Goal: Task Accomplishment & Management: Use online tool/utility

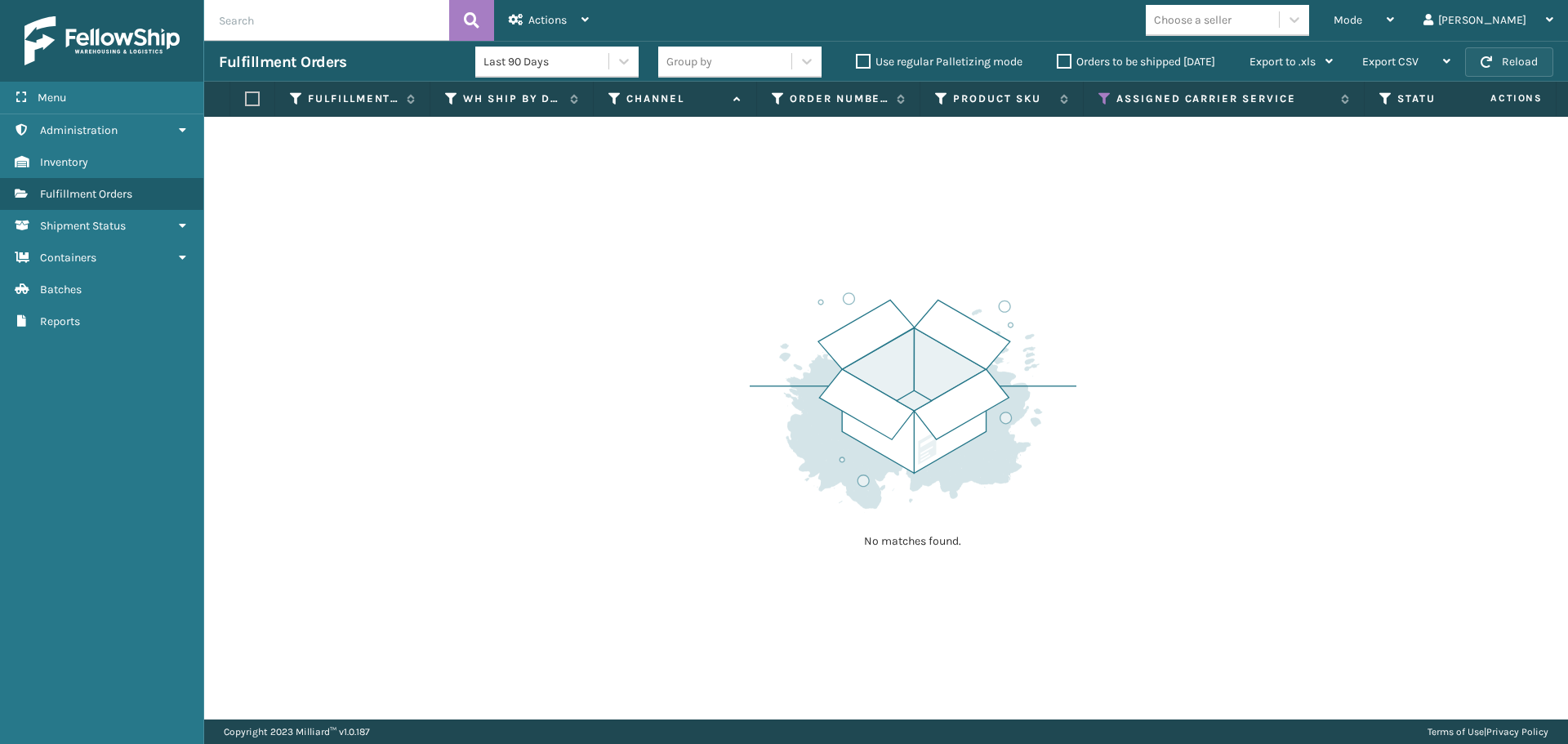
click at [1487, 50] on button "Reload" at bounding box center [1508, 62] width 88 height 30
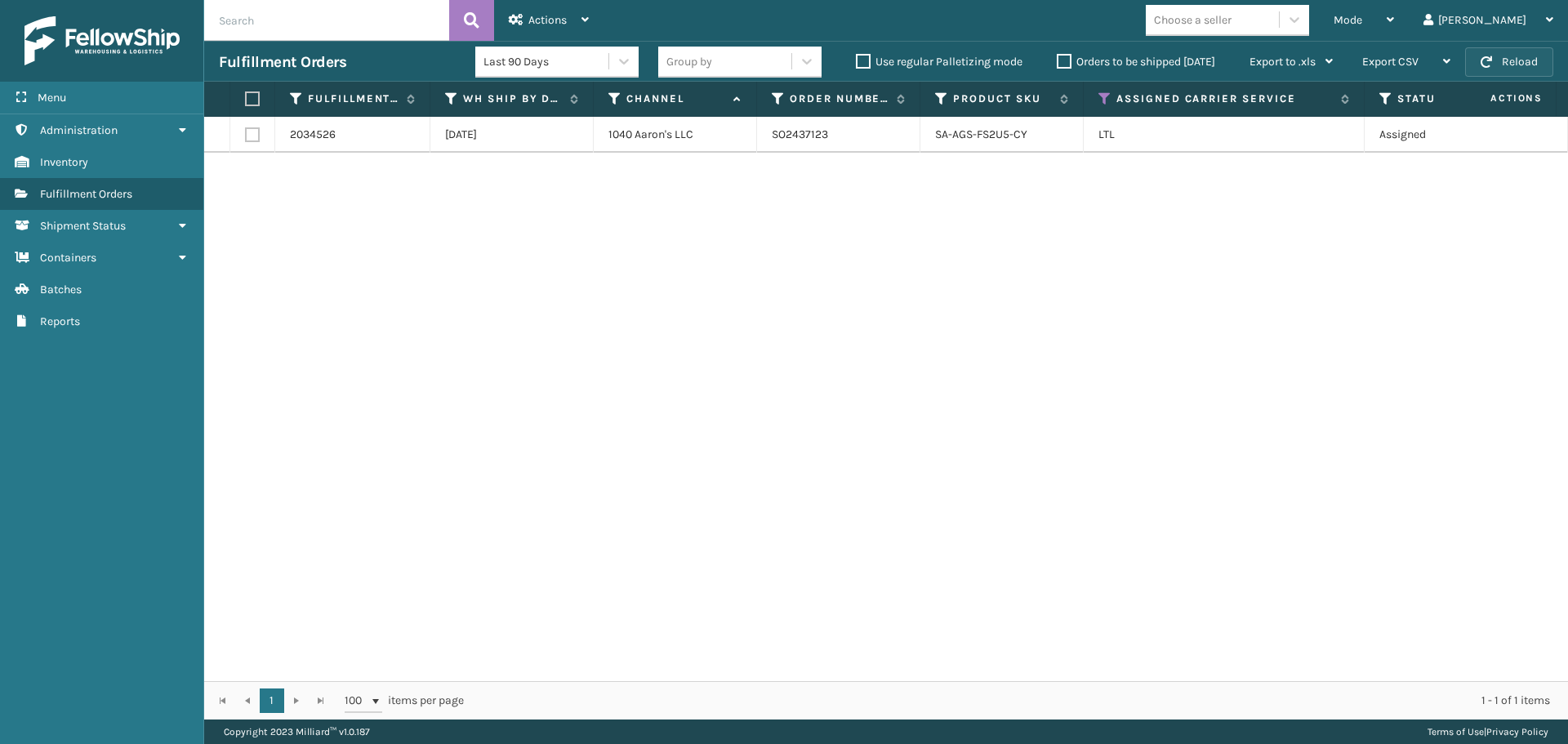
click at [1501, 52] on button "Reload" at bounding box center [1508, 62] width 88 height 30
click at [1098, 95] on icon at bounding box center [1105, 99] width 13 height 15
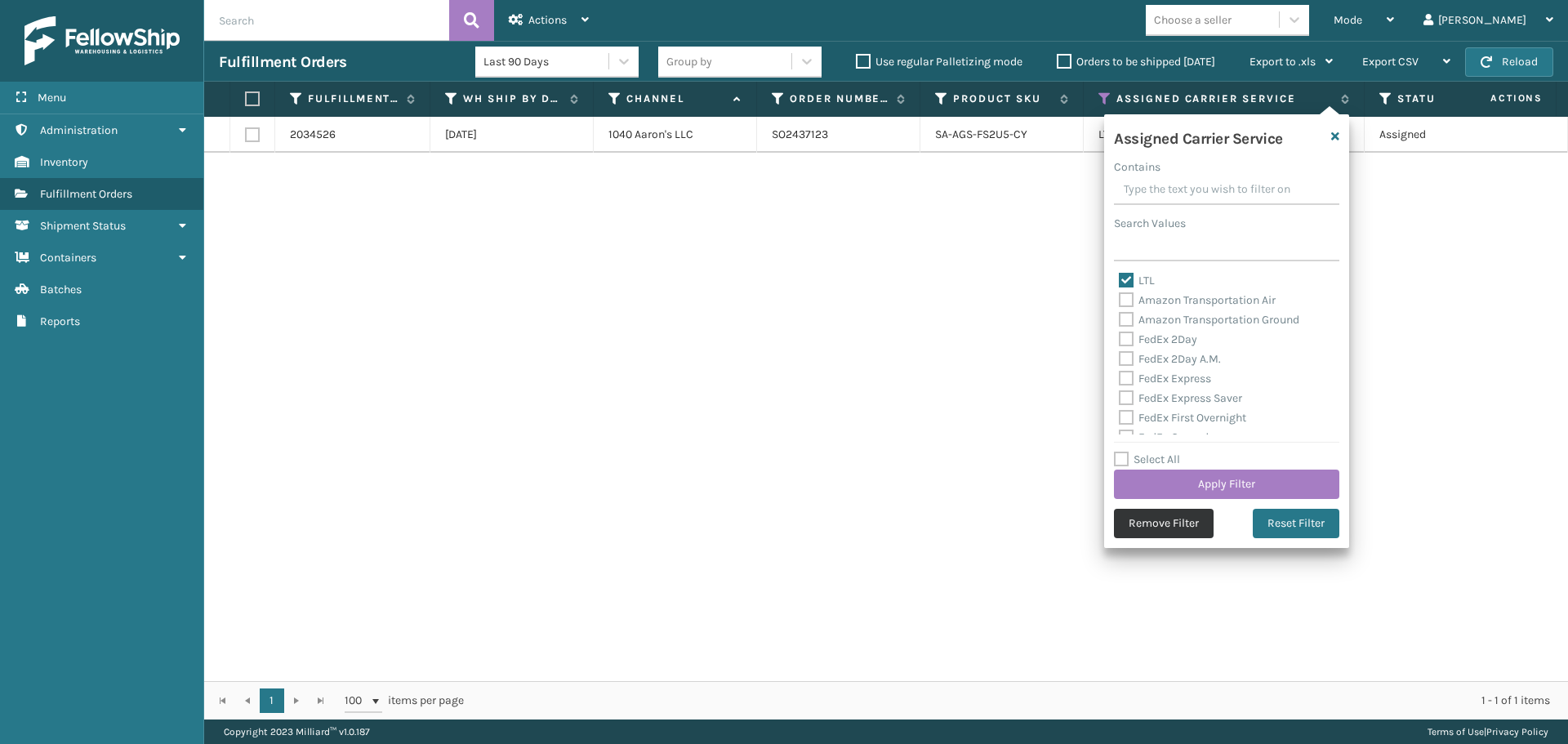
click at [1173, 532] on button "Remove Filter" at bounding box center [1163, 524] width 99 height 30
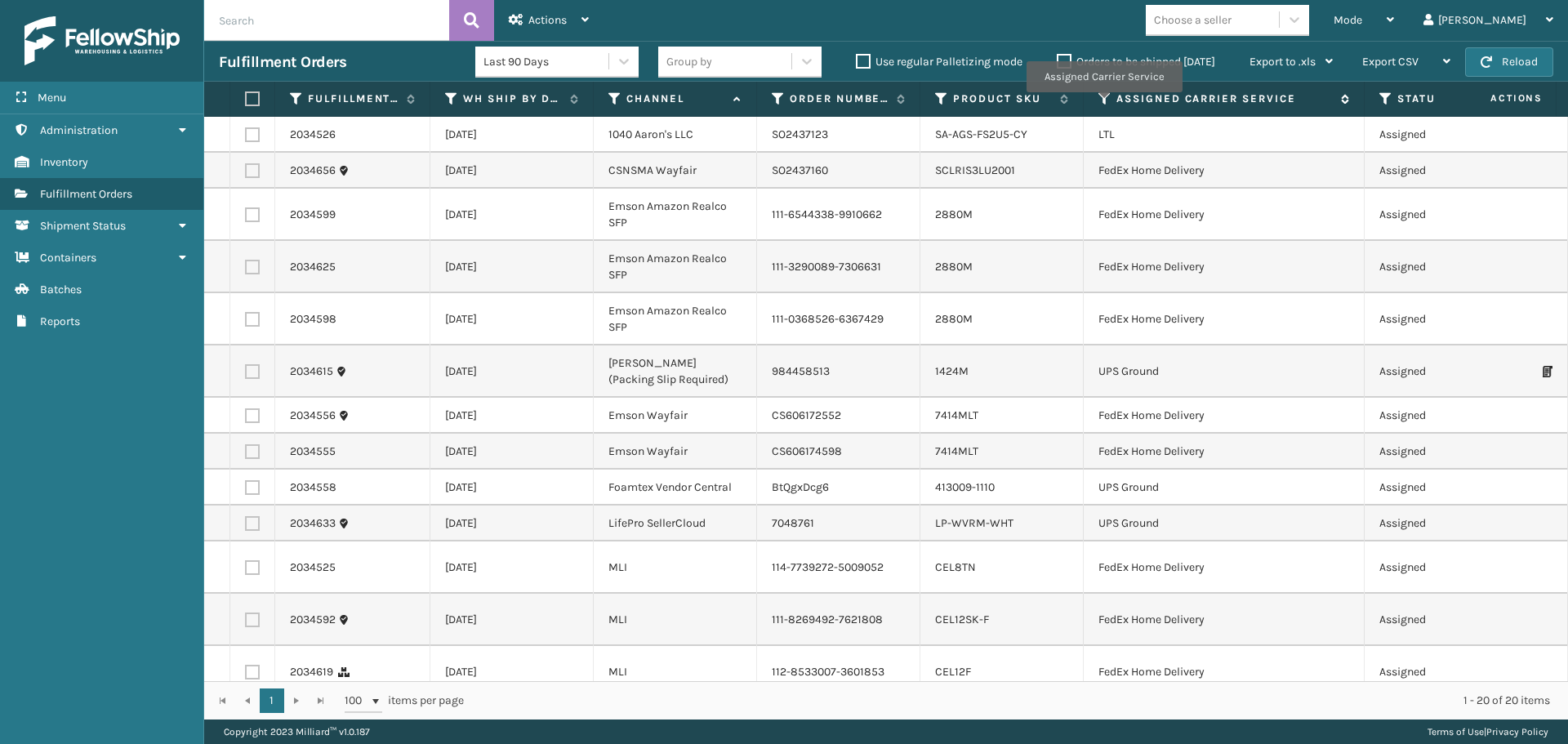
click at [1100, 102] on icon at bounding box center [1105, 99] width 13 height 15
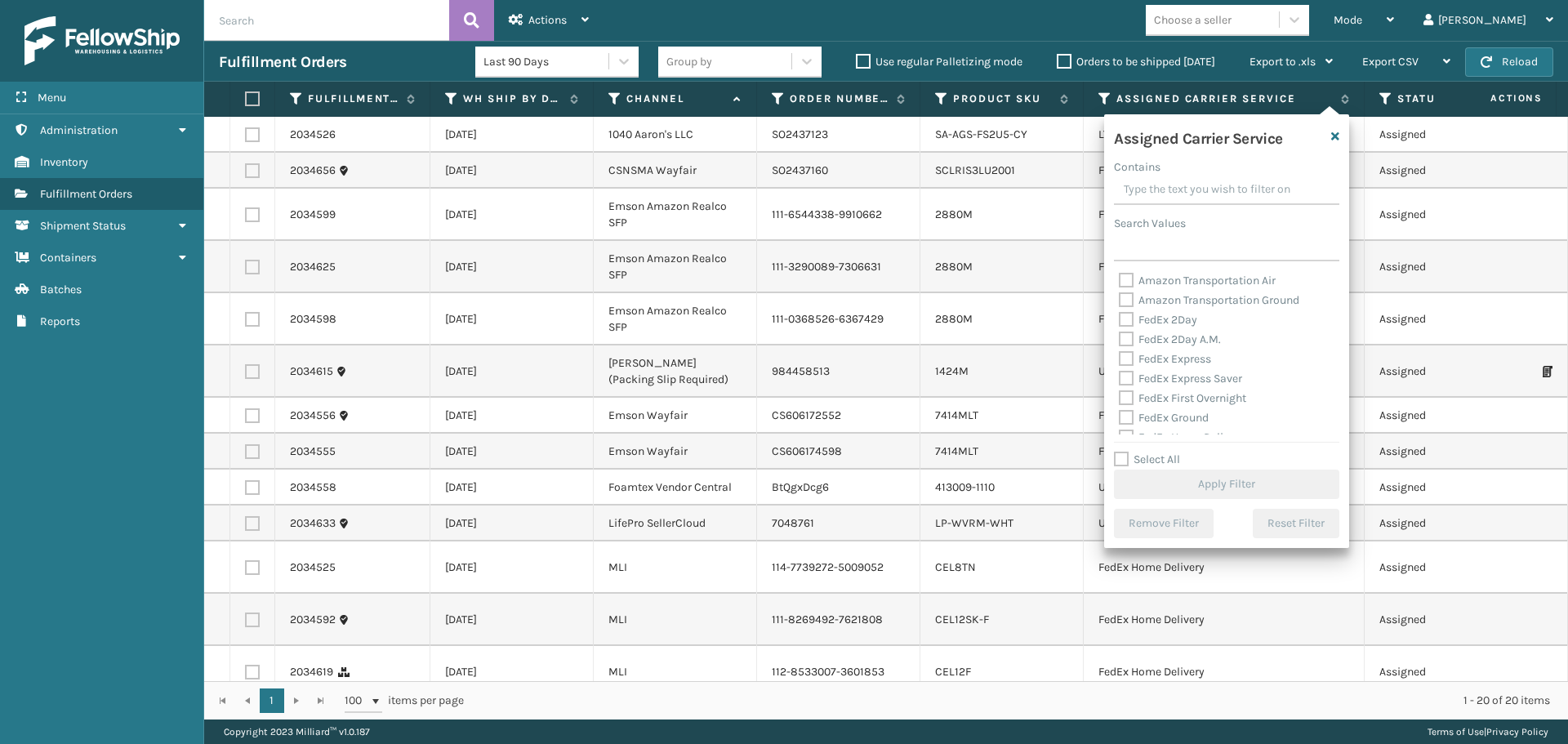
drag, startPoint x: 1125, startPoint y: 284, endPoint x: 1125, endPoint y: 301, distance: 17.0
click at [1125, 290] on div "Amazon Transportation Air" at bounding box center [1226, 281] width 215 height 20
click at [1125, 301] on label "Amazon Transportation Ground" at bounding box center [1209, 300] width 181 height 14
click at [1119, 301] on input "Amazon Transportation Ground" at bounding box center [1118, 296] width 1 height 11
checkbox input "true"
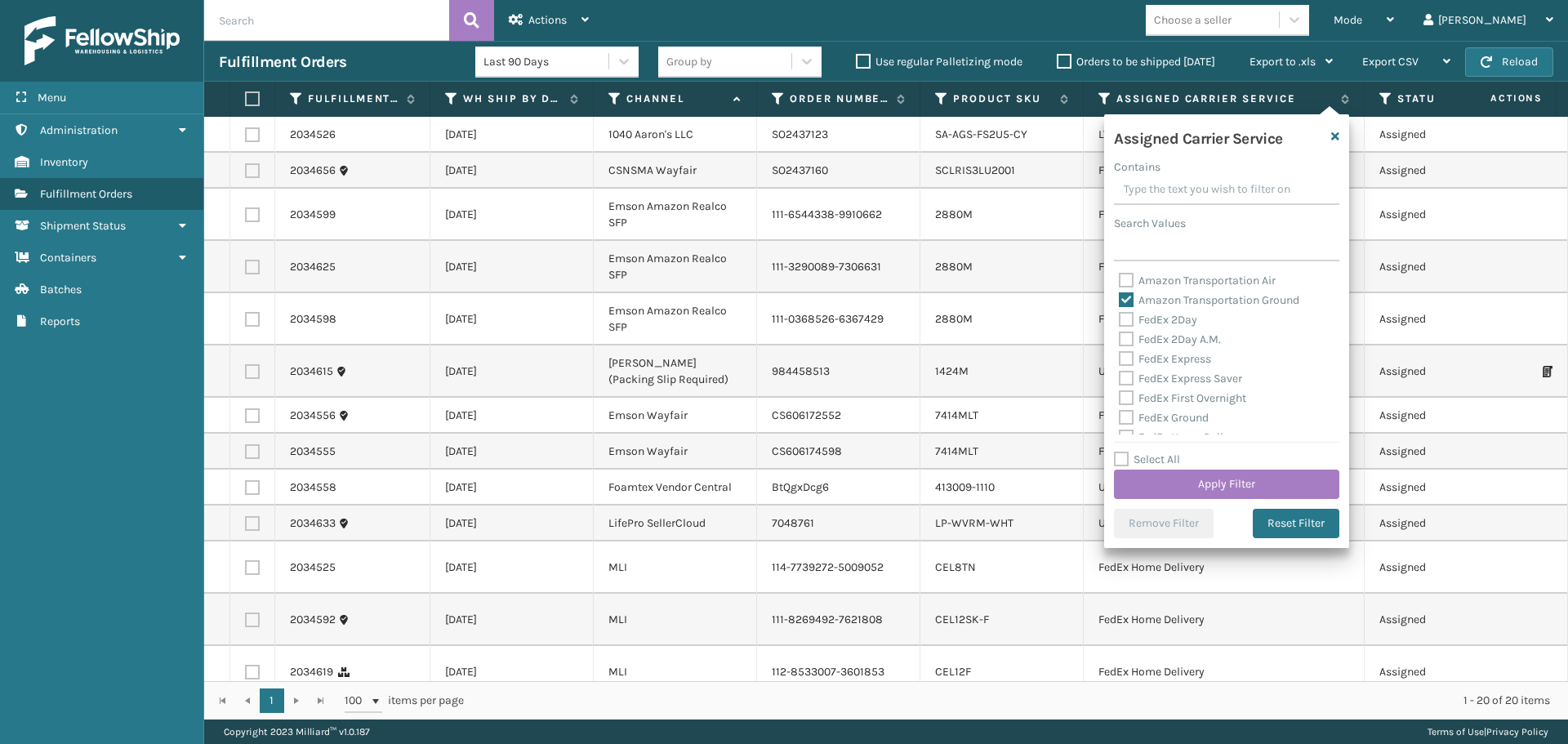
click at [1123, 279] on label "Amazon Transportation Air" at bounding box center [1197, 280] width 157 height 14
click at [1119, 279] on input "Amazon Transportation Air" at bounding box center [1118, 276] width 1 height 11
checkbox input "true"
click at [1196, 489] on button "Apply Filter" at bounding box center [1226, 484] width 225 height 30
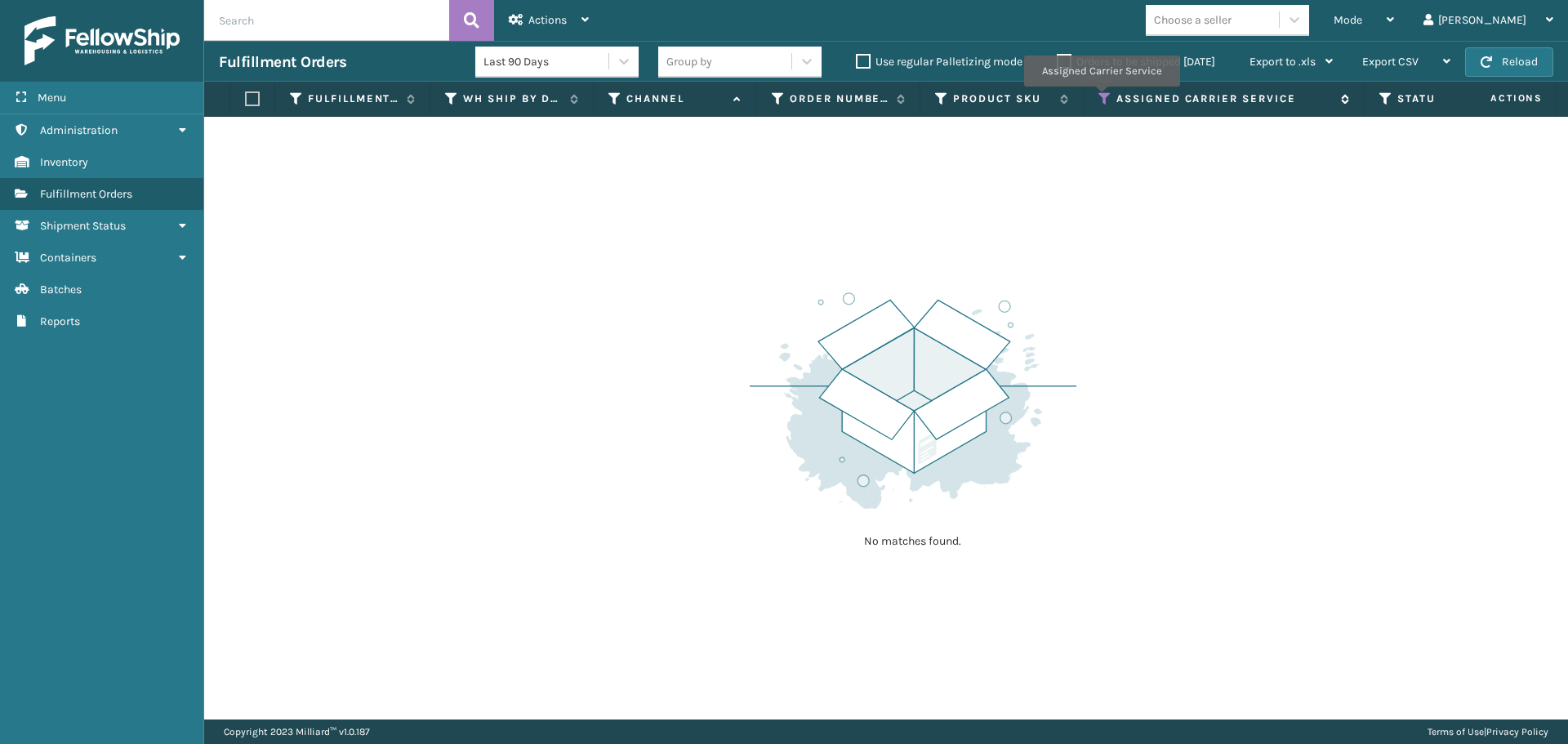
click at [1100, 98] on icon at bounding box center [1105, 99] width 13 height 15
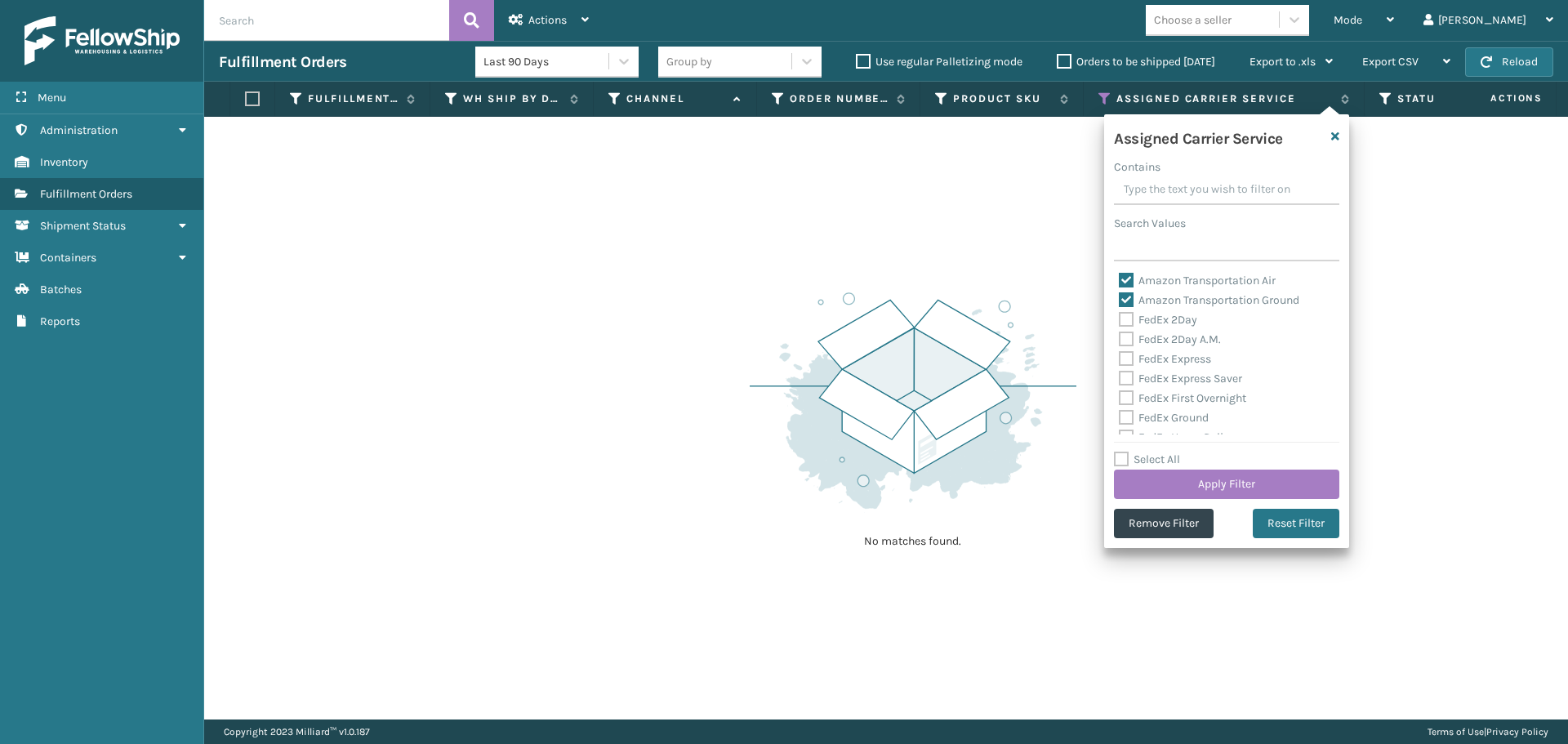
click at [1125, 280] on label "Amazon Transportation Air" at bounding box center [1197, 280] width 157 height 14
click at [1119, 280] on input "Amazon Transportation Air" at bounding box center [1118, 276] width 1 height 11
checkbox input "false"
click at [1127, 299] on label "Amazon Transportation Ground" at bounding box center [1209, 300] width 181 height 14
click at [1119, 299] on input "Amazon Transportation Ground" at bounding box center [1118, 296] width 1 height 11
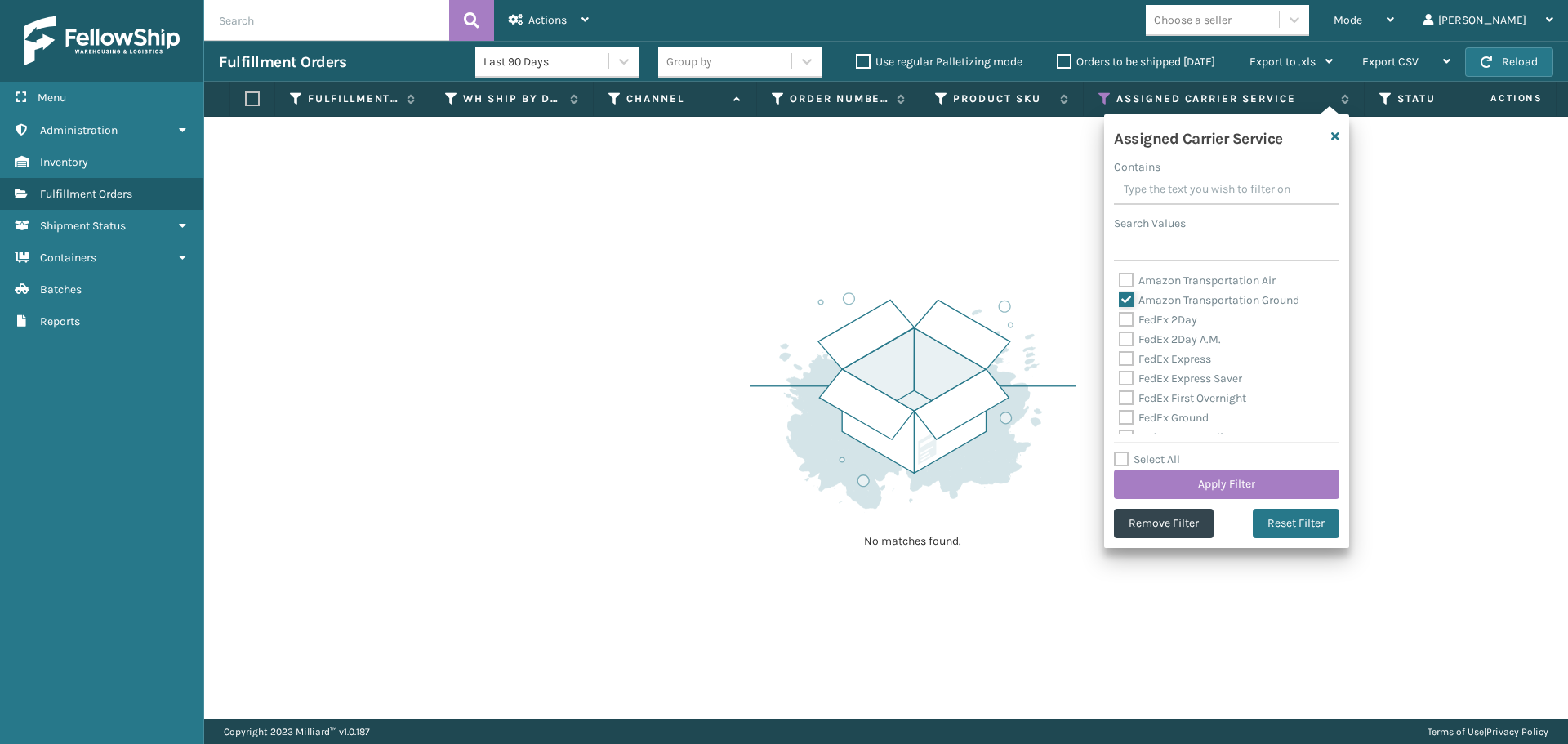
checkbox input "false"
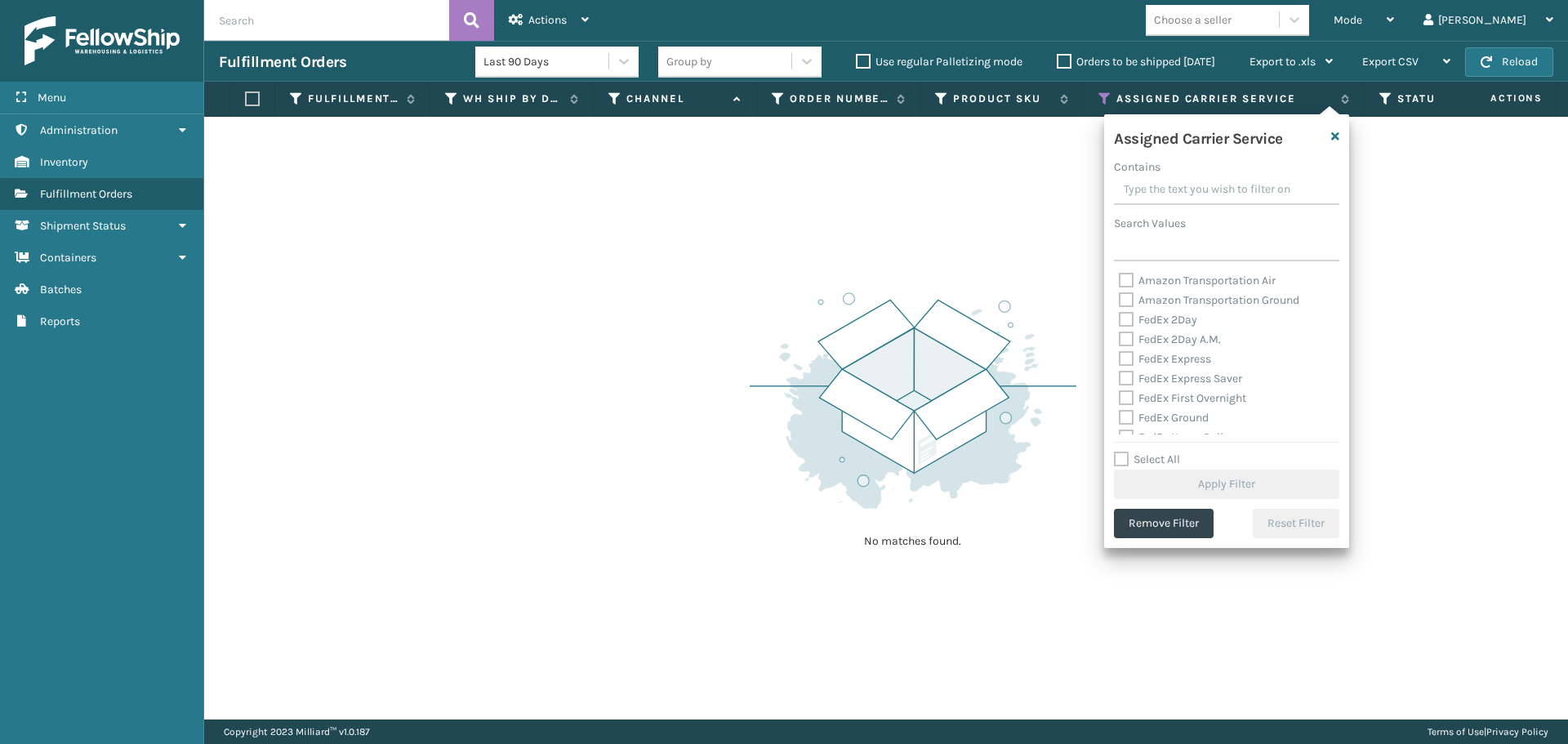
click at [1121, 318] on label "FedEx 2Day" at bounding box center [1157, 320] width 78 height 14
click at [1119, 318] on input "FedEx 2Day" at bounding box center [1118, 316] width 1 height 11
checkbox input "true"
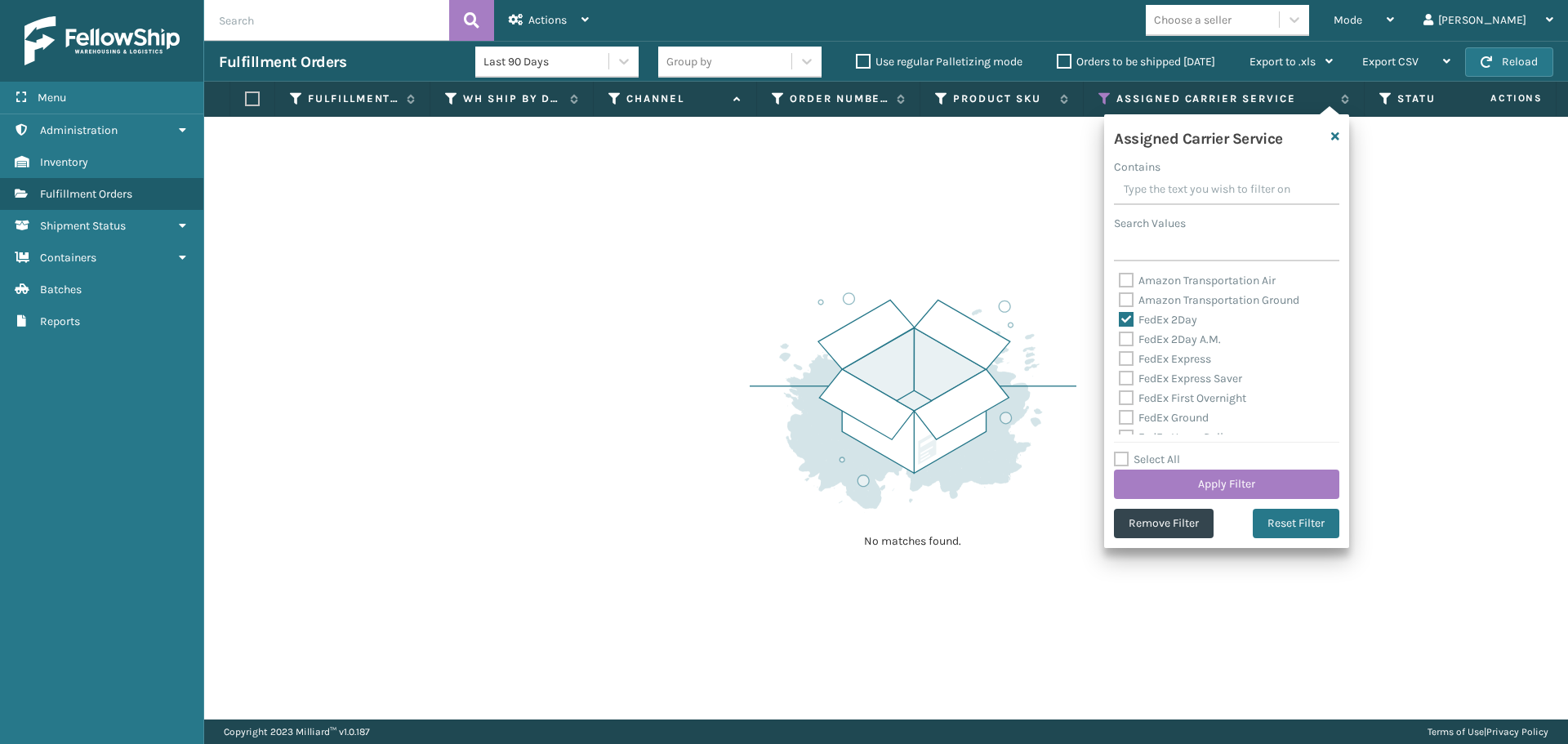
drag, startPoint x: 1123, startPoint y: 332, endPoint x: 1125, endPoint y: 349, distance: 17.1
click at [1124, 334] on label "FedEx 2Day A.M." at bounding box center [1169, 339] width 102 height 14
click at [1125, 362] on label "FedEx Express" at bounding box center [1164, 358] width 92 height 14
click at [1119, 360] on input "FedEx Express" at bounding box center [1118, 354] width 1 height 11
checkbox input "true"
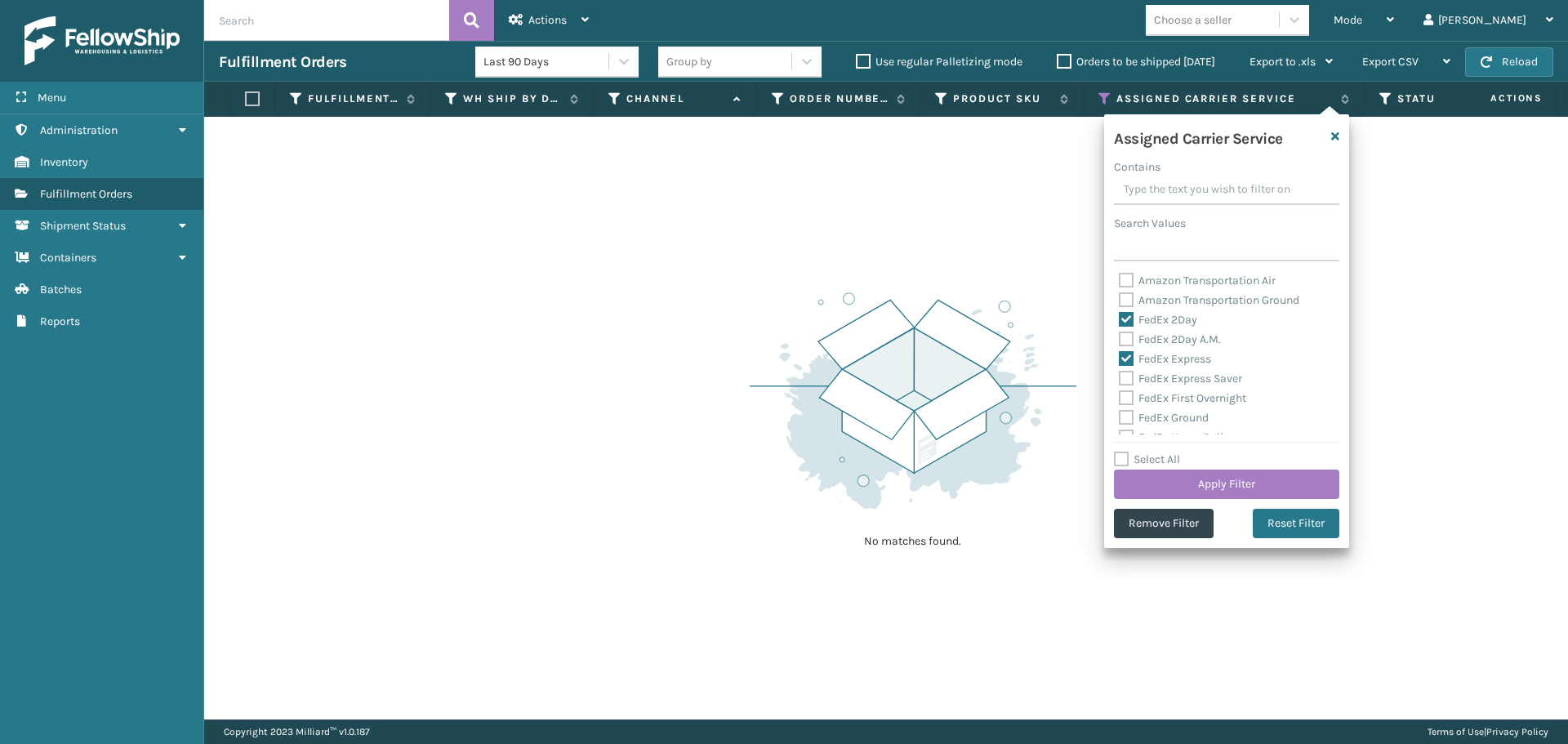
click at [1126, 337] on label "FedEx 2Day A.M." at bounding box center [1169, 339] width 102 height 14
click at [1119, 337] on input "FedEx 2Day A.M." at bounding box center [1118, 335] width 1 height 11
checkbox input "true"
drag, startPoint x: 1129, startPoint y: 376, endPoint x: 1128, endPoint y: 396, distance: 20.0
click at [1129, 377] on label "FedEx Express Saver" at bounding box center [1180, 378] width 123 height 14
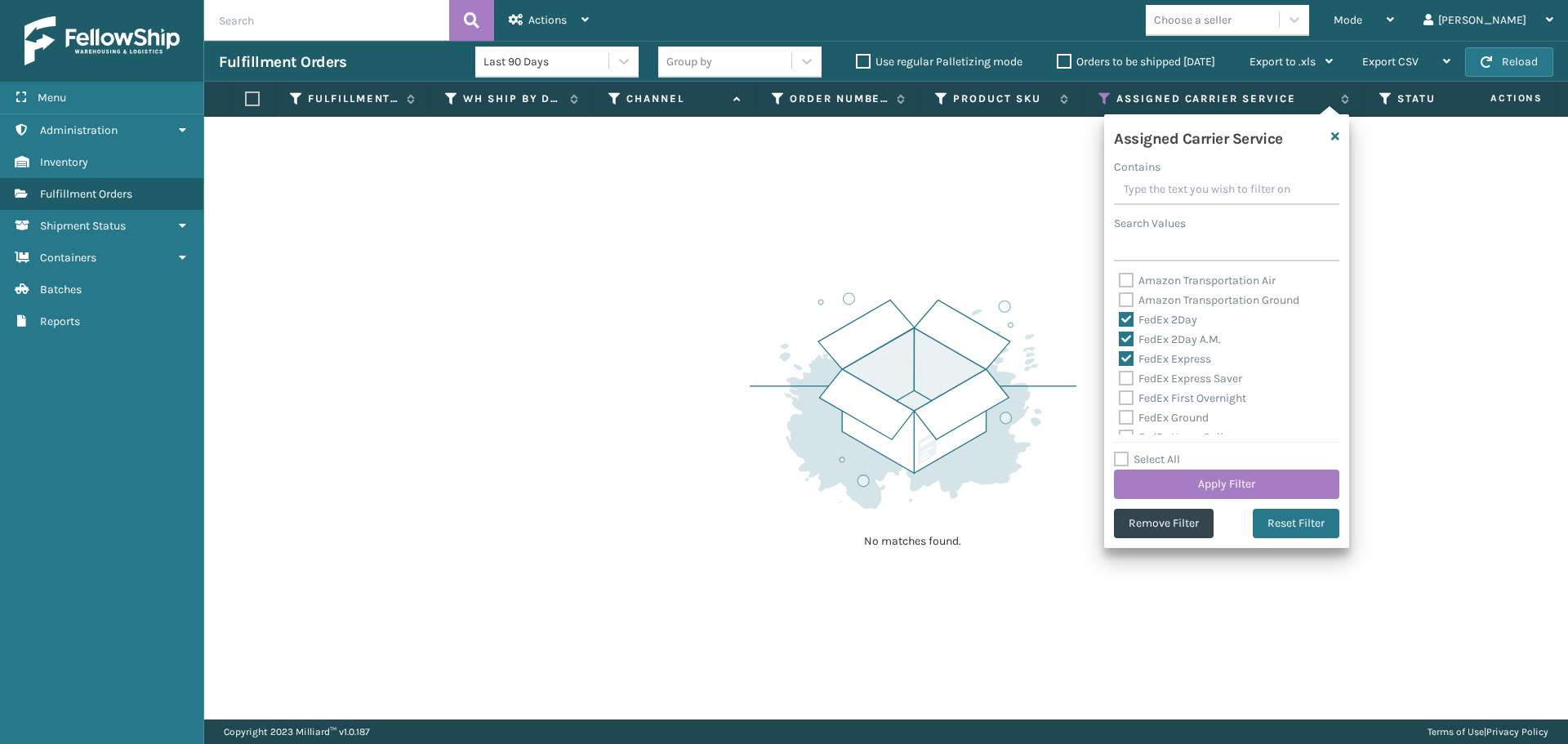
click at [1119, 377] on input "FedEx Express Saver" at bounding box center [1118, 374] width 1 height 11
checkbox input "true"
drag, startPoint x: 1128, startPoint y: 396, endPoint x: 1124, endPoint y: 417, distance: 21.4
click at [1128, 399] on label "FedEx First Overnight" at bounding box center [1182, 398] width 127 height 14
click at [1119, 399] on input "FedEx First Overnight" at bounding box center [1118, 394] width 1 height 11
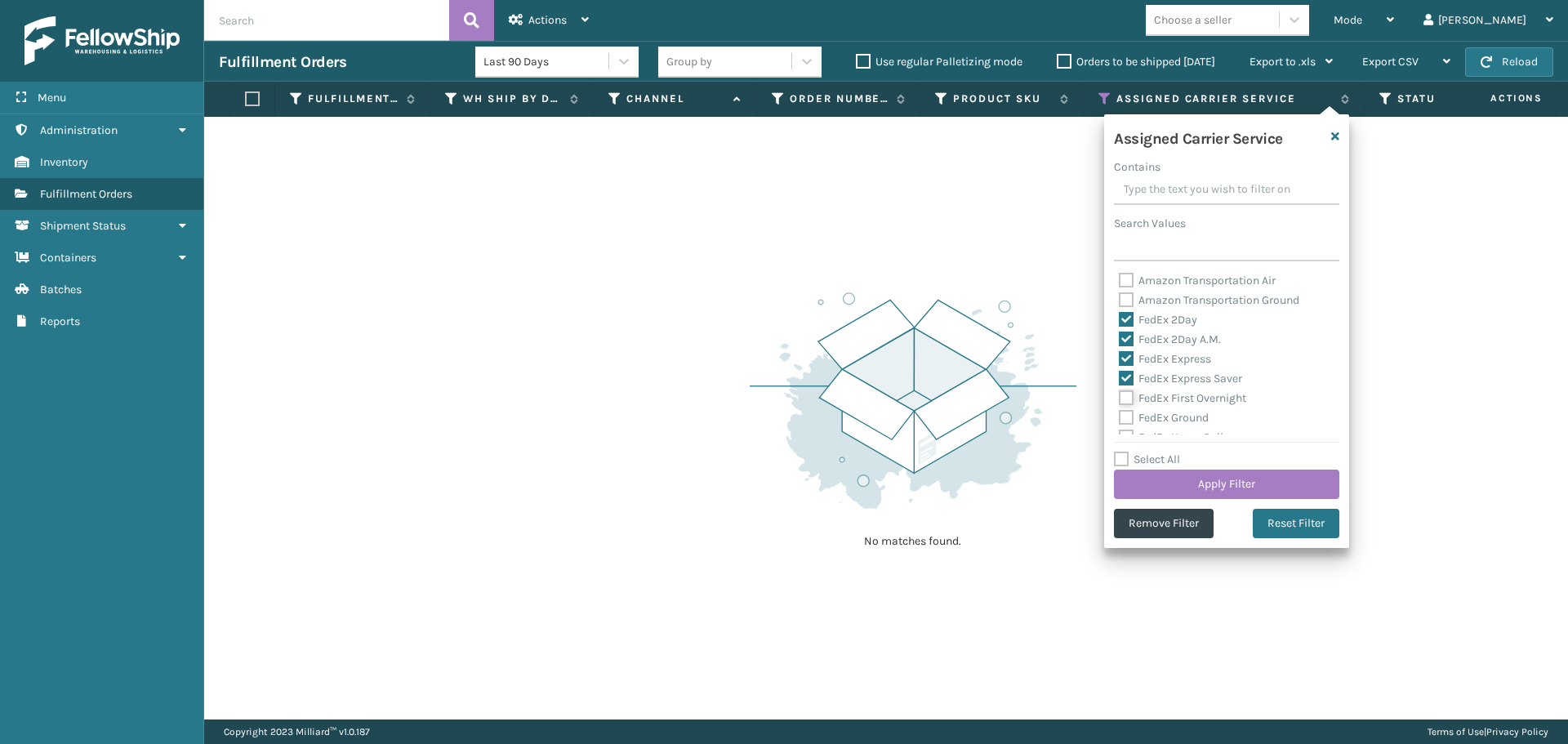
checkbox input "true"
click at [1124, 419] on label "FedEx Ground" at bounding box center [1163, 418] width 90 height 14
click at [1119, 419] on input "FedEx Ground" at bounding box center [1118, 414] width 1 height 11
checkbox input "true"
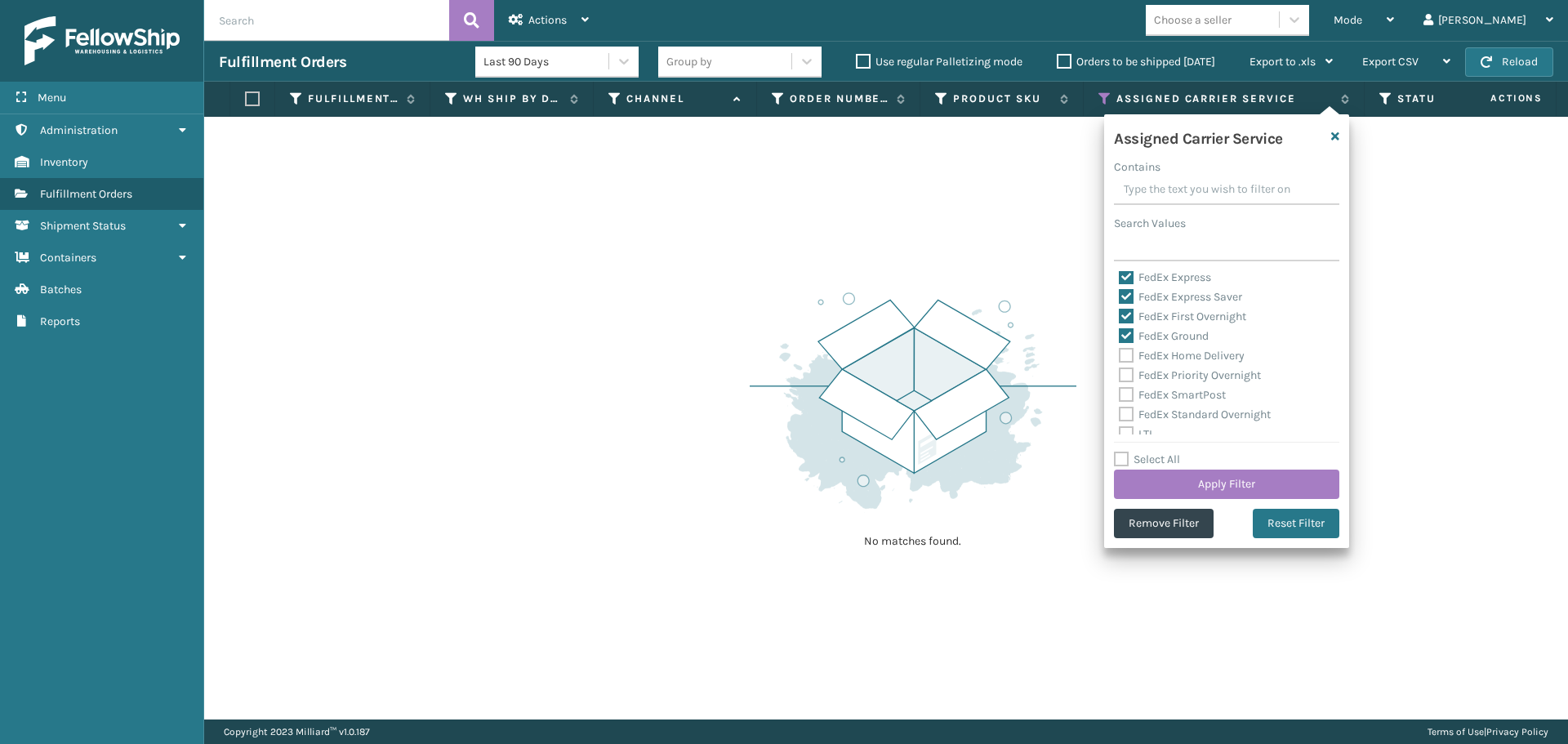
click at [1128, 356] on label "FedEx Home Delivery" at bounding box center [1181, 355] width 126 height 14
click at [1119, 356] on input "FedEx Home Delivery" at bounding box center [1118, 351] width 1 height 11
checkbox input "true"
click at [1128, 371] on label "FedEx Priority Overnight" at bounding box center [1189, 375] width 142 height 14
click at [1119, 371] on input "FedEx Priority Overnight" at bounding box center [1118, 371] width 1 height 11
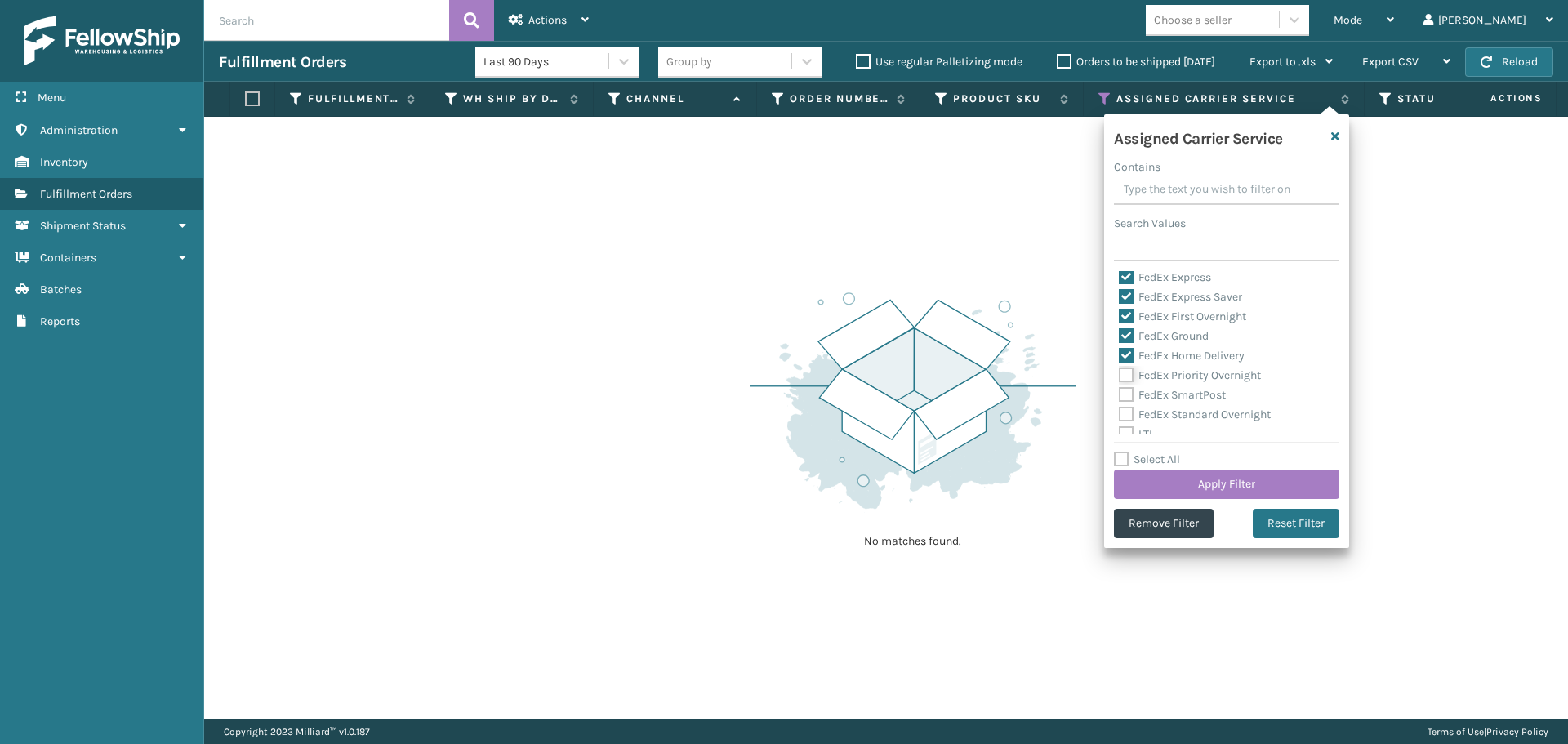
checkbox input "true"
click at [1127, 395] on label "FedEx SmartPost" at bounding box center [1172, 395] width 107 height 14
click at [1119, 395] on input "FedEx SmartPost" at bounding box center [1118, 390] width 1 height 11
checkbox input "true"
click at [1125, 420] on label "FedEx Standard Overnight" at bounding box center [1194, 414] width 152 height 14
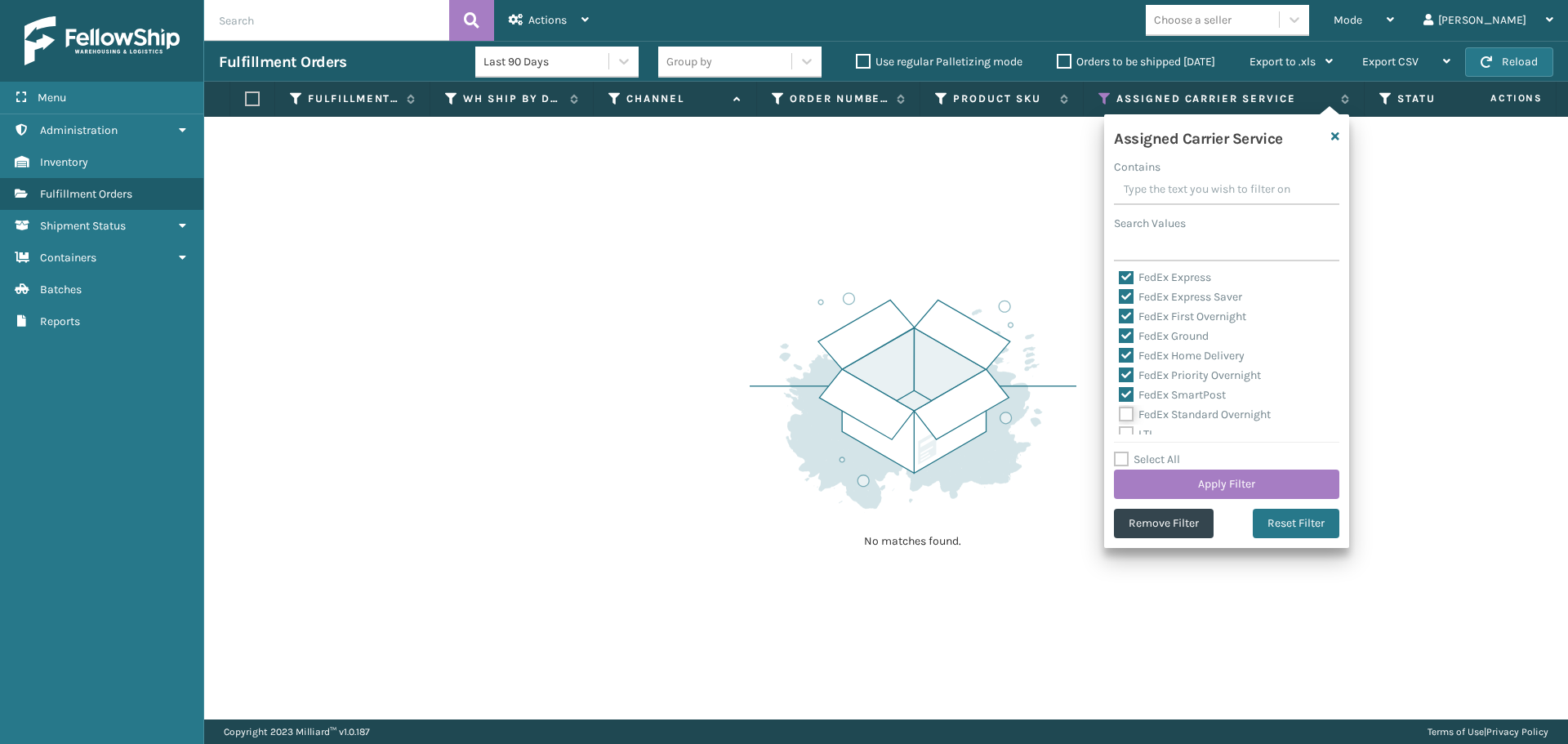
click at [1119, 416] on input "FedEx Standard Overnight" at bounding box center [1118, 410] width 1 height 11
checkbox input "true"
click at [1174, 474] on button "Apply Filter" at bounding box center [1226, 484] width 225 height 30
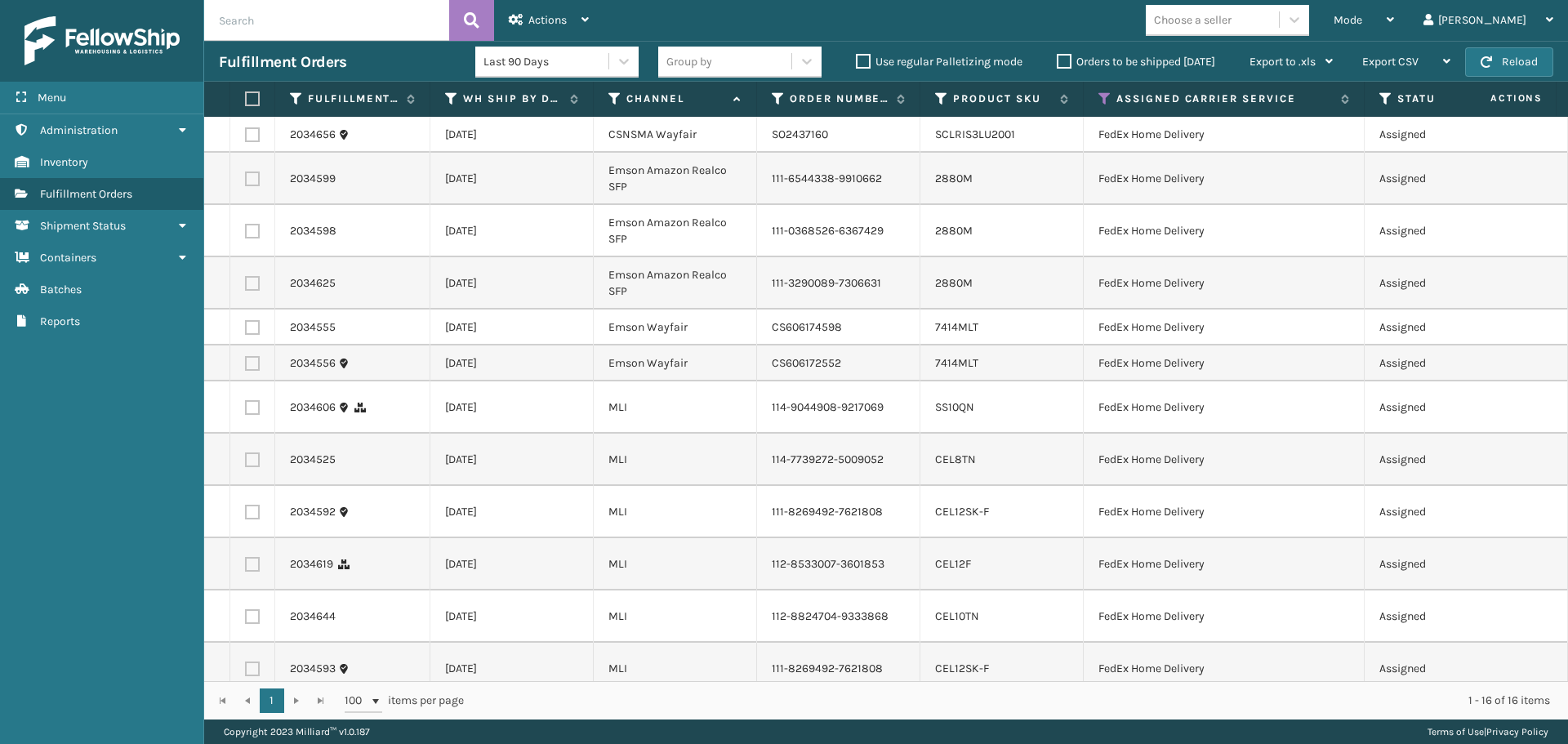
click at [248, 96] on label at bounding box center [250, 99] width 10 height 15
click at [246, 96] on input "checkbox" at bounding box center [245, 99] width 1 height 11
checkbox input "true"
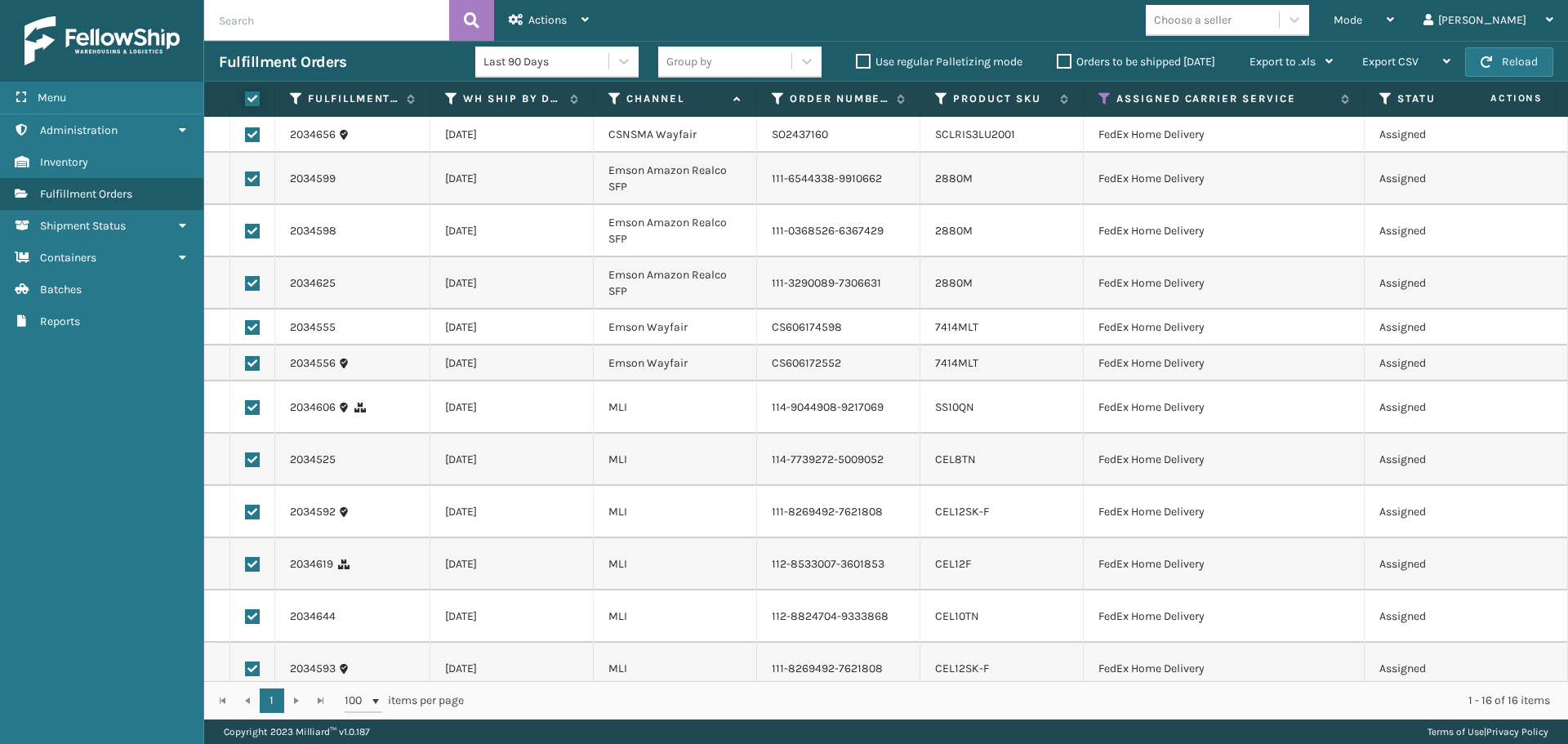
checkbox input "true"
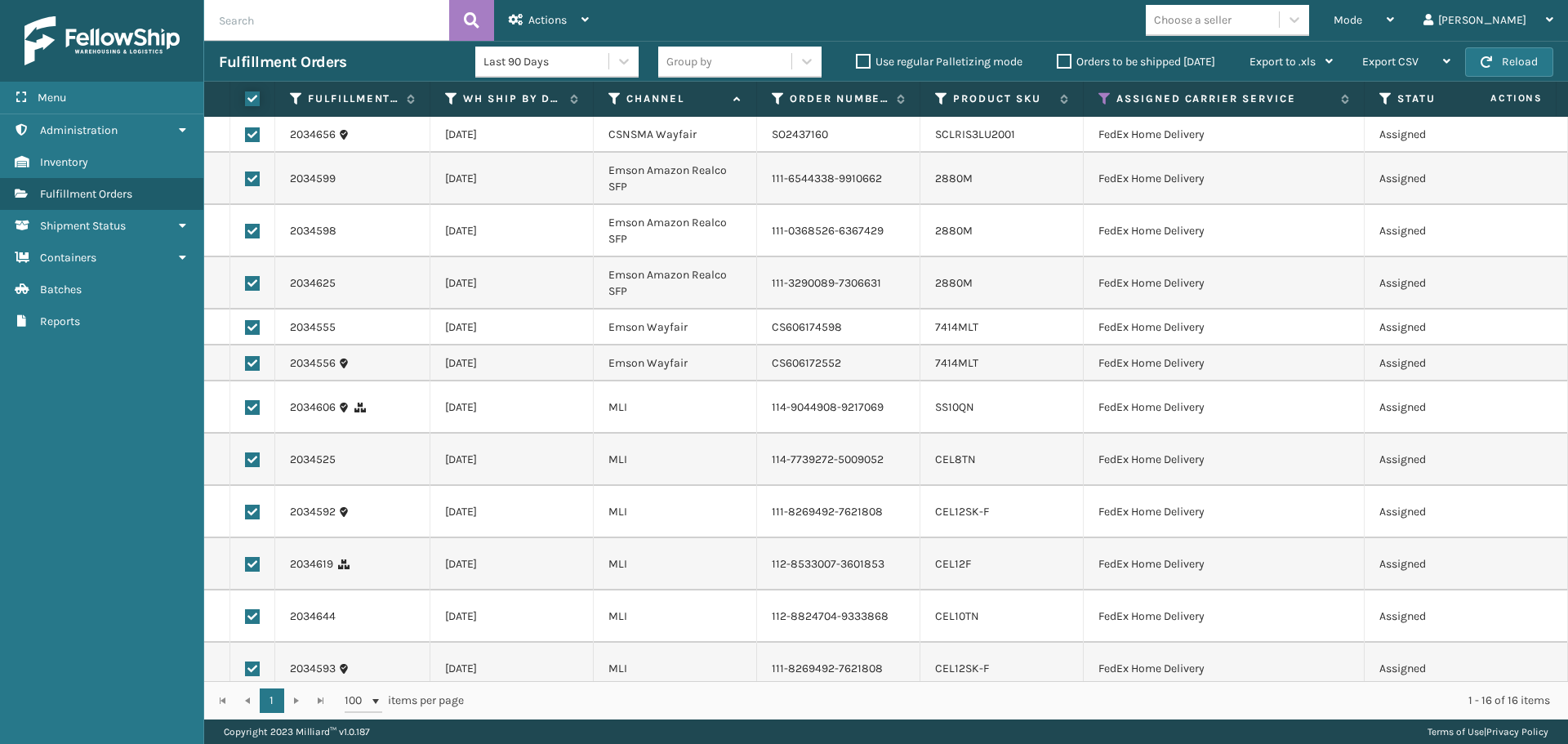
checkbox input "true"
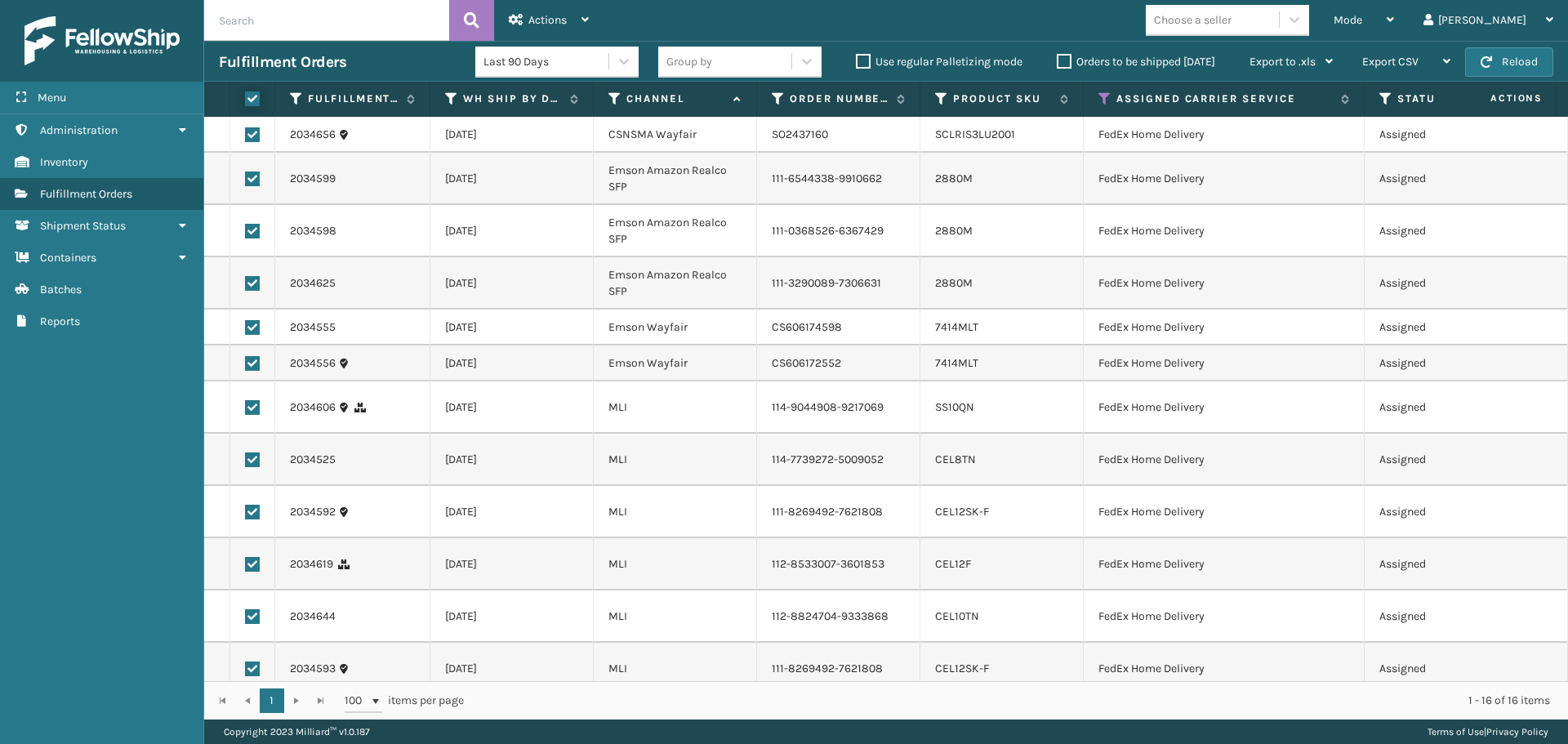
checkbox input "true"
click at [542, 11] on div "Actions" at bounding box center [548, 21] width 80 height 41
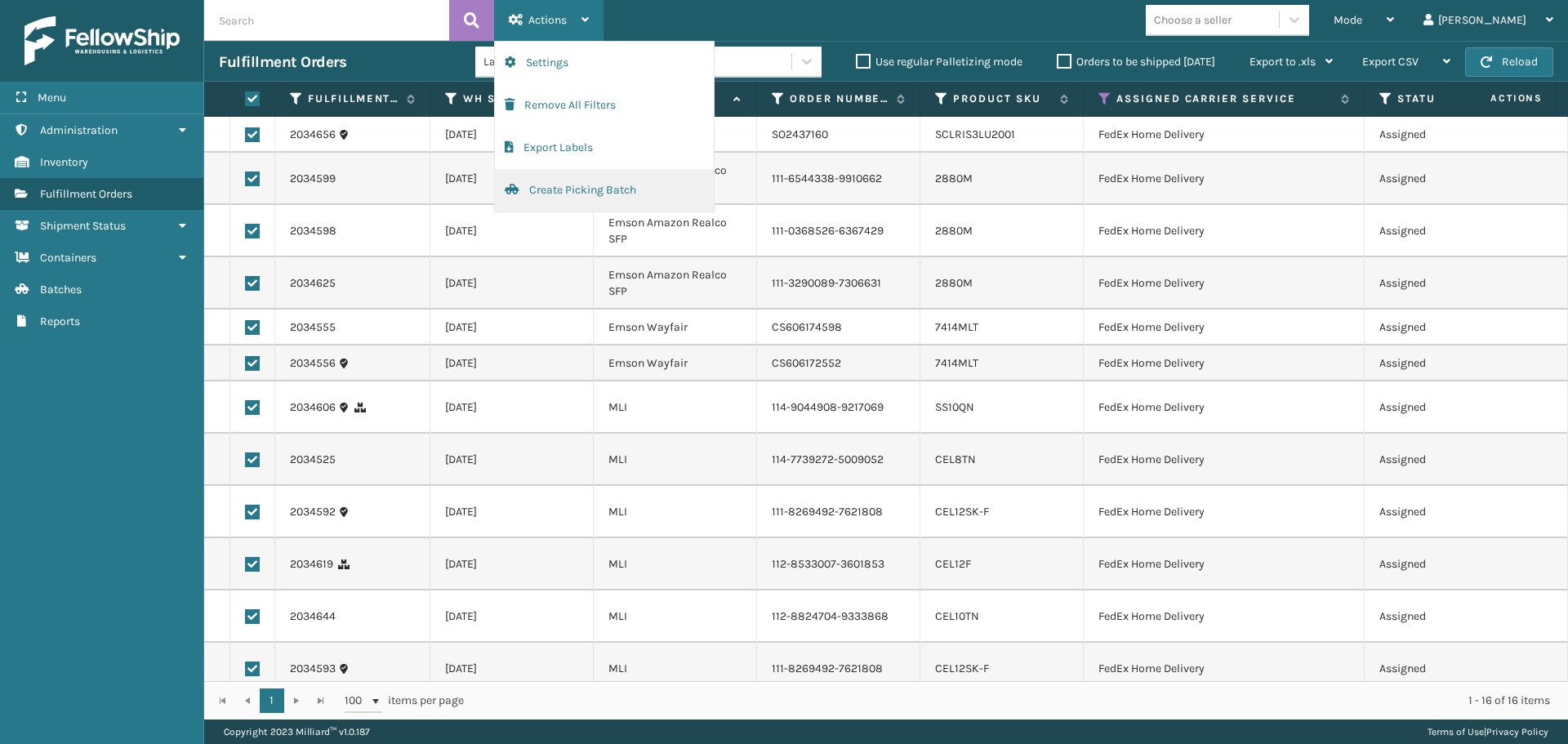
click at [589, 177] on button "Create Picking Batch" at bounding box center [604, 191] width 219 height 43
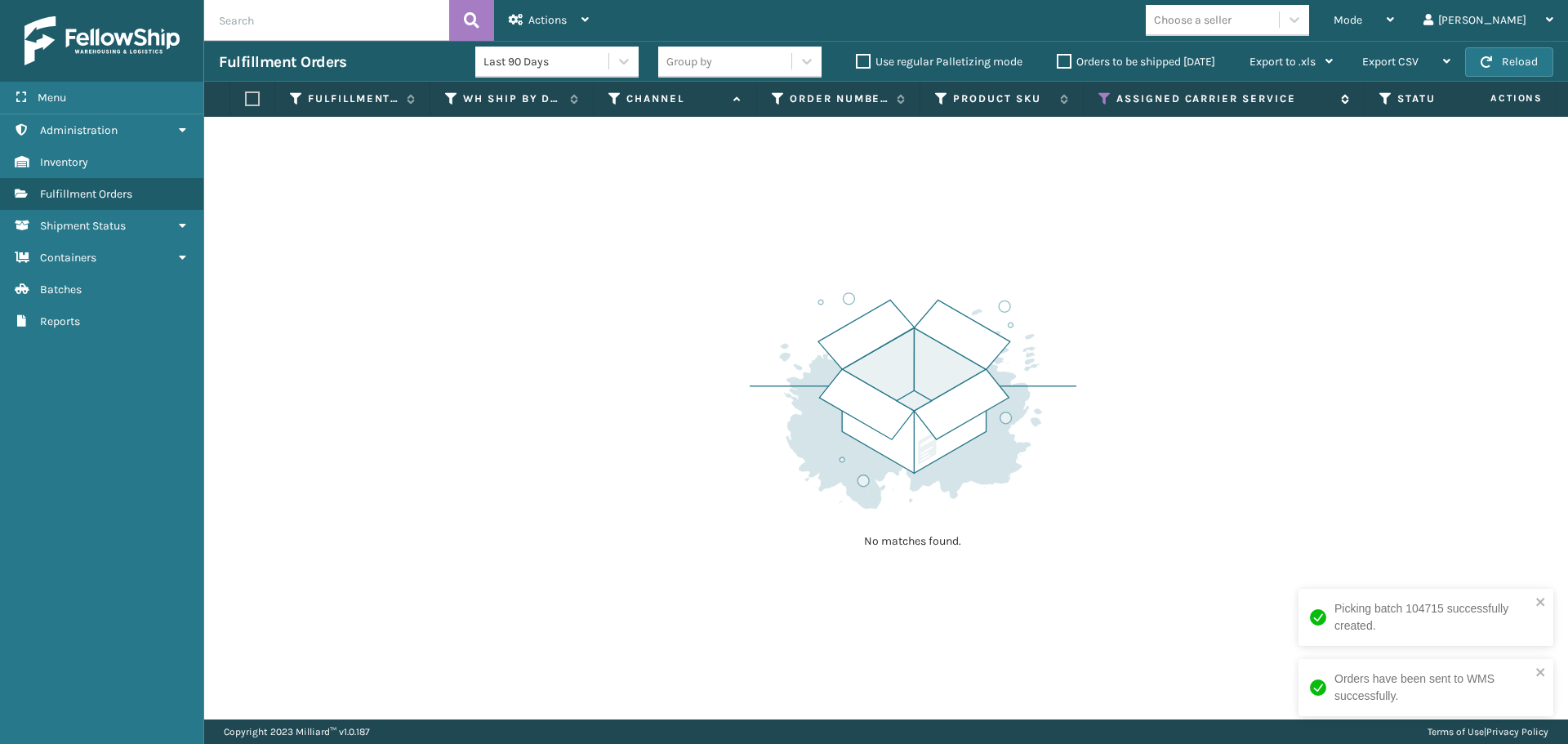
click at [1100, 96] on icon at bounding box center [1105, 99] width 13 height 15
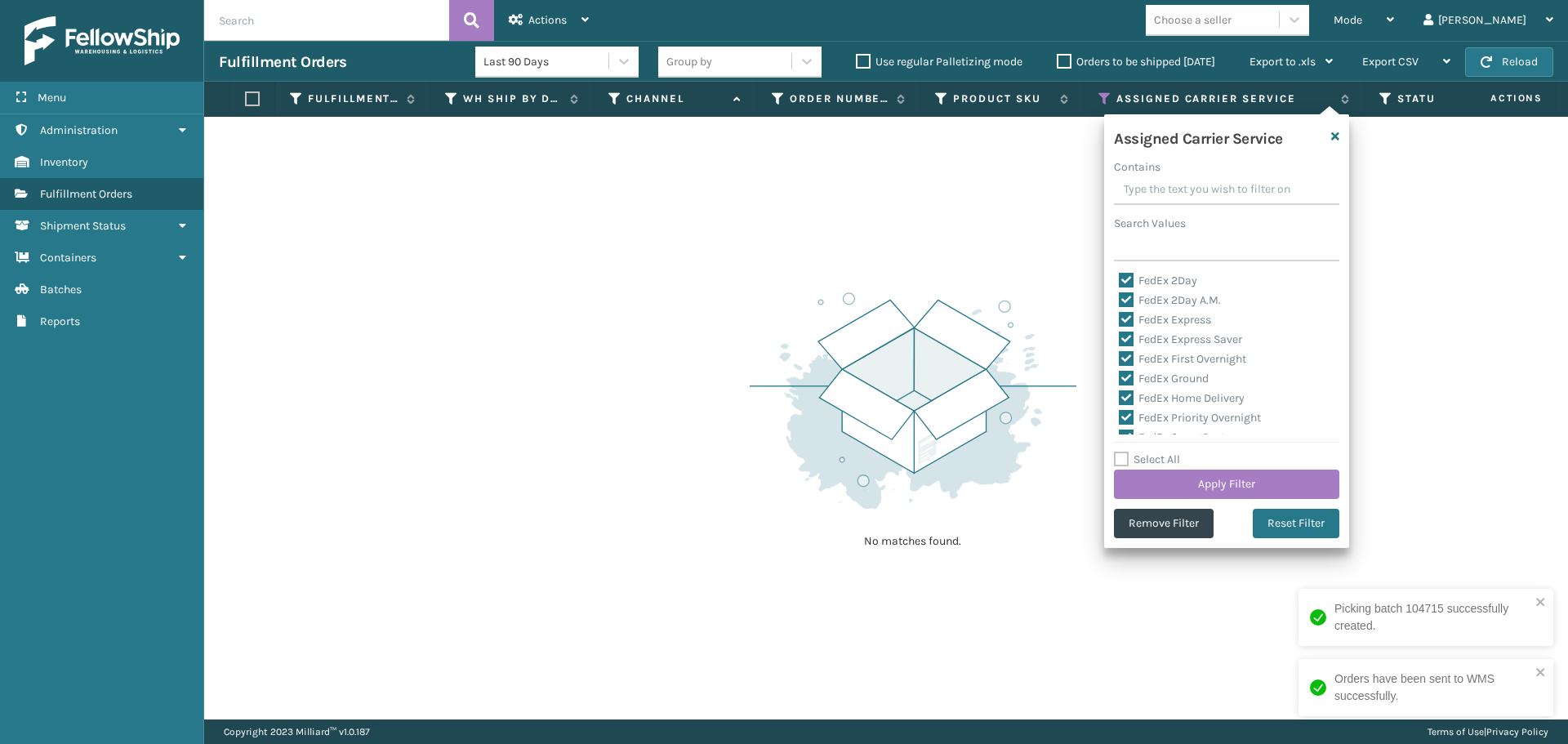
click at [1123, 457] on label "Select All" at bounding box center [1146, 459] width 66 height 14
click at [1123, 451] on input "Select All" at bounding box center [1236, 451] width 245 height 2
checkbox input "true"
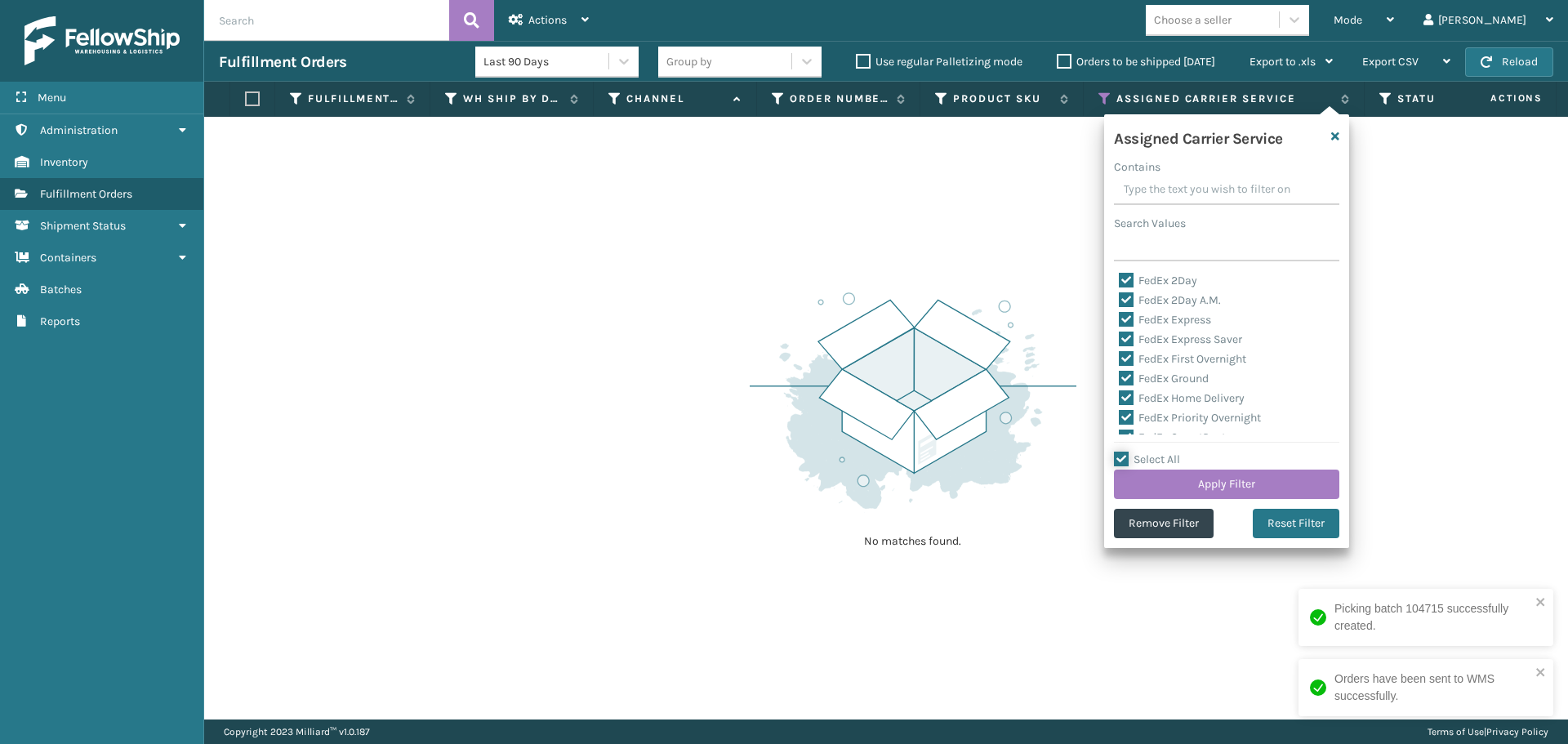
checkbox input "true"
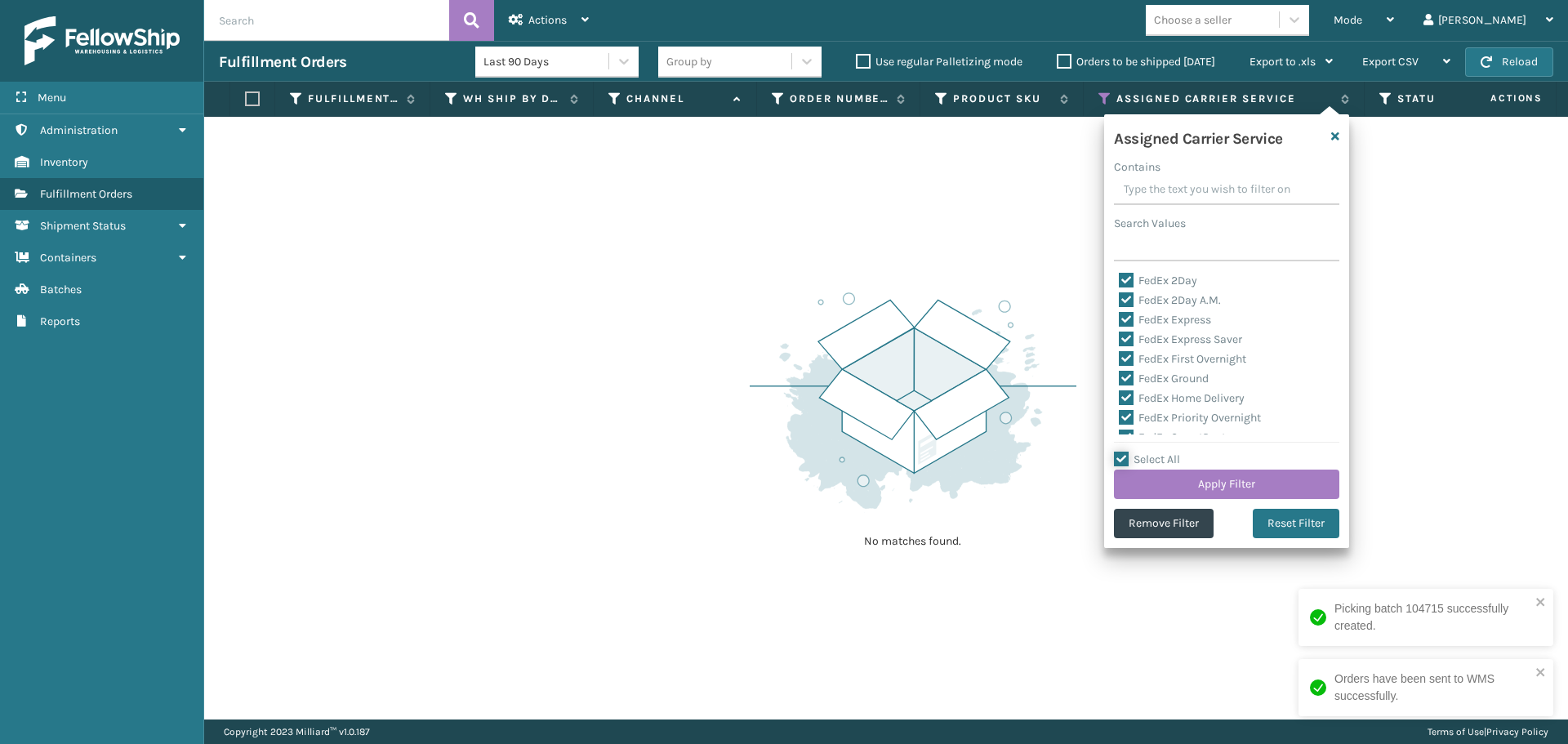
checkbox input "true"
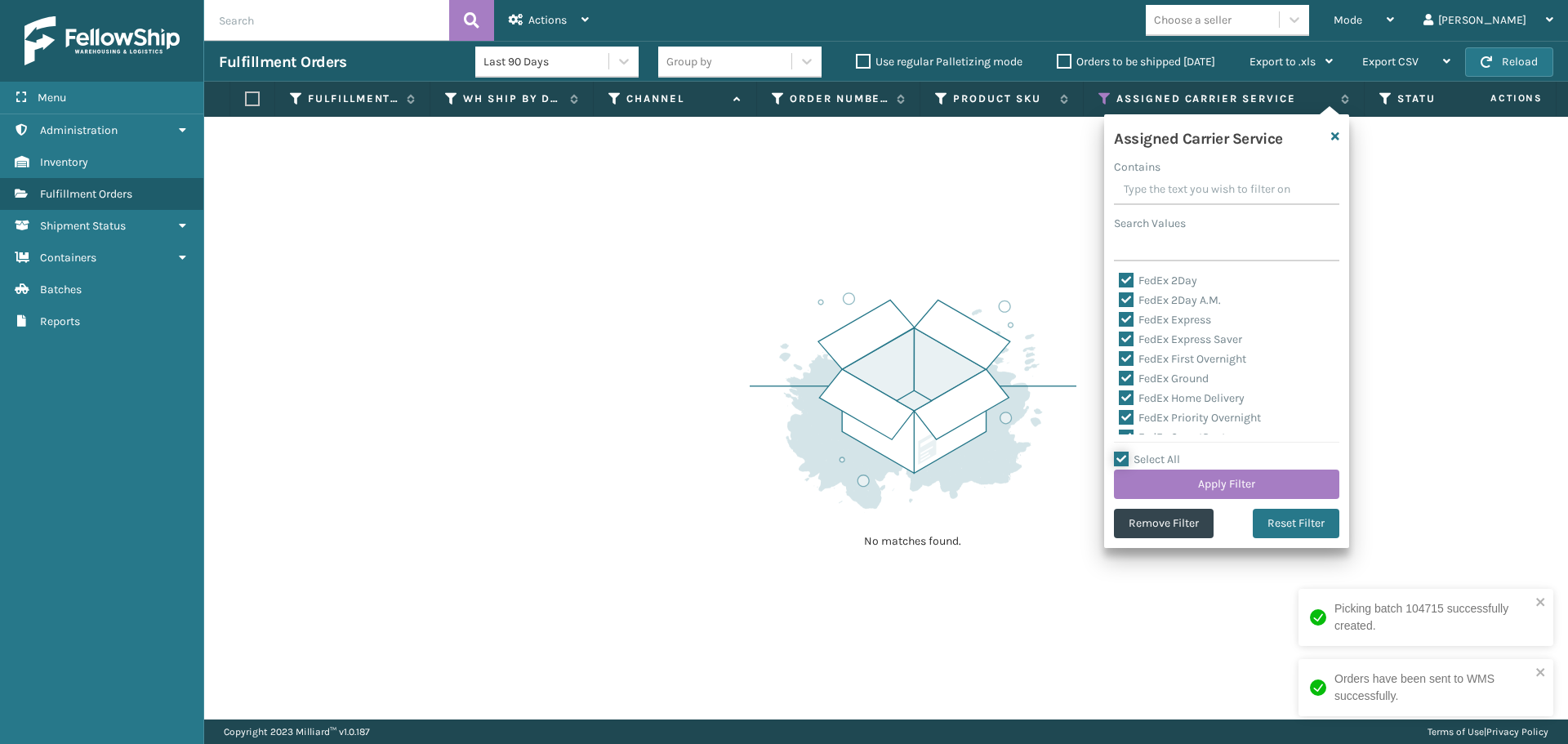
checkbox input "true"
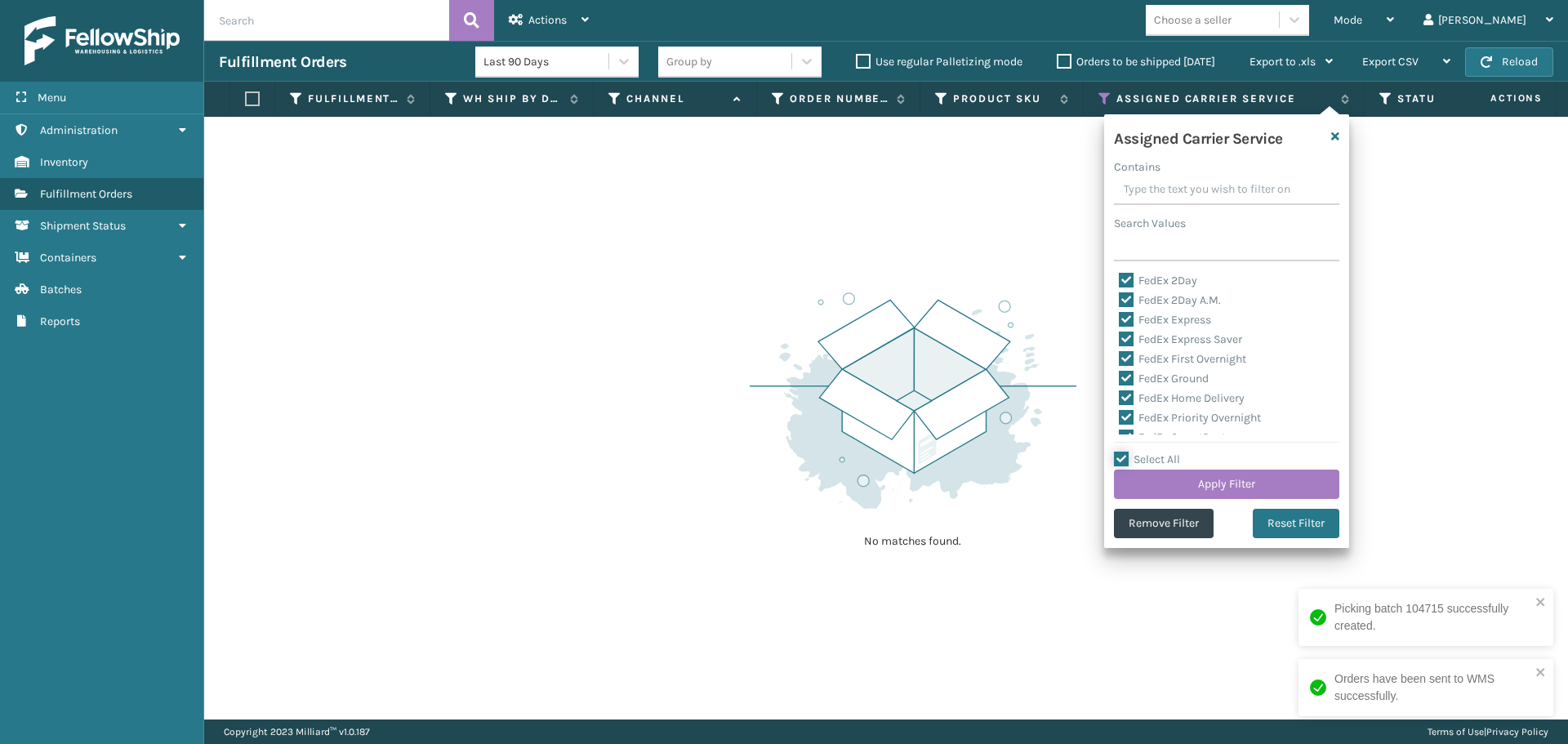
checkbox input "true"
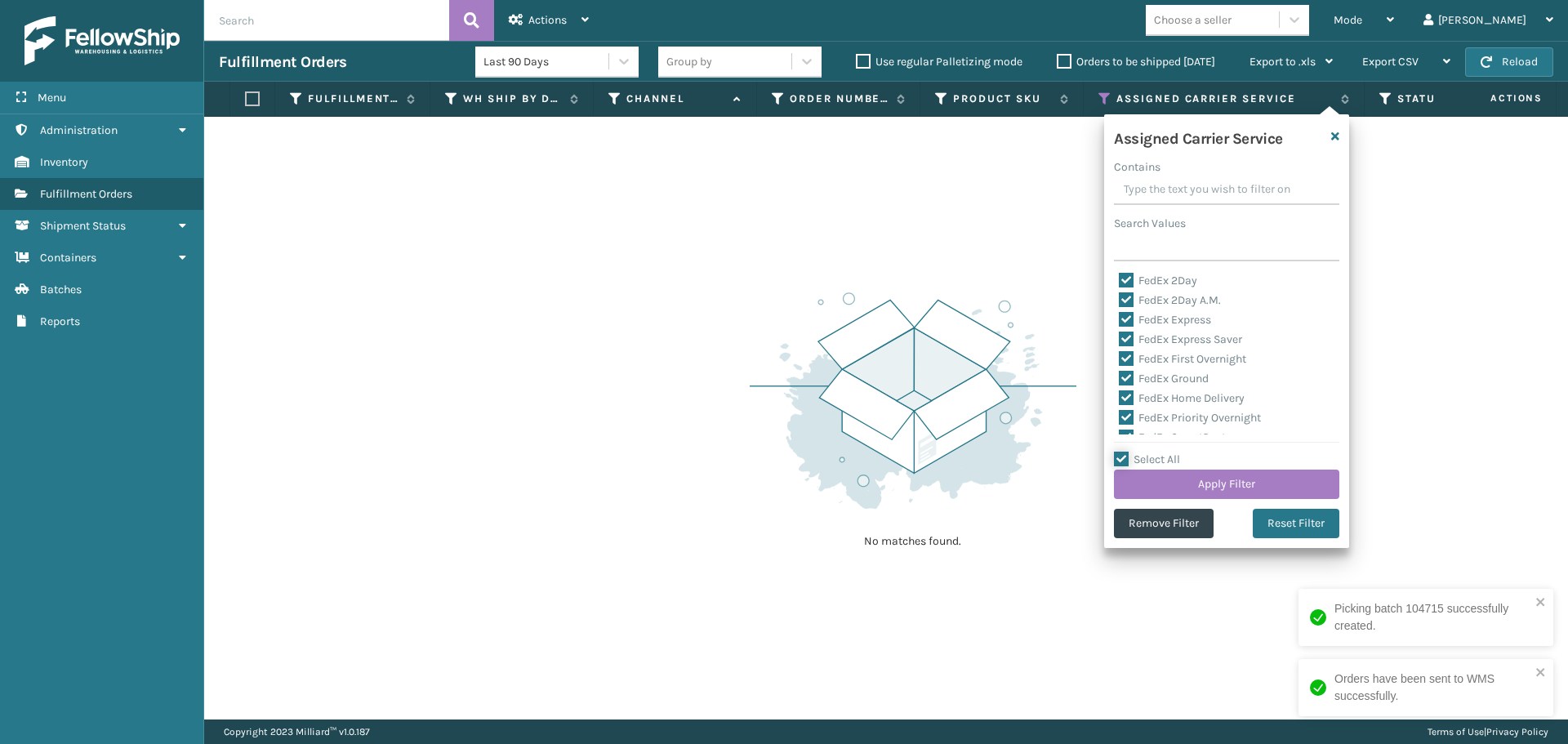
checkbox input "true"
click at [1123, 457] on label "Select All" at bounding box center [1146, 459] width 66 height 14
click at [1123, 451] on input "Select All" at bounding box center [1236, 451] width 245 height 2
checkbox input "false"
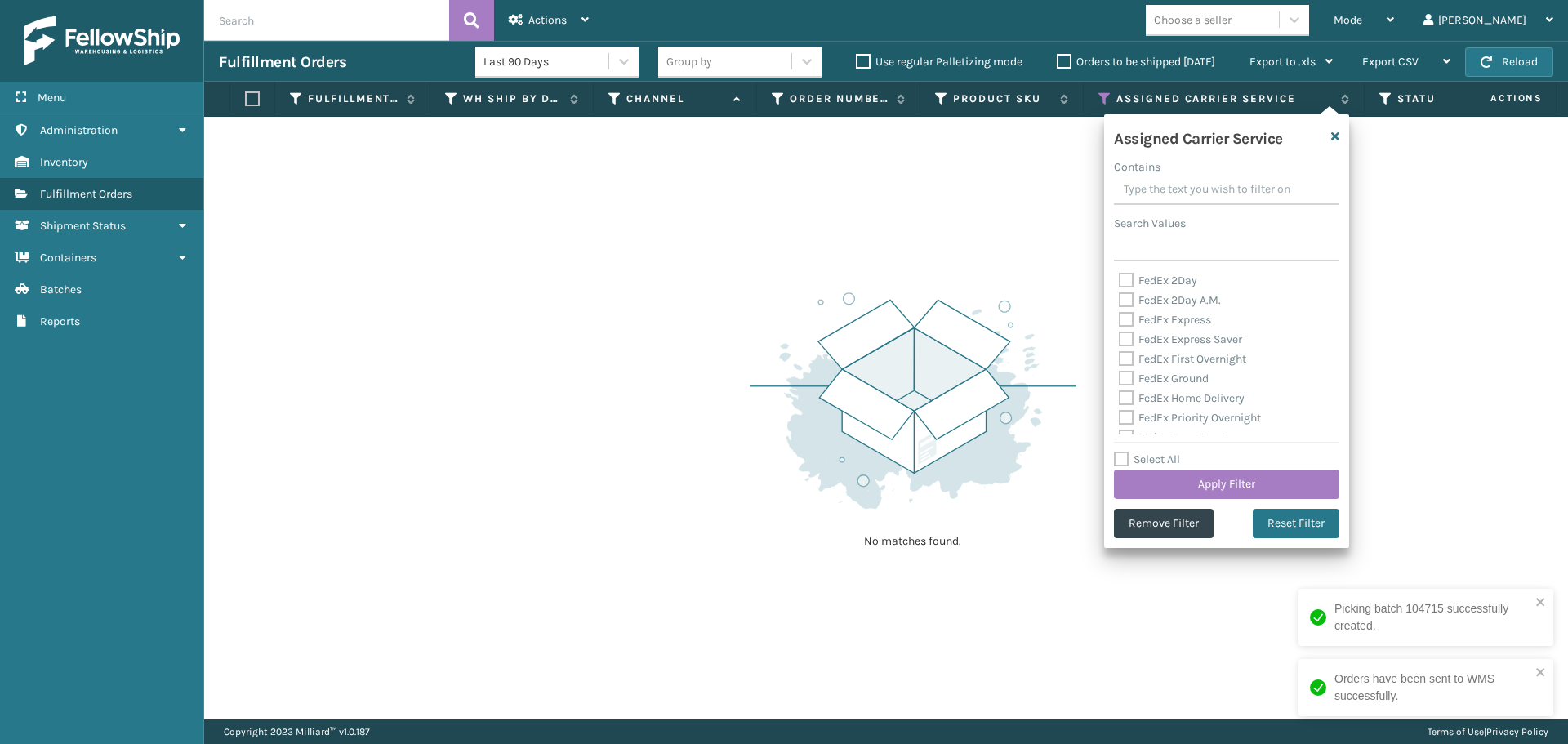
checkbox input "false"
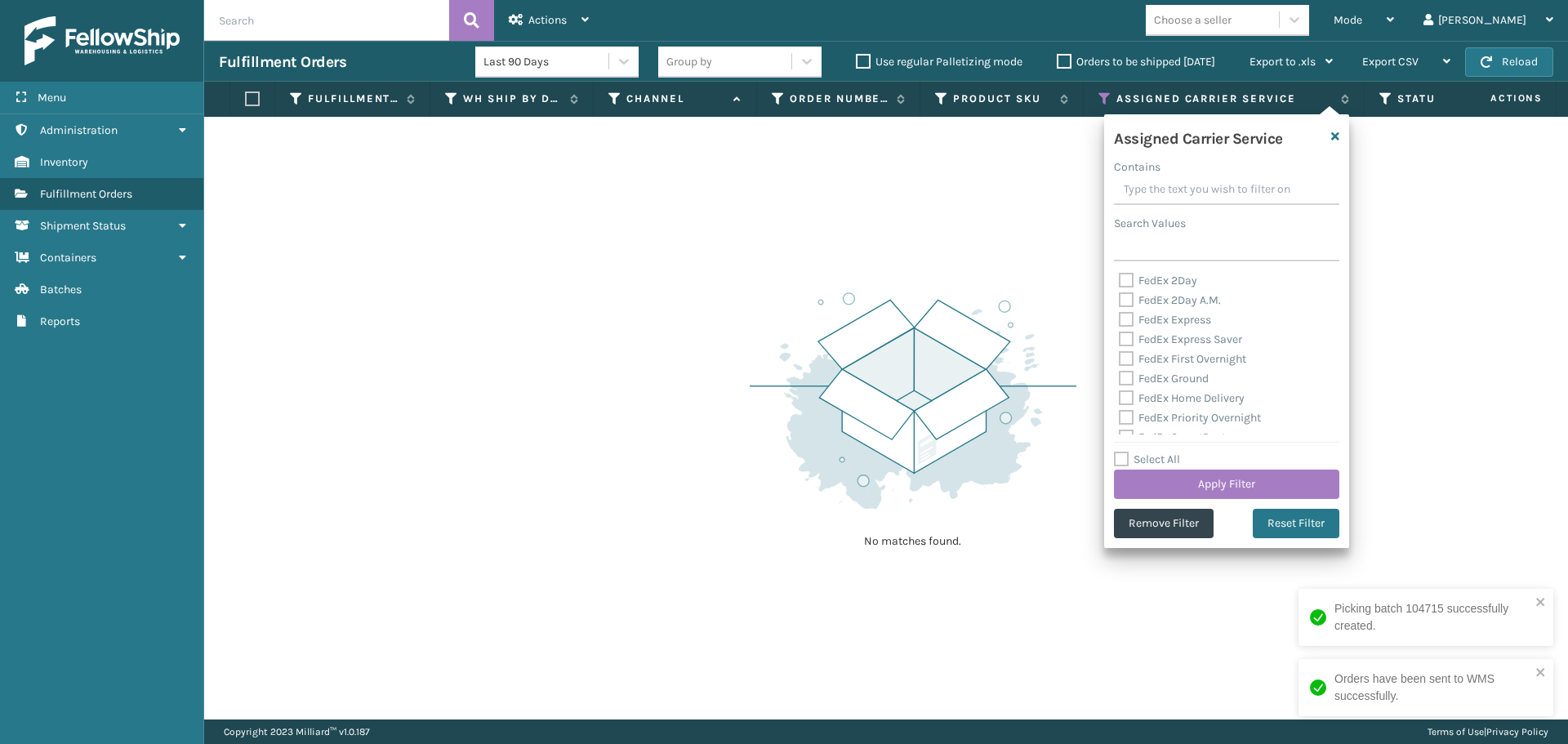
checkbox input "false"
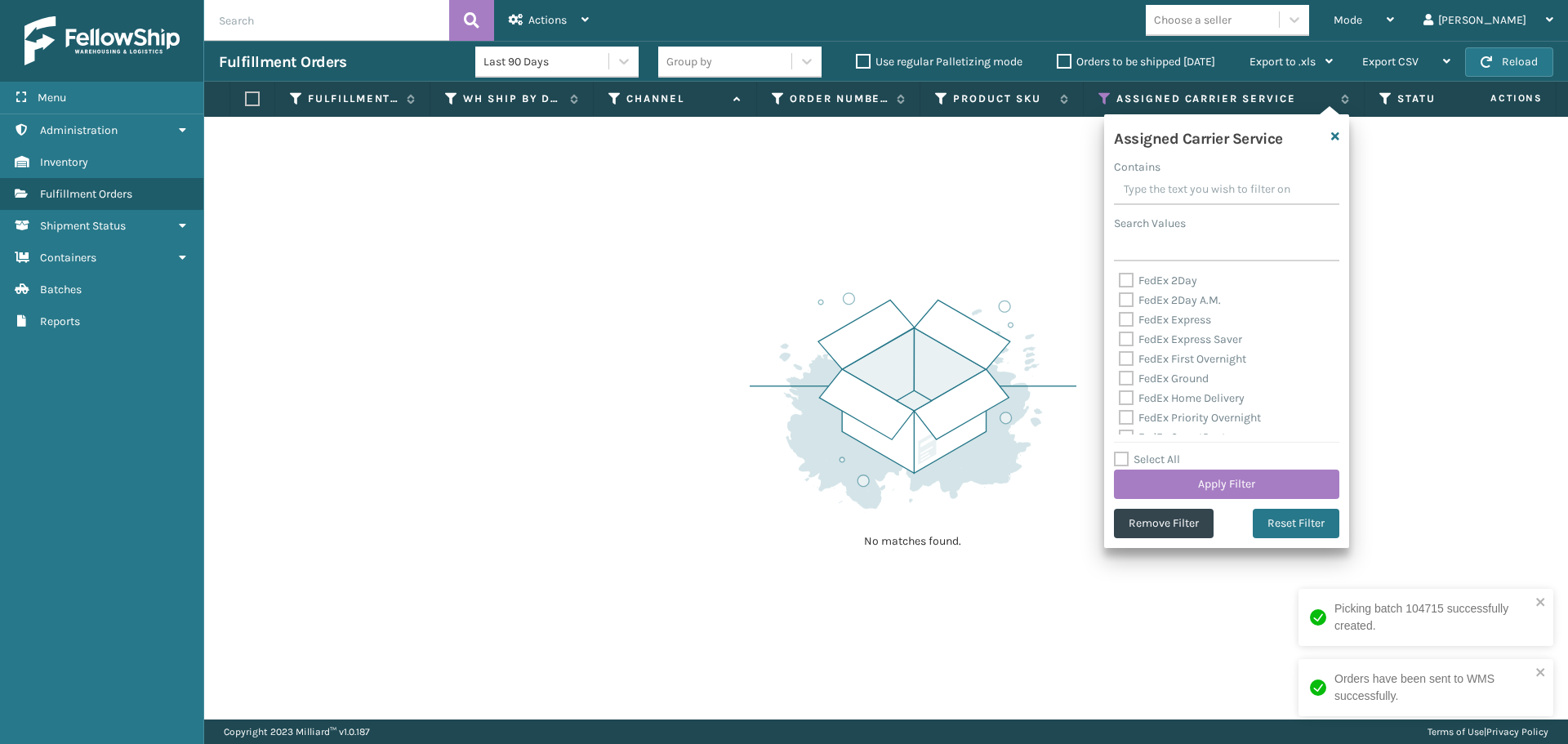
checkbox input "false"
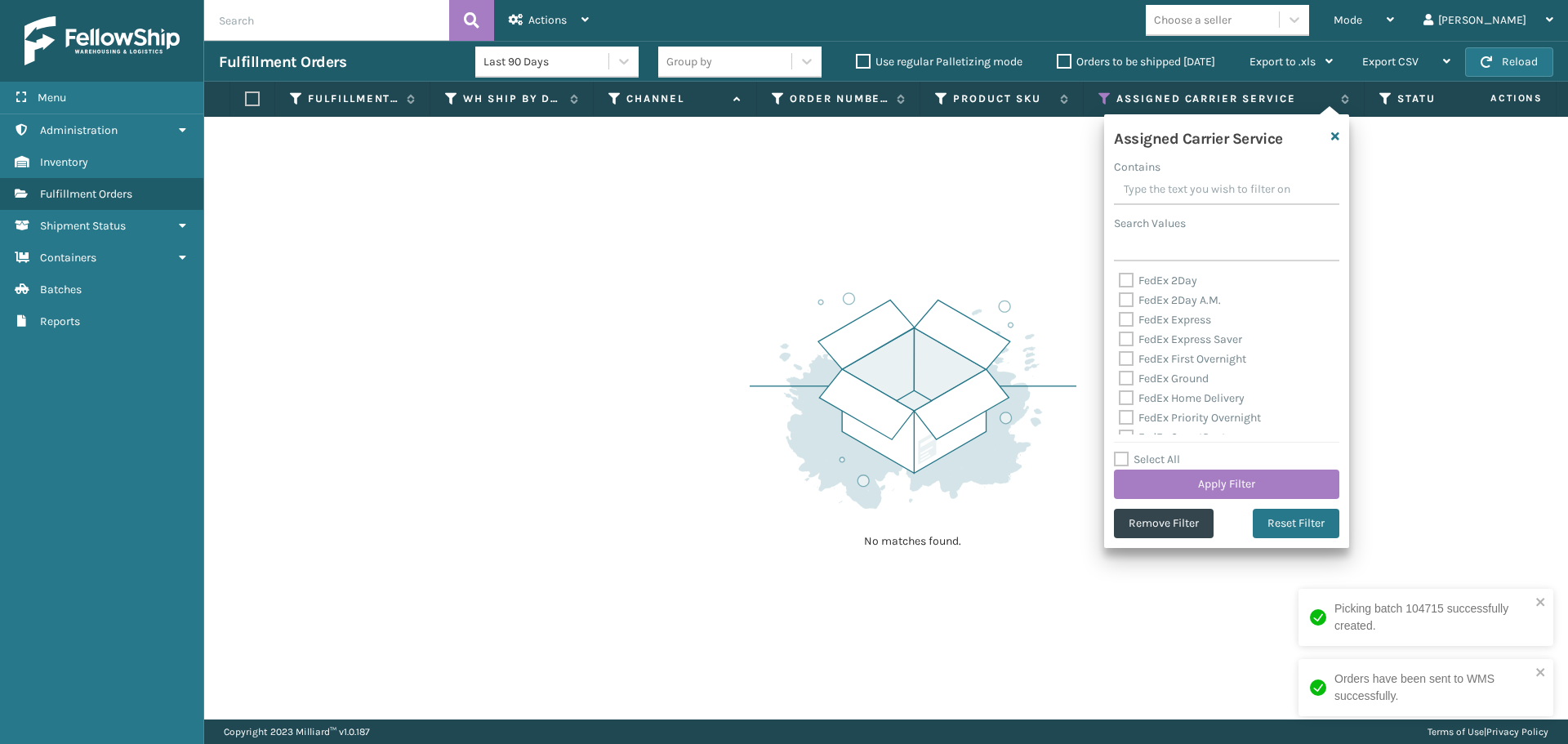
checkbox input "false"
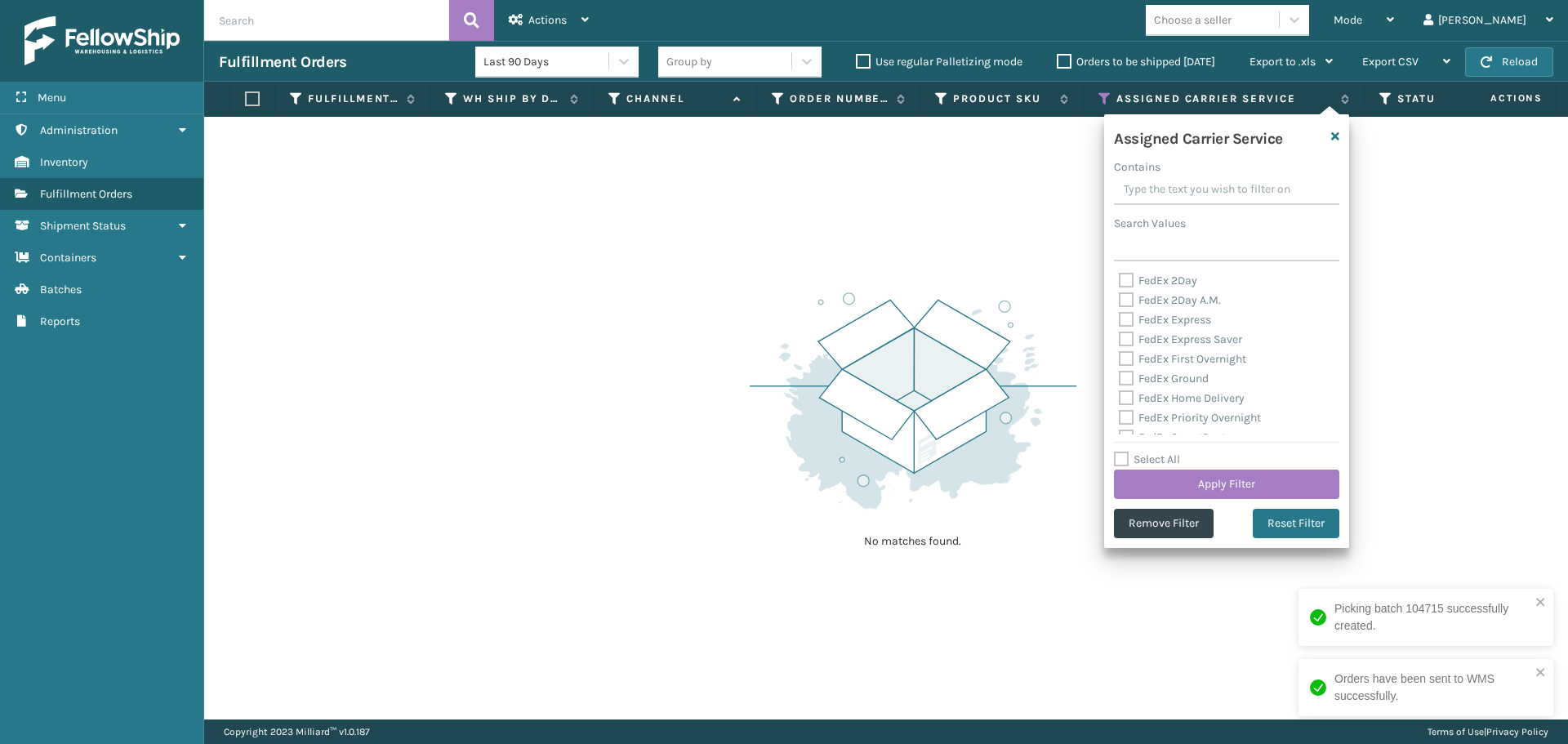
checkbox input "false"
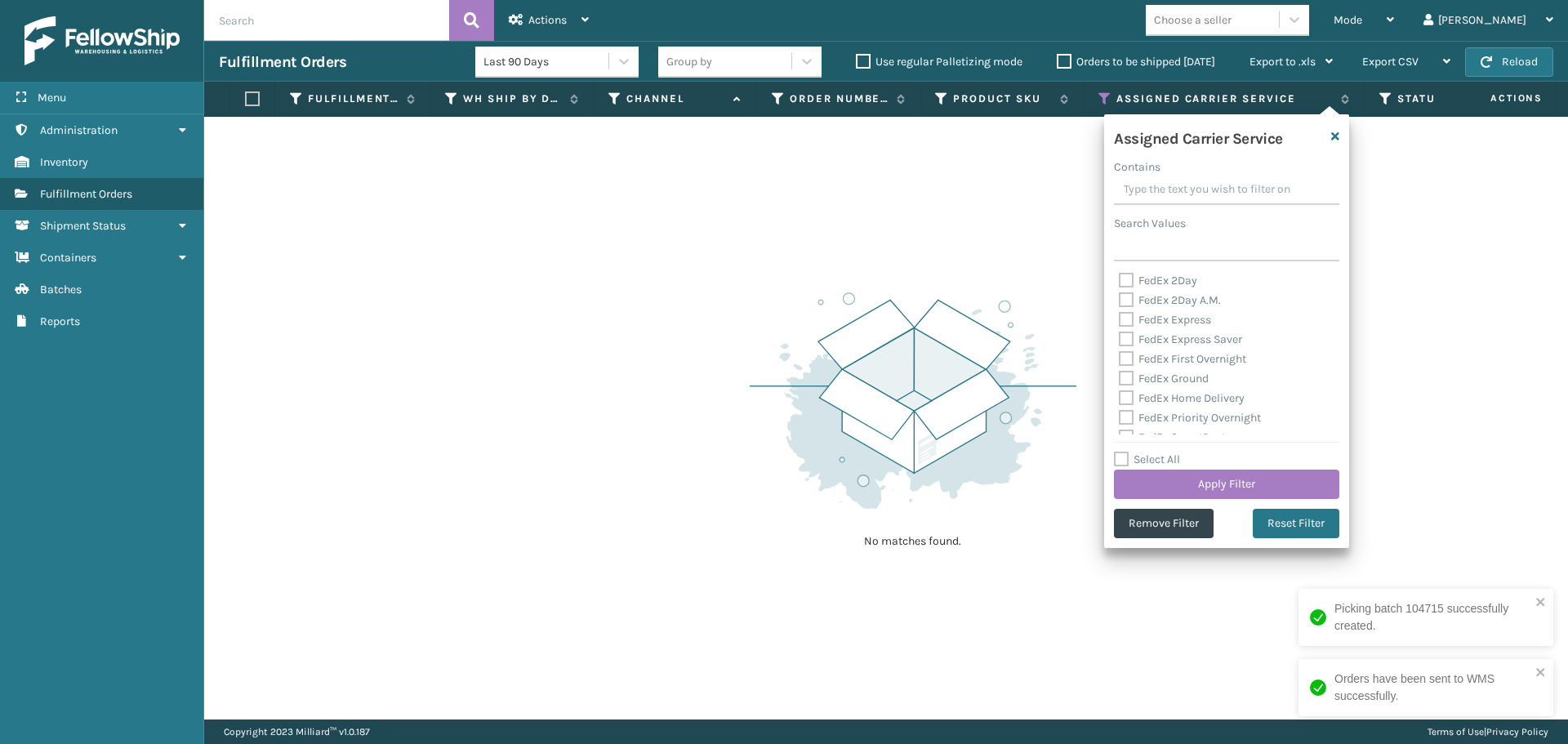
checkbox input "false"
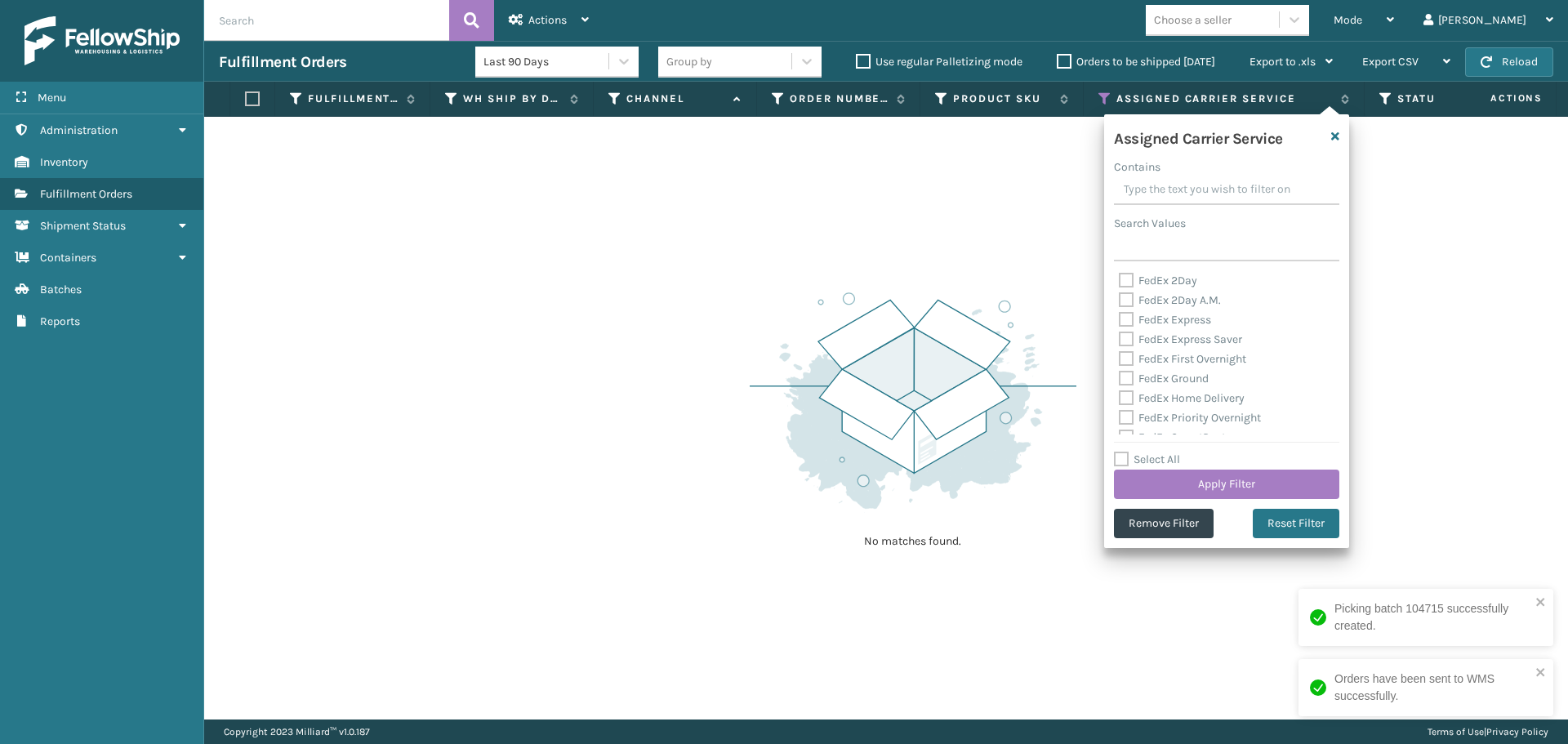
checkbox input "false"
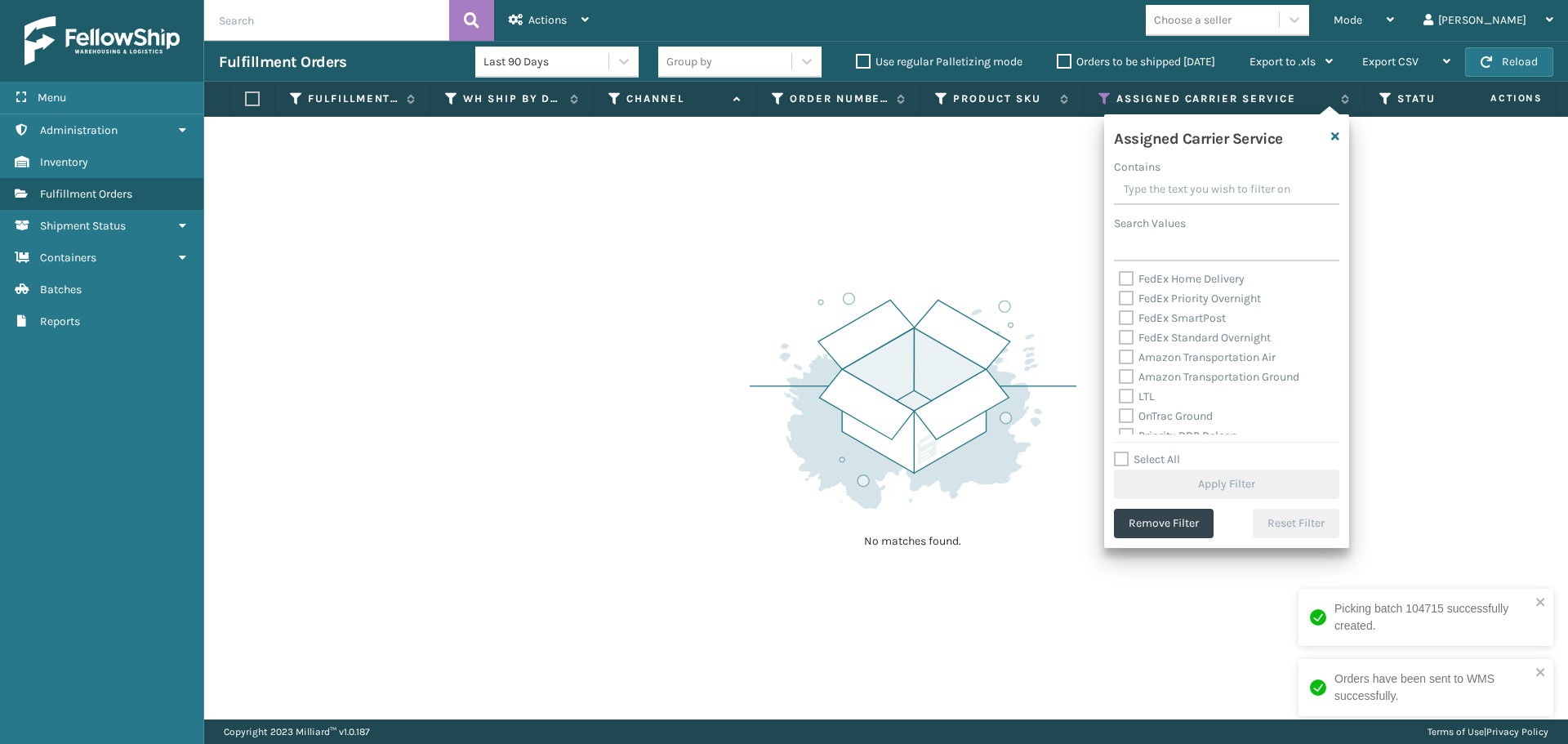
scroll to position [245, 0]
click at [1128, 287] on label "OnTrac Ground" at bounding box center [1165, 290] width 94 height 14
click at [1119, 287] on input "OnTrac Ground" at bounding box center [1118, 286] width 1 height 11
checkbox input "true"
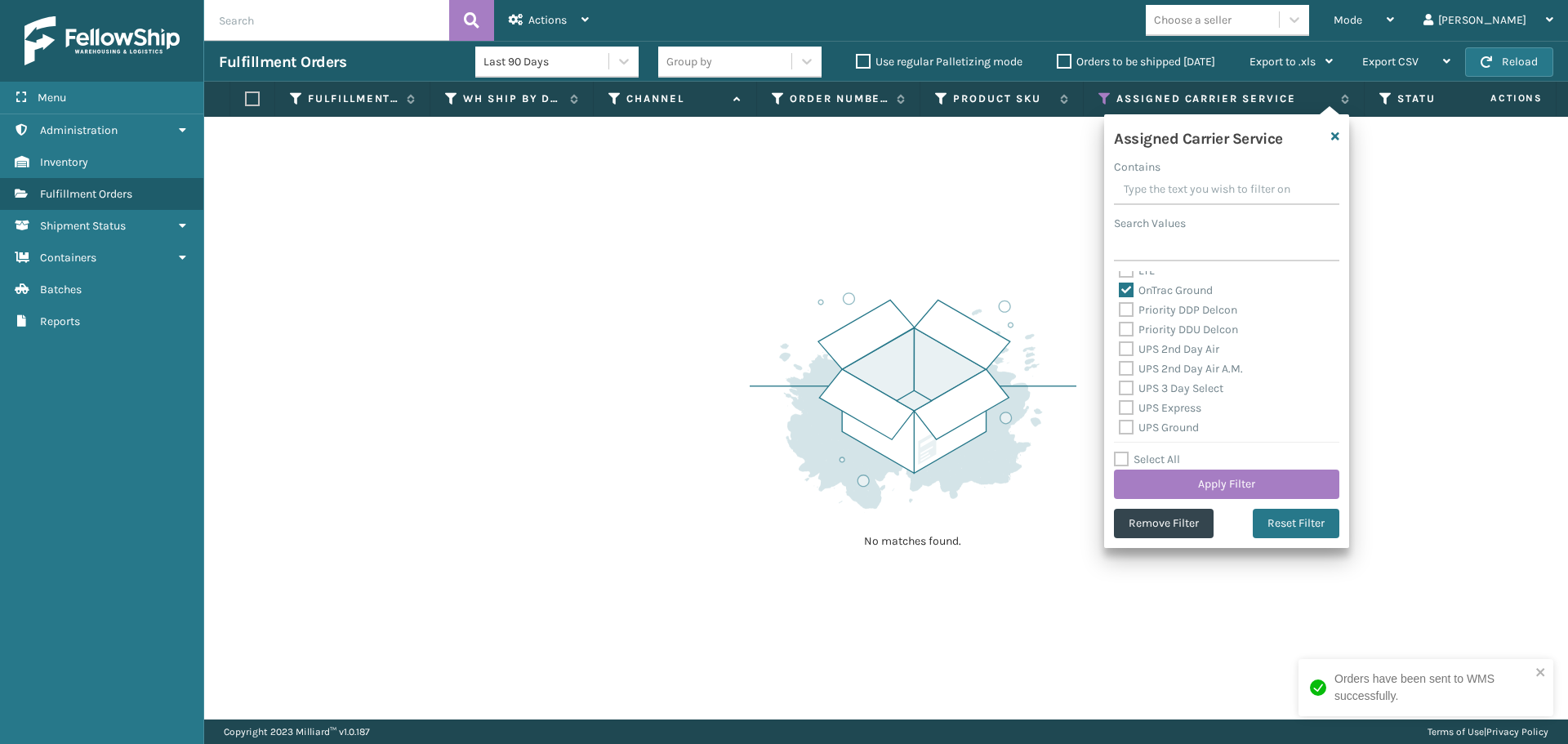
click at [1128, 307] on label "Priority DDP Delcon" at bounding box center [1178, 310] width 118 height 14
click at [1119, 307] on input "Priority DDP Delcon" at bounding box center [1118, 306] width 1 height 11
checkbox input "true"
click at [1128, 332] on label "Priority DDU Delcon" at bounding box center [1178, 329] width 119 height 14
click at [1119, 330] on input "Priority DDU Delcon" at bounding box center [1118, 325] width 1 height 11
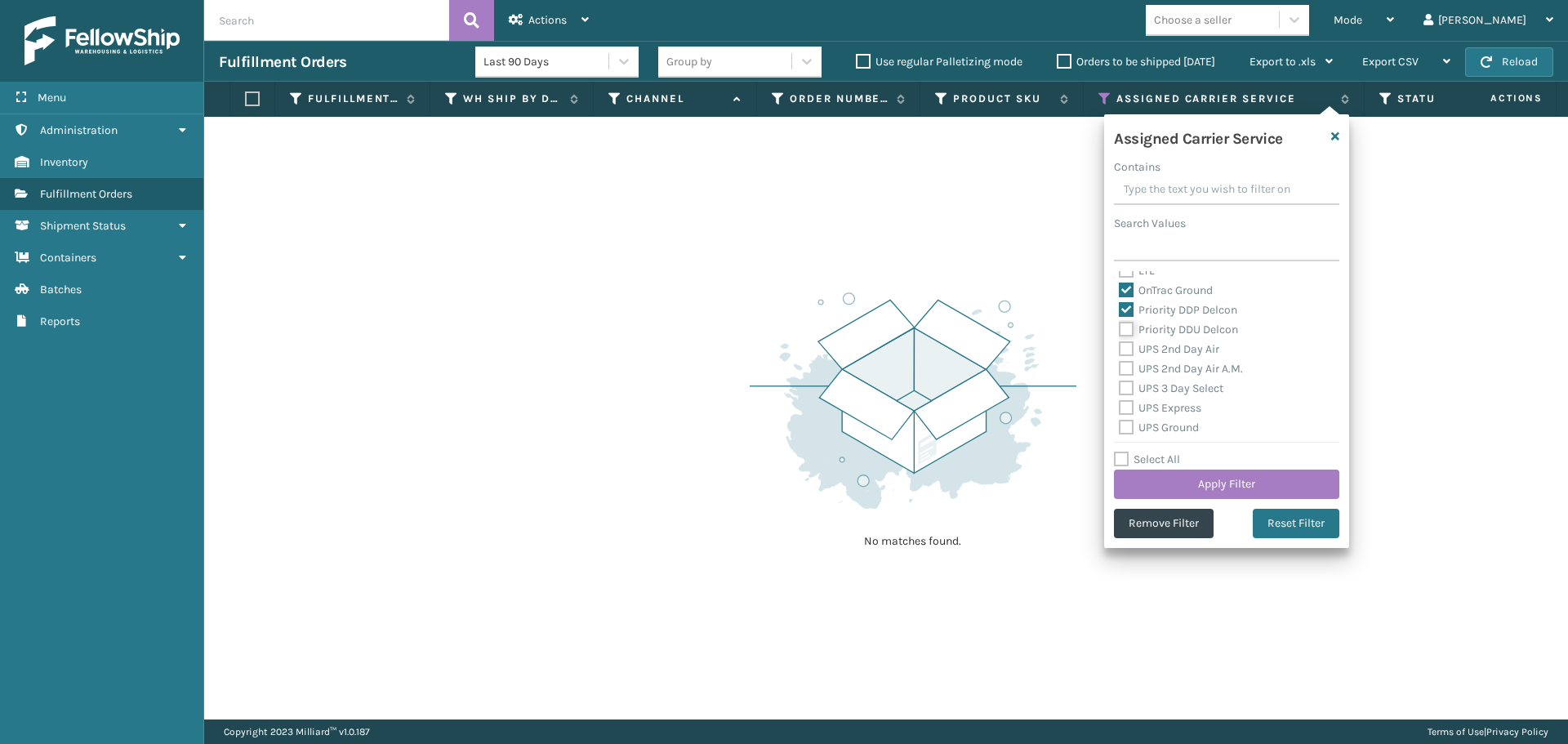
checkbox input "true"
click at [1128, 342] on label "UPS 2nd Day Air" at bounding box center [1169, 349] width 100 height 14
click at [1119, 342] on input "UPS 2nd Day Air" at bounding box center [1118, 344] width 1 height 11
checkbox input "true"
click at [1124, 367] on label "UPS 2nd Day Air A.M." at bounding box center [1180, 368] width 124 height 14
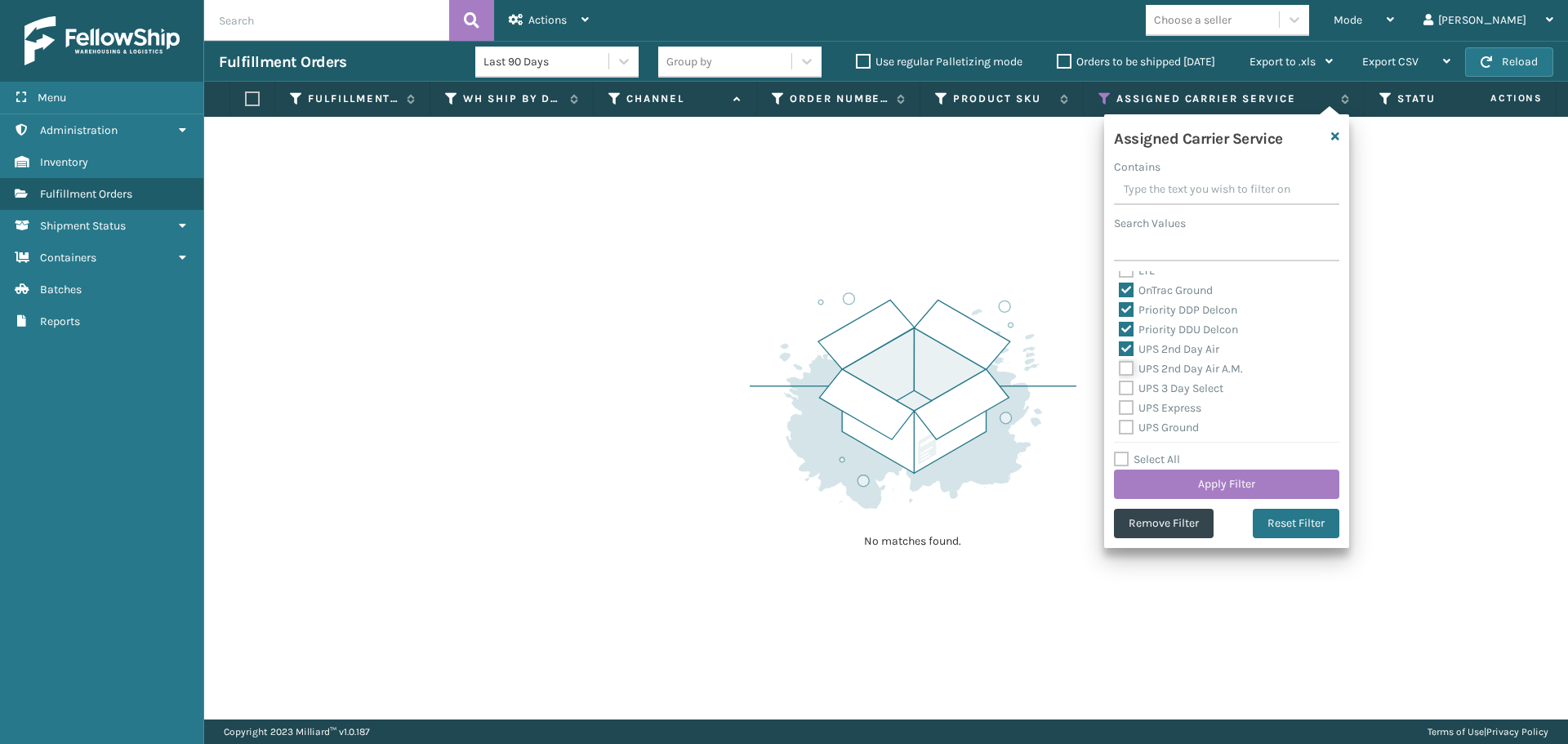
click at [1119, 367] on input "UPS 2nd Day Air A.M." at bounding box center [1118, 364] width 1 height 11
checkbox input "true"
click at [1125, 387] on label "UPS 3 Day Select" at bounding box center [1170, 388] width 104 height 14
click at [1119, 387] on input "UPS 3 Day Select" at bounding box center [1118, 384] width 1 height 11
checkbox input "true"
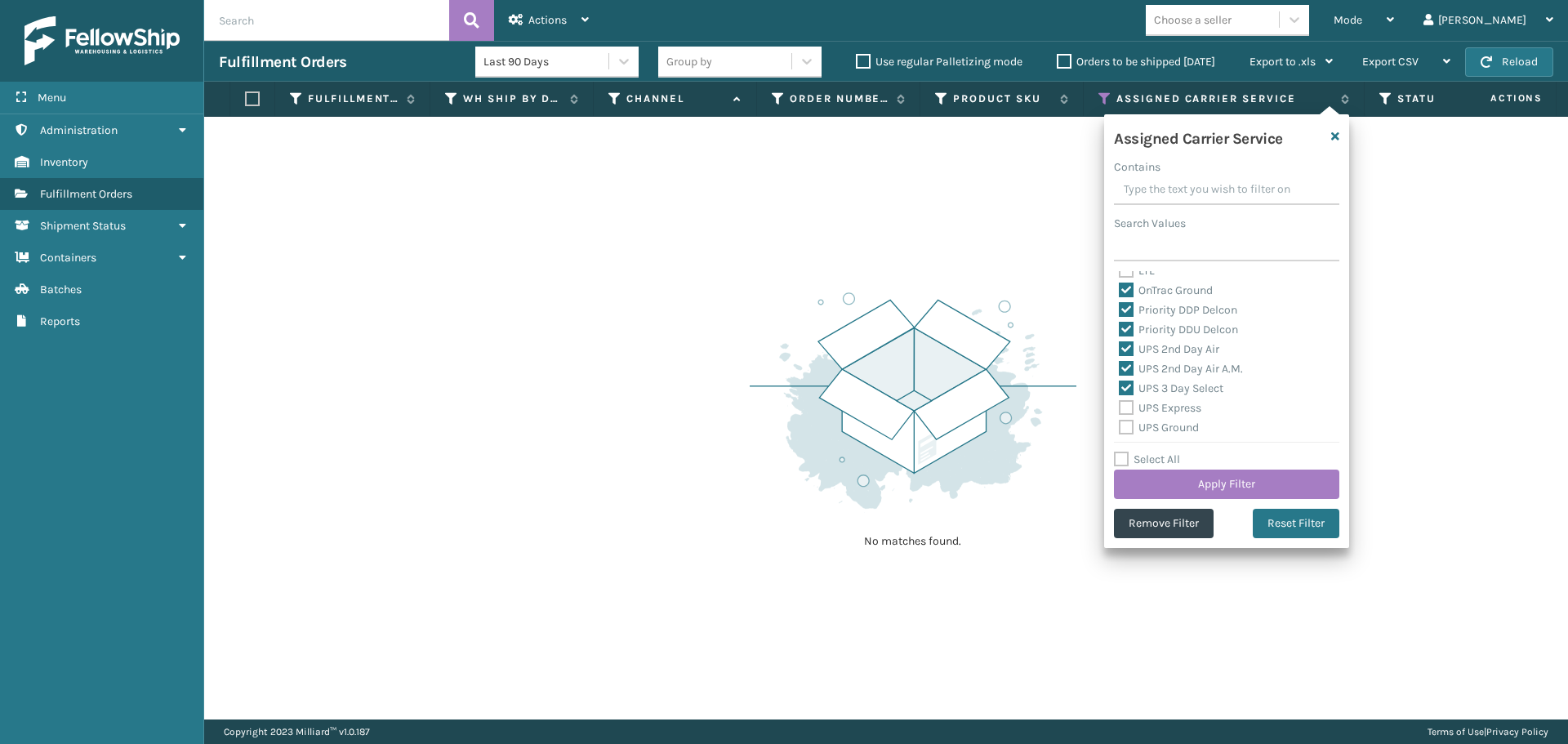
click at [1127, 408] on label "UPS Express" at bounding box center [1160, 408] width 82 height 14
click at [1119, 408] on input "UPS Express" at bounding box center [1118, 404] width 1 height 11
checkbox input "true"
click at [1128, 427] on label "UPS Ground" at bounding box center [1158, 427] width 80 height 14
click at [1119, 427] on input "UPS Ground" at bounding box center [1118, 423] width 1 height 11
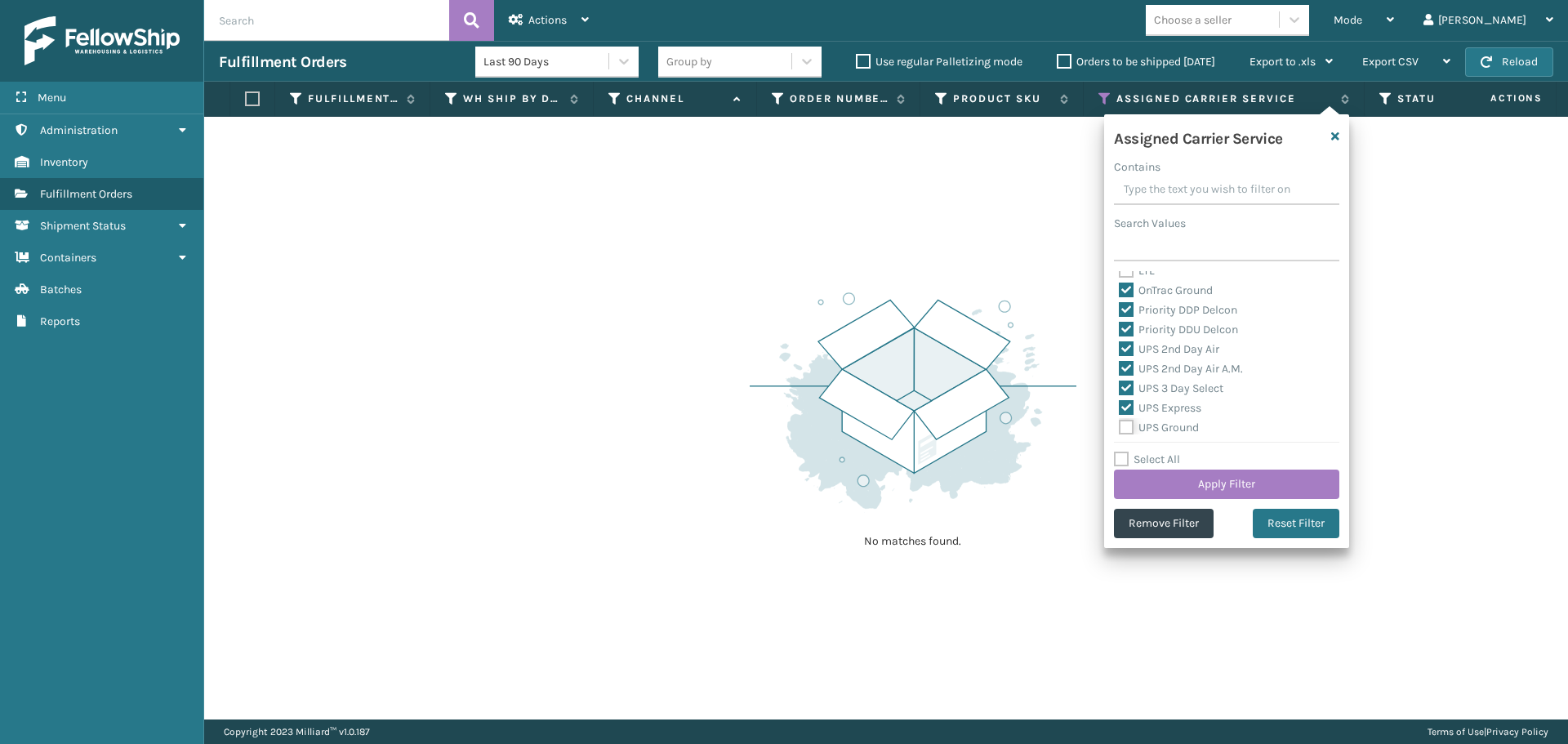
checkbox input "true"
click at [1129, 367] on label "UPS Next Day Air" at bounding box center [1170, 365] width 104 height 14
click at [1119, 367] on input "UPS Next Day Air" at bounding box center [1118, 361] width 1 height 11
checkbox input "true"
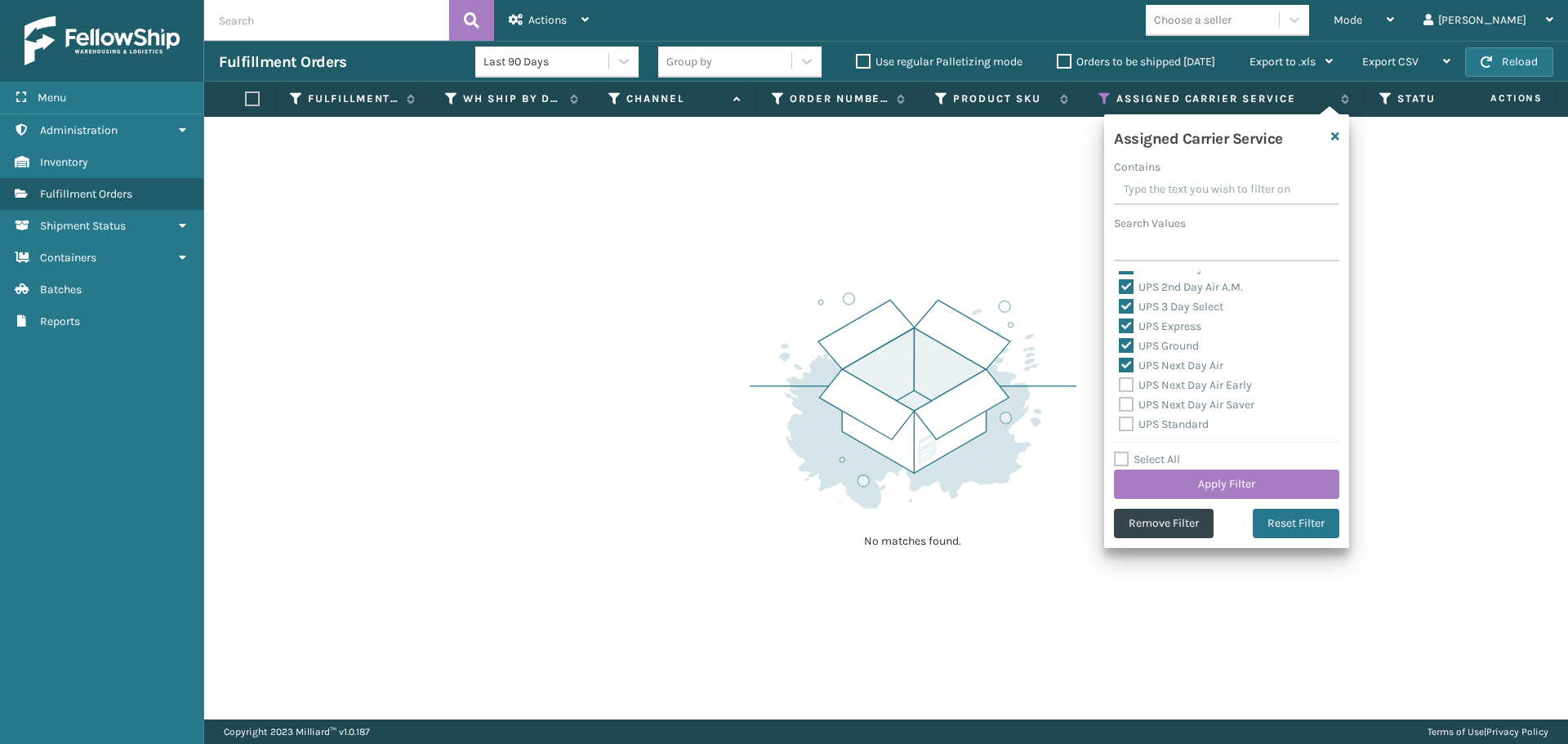
click at [1128, 390] on label "UPS Next Day Air Early" at bounding box center [1185, 385] width 133 height 14
click at [1128, 406] on label "UPS Next Day Air Saver" at bounding box center [1186, 404] width 136 height 14
click at [1119, 406] on input "UPS Next Day Air Saver" at bounding box center [1118, 400] width 1 height 11
checkbox input "true"
click at [1131, 425] on label "UPS Standard" at bounding box center [1163, 424] width 90 height 14
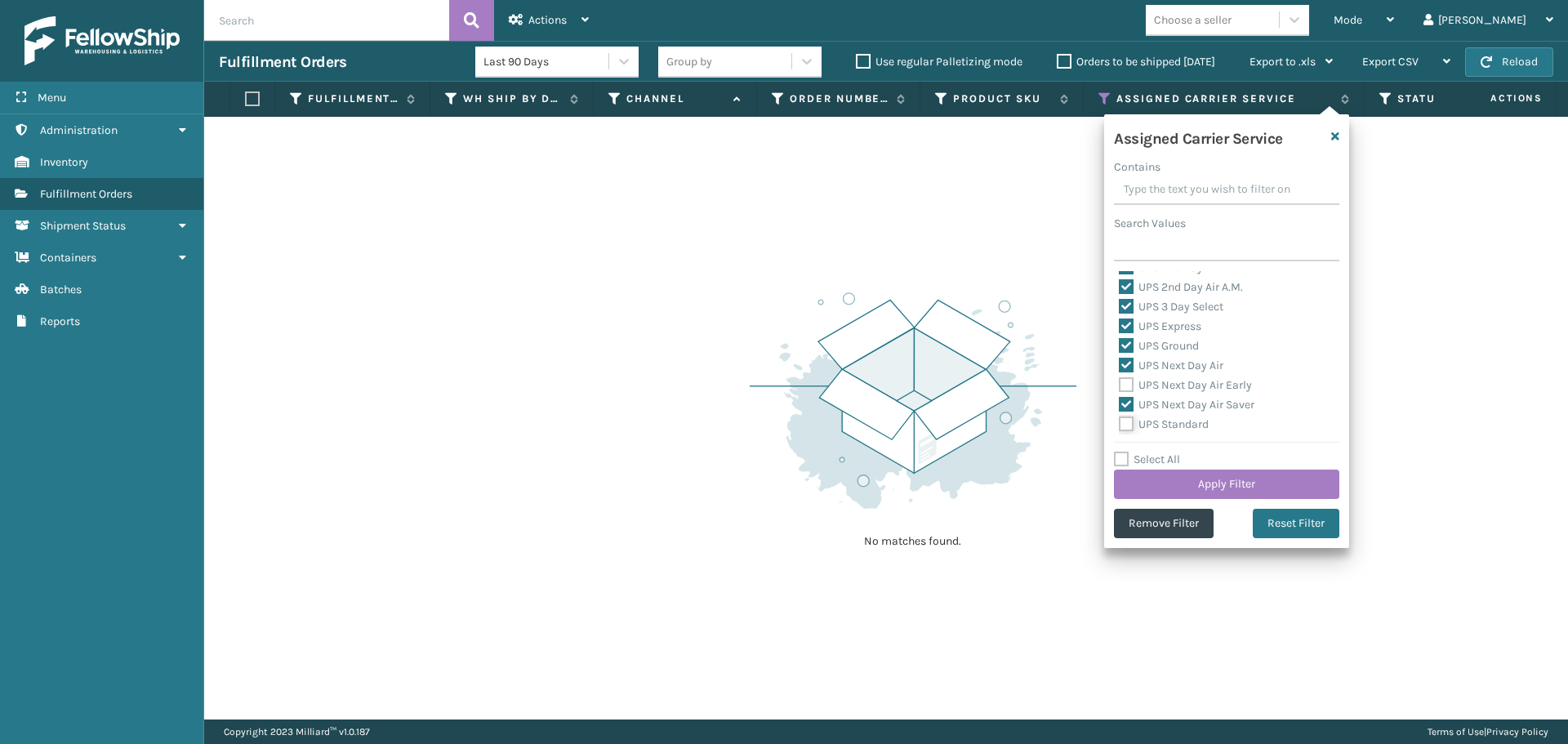
click at [1119, 425] on input "UPS Standard" at bounding box center [1118, 420] width 1 height 11
checkbox input "true"
click at [1128, 386] on label "UPS Next Day Air Early" at bounding box center [1185, 385] width 133 height 14
click at [1119, 386] on input "UPS Next Day Air Early" at bounding box center [1118, 381] width 1 height 11
checkbox input "true"
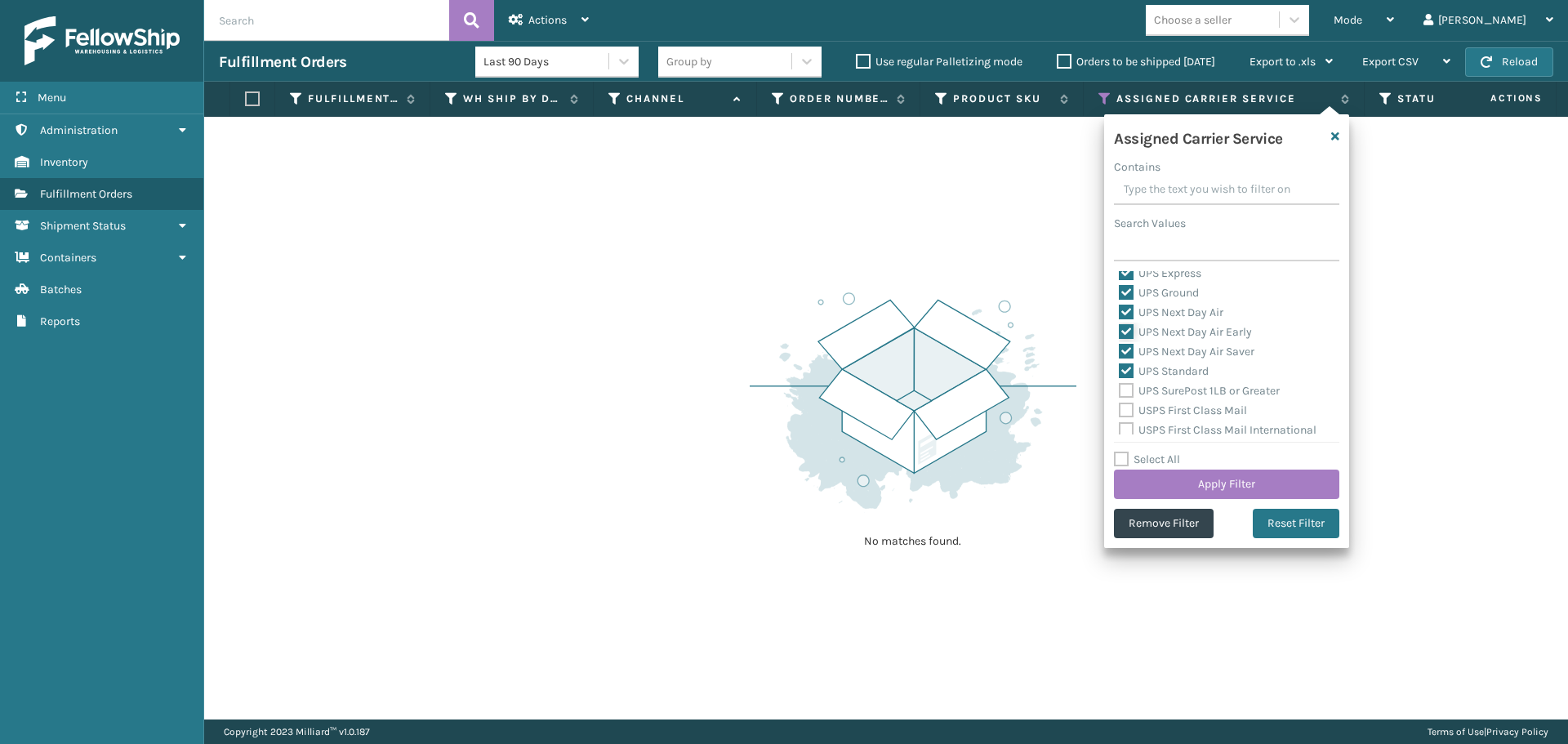
scroll to position [409, 0]
click at [1126, 356] on label "UPS SurePost 1LB or Greater" at bounding box center [1199, 362] width 161 height 14
click at [1119, 356] on input "UPS SurePost 1LB or Greater" at bounding box center [1118, 358] width 1 height 11
checkbox input "true"
click at [1123, 384] on label "USPS First Class Mail" at bounding box center [1183, 381] width 128 height 14
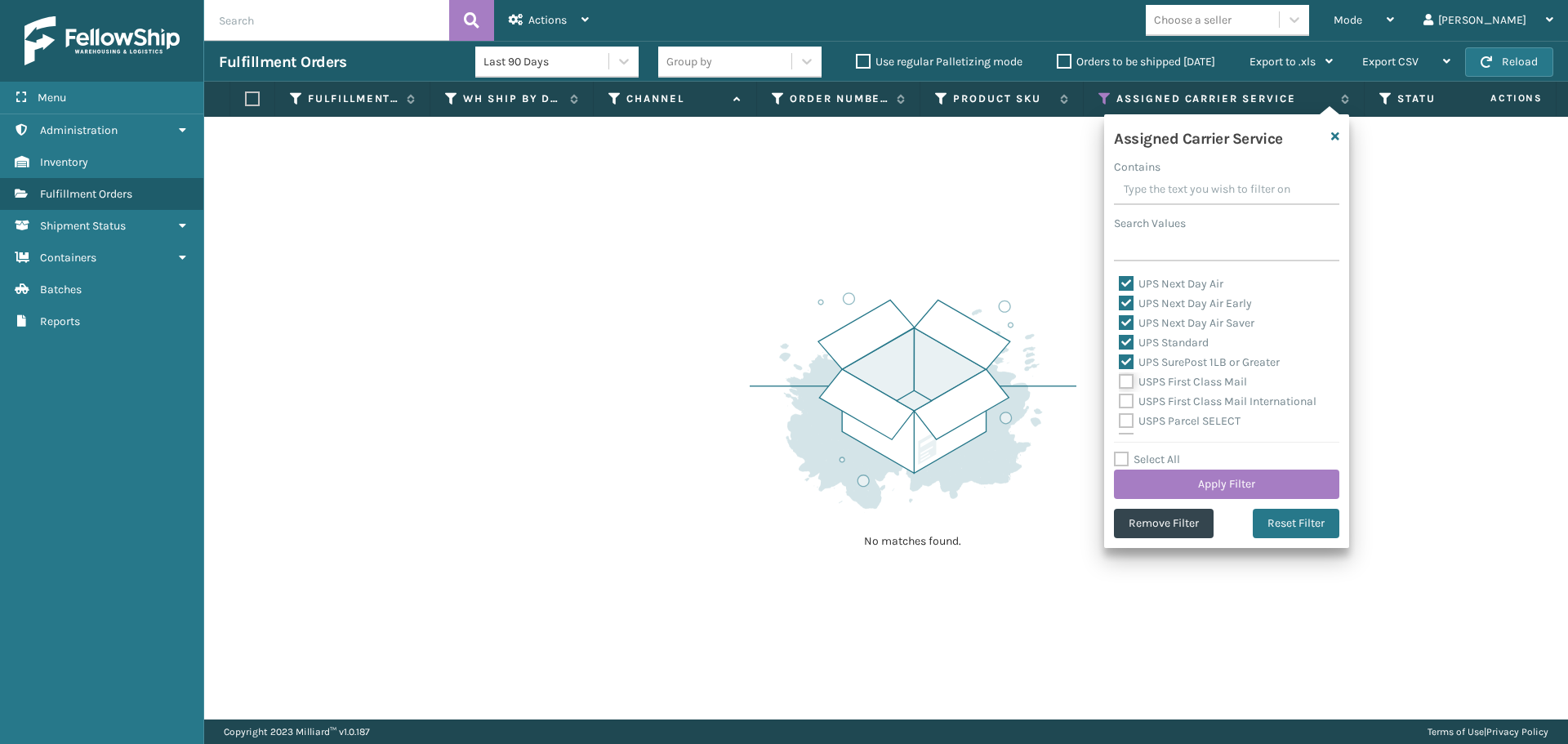
click at [1119, 383] on input "USPS First Class Mail" at bounding box center [1118, 377] width 1 height 11
checkbox input "true"
click at [1127, 410] on div "USPS First Class Mail International" at bounding box center [1226, 402] width 215 height 20
click at [1126, 402] on label "USPS First Class Mail International" at bounding box center [1217, 401] width 197 height 14
click at [1119, 402] on input "USPS First Class Mail International" at bounding box center [1118, 397] width 1 height 11
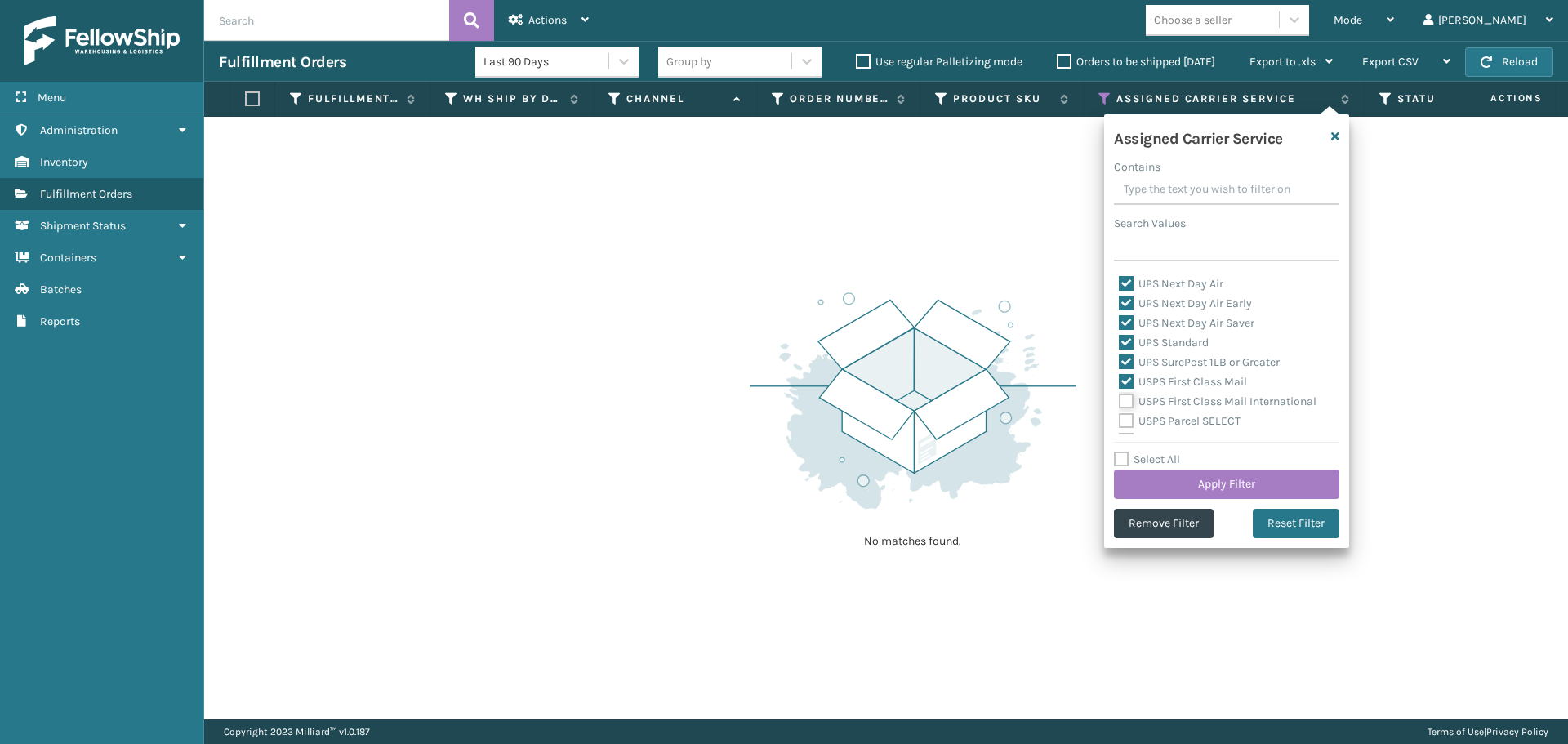
checkbox input "true"
click at [1128, 421] on label "USPS Parcel SELECT" at bounding box center [1179, 421] width 122 height 14
click at [1119, 421] on input "USPS Parcel SELECT" at bounding box center [1118, 417] width 1 height 11
checkbox input "true"
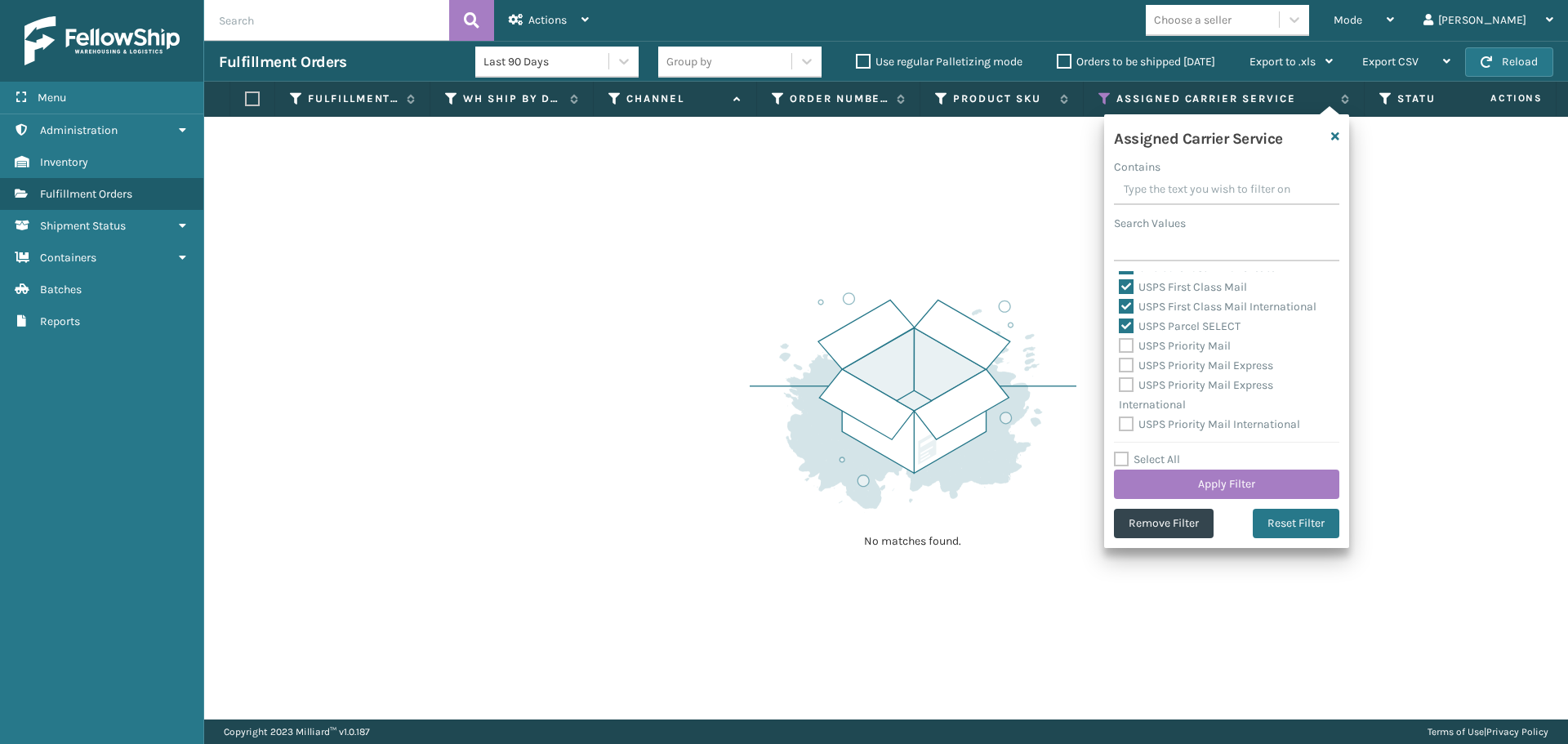
click at [1120, 339] on label "USPS Priority Mail" at bounding box center [1174, 345] width 112 height 14
click at [1119, 338] on input "USPS Priority Mail" at bounding box center [1118, 341] width 1 height 11
checkbox input "true"
click at [1123, 365] on label "USPS Priority Mail Express" at bounding box center [1196, 365] width 154 height 14
click at [1119, 365] on input "USPS Priority Mail Express" at bounding box center [1118, 361] width 1 height 11
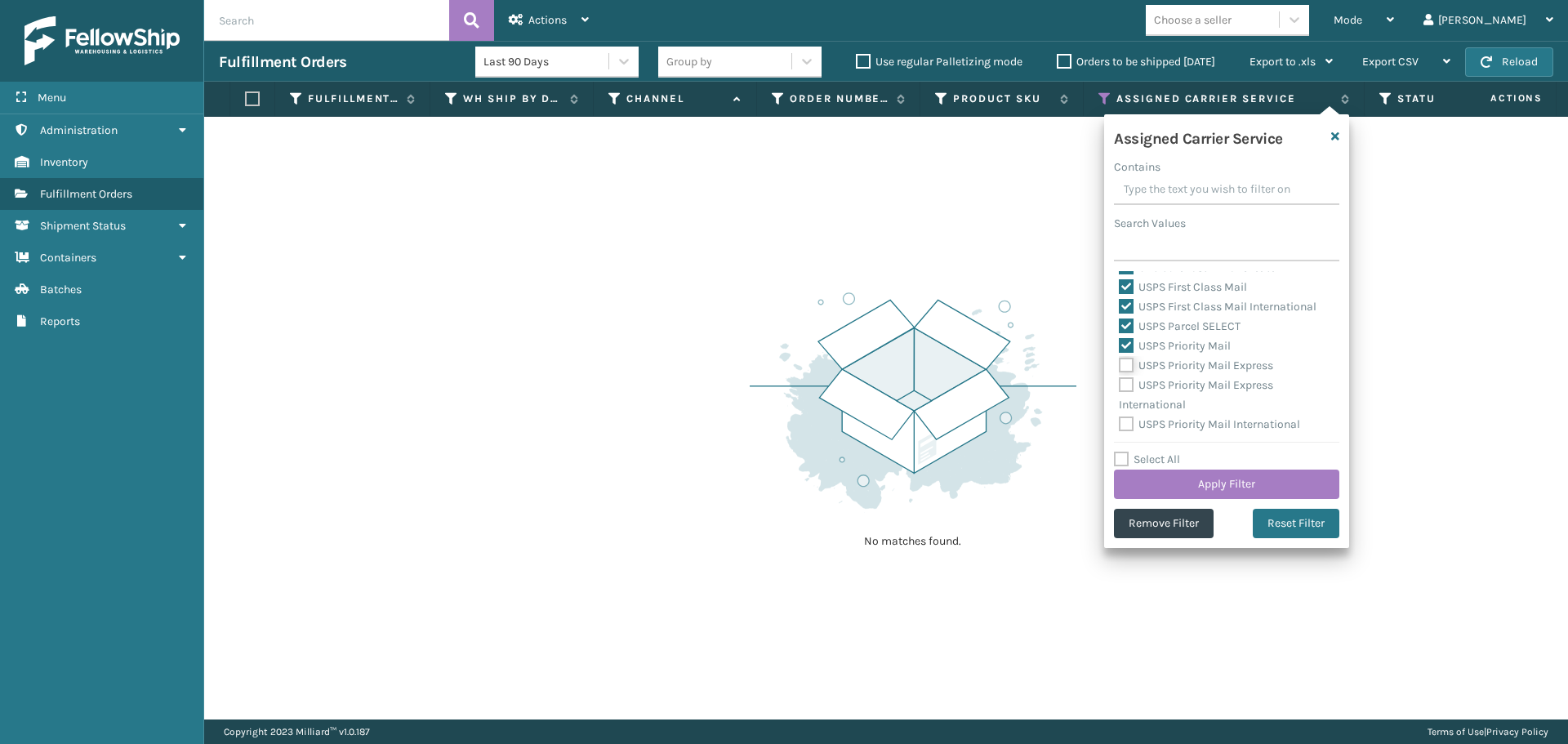
checkbox input "true"
click at [1124, 385] on label "USPS Priority Mail Express International" at bounding box center [1196, 395] width 154 height 34
click at [1119, 385] on input "USPS Priority Mail Express International" at bounding box center [1118, 381] width 1 height 11
checkbox input "true"
click at [1128, 423] on label "USPS Priority Mail International" at bounding box center [1209, 424] width 182 height 14
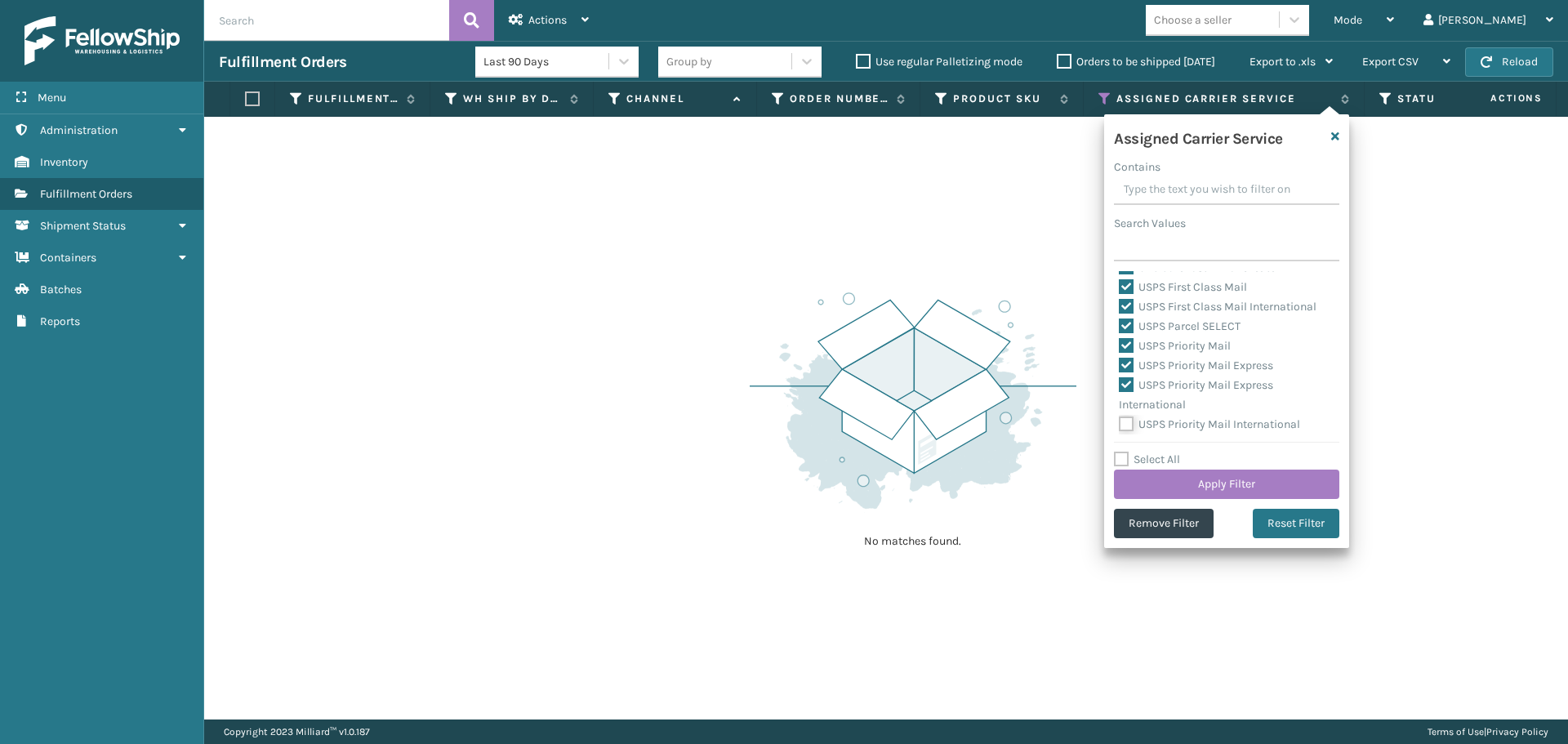
click at [1119, 423] on input "USPS Priority Mail International" at bounding box center [1118, 420] width 1 height 11
checkbox input "true"
click at [1141, 472] on button "Apply Filter" at bounding box center [1226, 484] width 225 height 30
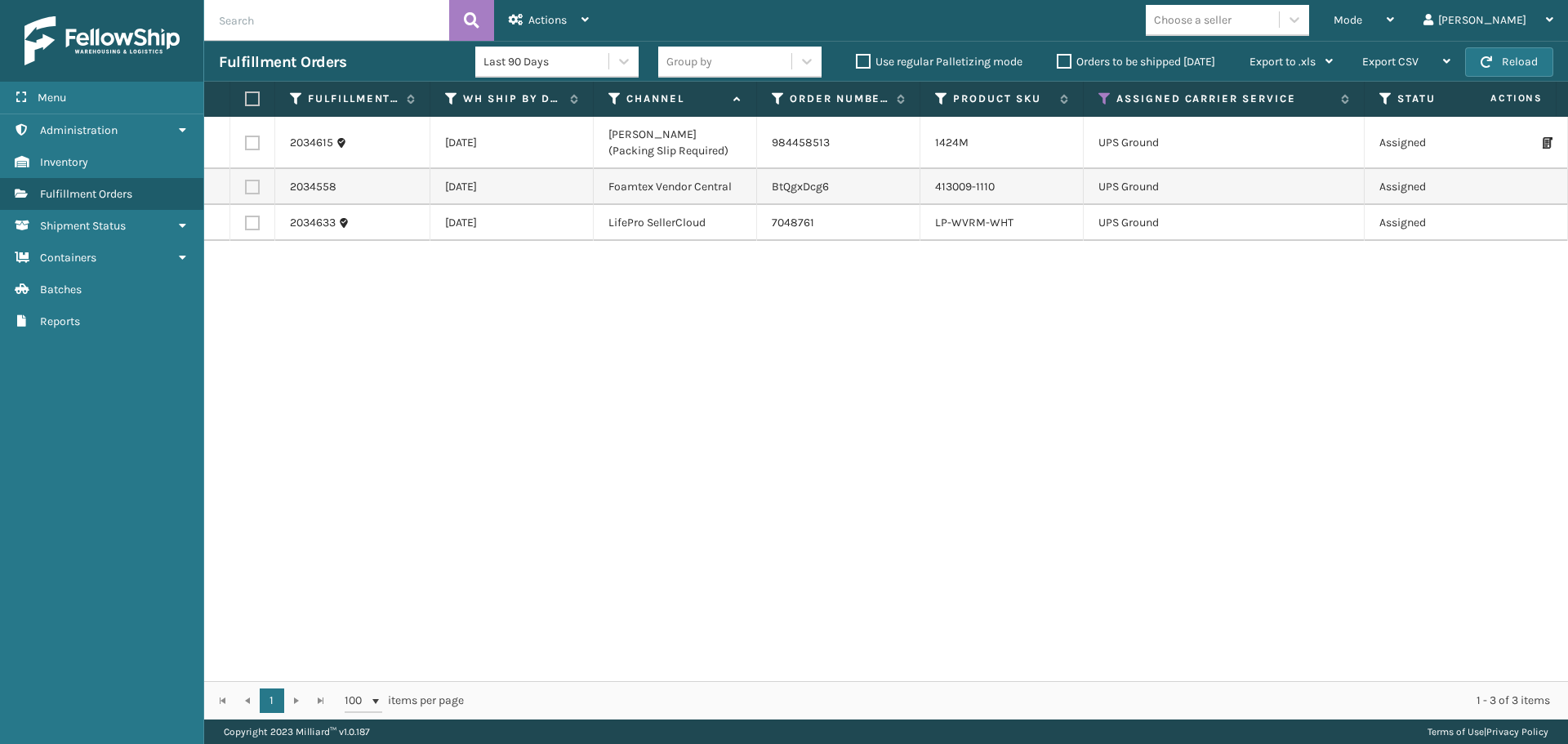
click at [255, 93] on label at bounding box center [250, 99] width 10 height 15
click at [246, 94] on input "checkbox" at bounding box center [245, 99] width 1 height 11
checkbox input "true"
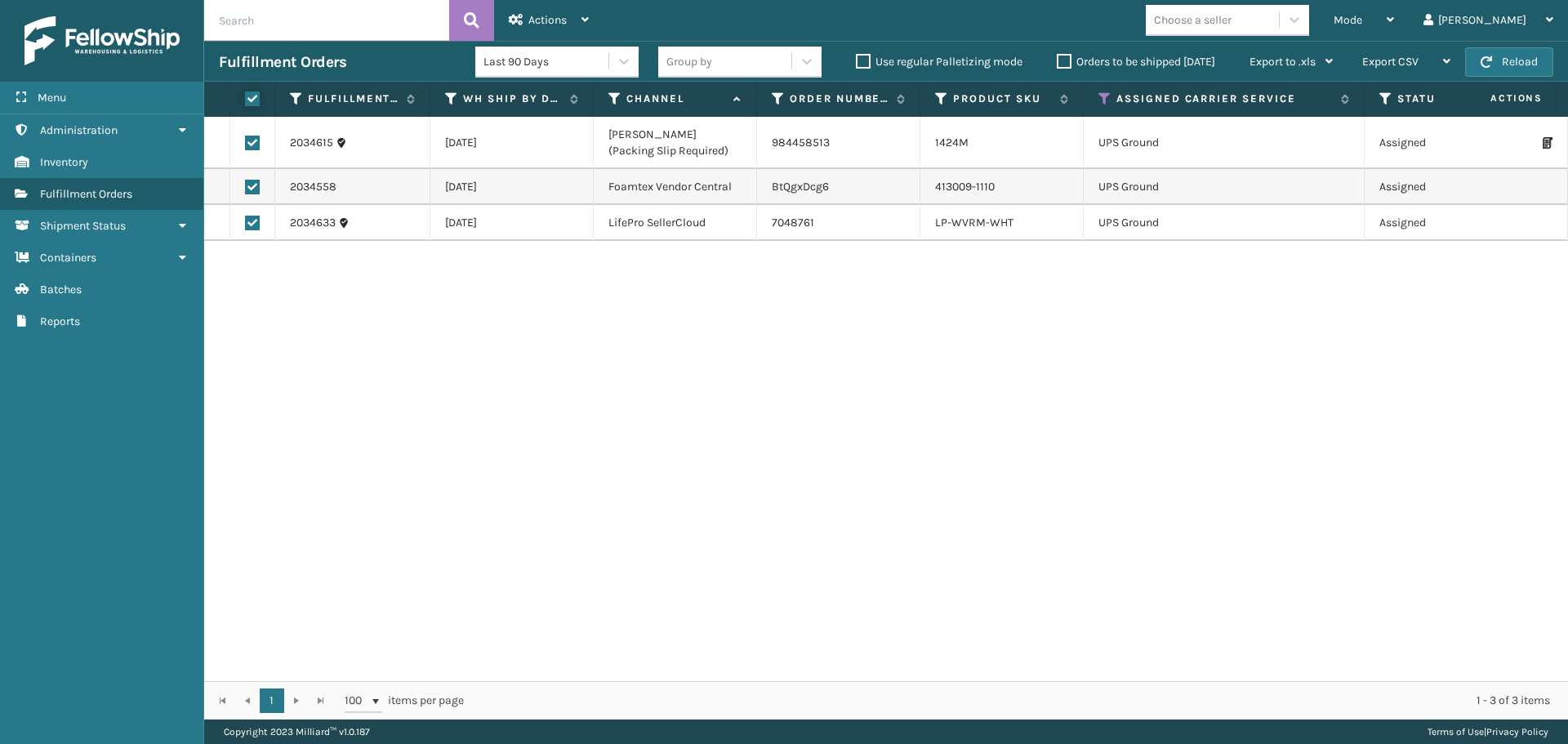
checkbox input "true"
click at [547, 16] on span "Actions" at bounding box center [547, 20] width 39 height 14
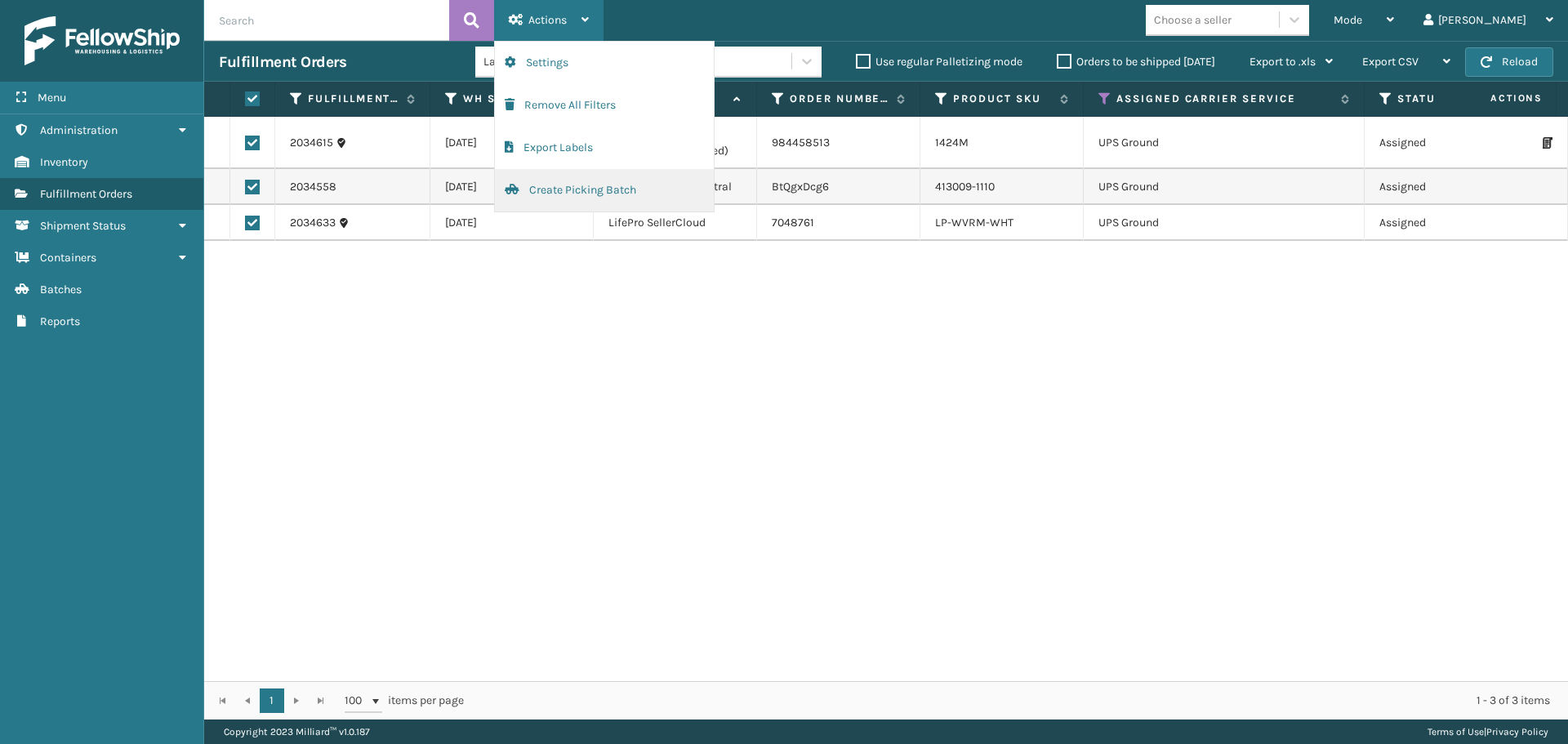
click at [579, 184] on button "Create Picking Batch" at bounding box center [604, 191] width 219 height 43
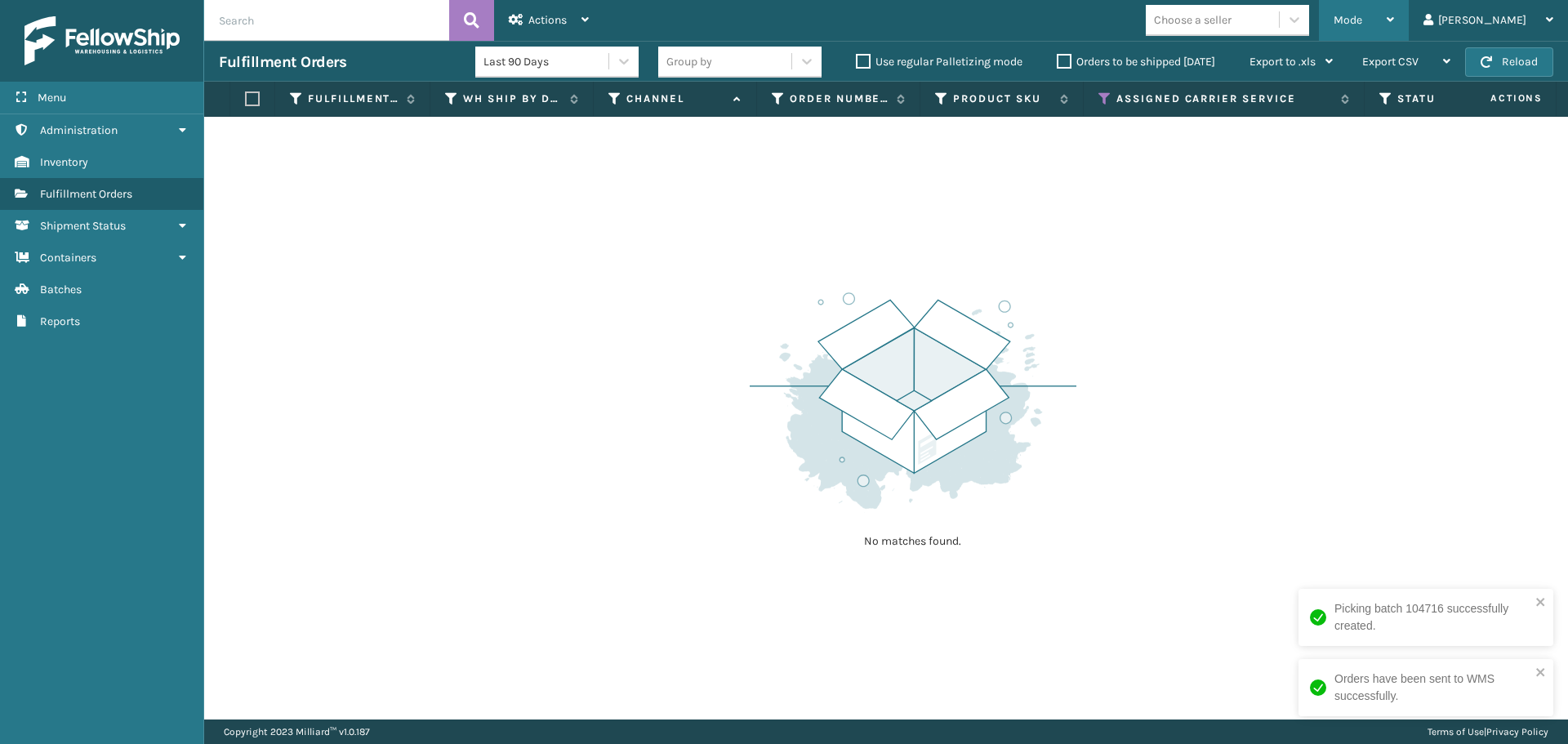
click at [1362, 16] on span "Mode" at bounding box center [1347, 20] width 29 height 14
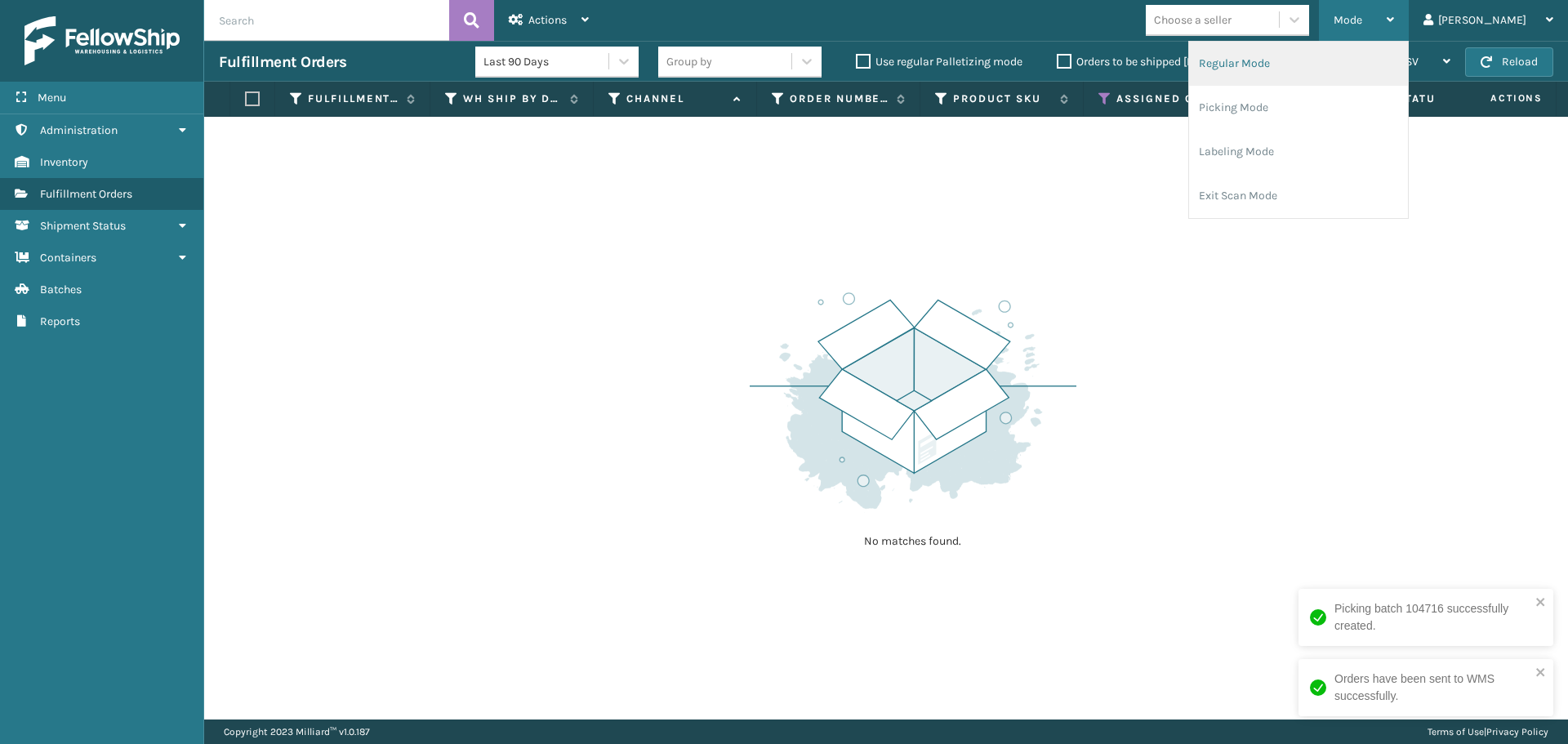
click at [1380, 70] on li "Regular Mode" at bounding box center [1298, 64] width 219 height 44
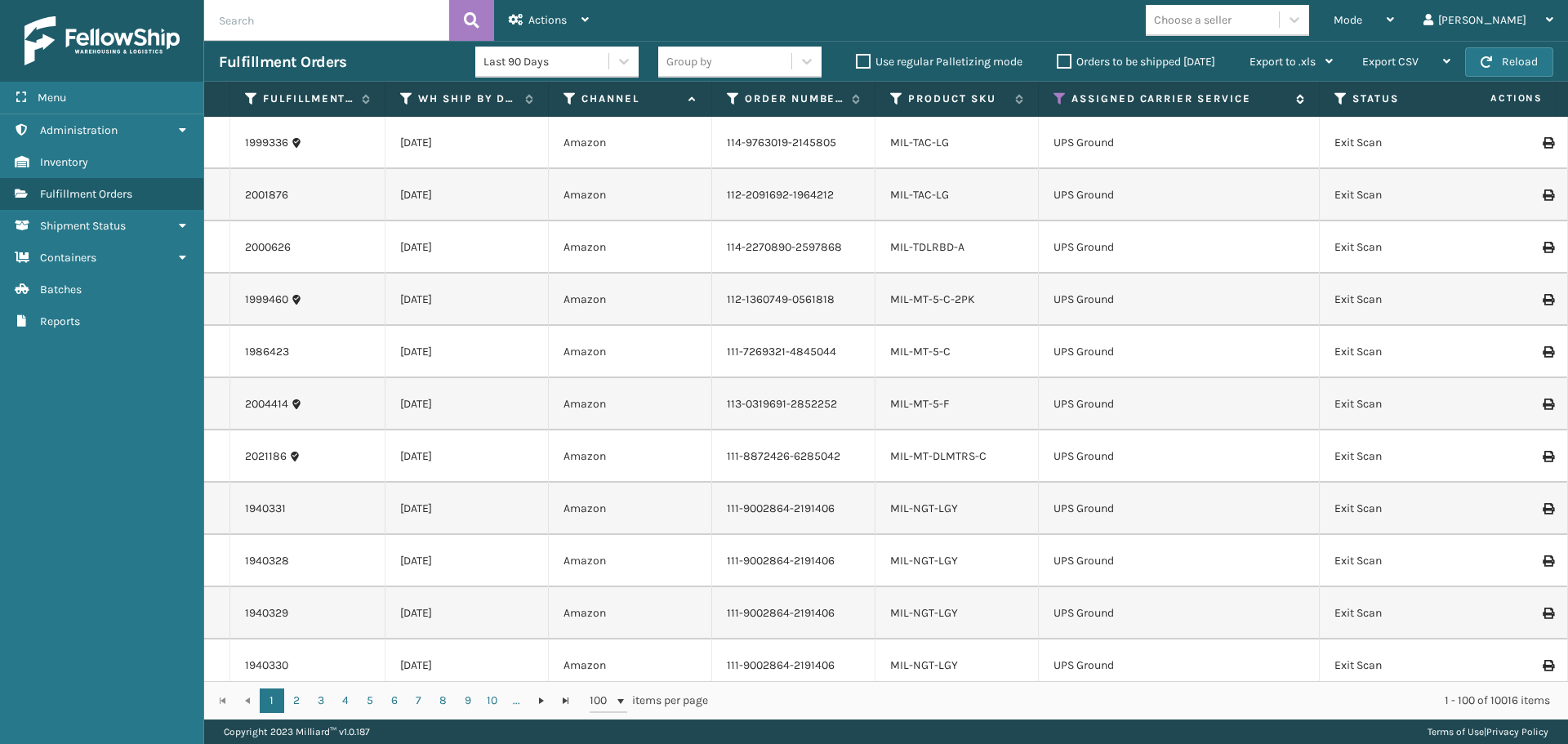
click at [1060, 95] on icon at bounding box center [1060, 99] width 13 height 15
click at [1060, 64] on label "Orders to be shipped [DATE]" at bounding box center [1136, 62] width 159 height 14
click at [1058, 63] on input "Orders to be shipped [DATE]" at bounding box center [1057, 58] width 1 height 11
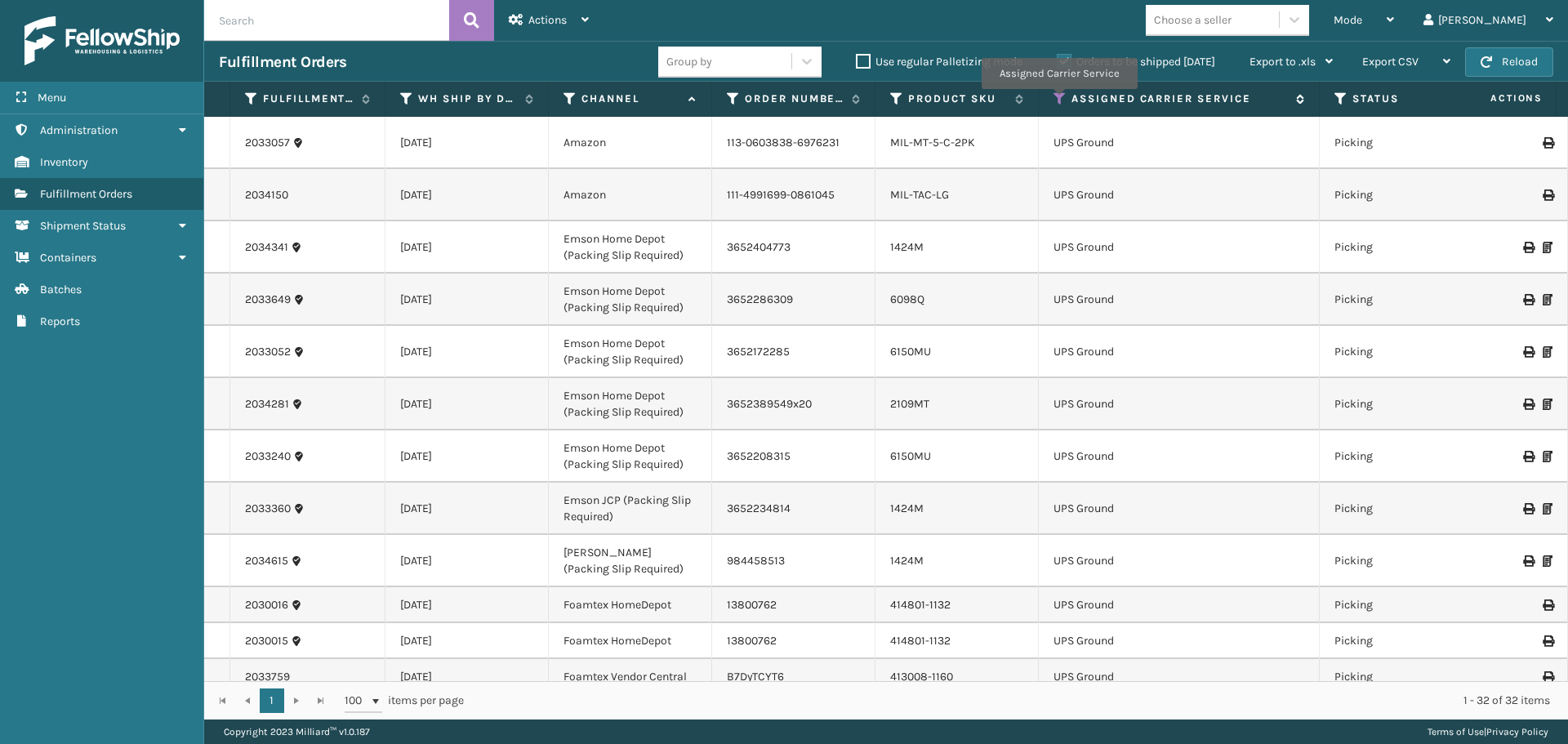
click at [1058, 100] on icon at bounding box center [1060, 99] width 13 height 15
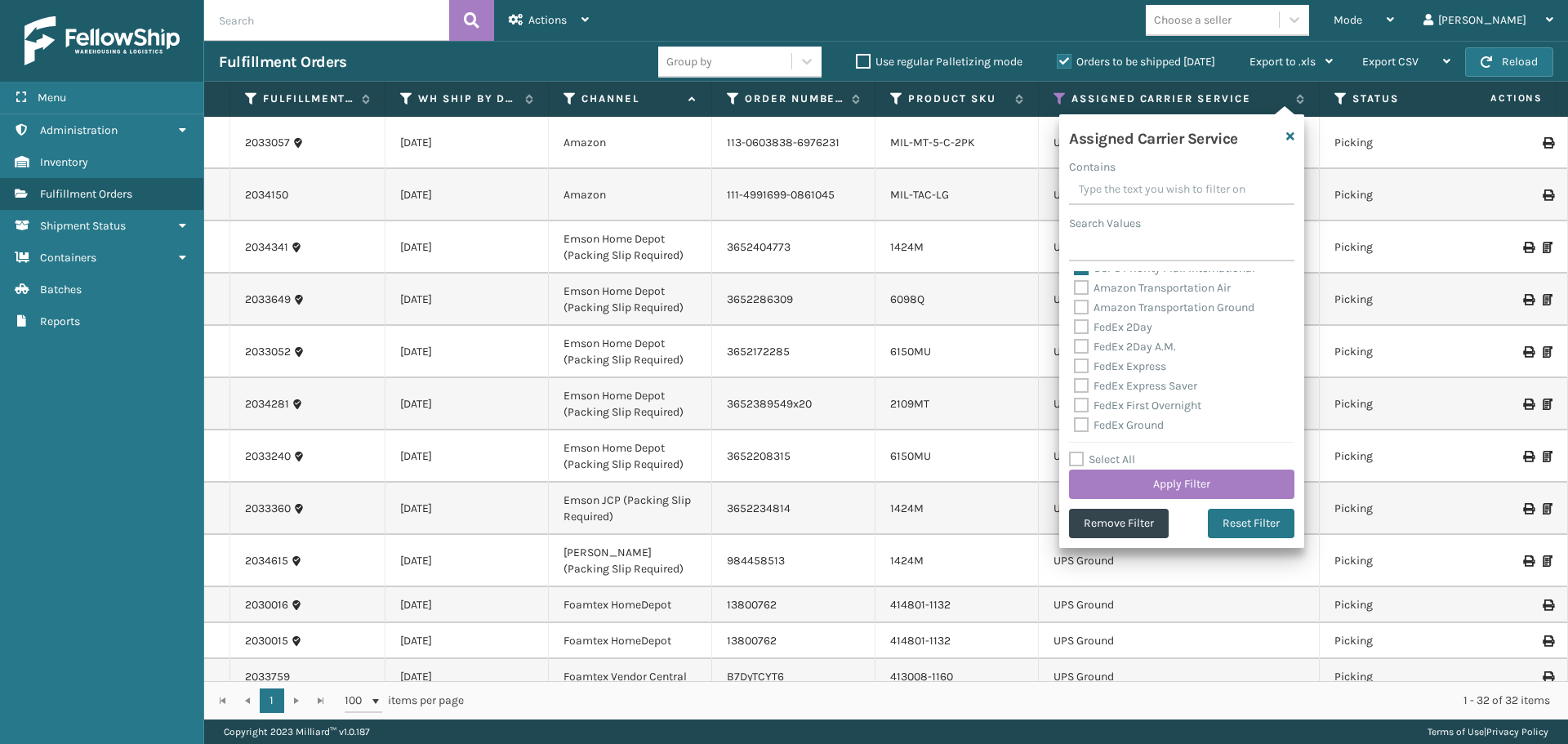
scroll to position [409, 0]
click at [1077, 464] on label "Select All" at bounding box center [1102, 459] width 66 height 14
click at [1077, 451] on input "Select All" at bounding box center [1192, 451] width 245 height 2
checkbox input "true"
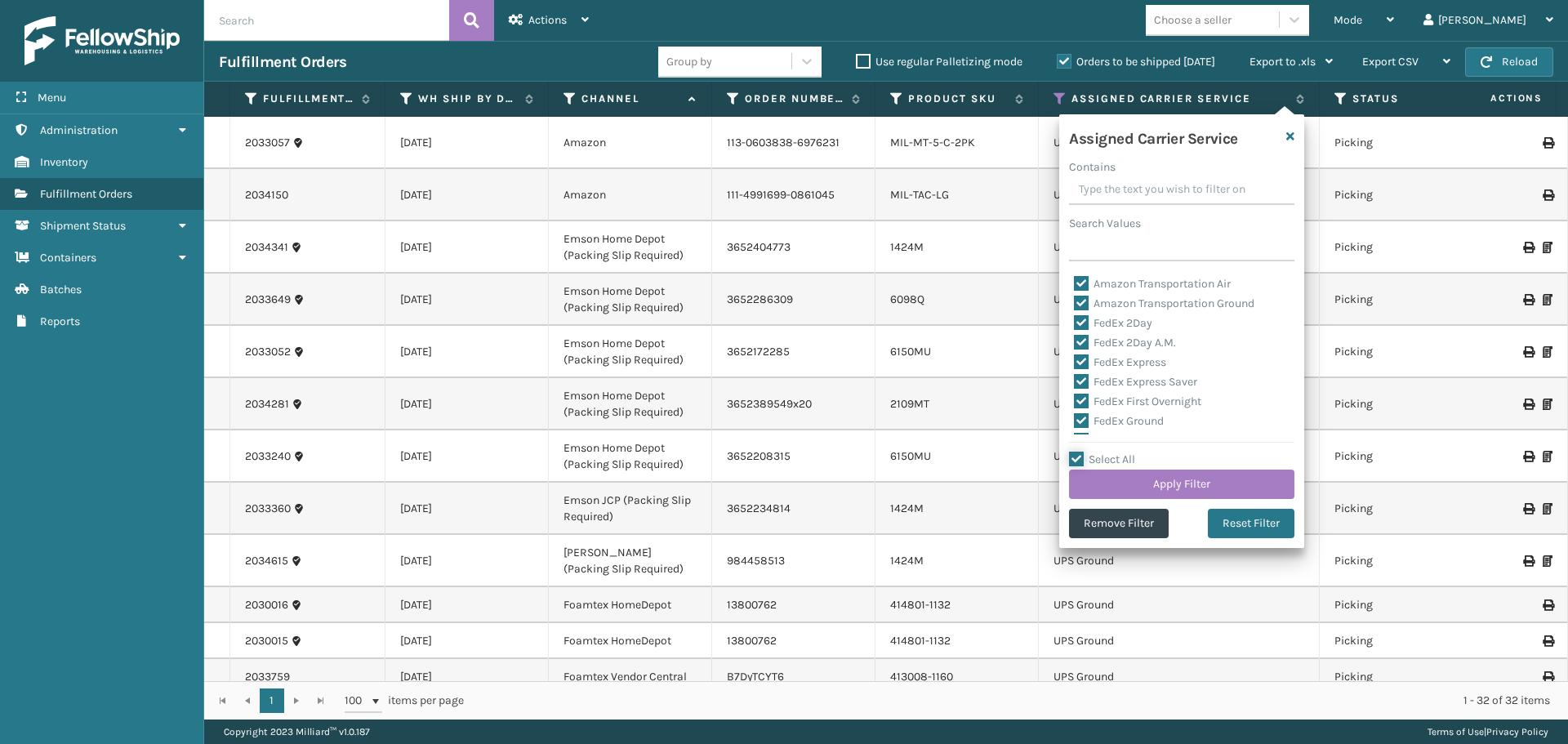
checkbox input "true"
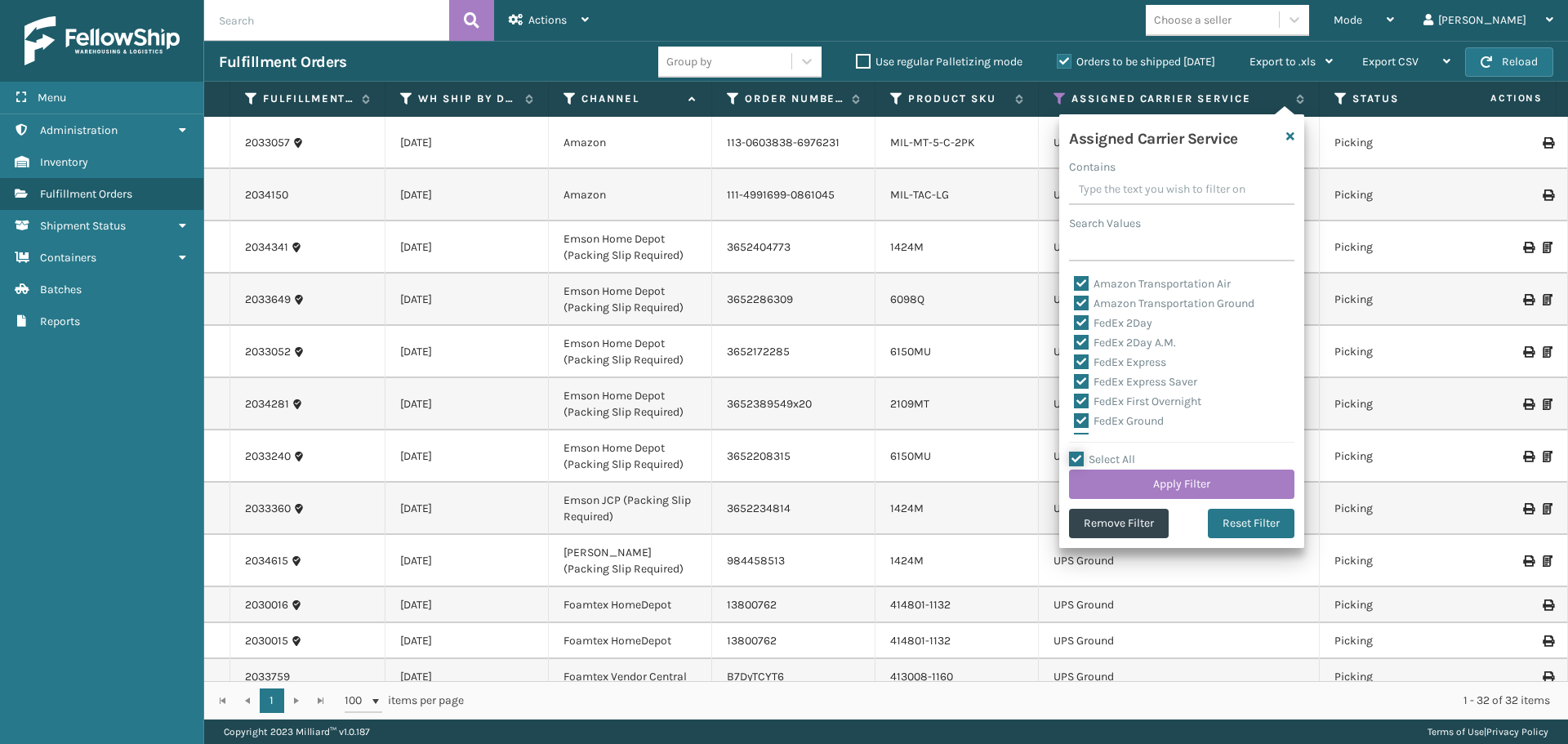
checkbox input "true"
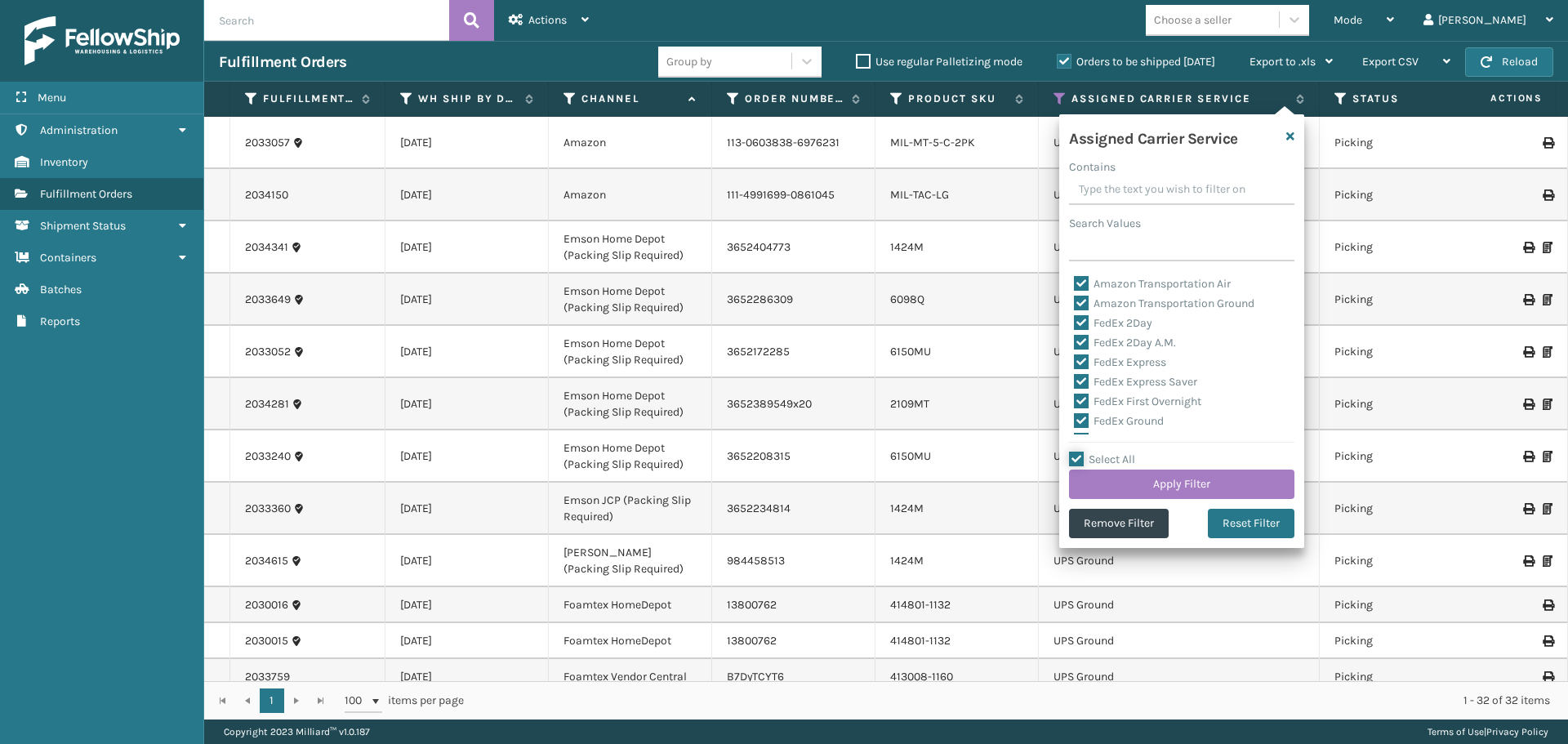
checkbox input "true"
click at [1077, 459] on label "Select All" at bounding box center [1102, 459] width 66 height 14
click at [1077, 451] on input "Select All" at bounding box center [1192, 451] width 245 height 2
checkbox input "false"
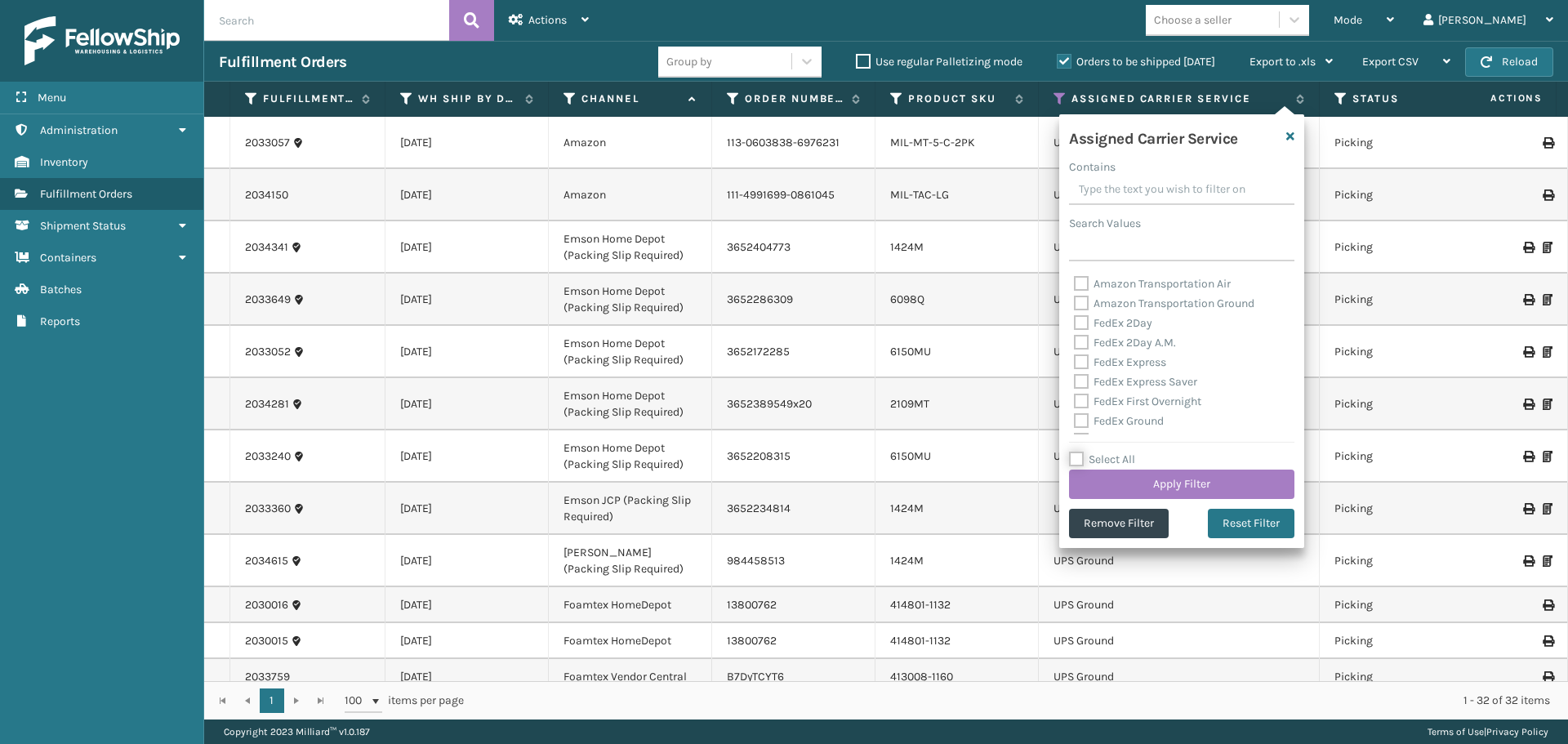
checkbox input "false"
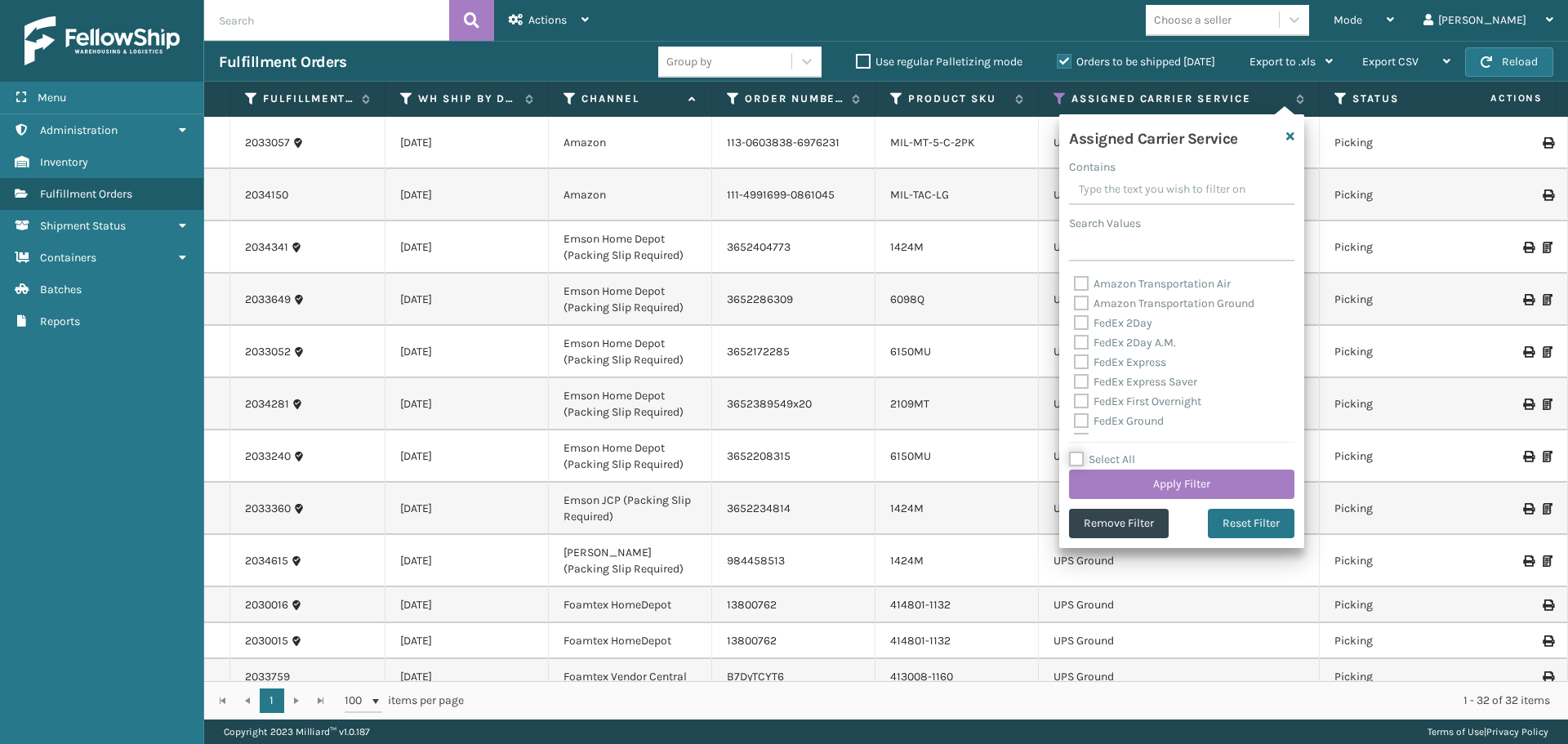
checkbox input "false"
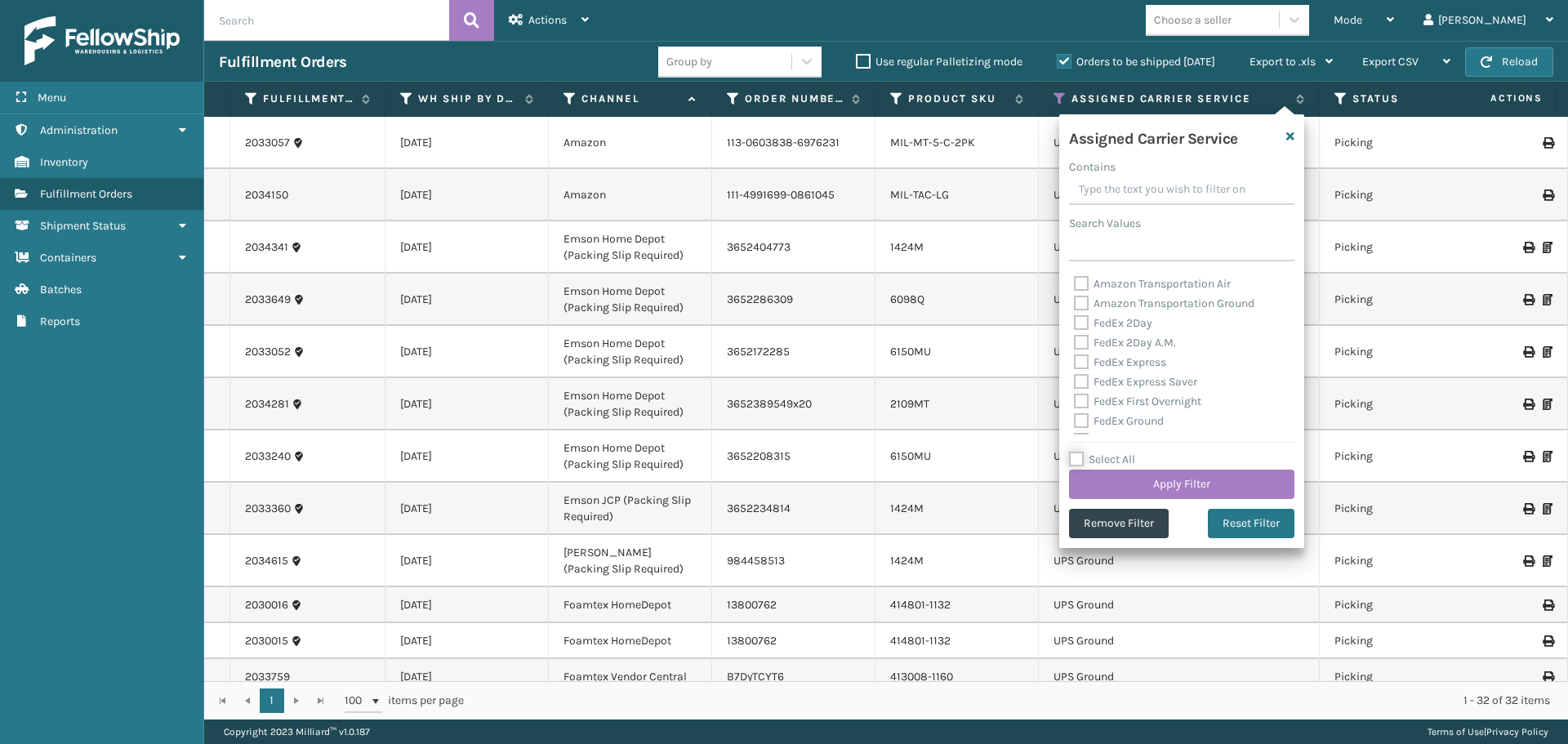
checkbox input "false"
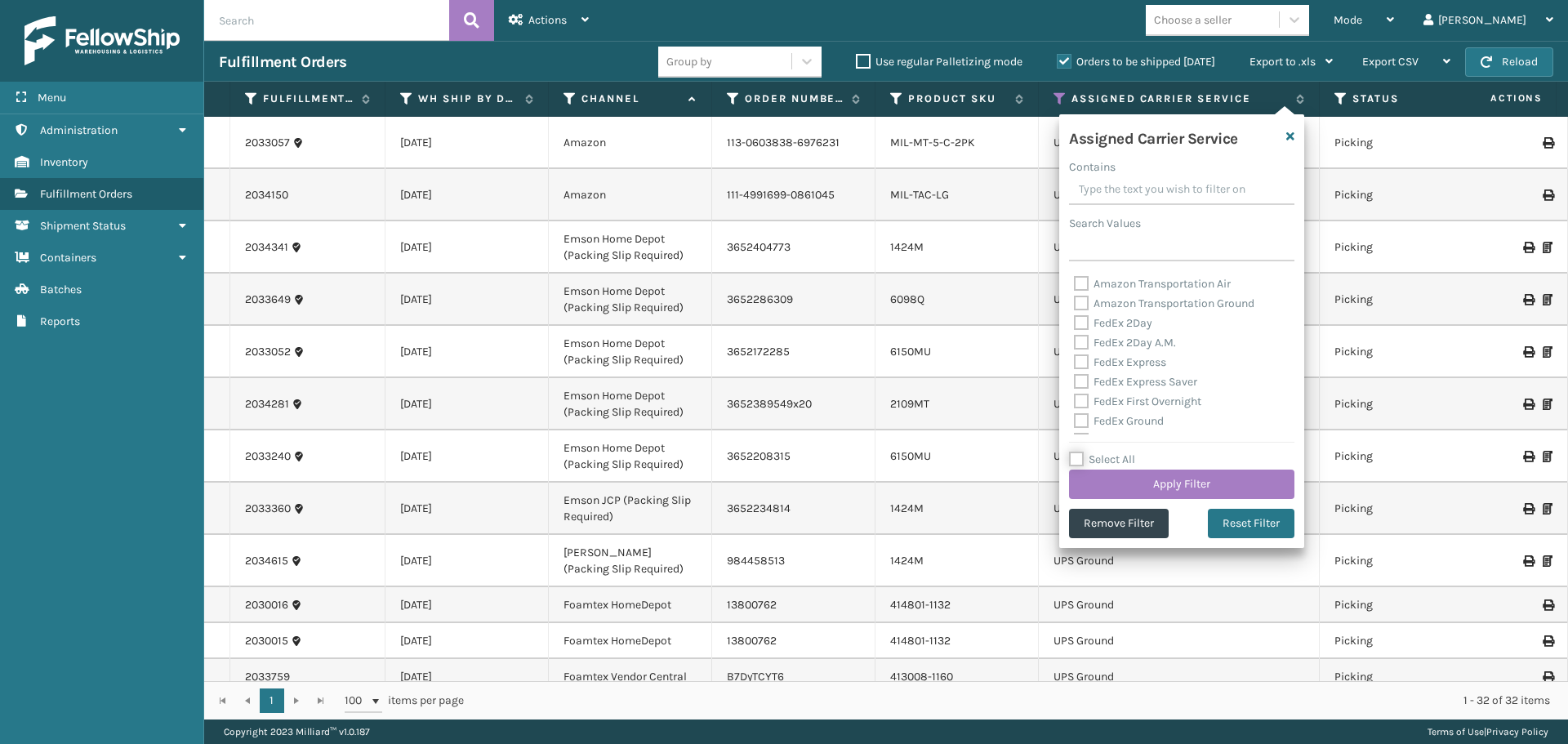
checkbox input "false"
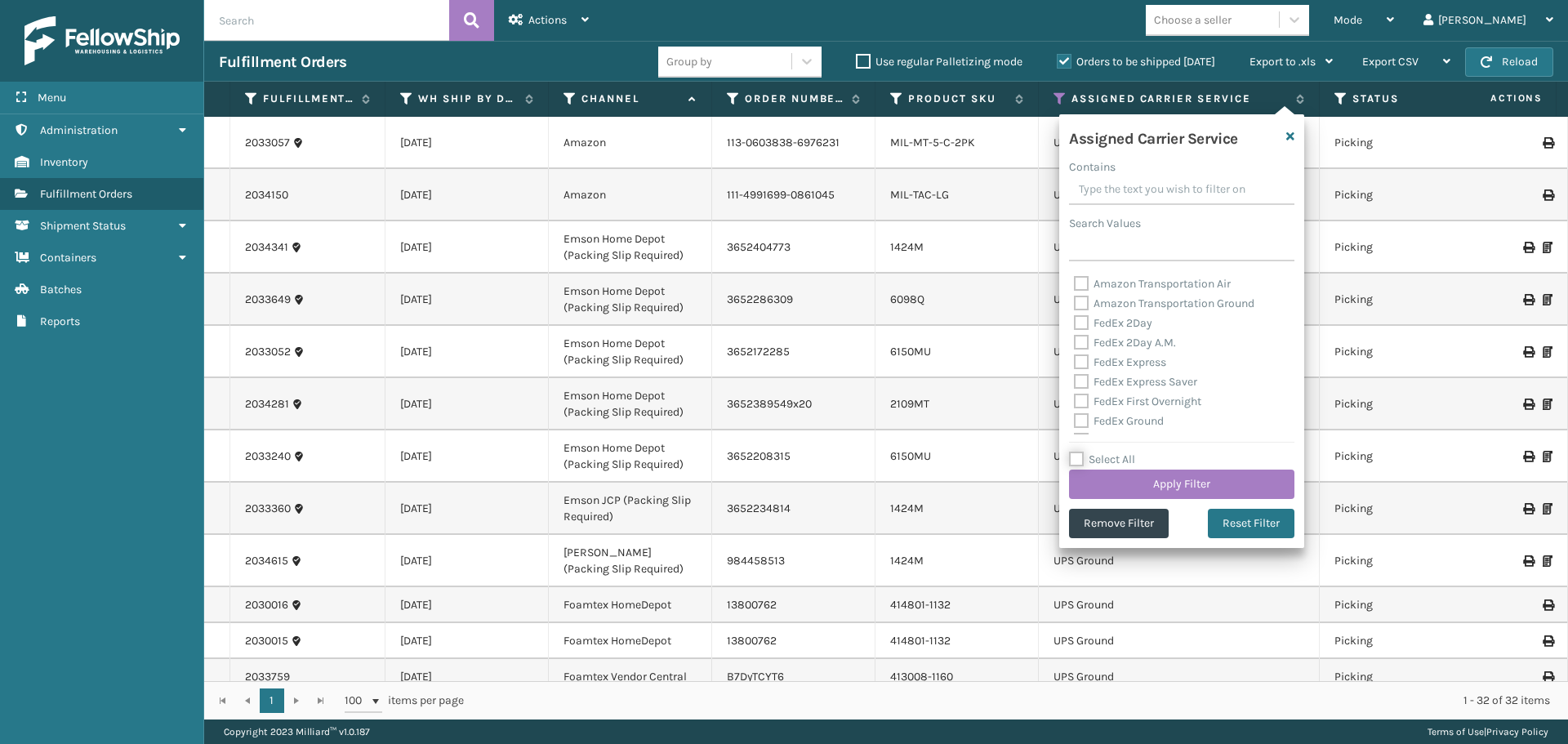
checkbox input "false"
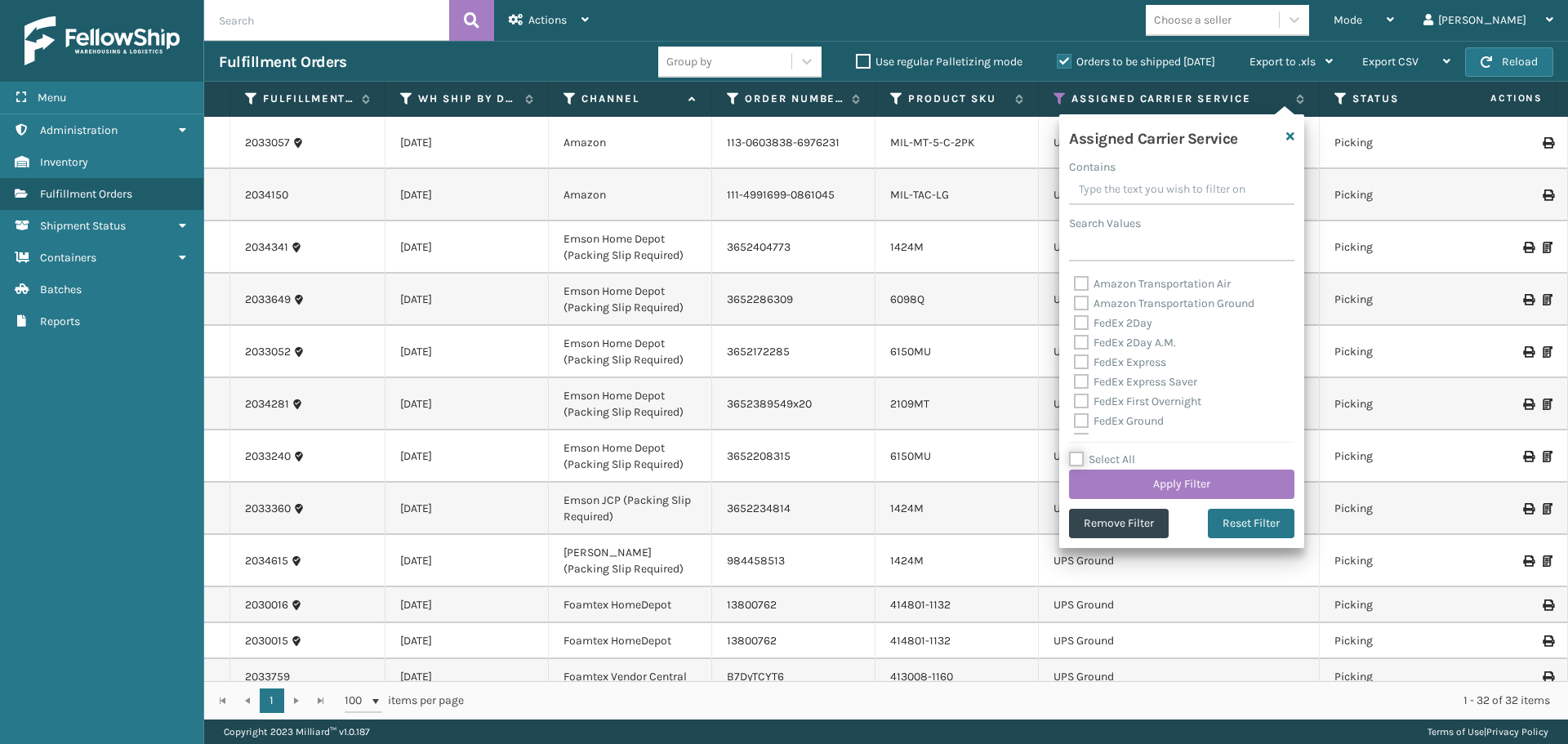
checkbox input "false"
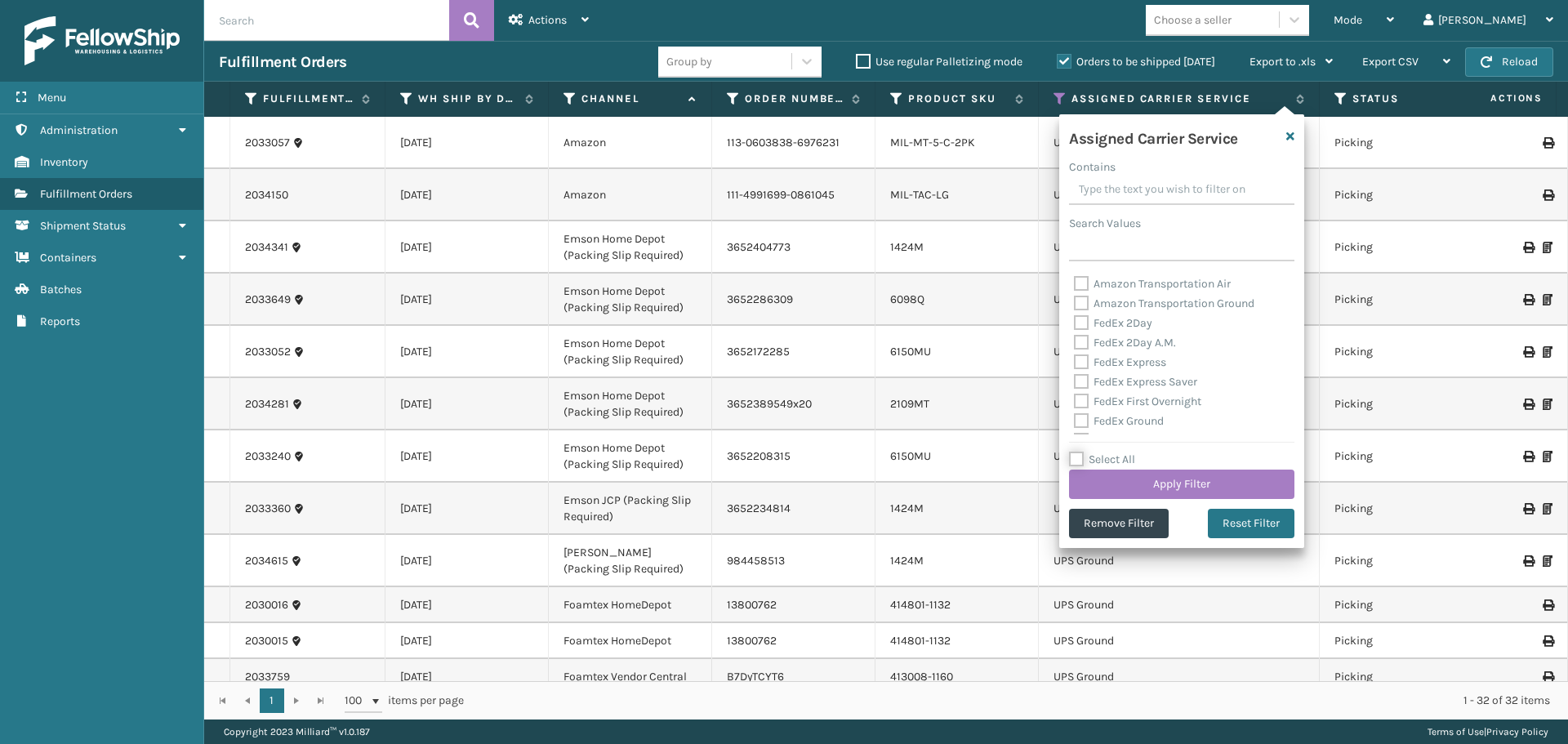
checkbox input "false"
click at [1077, 459] on label "Select All" at bounding box center [1102, 459] width 66 height 14
click at [1077, 451] on input "Select All" at bounding box center [1192, 451] width 245 height 2
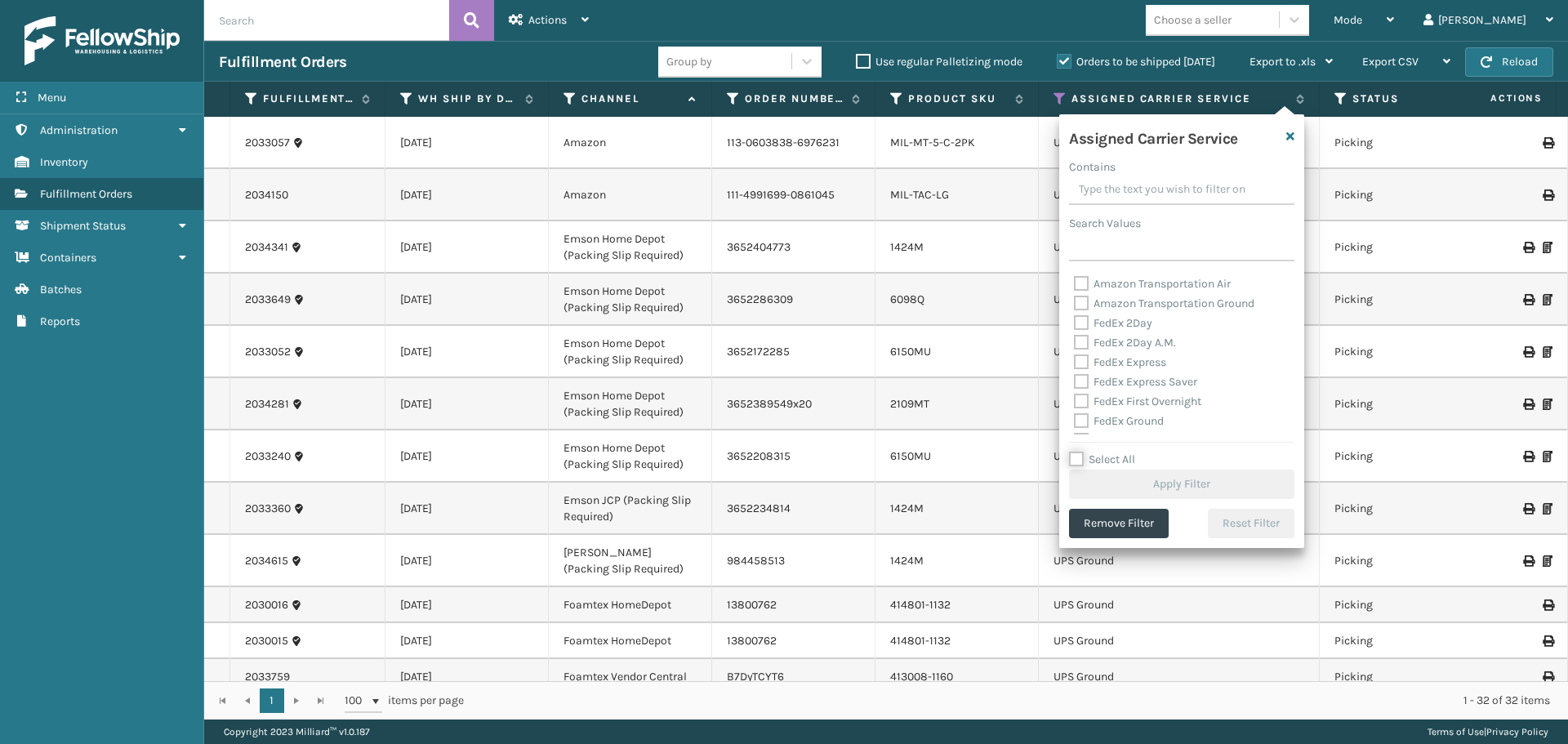
checkbox input "true"
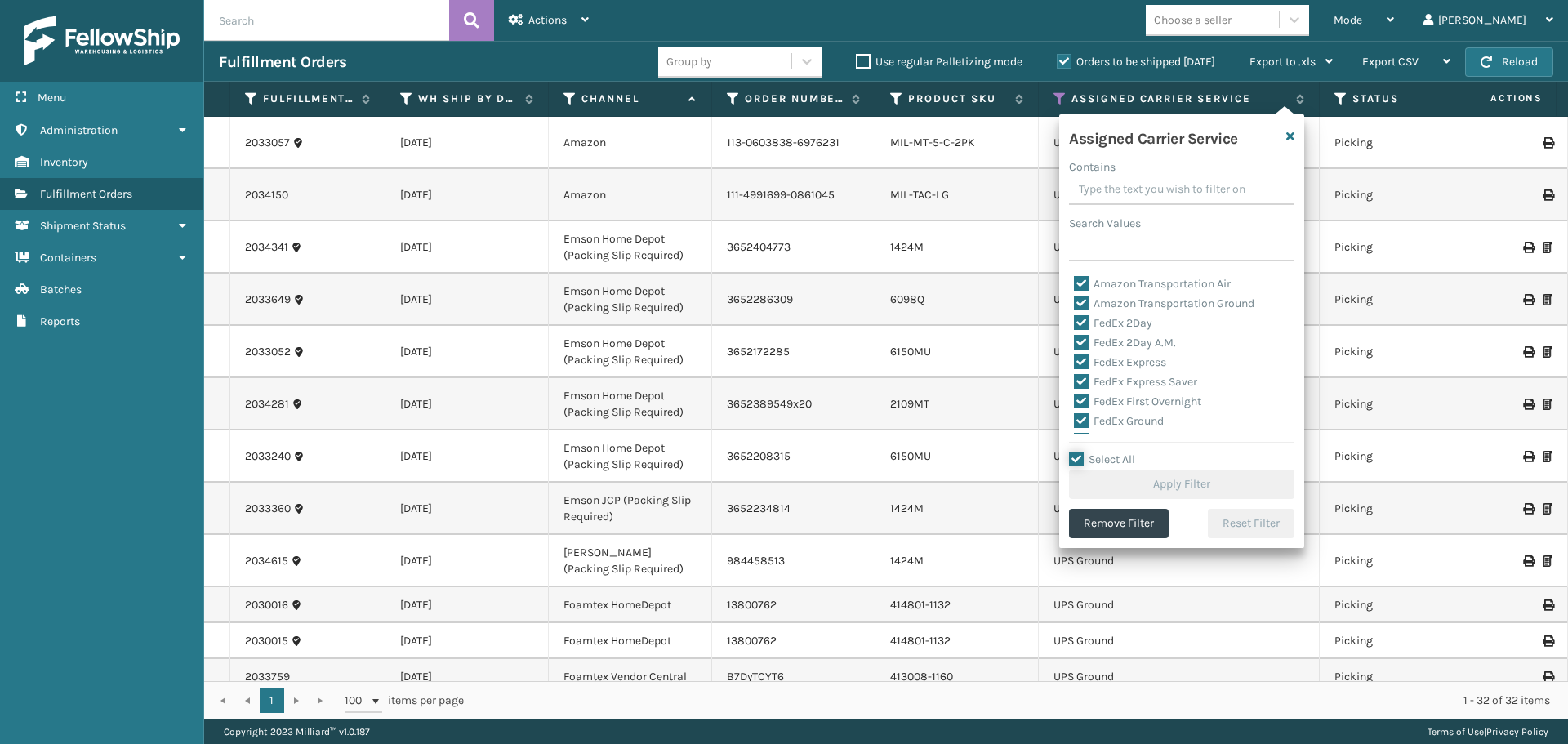
checkbox input "true"
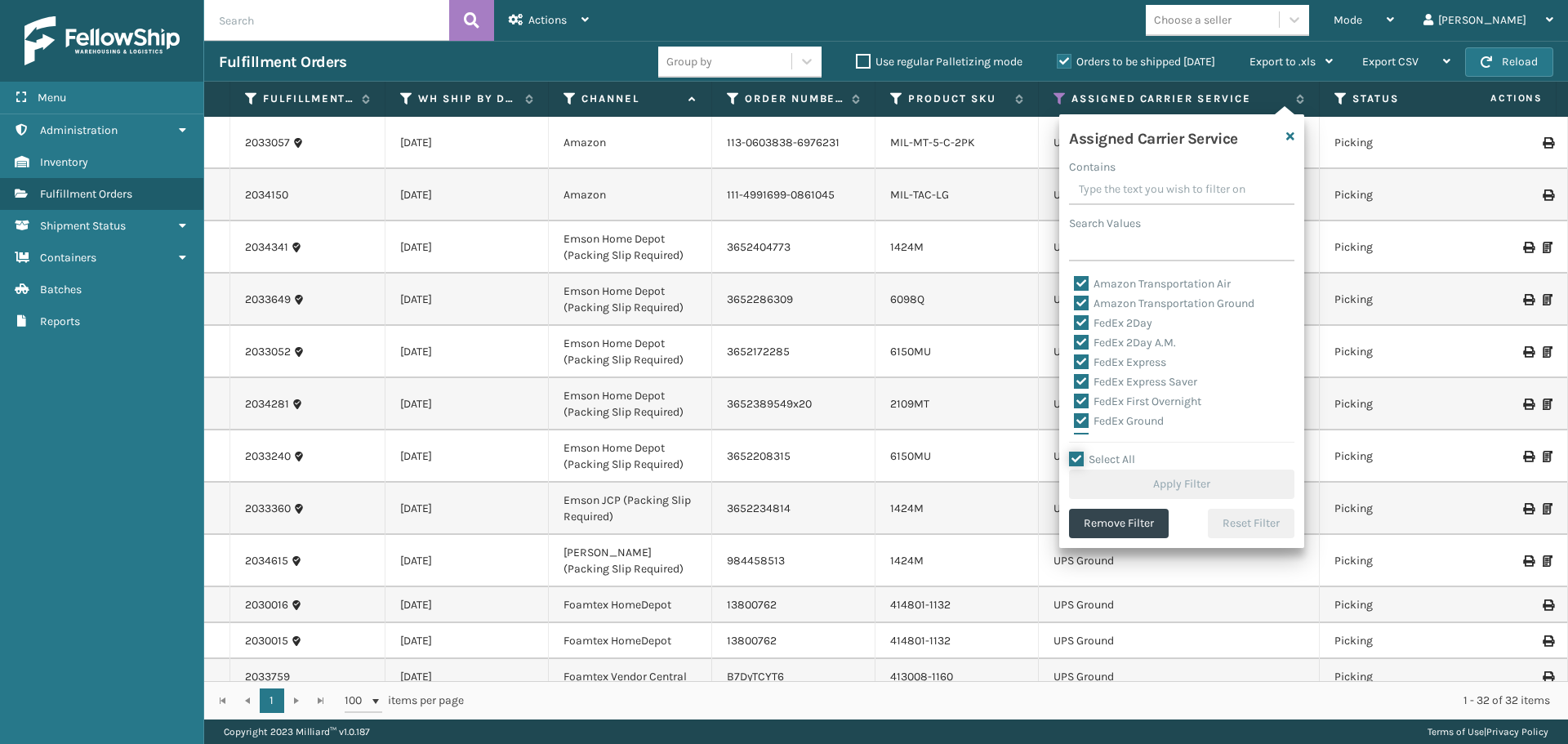
checkbox input "true"
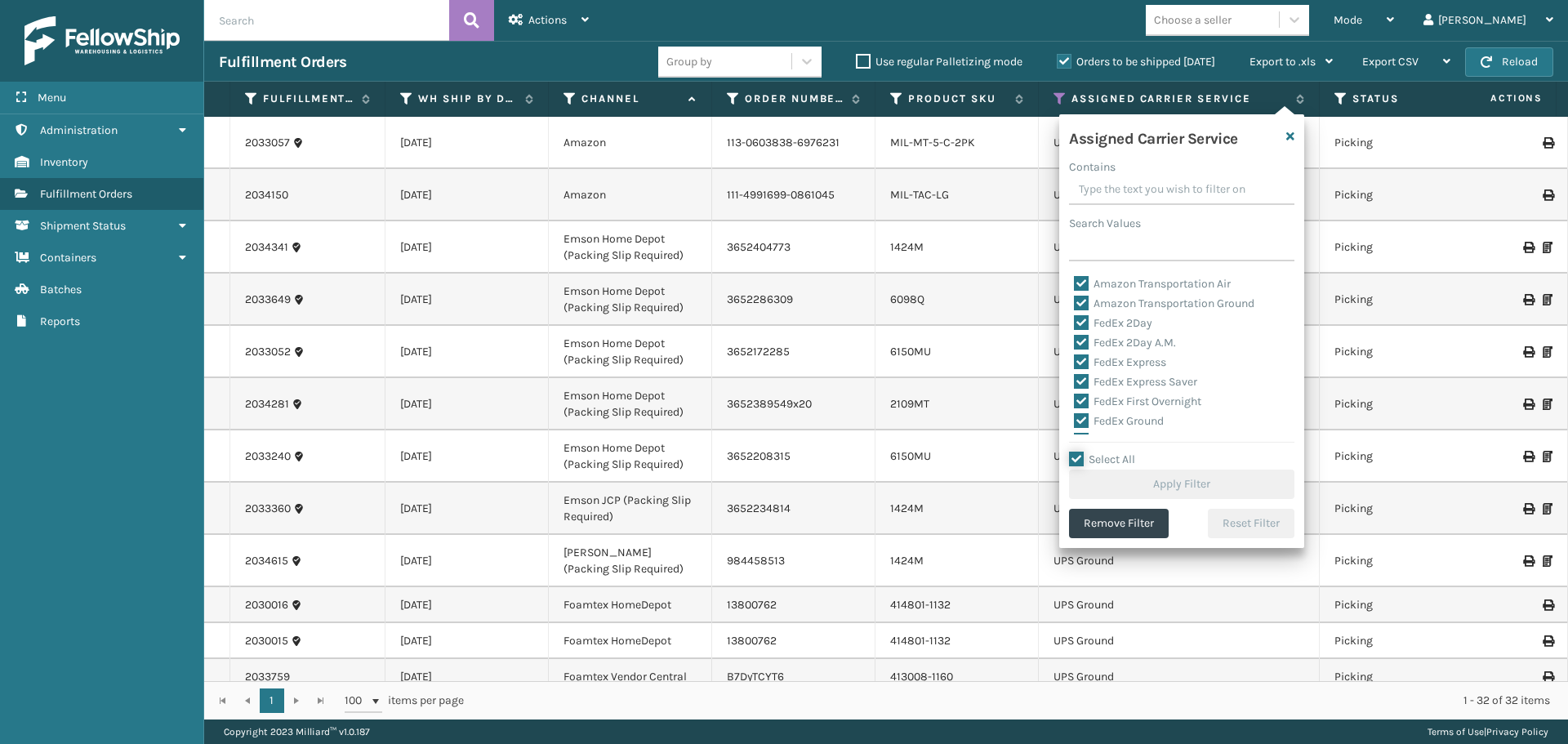
checkbox input "true"
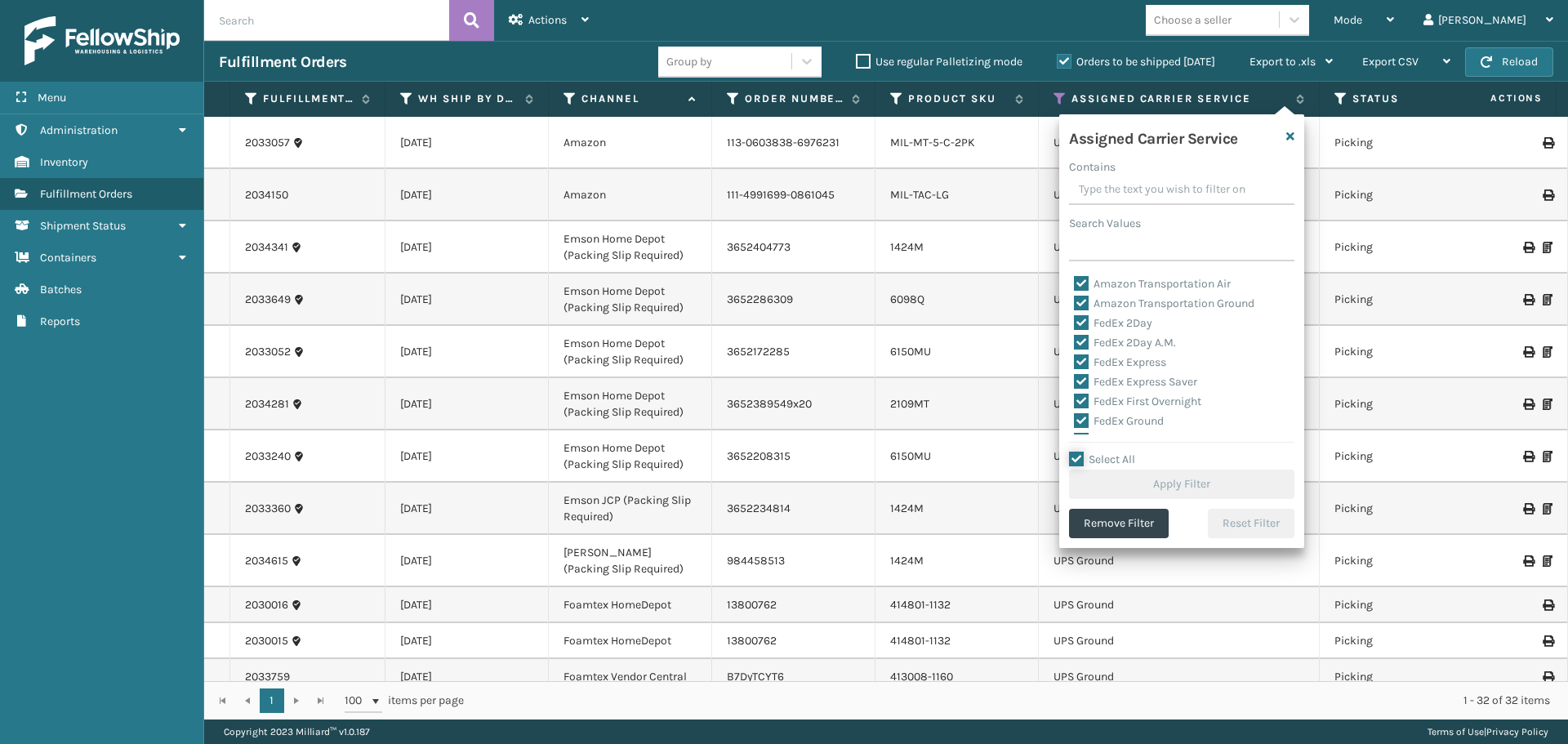
checkbox input "true"
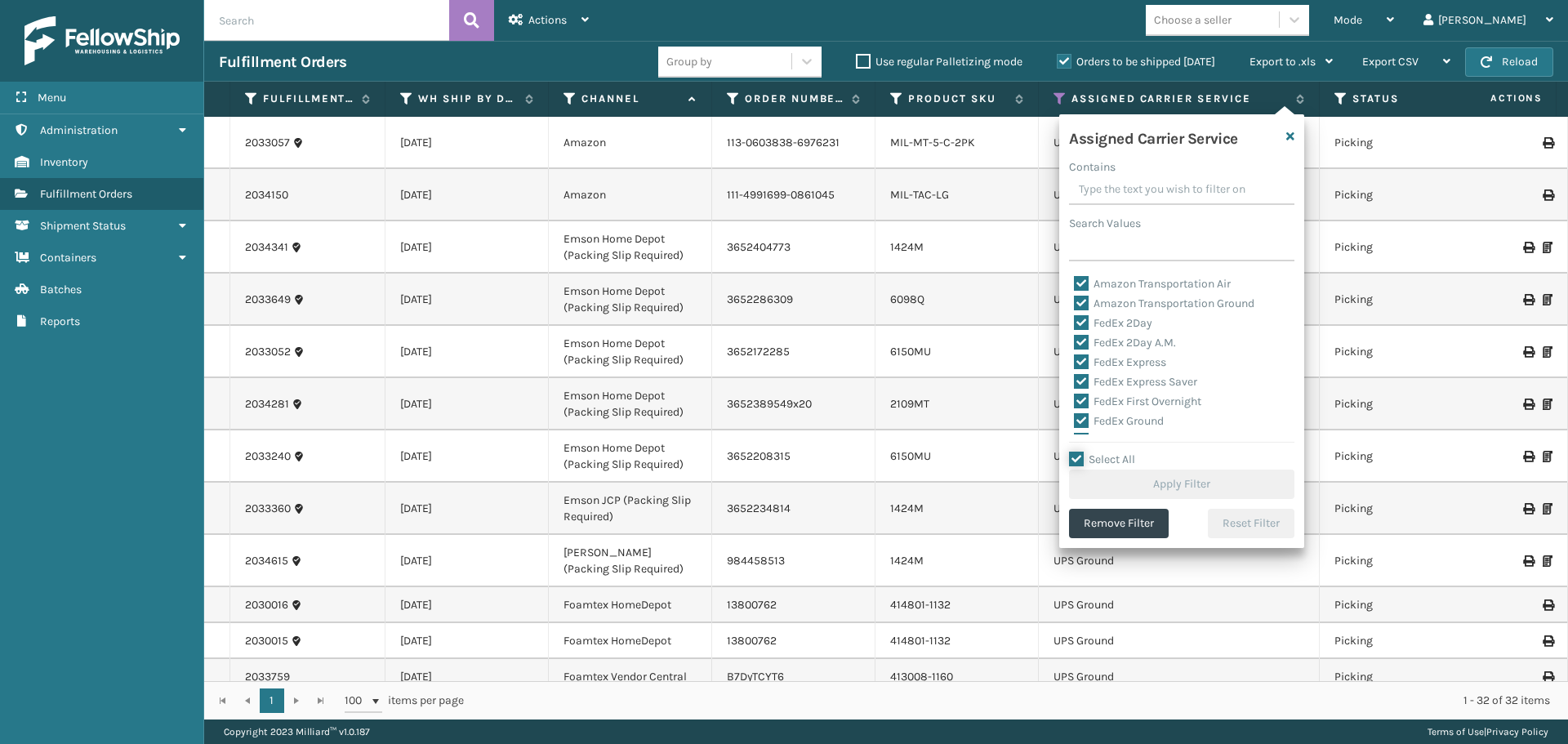
checkbox input "true"
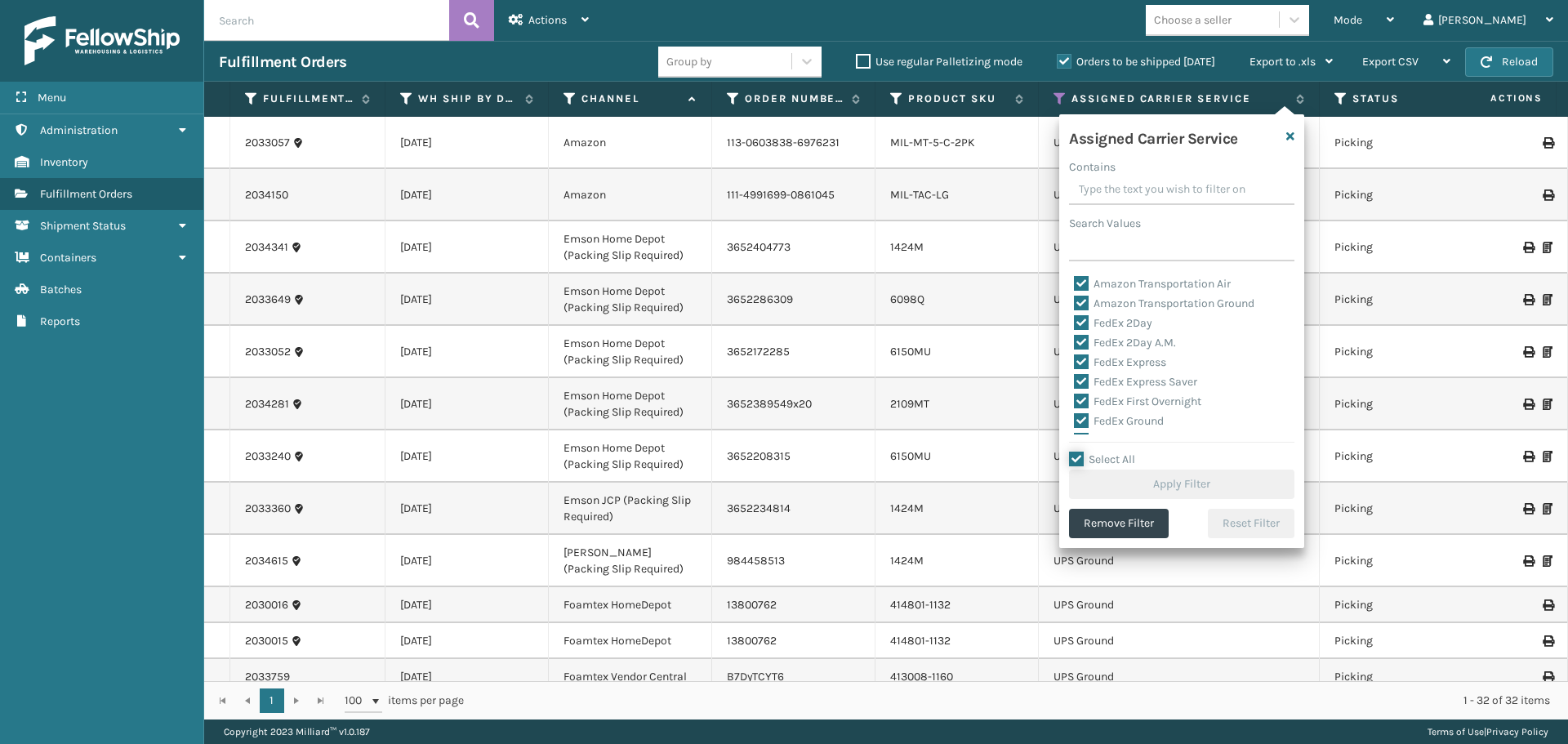
checkbox input "true"
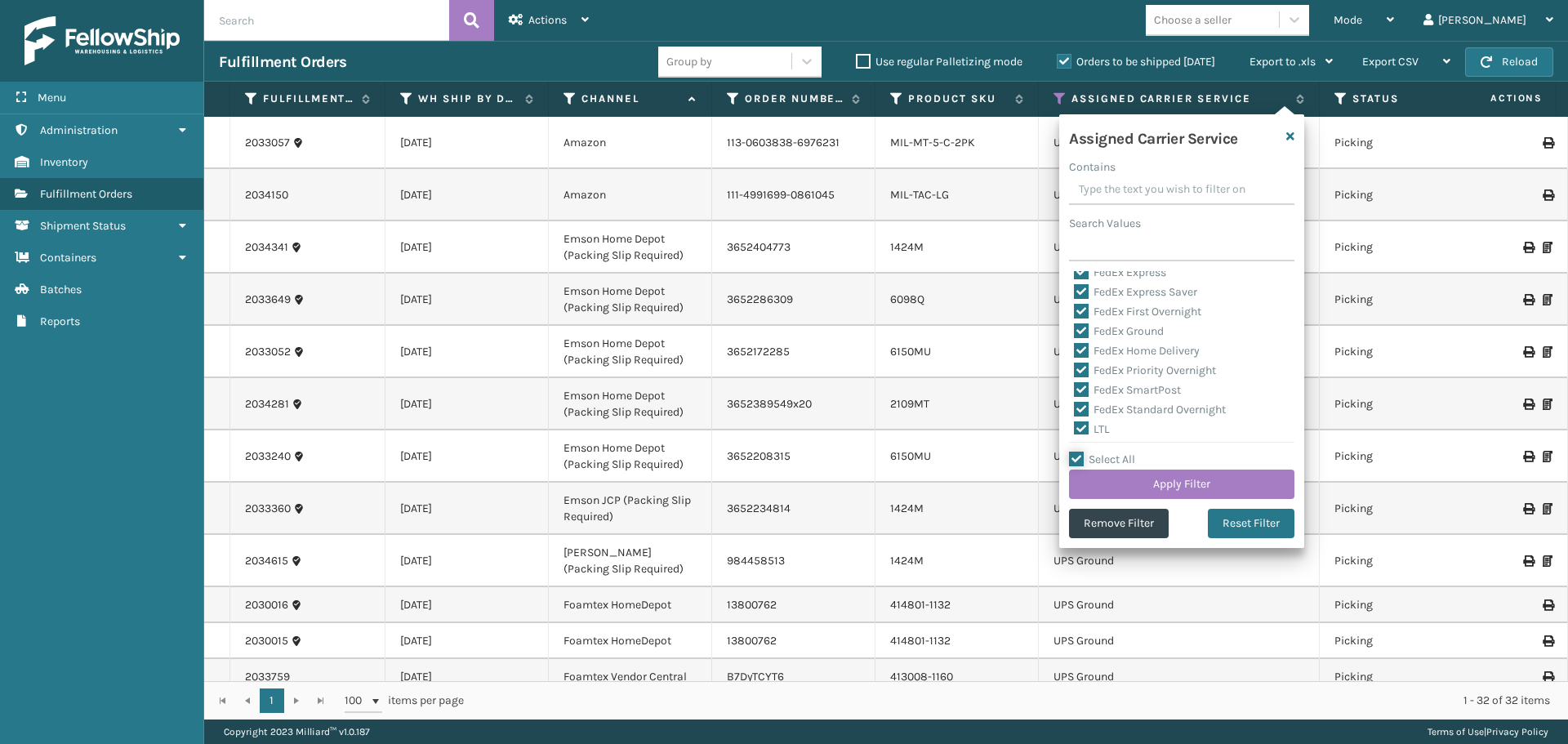
scroll to position [503, 0]
click at [1086, 426] on label "LTL" at bounding box center [1092, 424] width 36 height 14
click at [1075, 426] on input "LTL" at bounding box center [1074, 420] width 1 height 11
checkbox input "false"
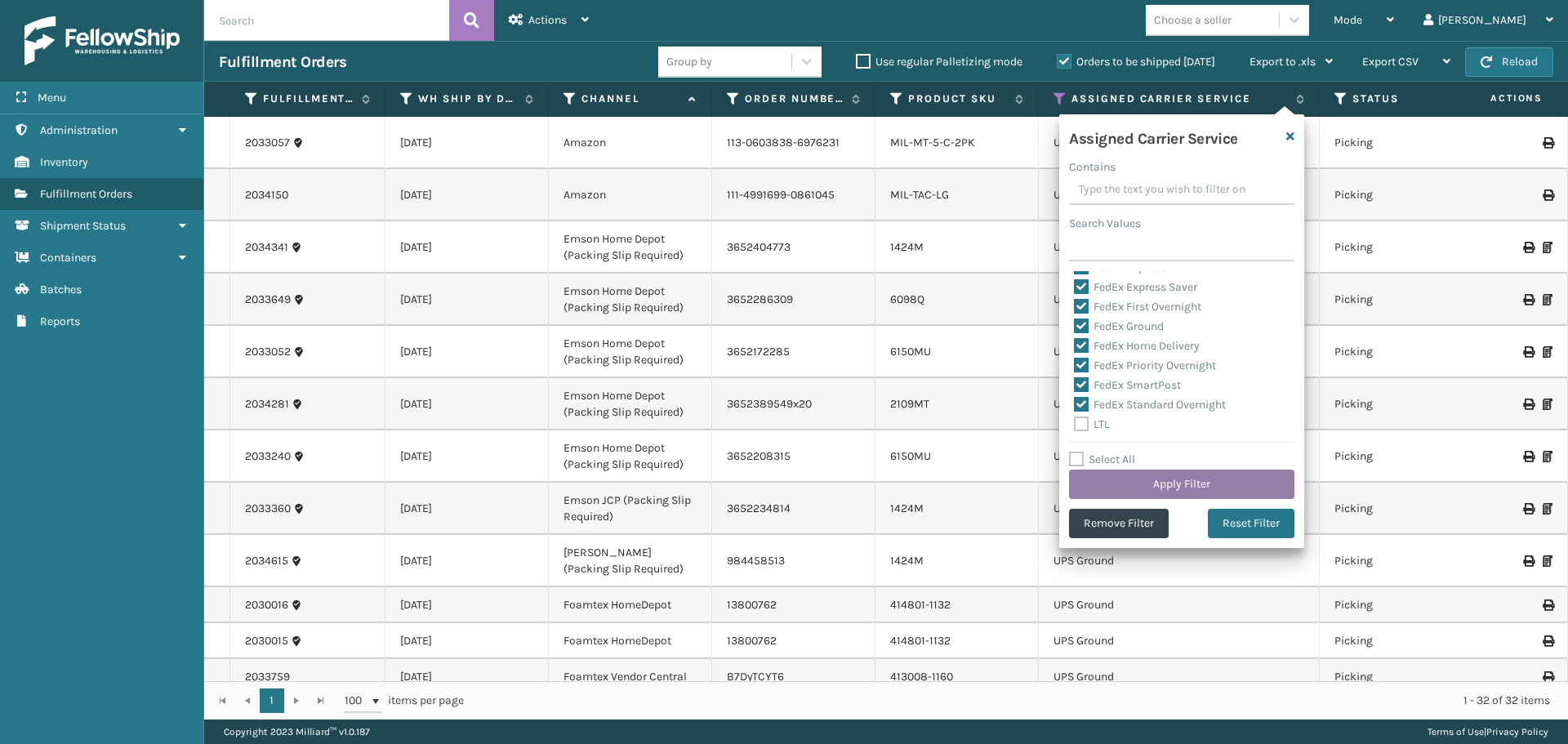
click at [1119, 489] on button "Apply Filter" at bounding box center [1182, 484] width 225 height 30
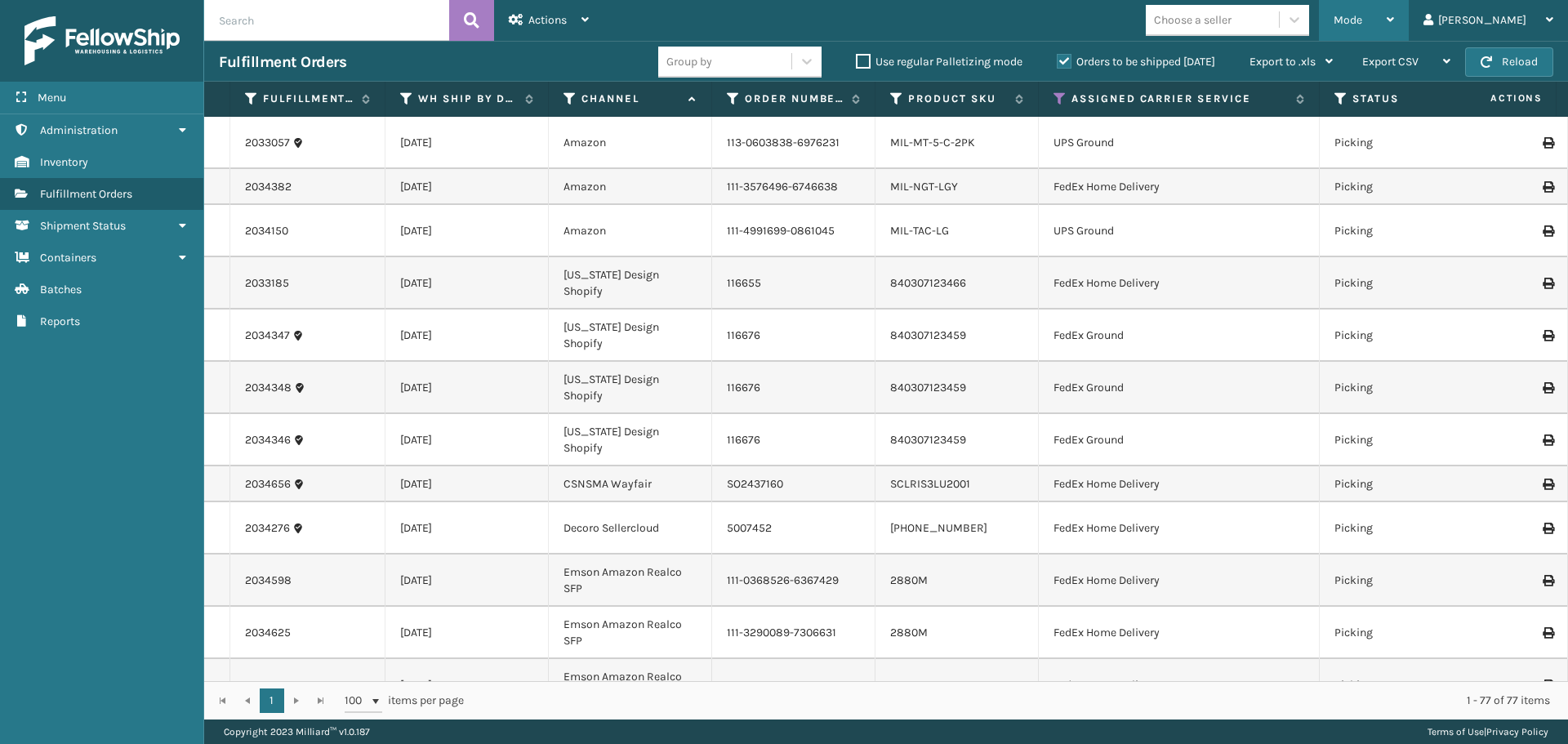
click at [1394, 12] on div "Mode" at bounding box center [1363, 21] width 61 height 41
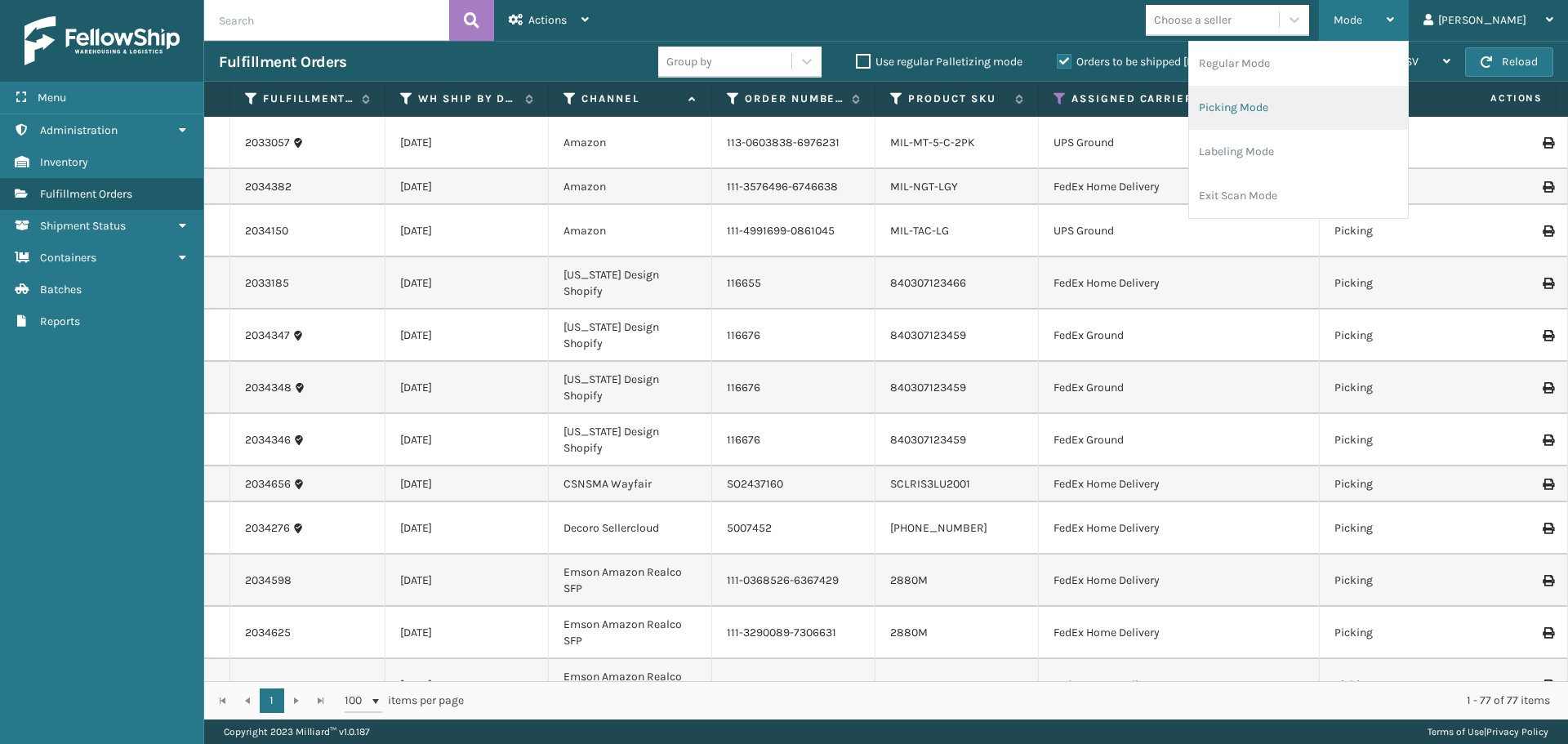
click at [1349, 99] on li "Picking Mode" at bounding box center [1298, 108] width 219 height 44
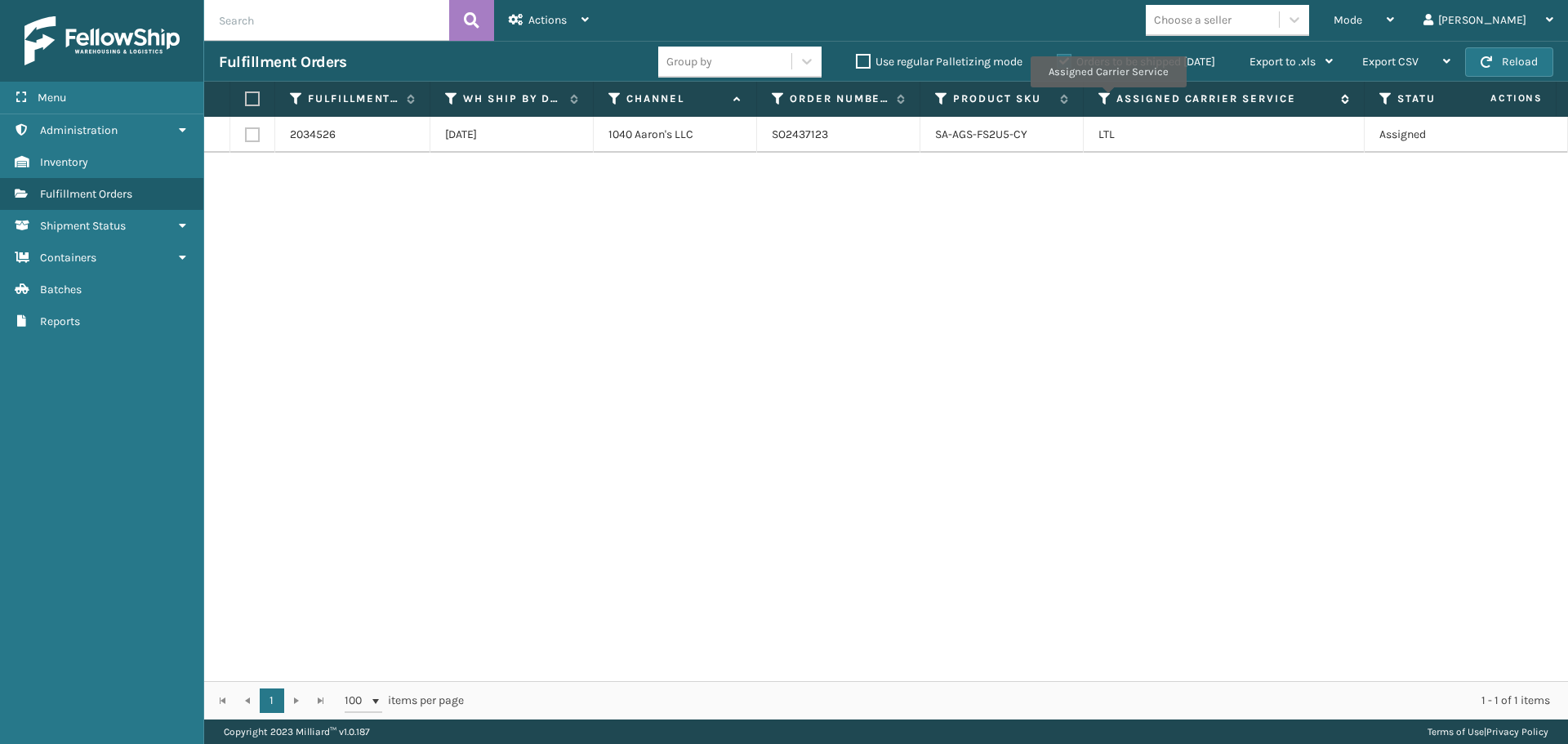
click at [1107, 99] on icon at bounding box center [1105, 99] width 13 height 15
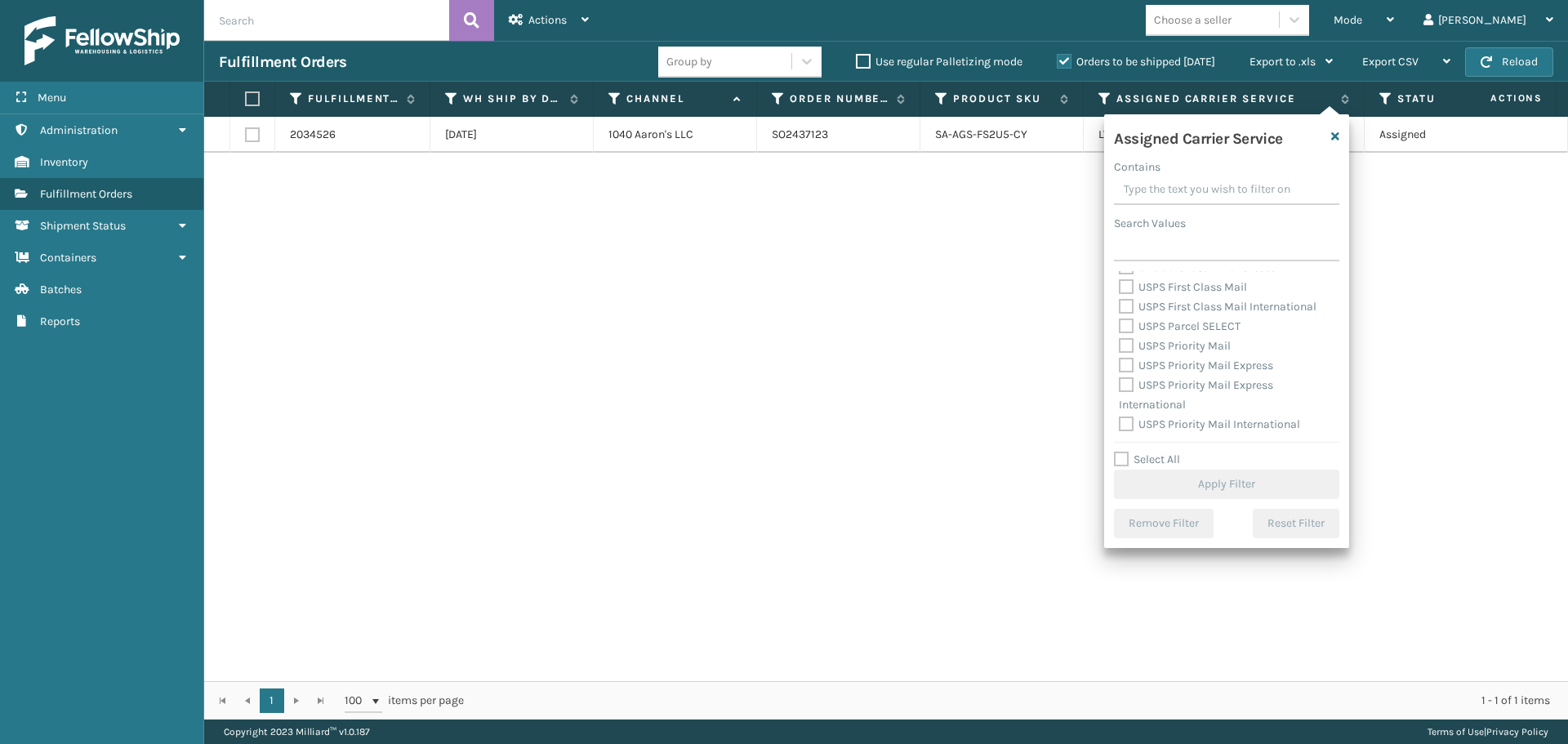
click at [1121, 458] on label "Select All" at bounding box center [1146, 459] width 66 height 14
click at [1121, 451] on input "Select All" at bounding box center [1236, 451] width 245 height 2
checkbox input "true"
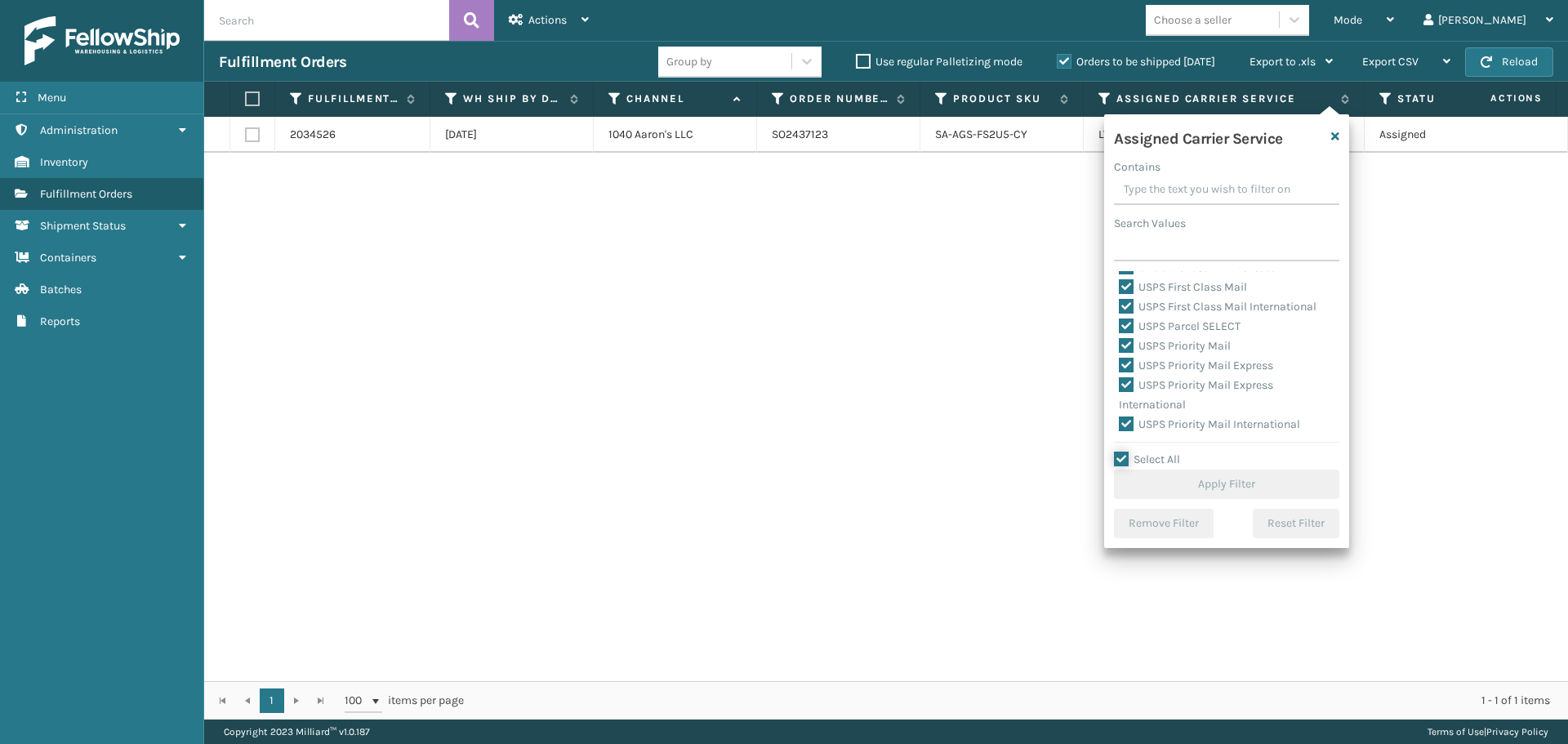
checkbox input "true"
click at [1180, 482] on button "Apply Filter" at bounding box center [1226, 484] width 225 height 30
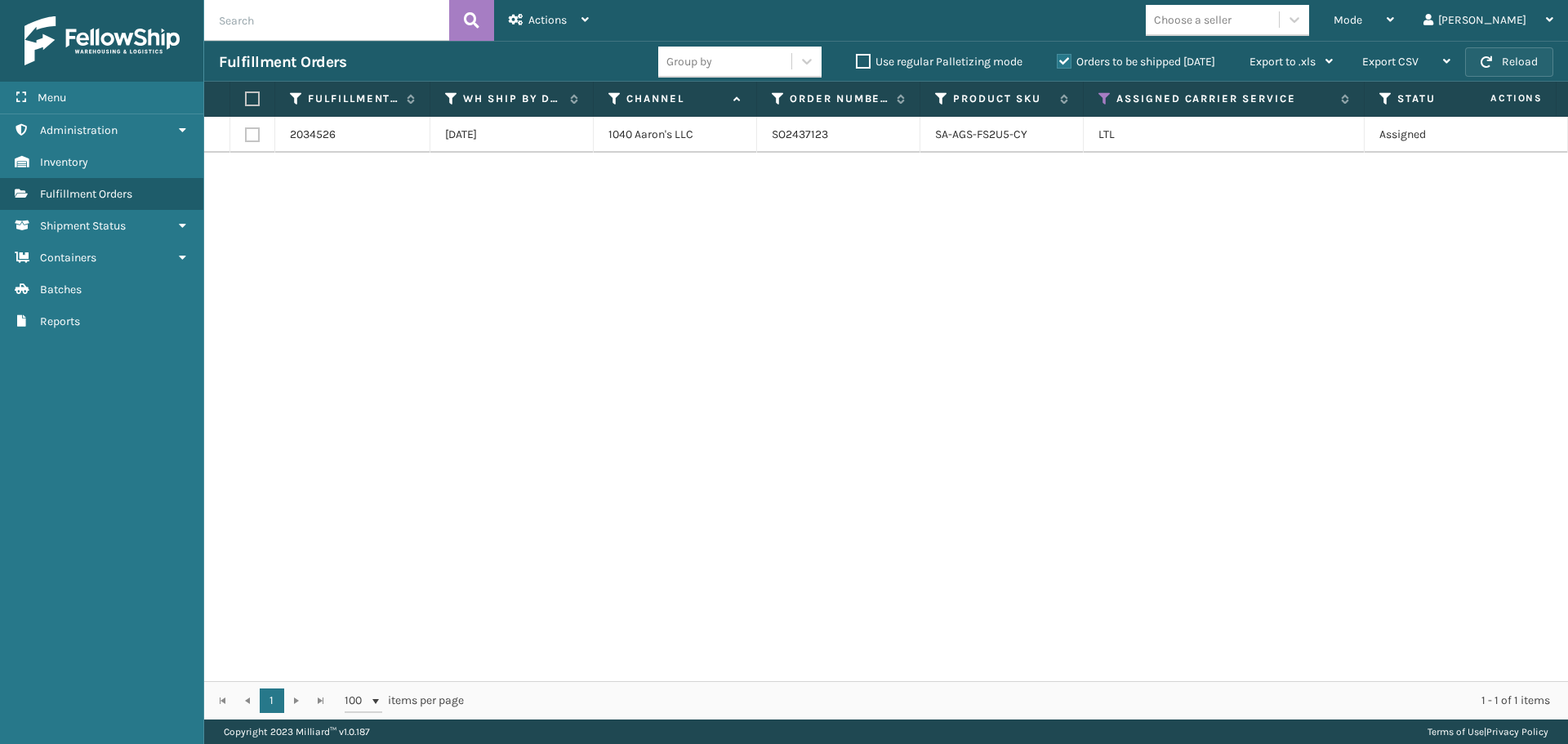
click at [1469, 55] on button "Reload" at bounding box center [1508, 62] width 88 height 30
click at [1470, 55] on button "Reload" at bounding box center [1508, 62] width 88 height 30
click at [1504, 68] on button "Reload" at bounding box center [1508, 62] width 88 height 30
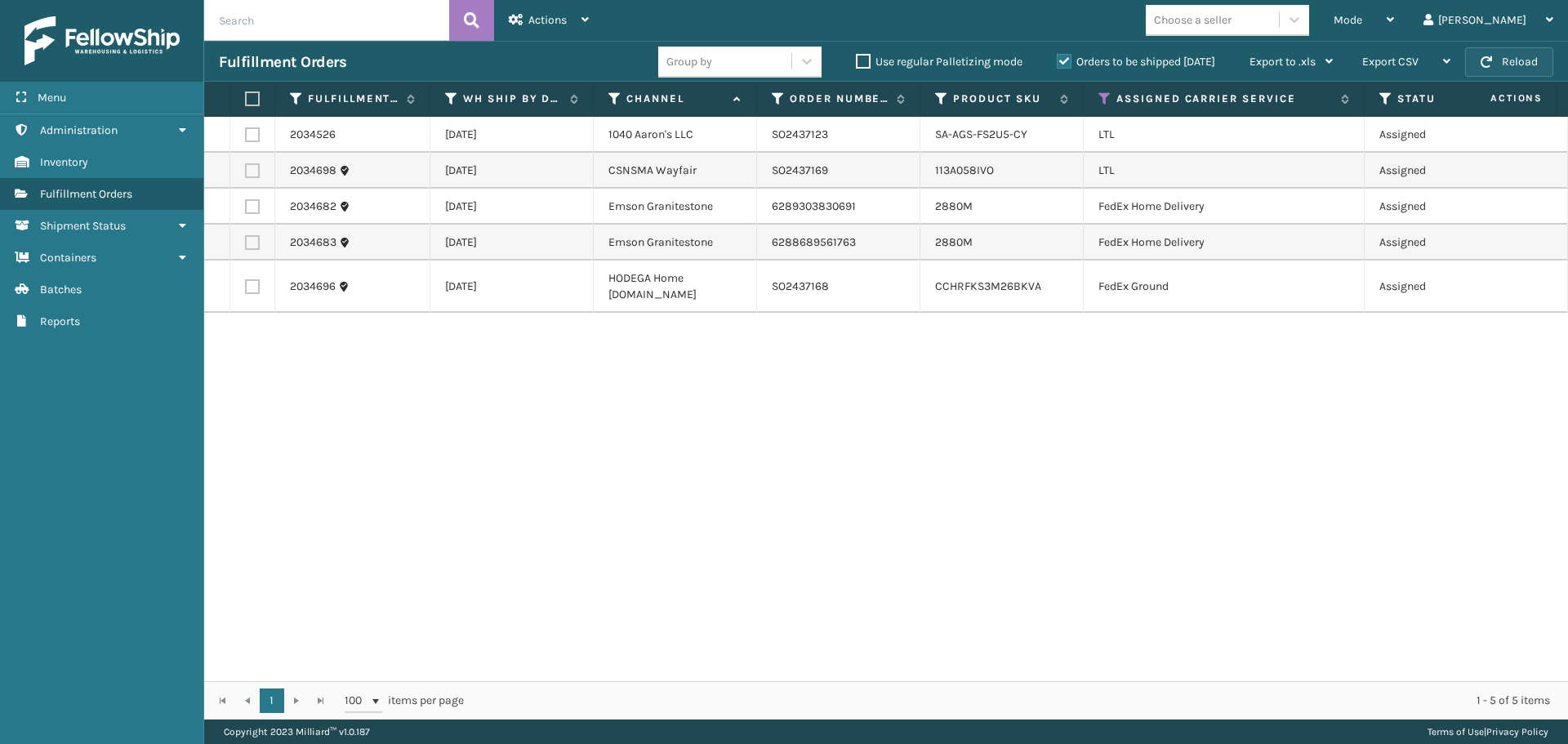
click at [1504, 68] on button "Reload" at bounding box center [1508, 62] width 88 height 30
click at [1100, 98] on icon at bounding box center [1105, 99] width 13 height 15
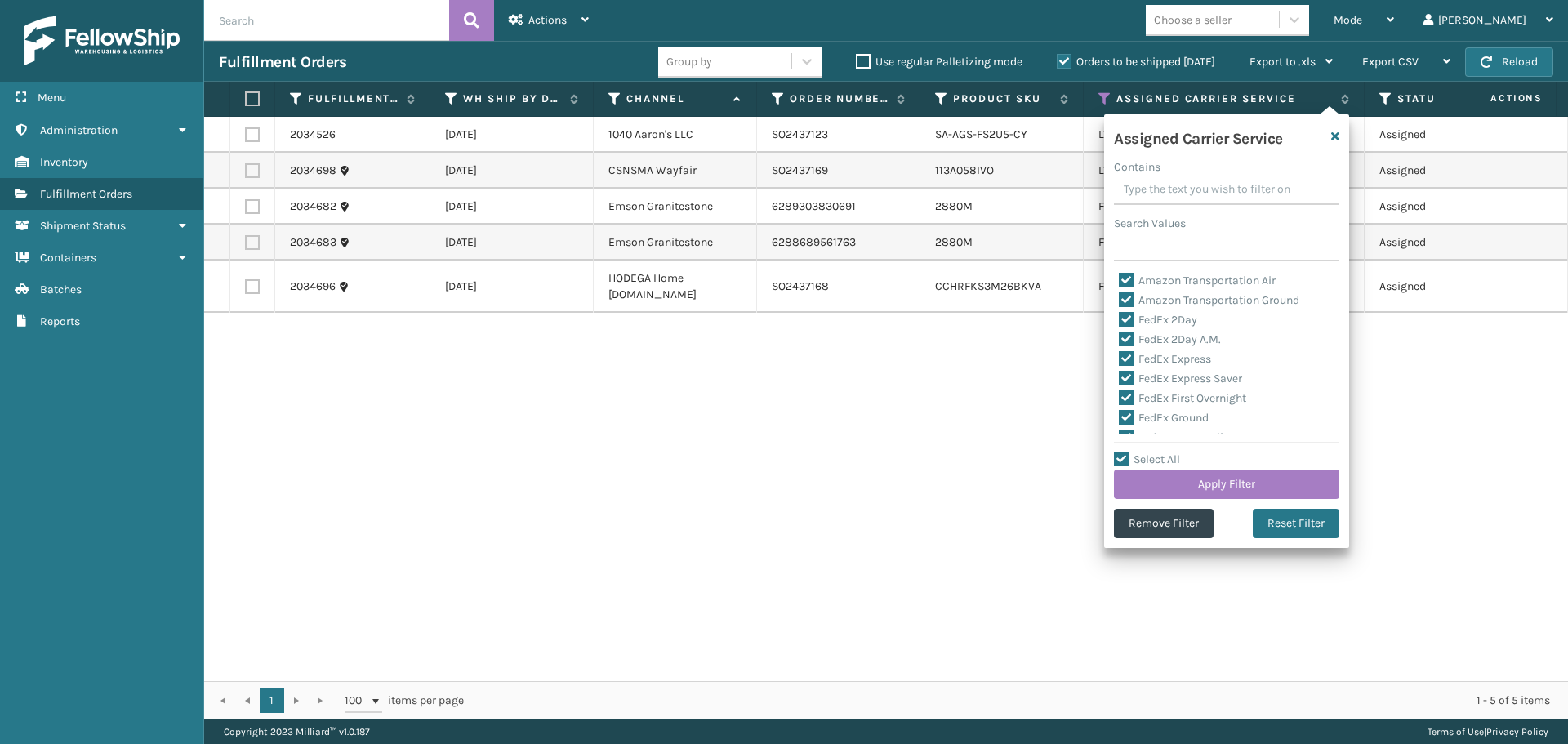
click at [958, 431] on div "2034526 [DATE] 1040 [PERSON_NAME]'s LLC SO2437123 SA-AGS-FS2U5-CY LTL Assigned …" at bounding box center [885, 399] width 1363 height 565
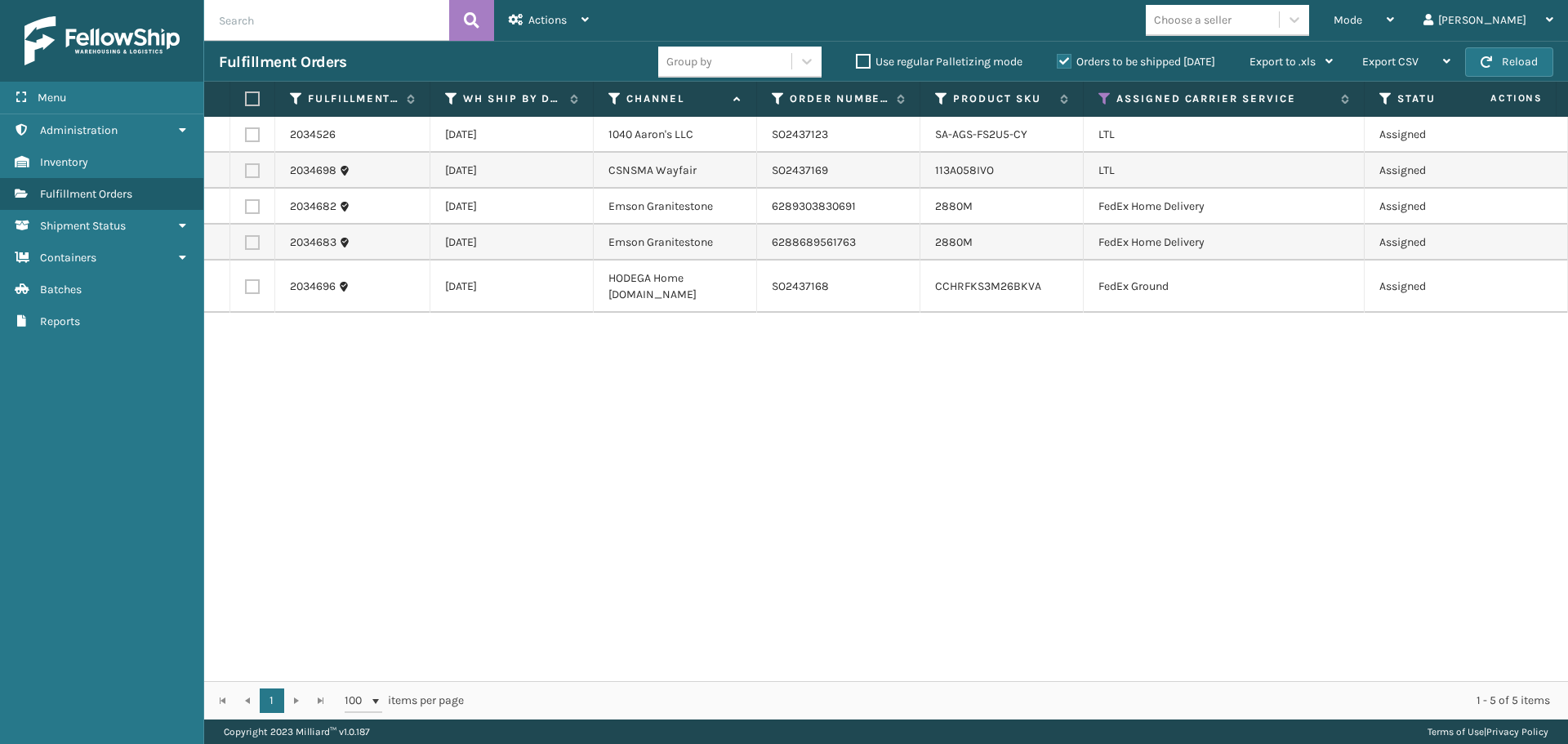
click at [253, 205] on label at bounding box center [252, 206] width 15 height 15
click at [246, 205] on input "checkbox" at bounding box center [245, 204] width 1 height 11
click at [249, 243] on label at bounding box center [252, 243] width 15 height 15
click at [246, 243] on input "checkbox" at bounding box center [245, 240] width 1 height 11
click at [254, 287] on label at bounding box center [252, 287] width 15 height 15
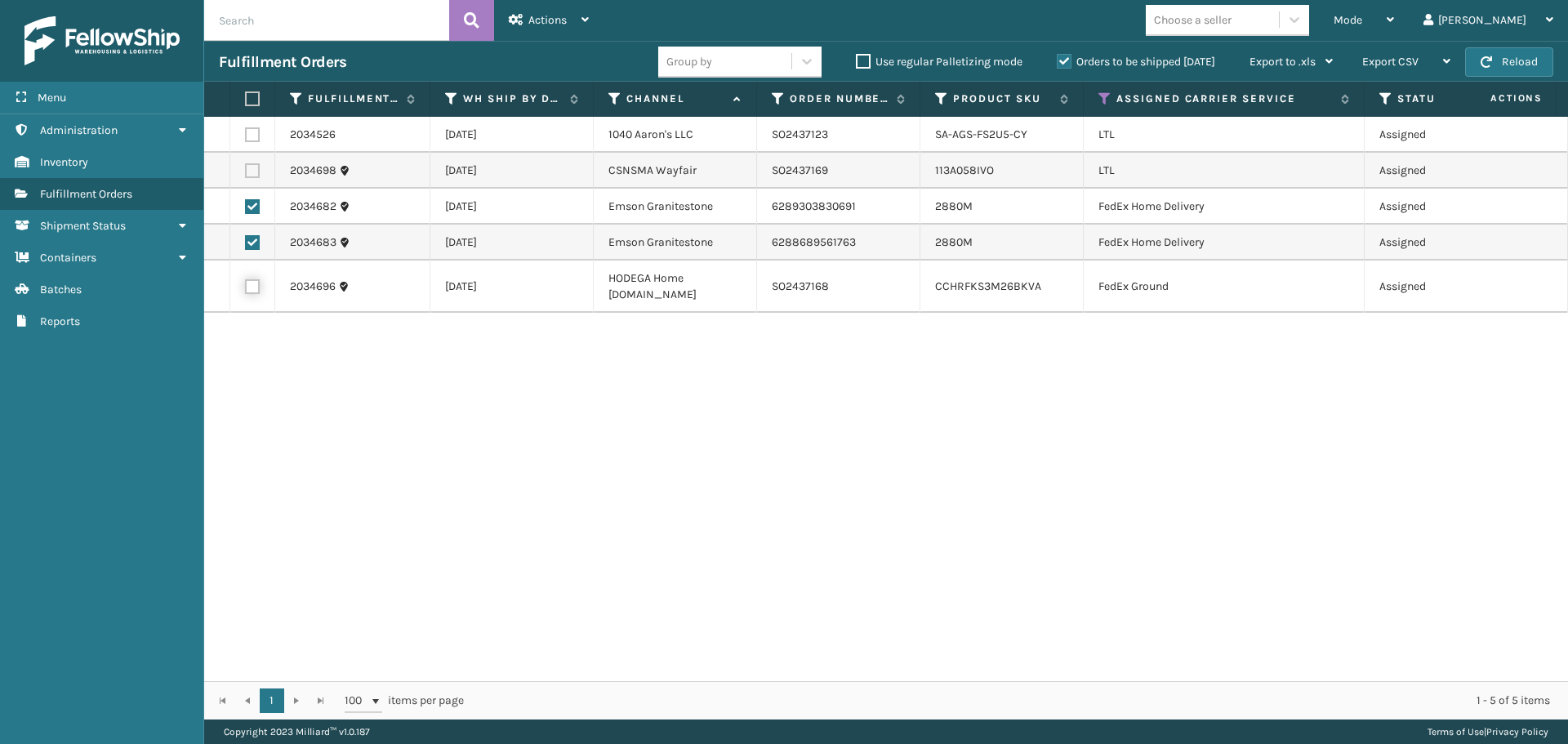
click at [246, 287] on input "checkbox" at bounding box center [245, 284] width 1 height 11
click at [536, 30] on div "Actions" at bounding box center [548, 21] width 80 height 41
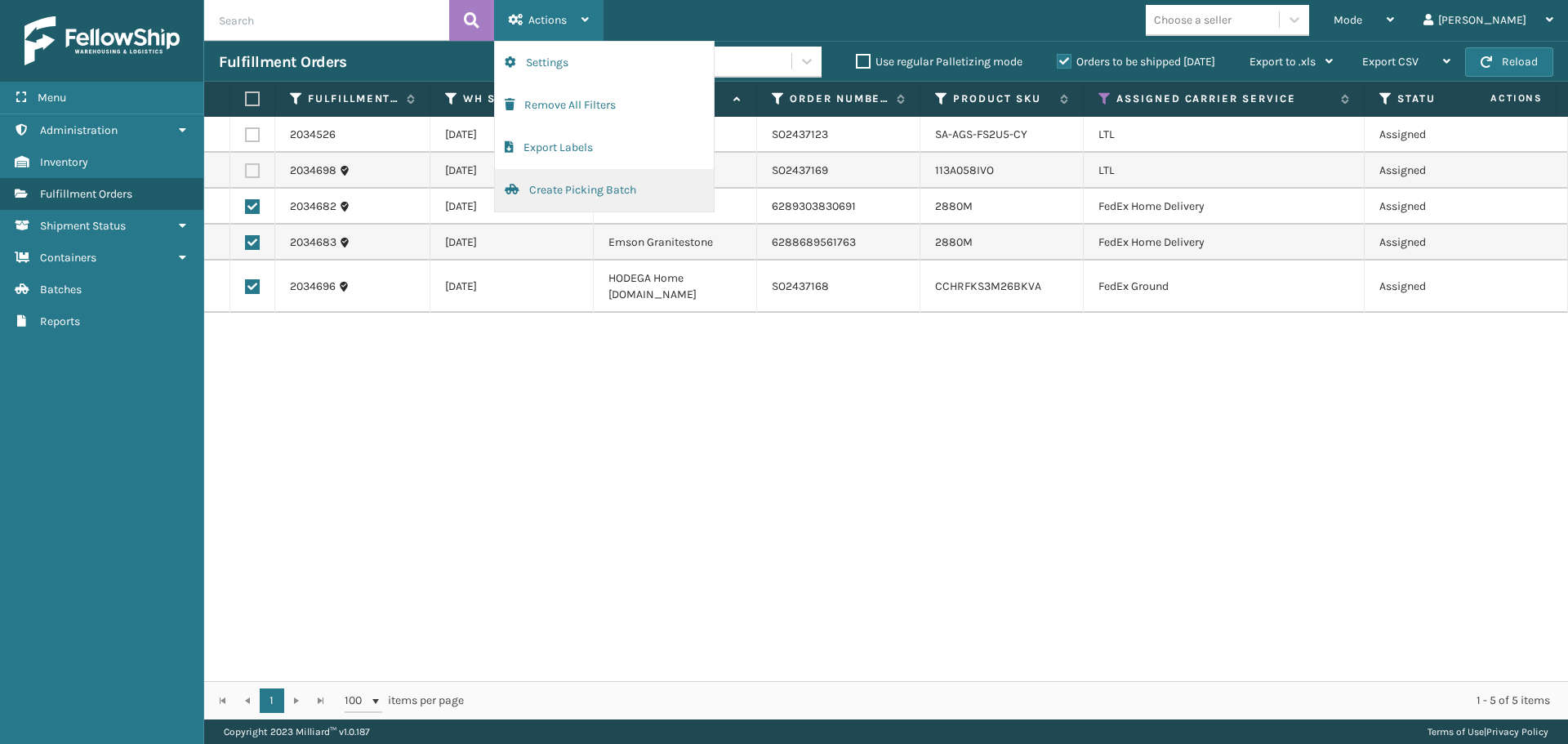
click at [567, 190] on button "Create Picking Batch" at bounding box center [604, 191] width 219 height 43
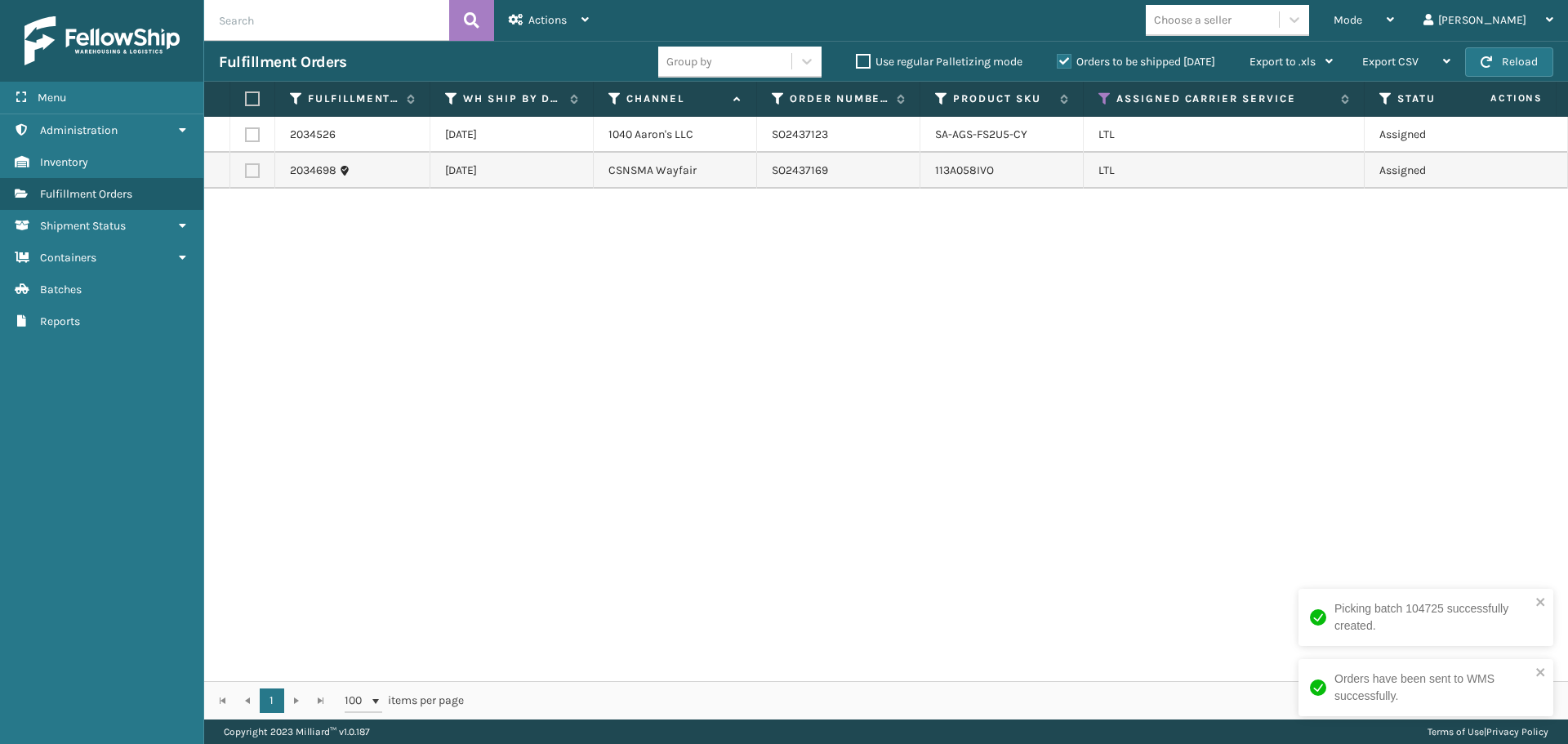
click at [1354, 289] on div "2034526 [DATE] 1040 [PERSON_NAME]'s LLC SO2437123 SA-AGS-FS2U5-CY LTL Assigned …" at bounding box center [885, 399] width 1363 height 565
click at [250, 129] on label at bounding box center [252, 135] width 15 height 15
click at [246, 129] on input "checkbox" at bounding box center [245, 132] width 1 height 11
click at [517, 27] on div "Actions" at bounding box center [548, 21] width 80 height 41
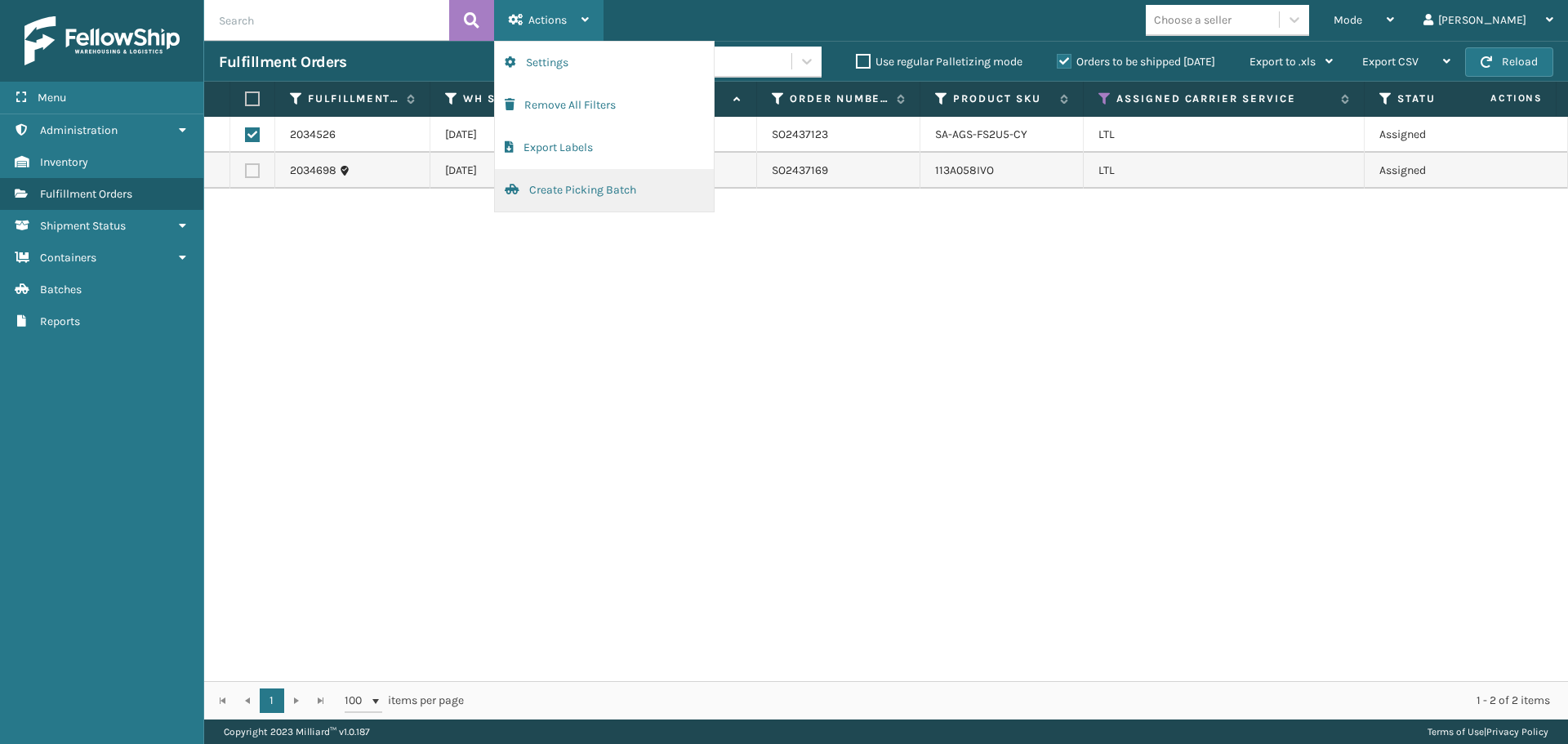
click at [543, 187] on button "Create Picking Batch" at bounding box center [604, 191] width 219 height 43
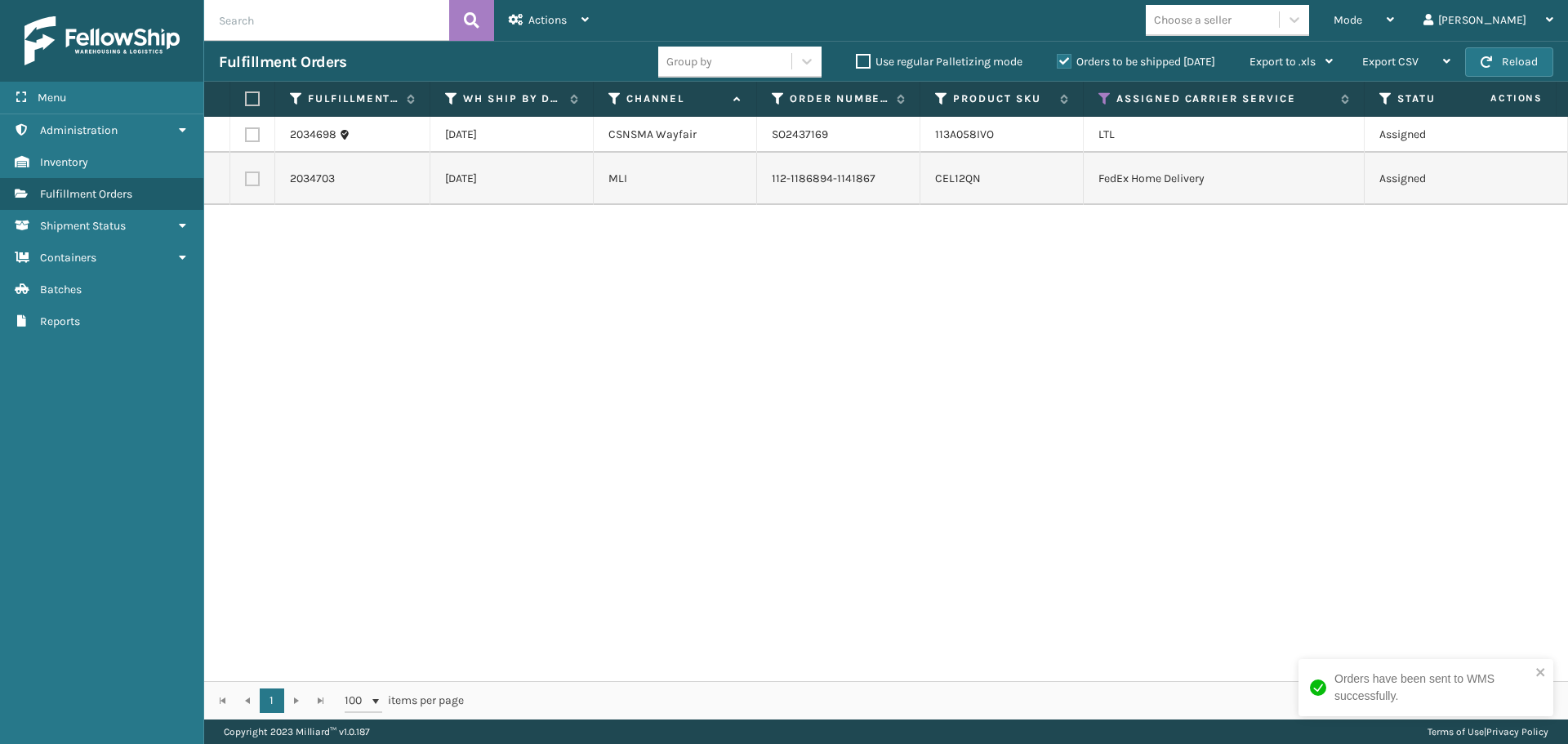
click at [251, 136] on label at bounding box center [252, 135] width 15 height 15
click at [246, 136] on input "checkbox" at bounding box center [245, 132] width 1 height 11
click at [1362, 16] on span "Mode" at bounding box center [1347, 20] width 29 height 14
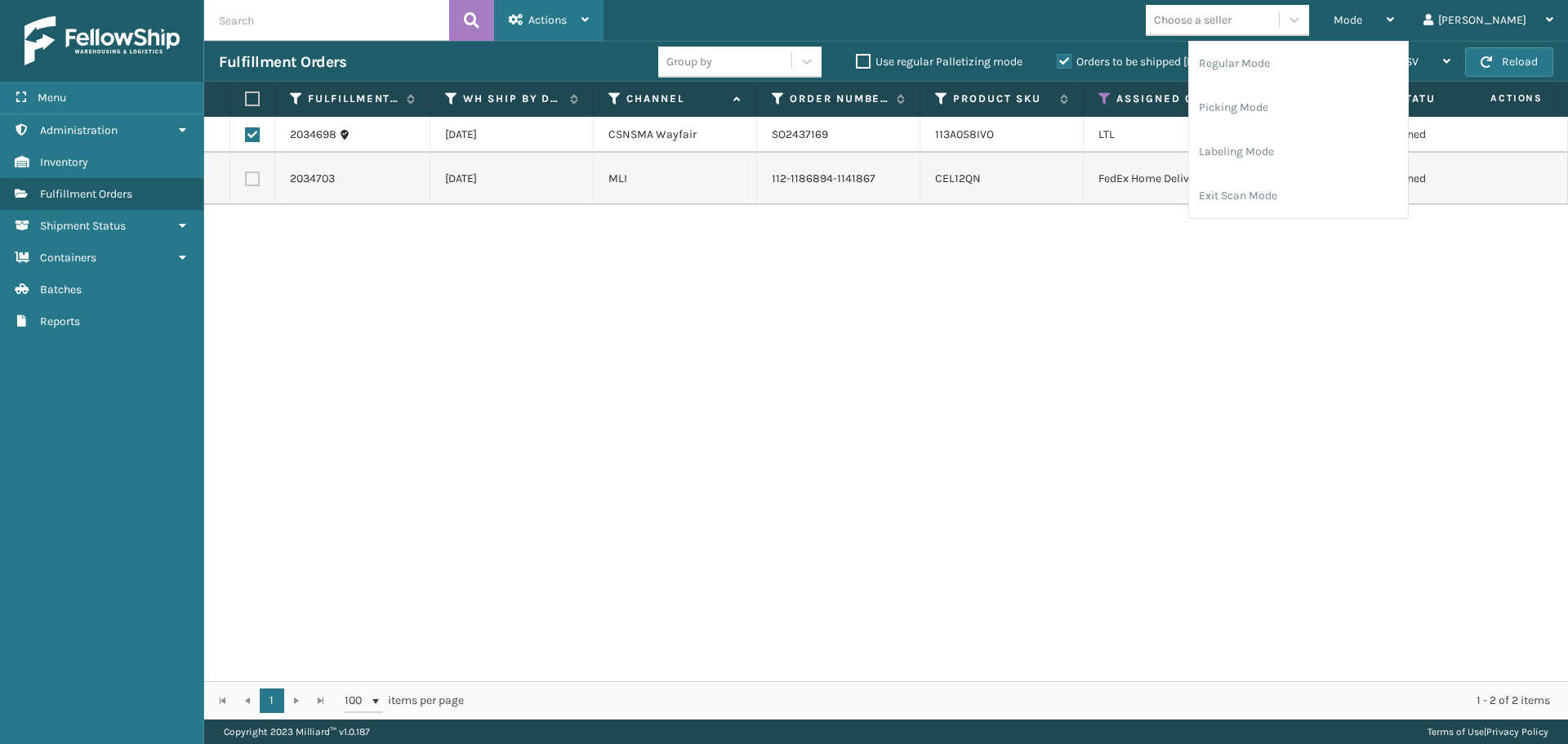
click at [570, 21] on div "Actions" at bounding box center [548, 21] width 80 height 41
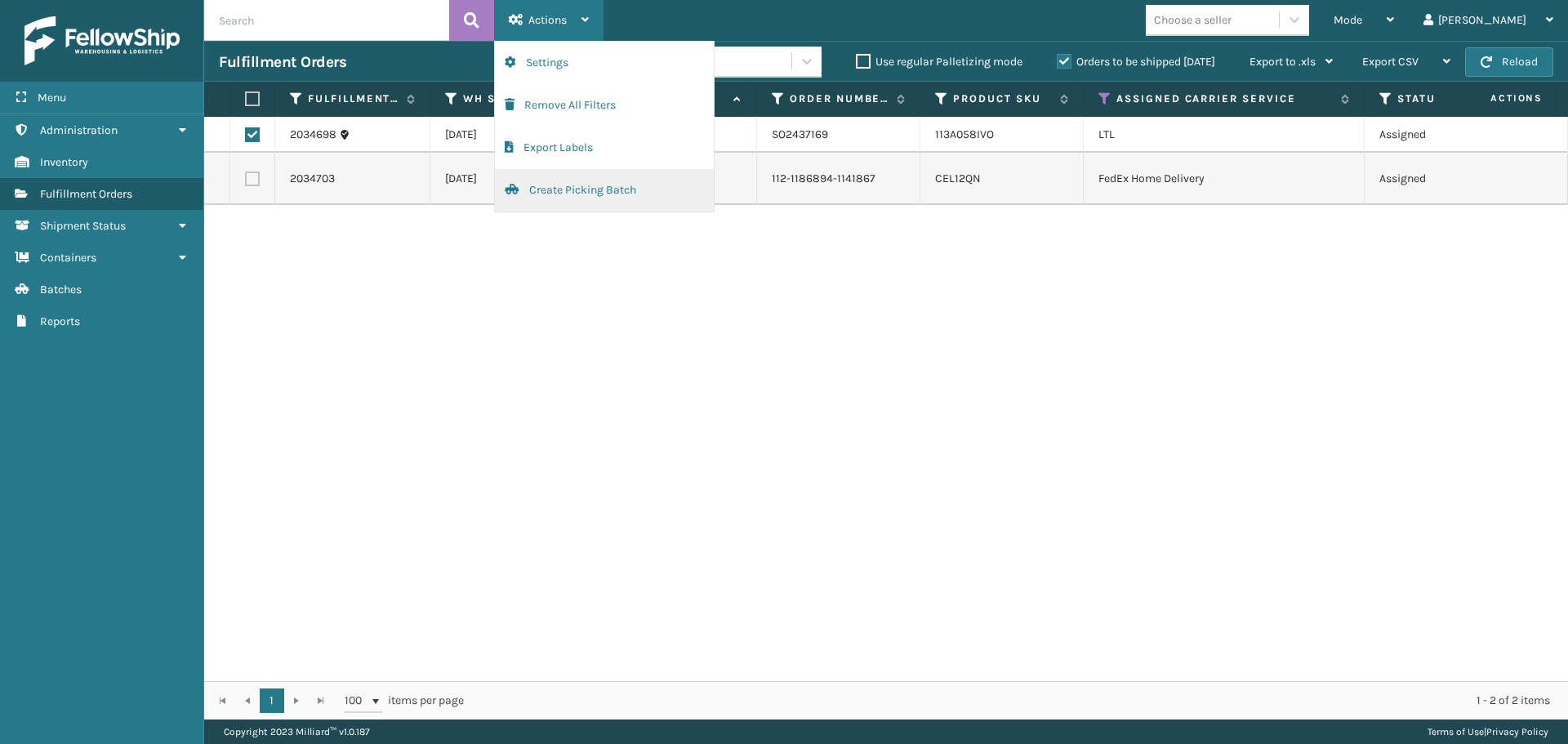
click at [569, 190] on button "Create Picking Batch" at bounding box center [604, 191] width 219 height 43
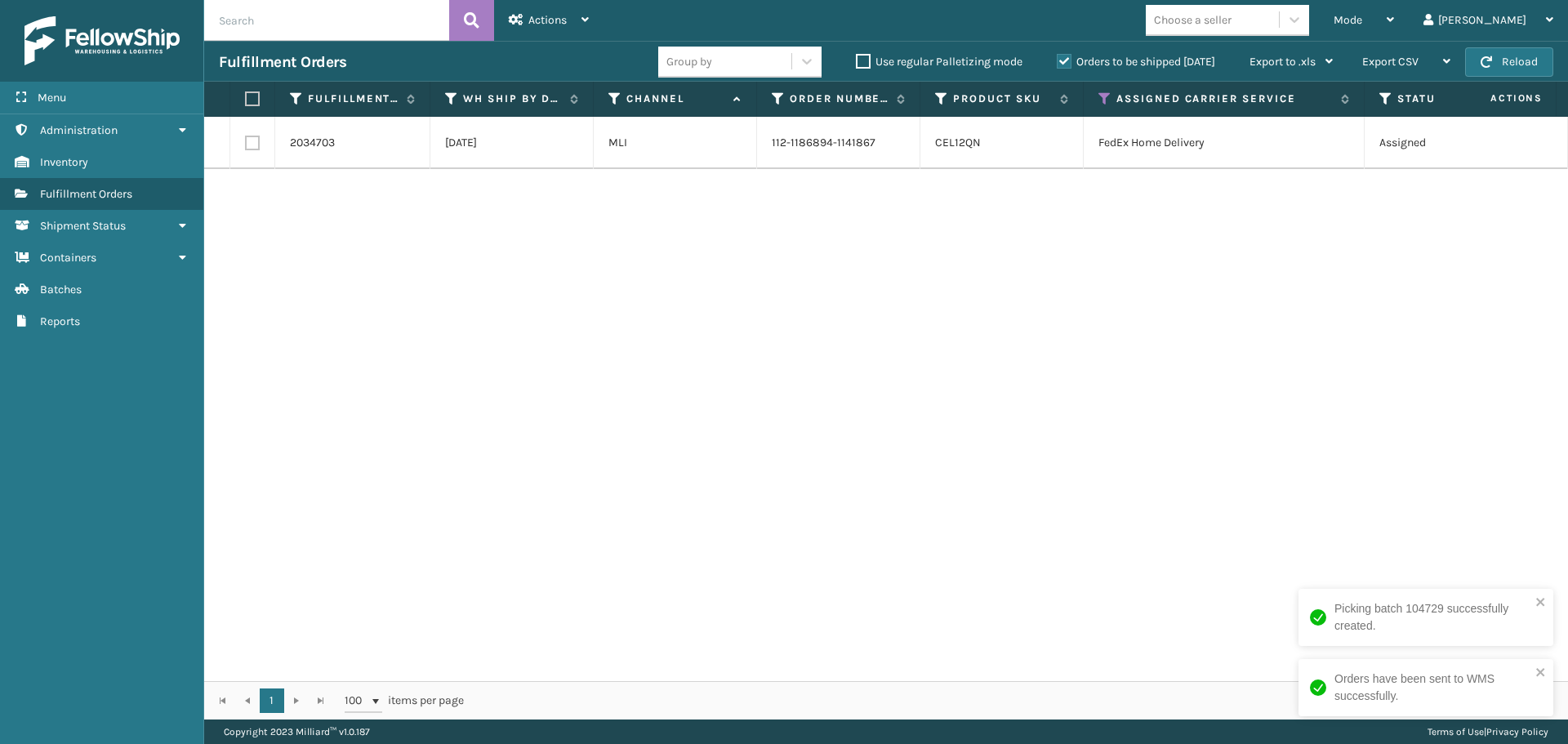
click at [247, 150] on label at bounding box center [252, 143] width 15 height 15
click at [246, 146] on input "checkbox" at bounding box center [245, 141] width 1 height 11
click at [563, 19] on span "Actions" at bounding box center [547, 20] width 39 height 14
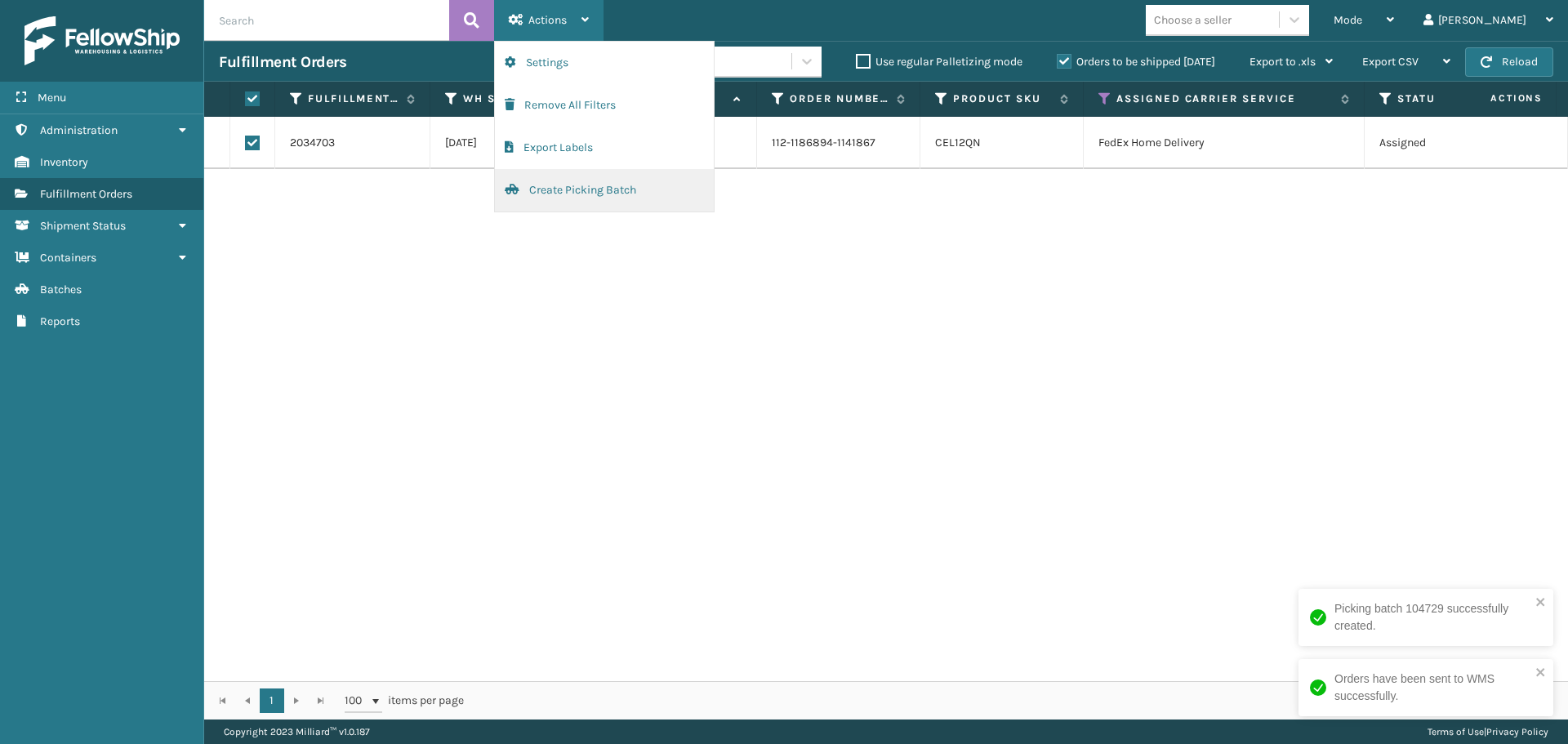
click at [574, 188] on button "Create Picking Batch" at bounding box center [604, 191] width 219 height 43
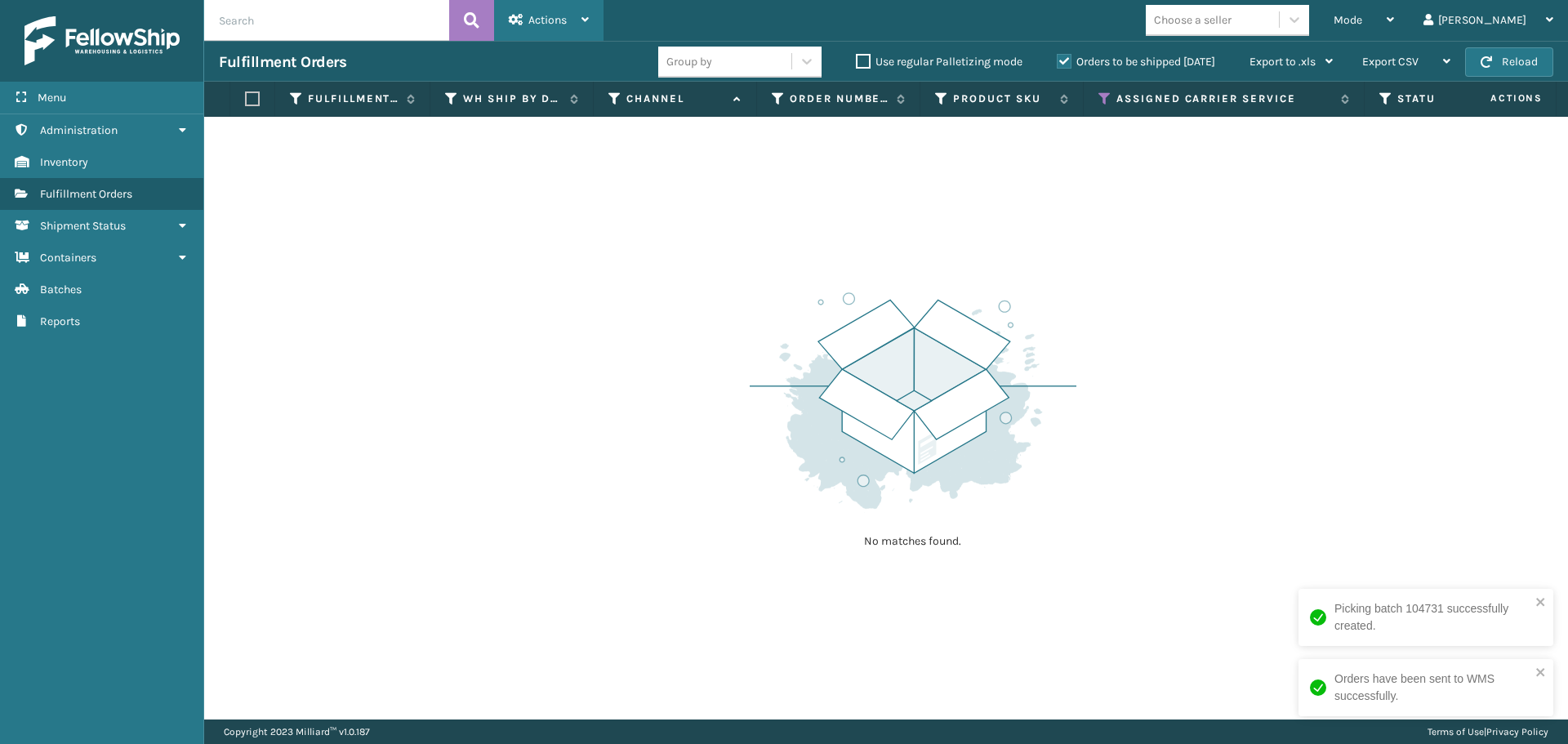
click at [560, 25] on span "Actions" at bounding box center [547, 20] width 39 height 14
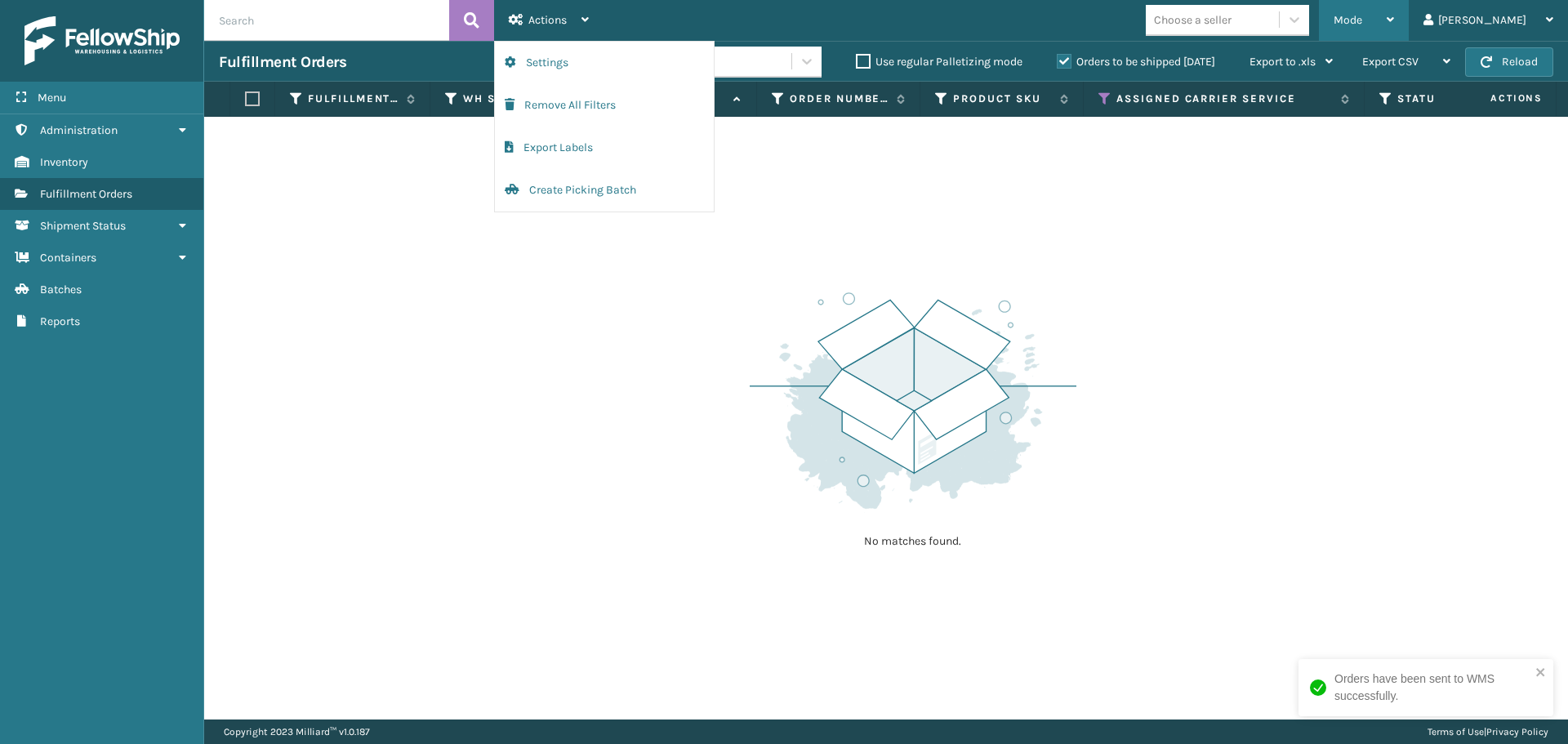
click at [1394, 30] on div "Mode" at bounding box center [1363, 21] width 61 height 41
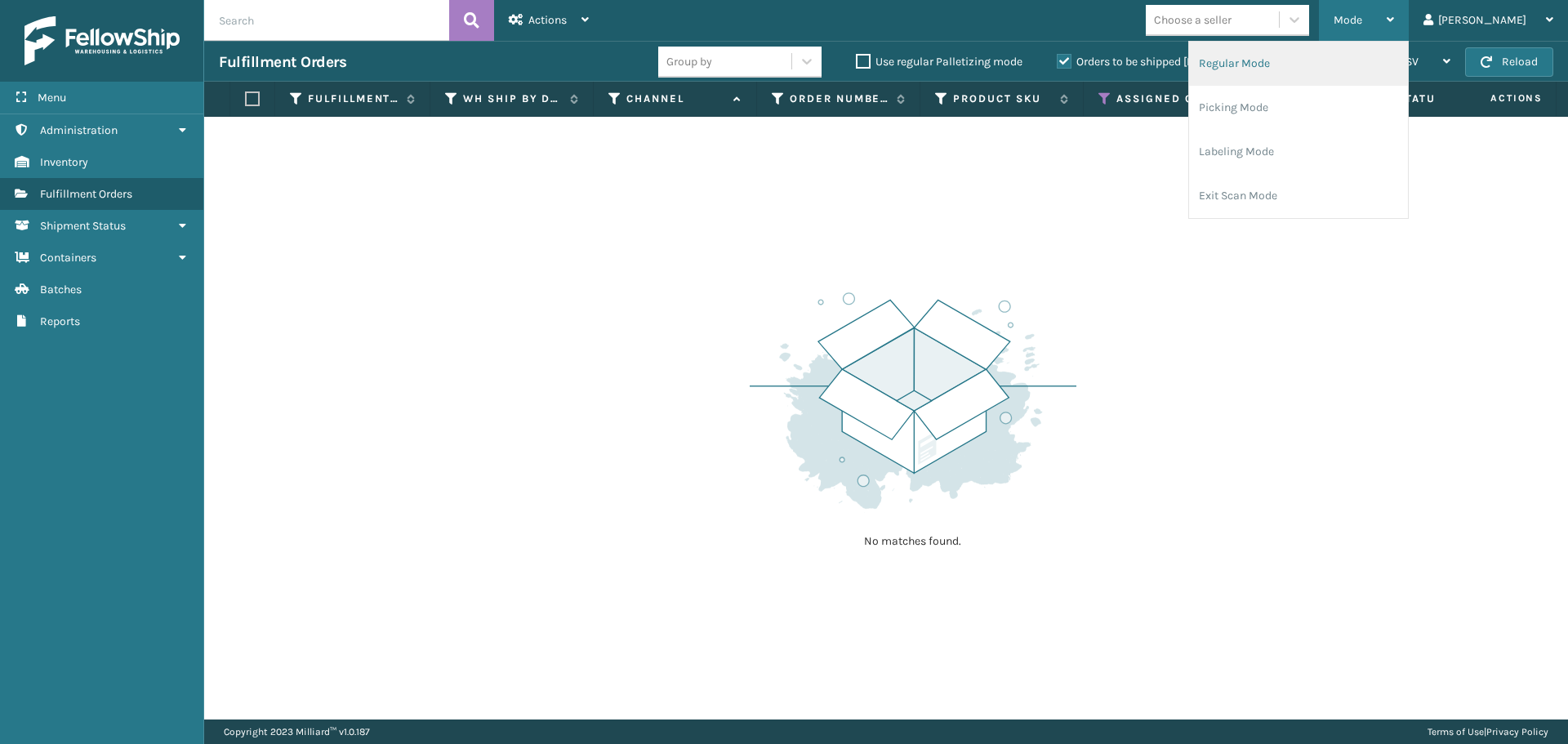
click at [1399, 58] on li "Regular Mode" at bounding box center [1298, 64] width 219 height 44
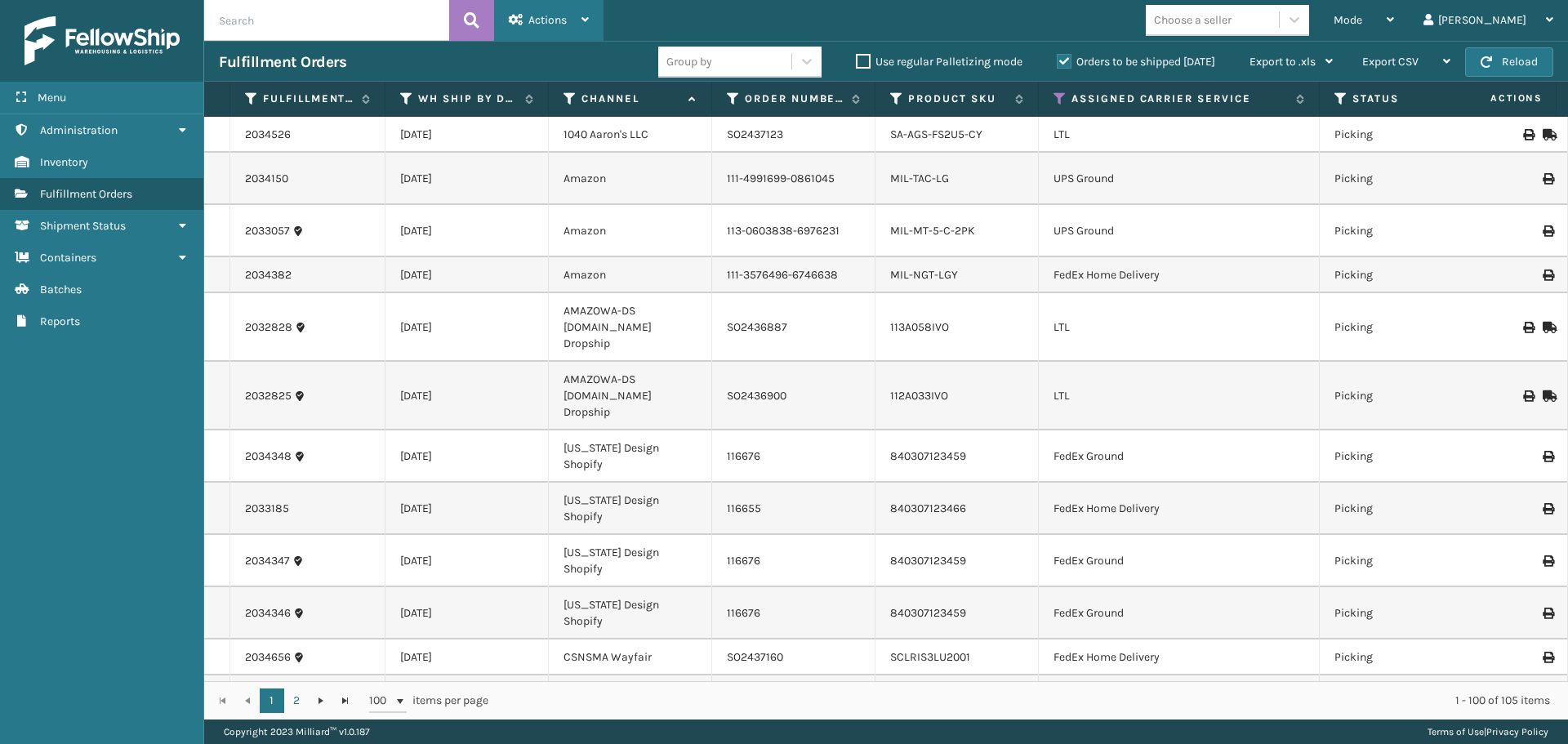
click at [583, 21] on icon at bounding box center [584, 20] width 7 height 12
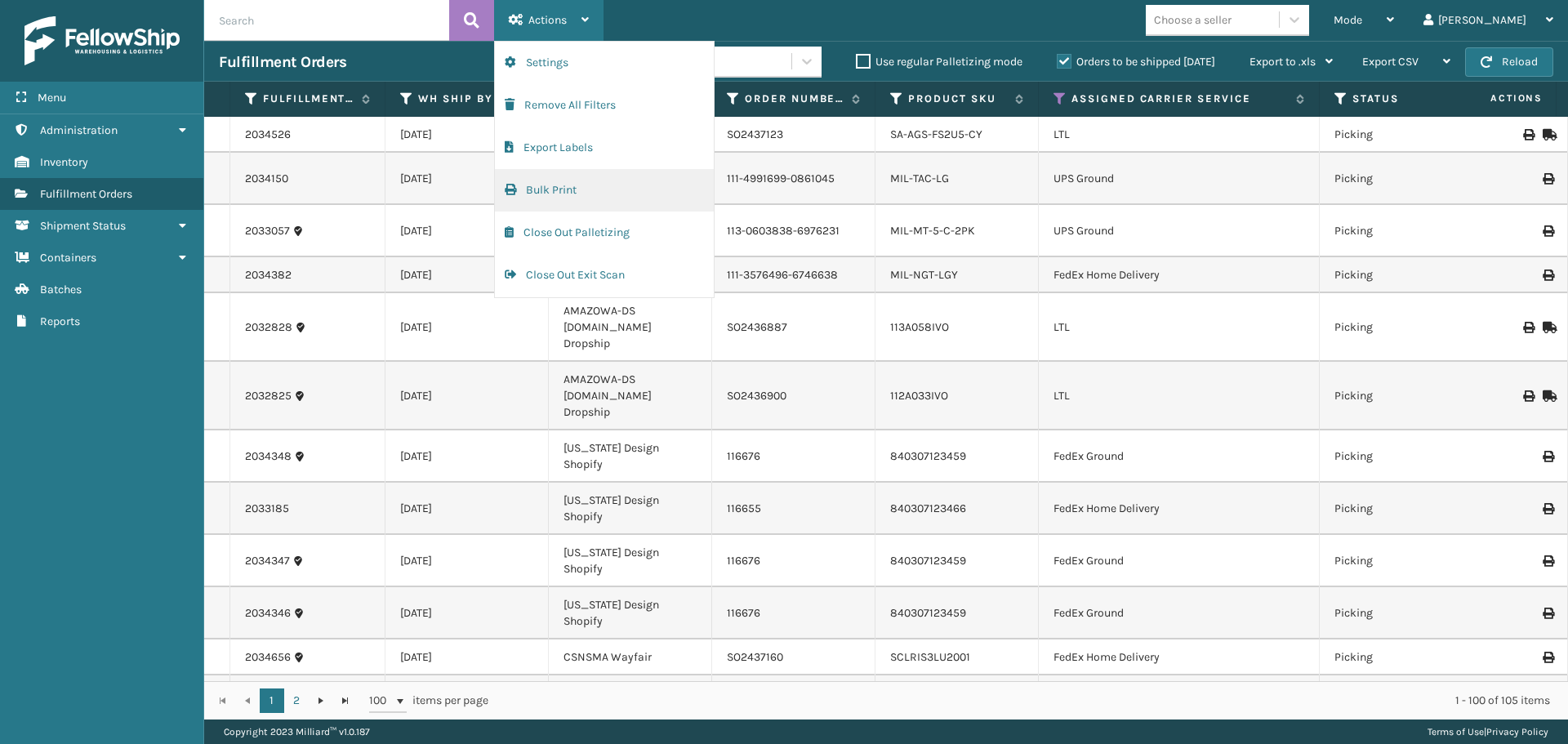
click at [560, 188] on button "Bulk Print" at bounding box center [604, 191] width 219 height 43
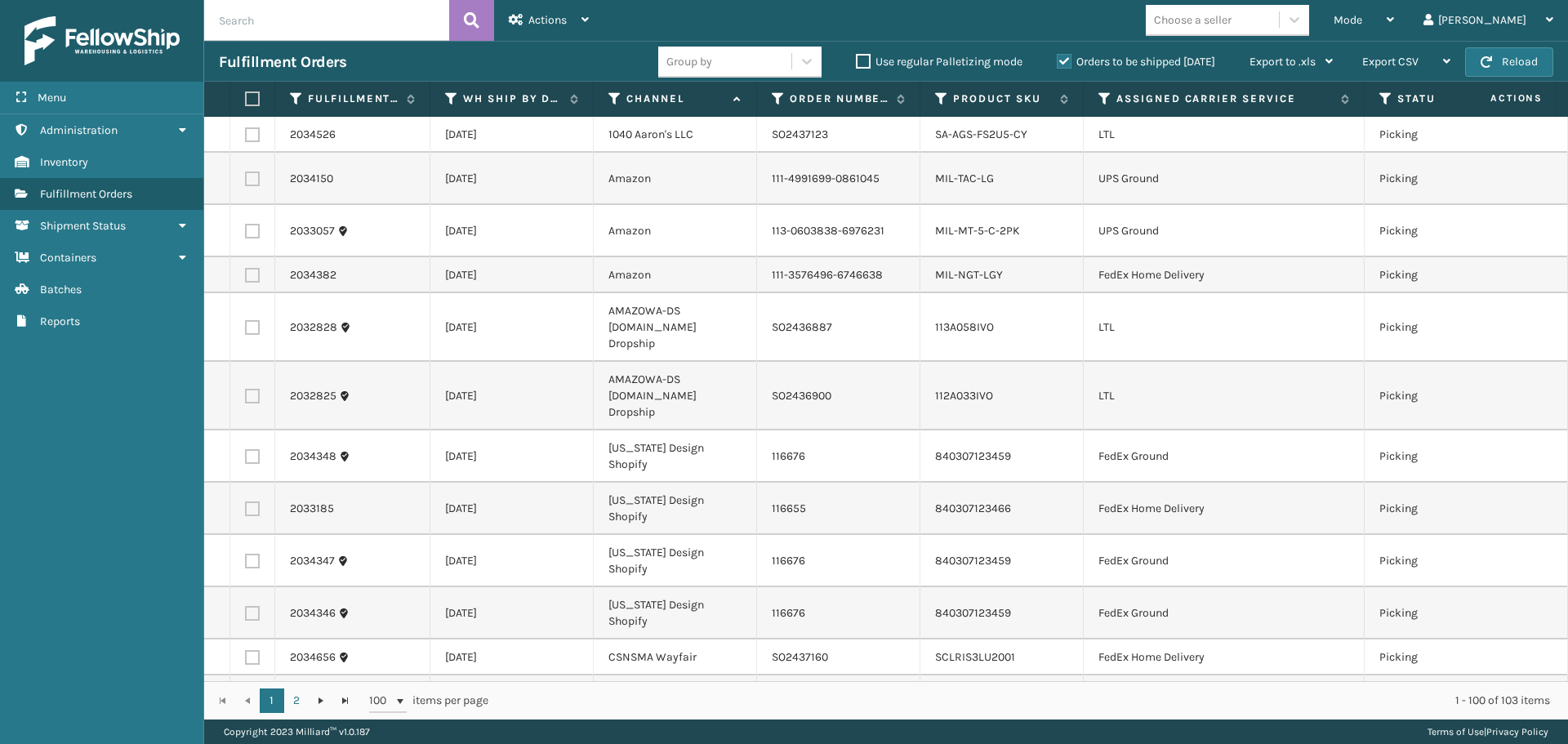
click at [1097, 93] on th "Assigned Carrier Service" at bounding box center [1224, 99] width 281 height 35
click at [1098, 94] on icon at bounding box center [1105, 99] width 13 height 15
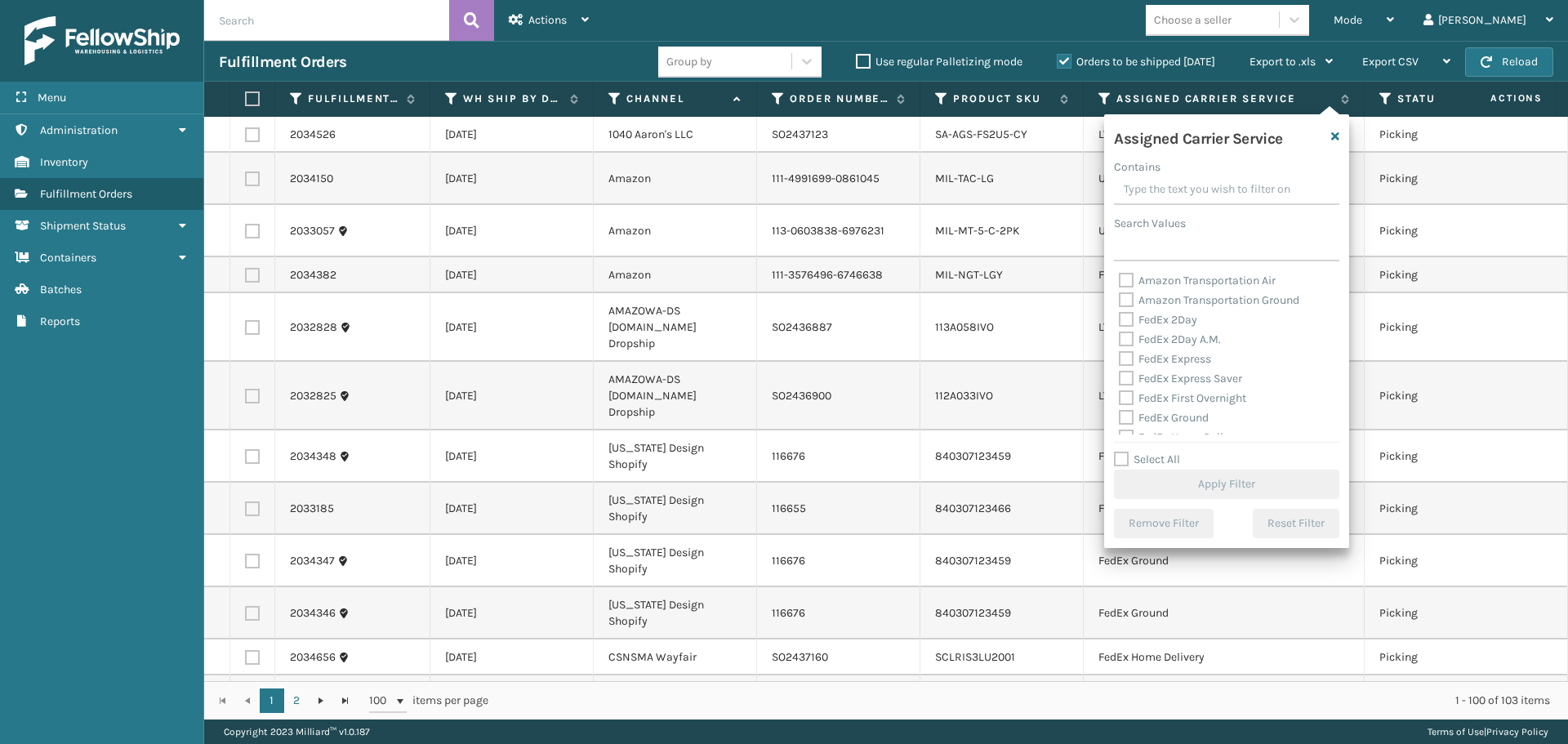
click at [1127, 282] on label "Amazon Transportation Air" at bounding box center [1197, 280] width 157 height 14
click at [1119, 282] on input "Amazon Transportation Air" at bounding box center [1118, 276] width 1 height 11
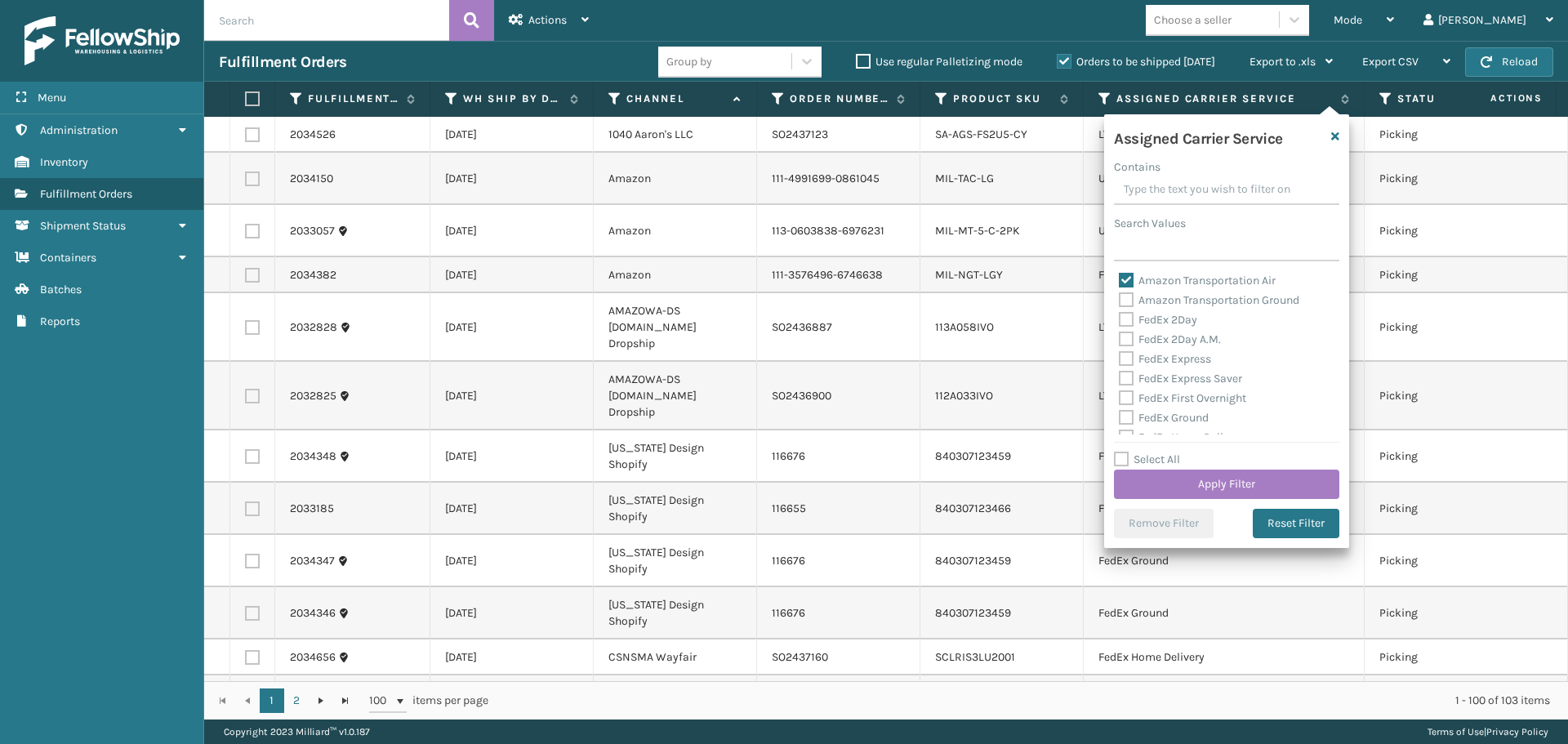
click at [1127, 298] on label "Amazon Transportation Ground" at bounding box center [1209, 300] width 181 height 14
click at [1119, 298] on input "Amazon Transportation Ground" at bounding box center [1118, 296] width 1 height 11
click at [1169, 479] on button "Apply Filter" at bounding box center [1226, 484] width 225 height 30
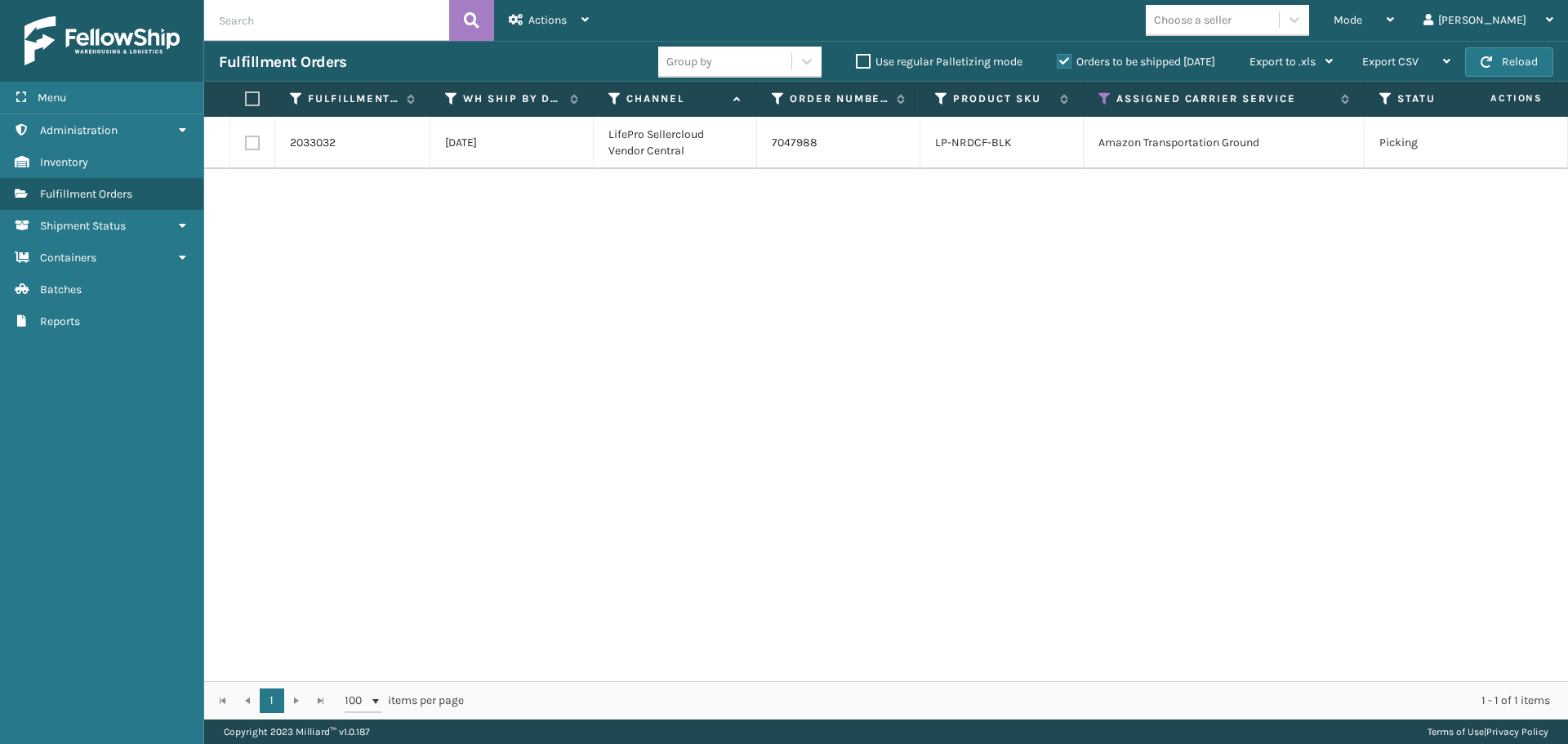
click at [250, 146] on label at bounding box center [252, 143] width 15 height 15
click at [246, 146] on input "checkbox" at bounding box center [245, 141] width 1 height 11
click at [538, 29] on div "Actions" at bounding box center [548, 21] width 80 height 41
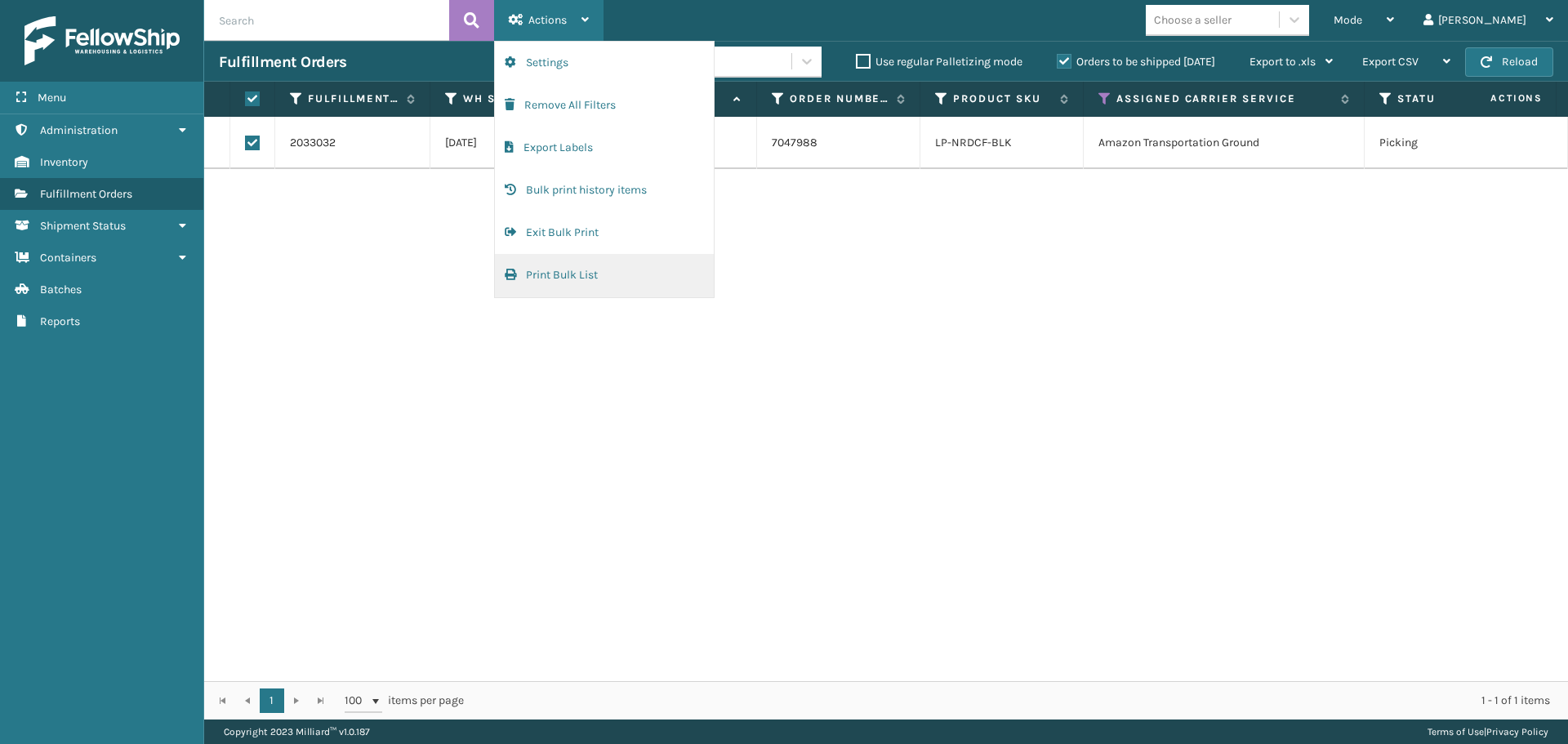
click at [587, 269] on button "Print Bulk List" at bounding box center [604, 275] width 219 height 43
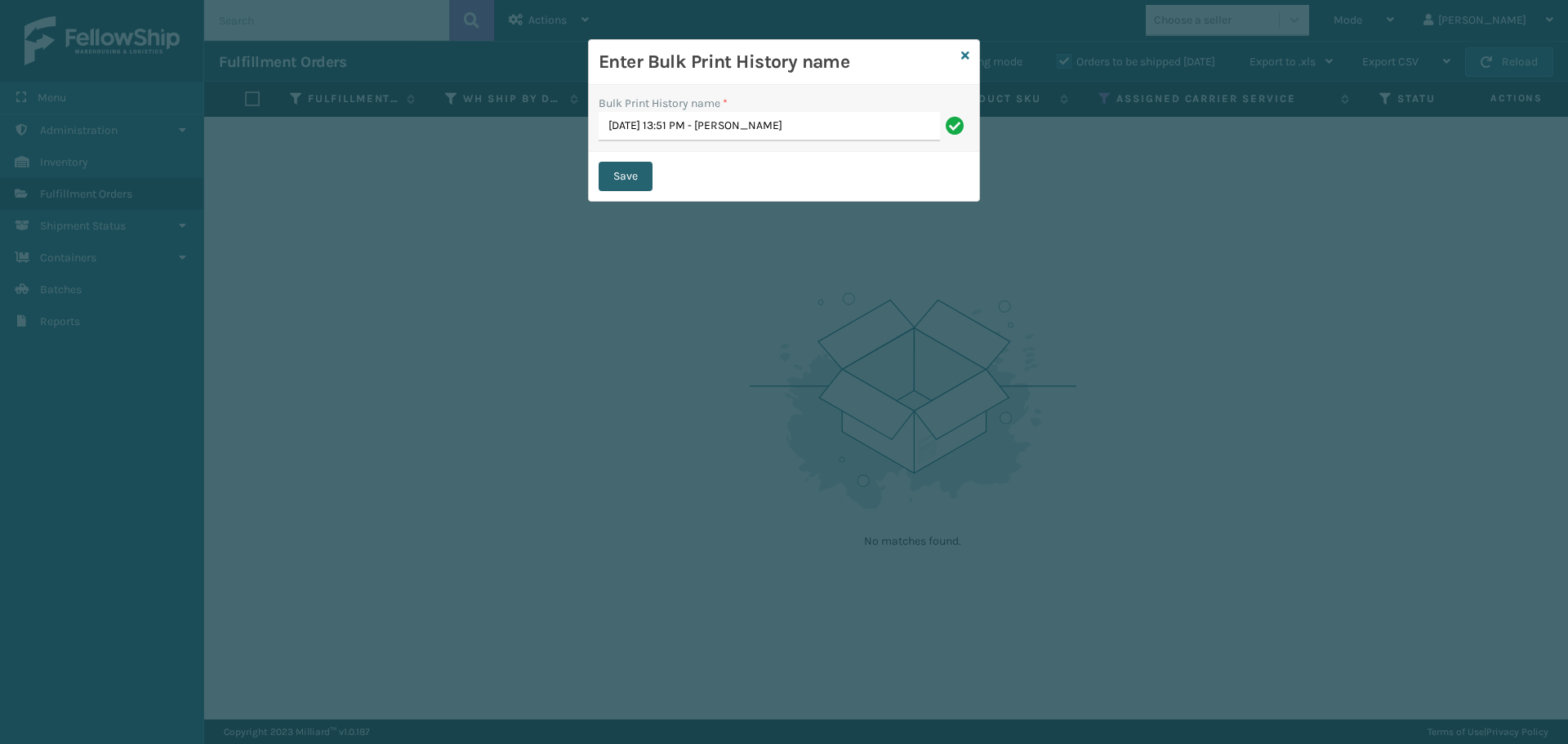
click at [630, 175] on button "Save" at bounding box center [625, 177] width 54 height 30
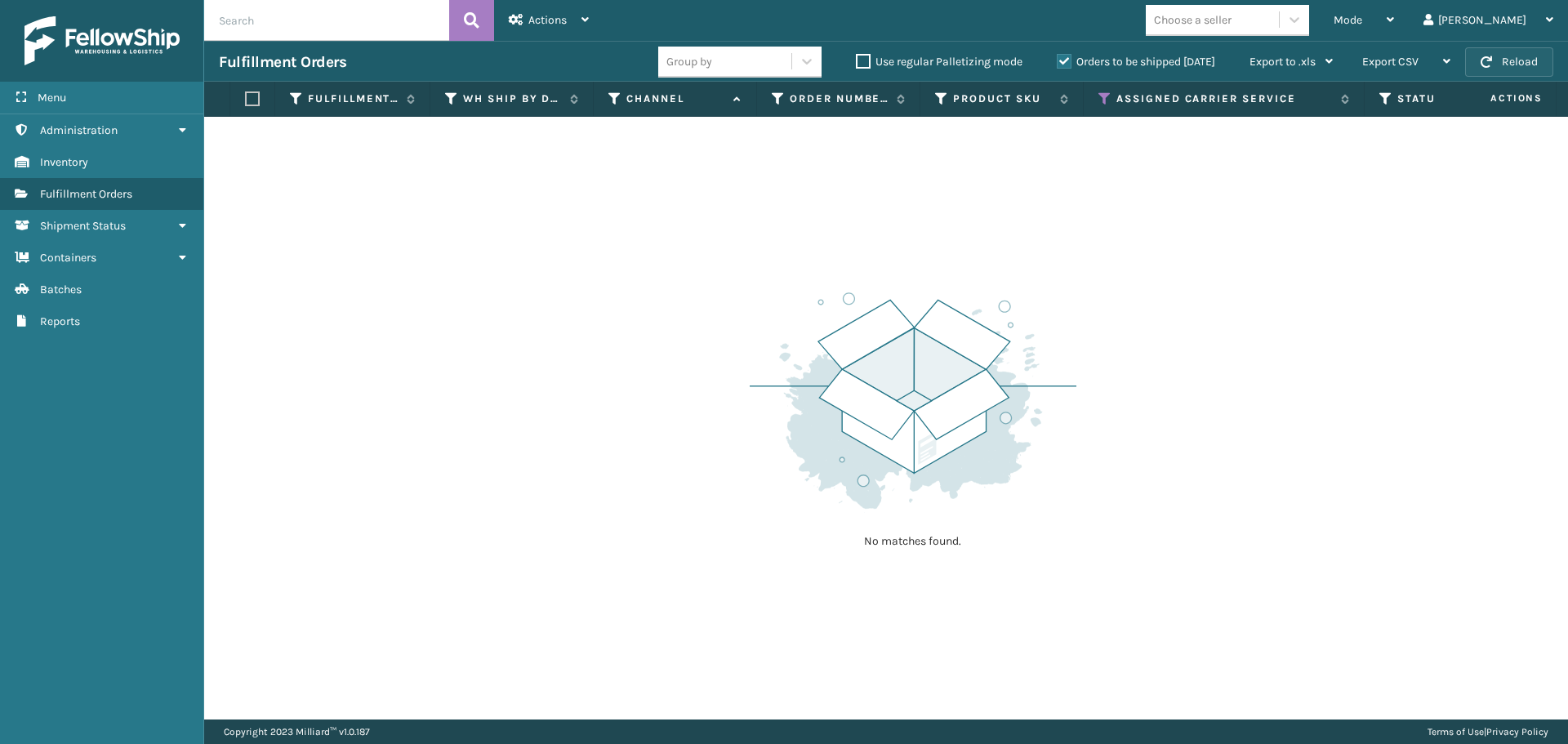
click at [1497, 60] on button "Reload" at bounding box center [1508, 62] width 88 height 30
click at [1394, 16] on div "Mode" at bounding box center [1363, 21] width 61 height 41
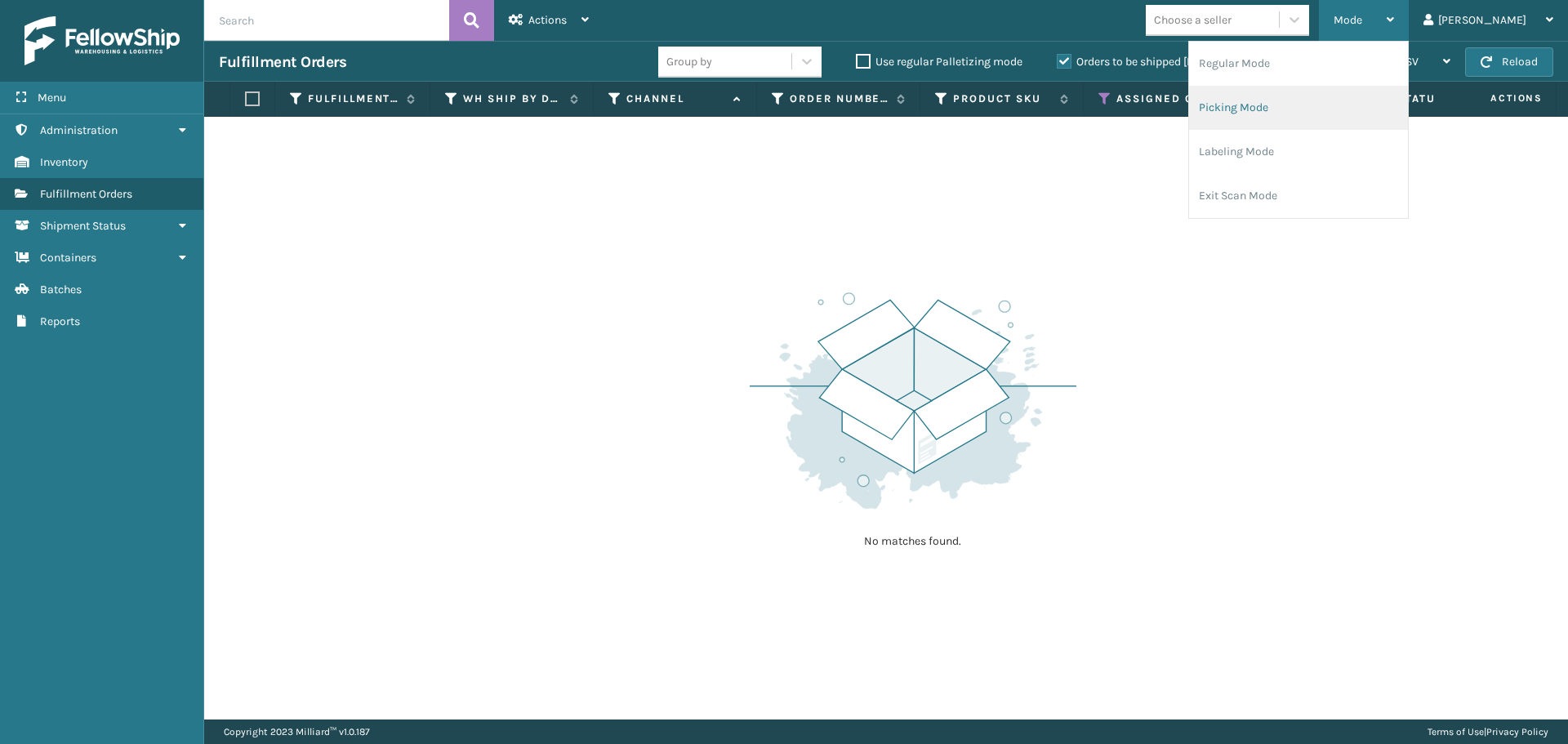
click at [1325, 101] on li "Picking Mode" at bounding box center [1298, 108] width 219 height 44
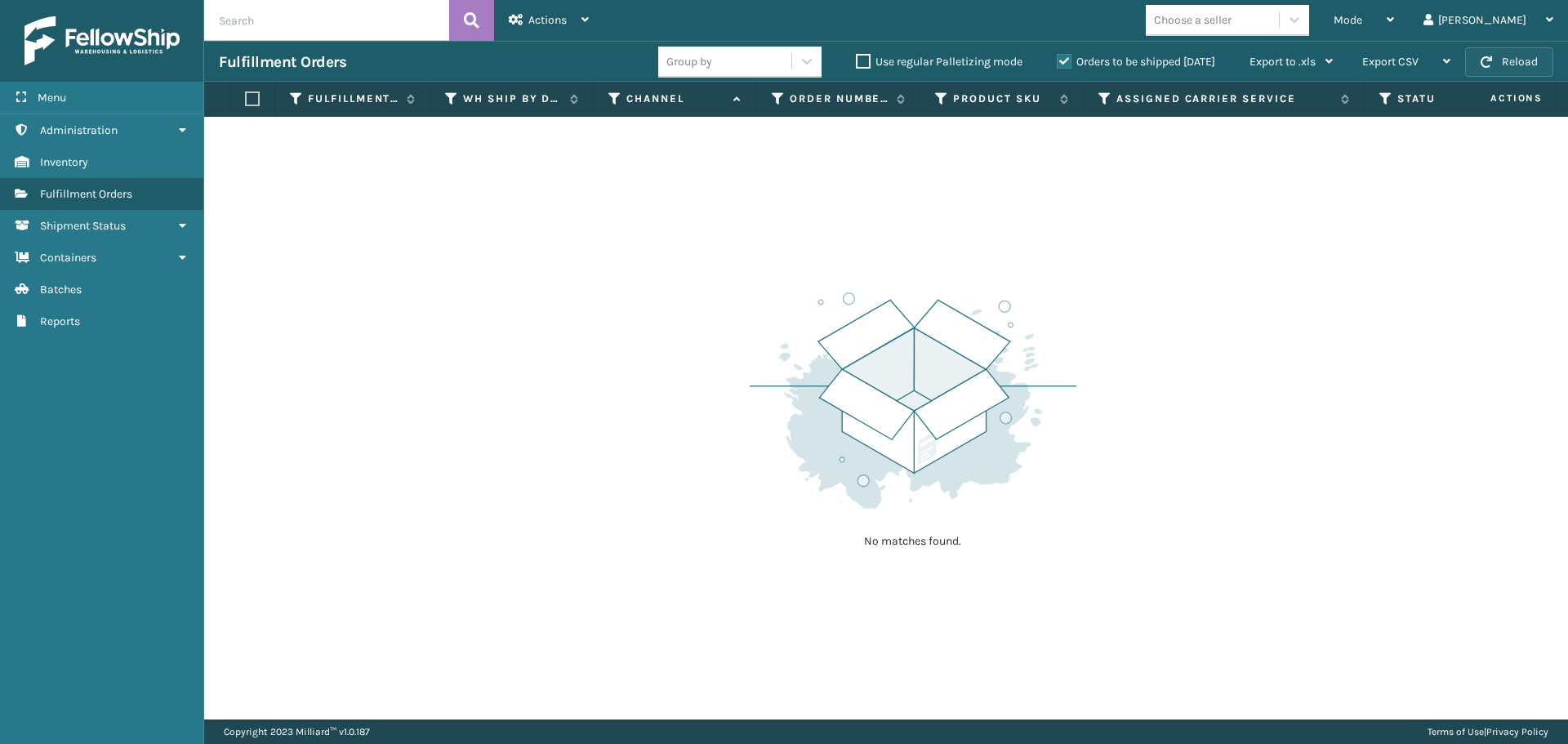
click at [1491, 64] on span "button" at bounding box center [1486, 62] width 12 height 12
click at [1109, 95] on icon at bounding box center [1105, 99] width 13 height 15
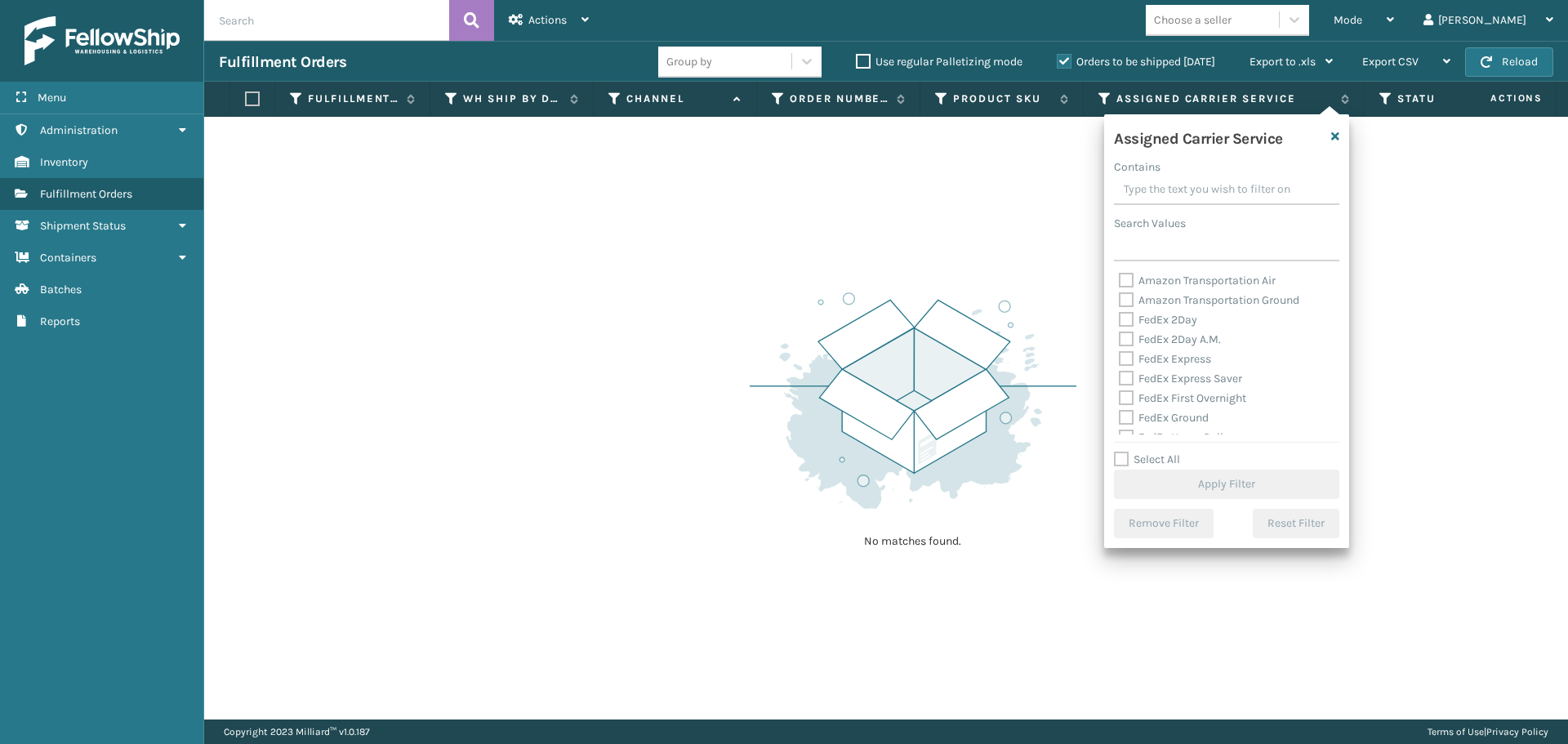
click at [1123, 459] on label "Select All" at bounding box center [1146, 459] width 66 height 14
click at [1123, 451] on input "Select All" at bounding box center [1236, 451] width 245 height 2
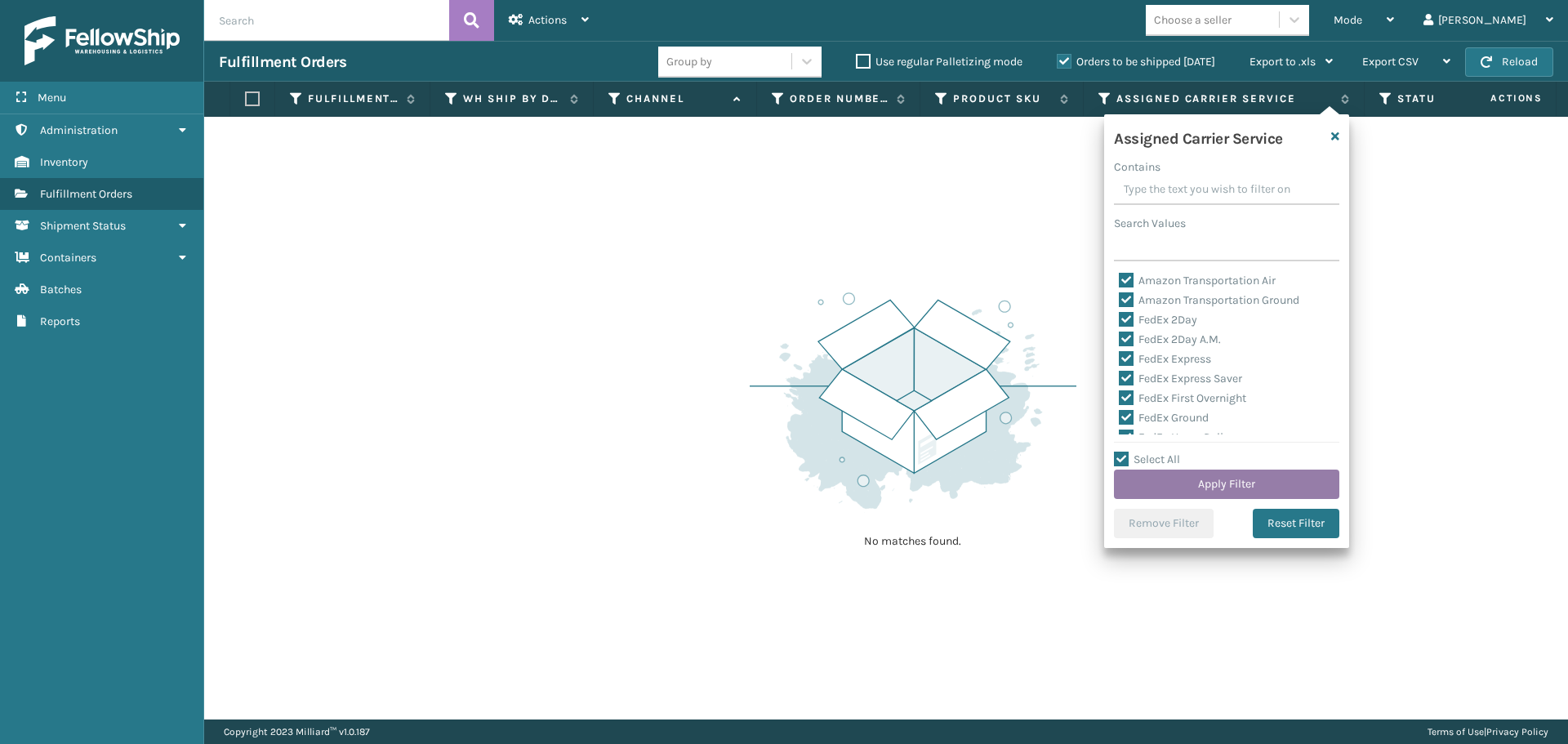
click at [1164, 484] on button "Apply Filter" at bounding box center [1226, 484] width 225 height 30
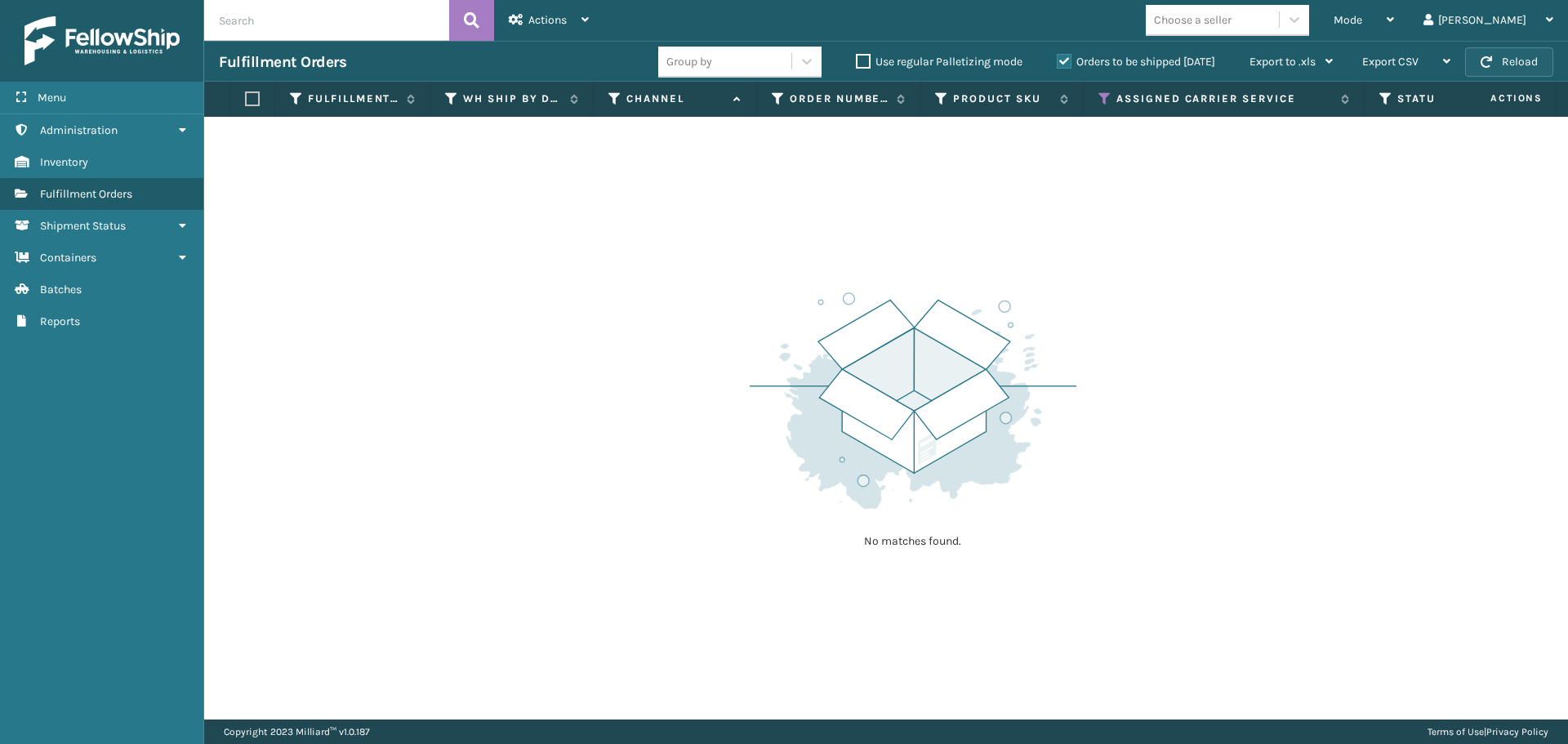
click at [1524, 69] on button "Reload" at bounding box center [1508, 62] width 88 height 30
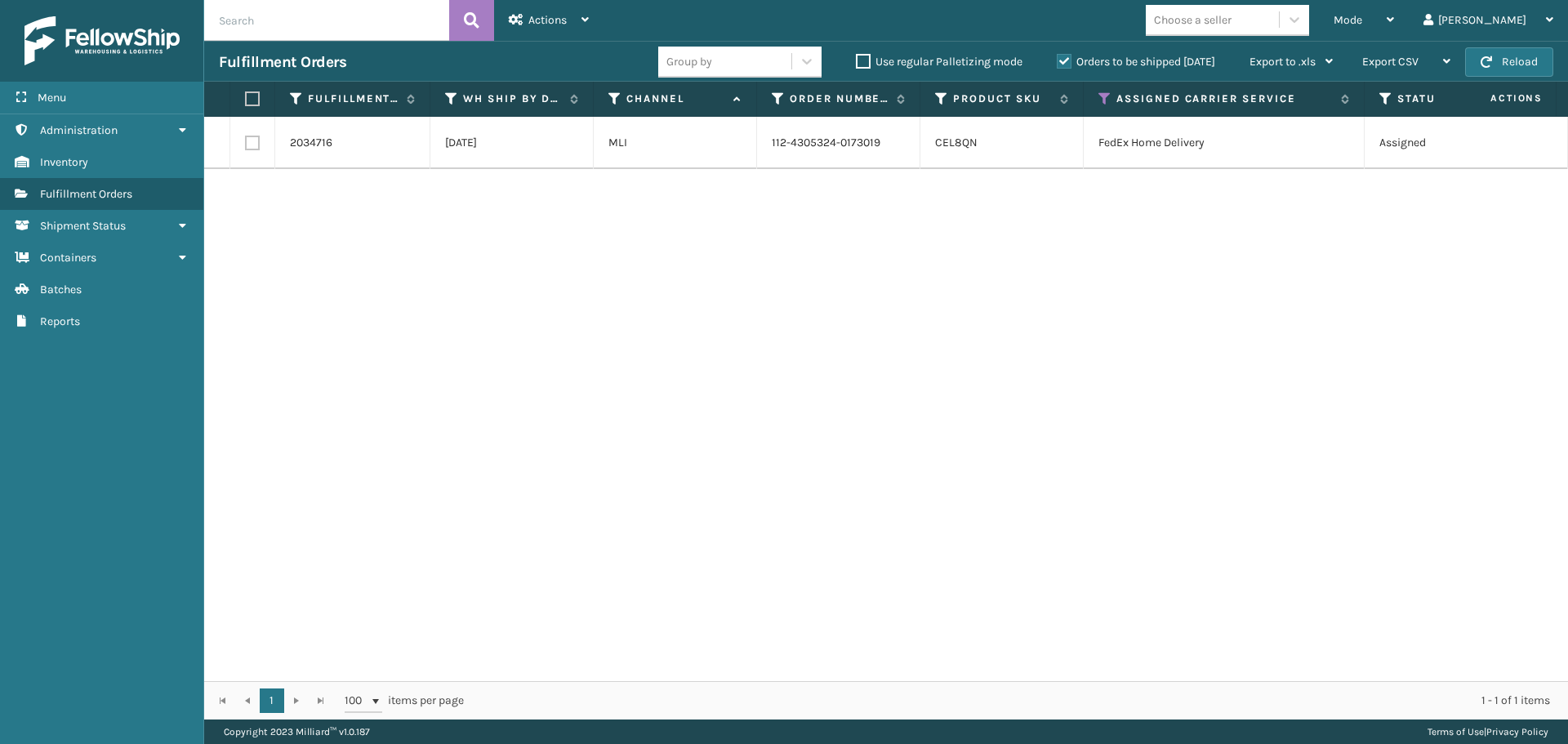
click at [254, 100] on label at bounding box center [250, 99] width 10 height 15
click at [246, 100] on input "checkbox" at bounding box center [245, 99] width 1 height 11
click at [570, 12] on div "Actions" at bounding box center [548, 21] width 80 height 41
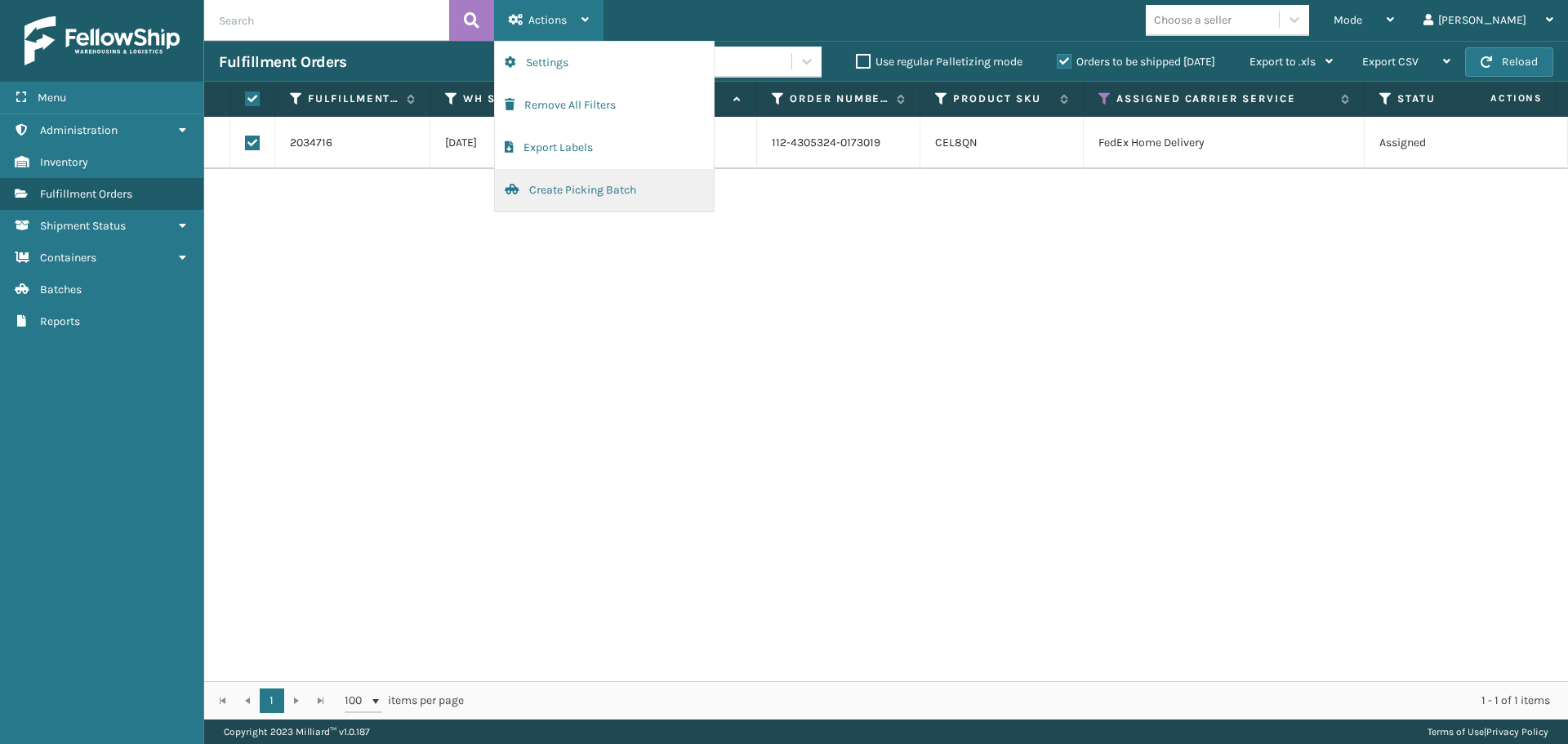
click at [626, 189] on button "Create Picking Batch" at bounding box center [604, 191] width 219 height 43
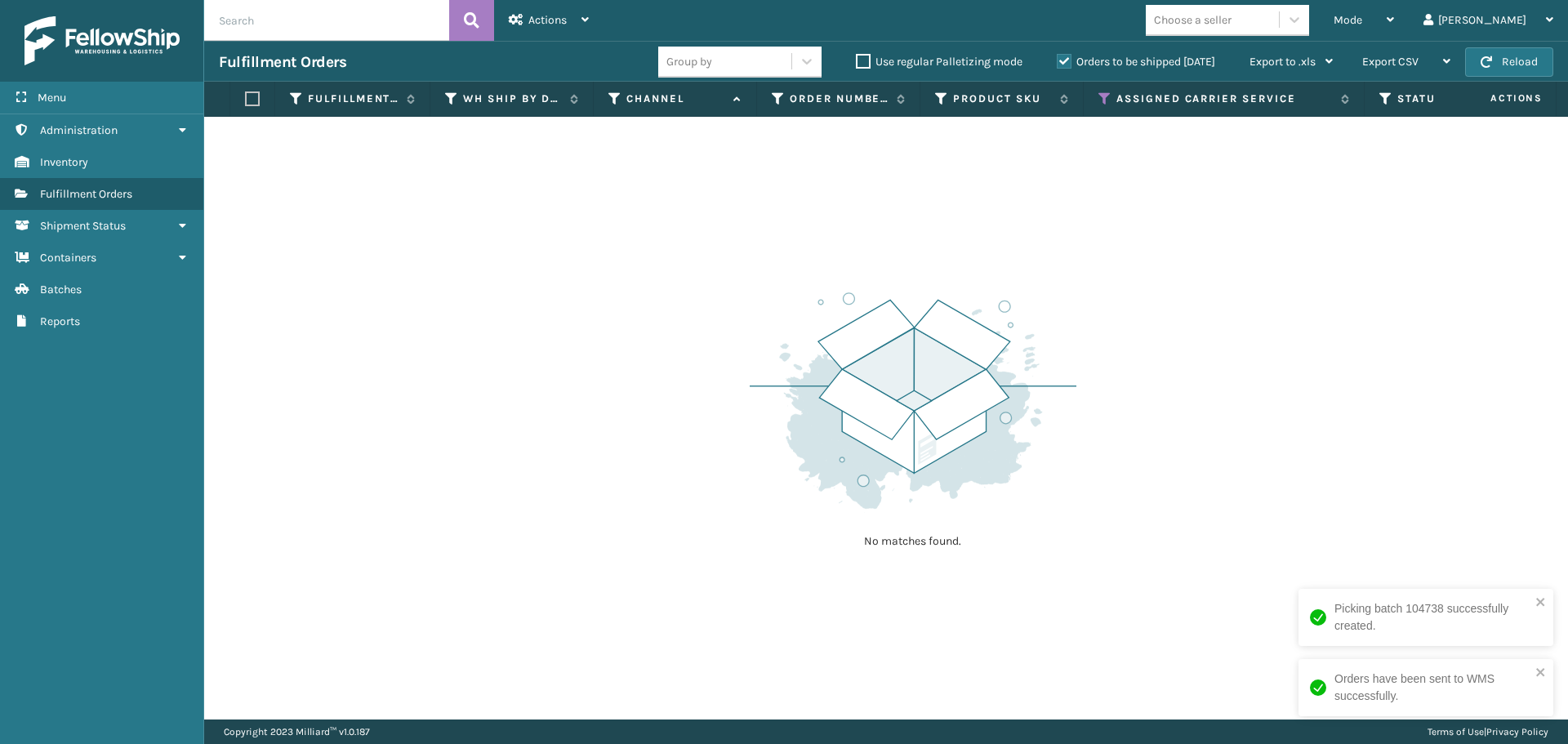
click at [1407, 349] on div "No matches found." at bounding box center [885, 418] width 1363 height 603
click at [1515, 61] on button "Reload" at bounding box center [1508, 62] width 88 height 30
click at [1394, 21] on div "Mode" at bounding box center [1363, 21] width 61 height 41
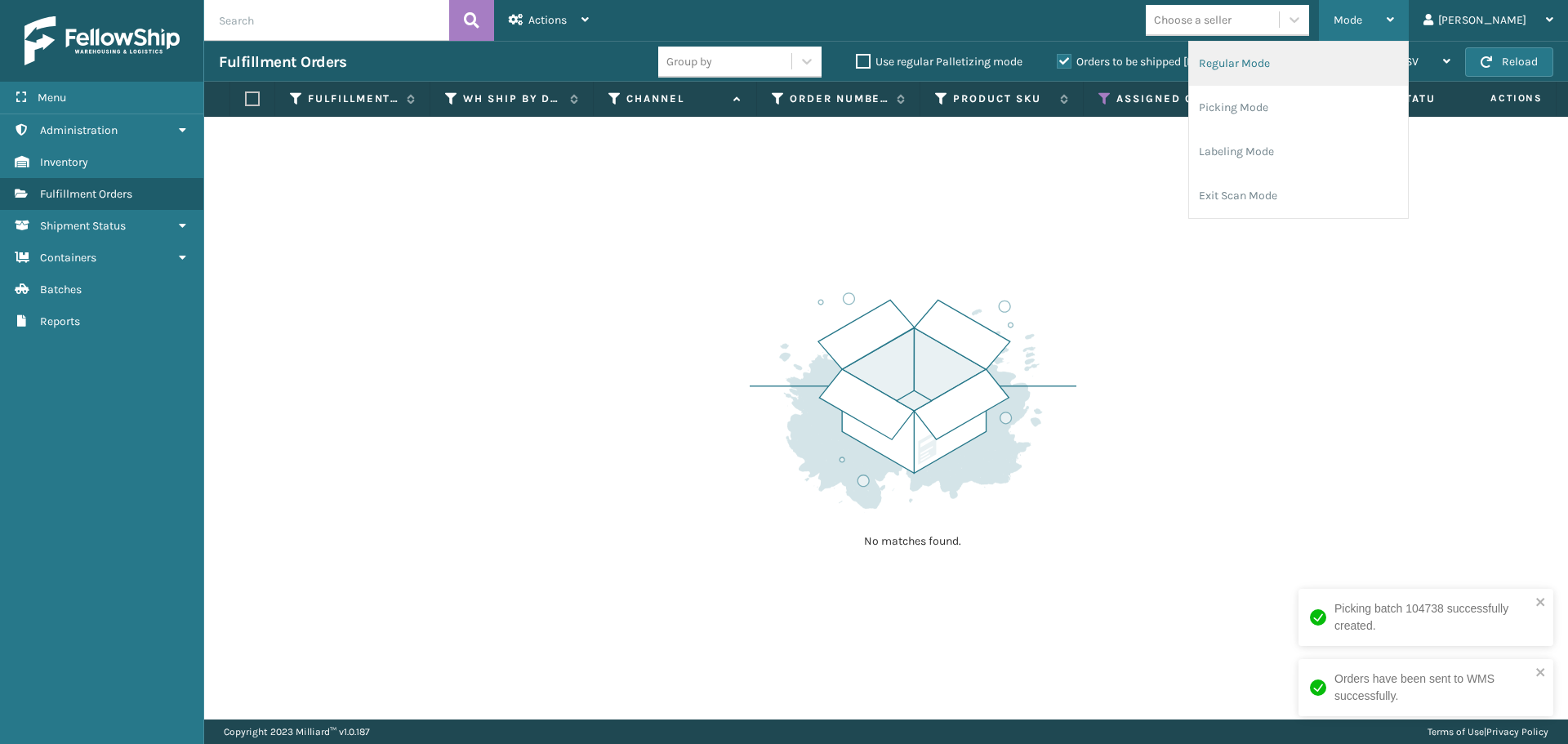
click at [1408, 57] on li "Regular Mode" at bounding box center [1298, 64] width 219 height 44
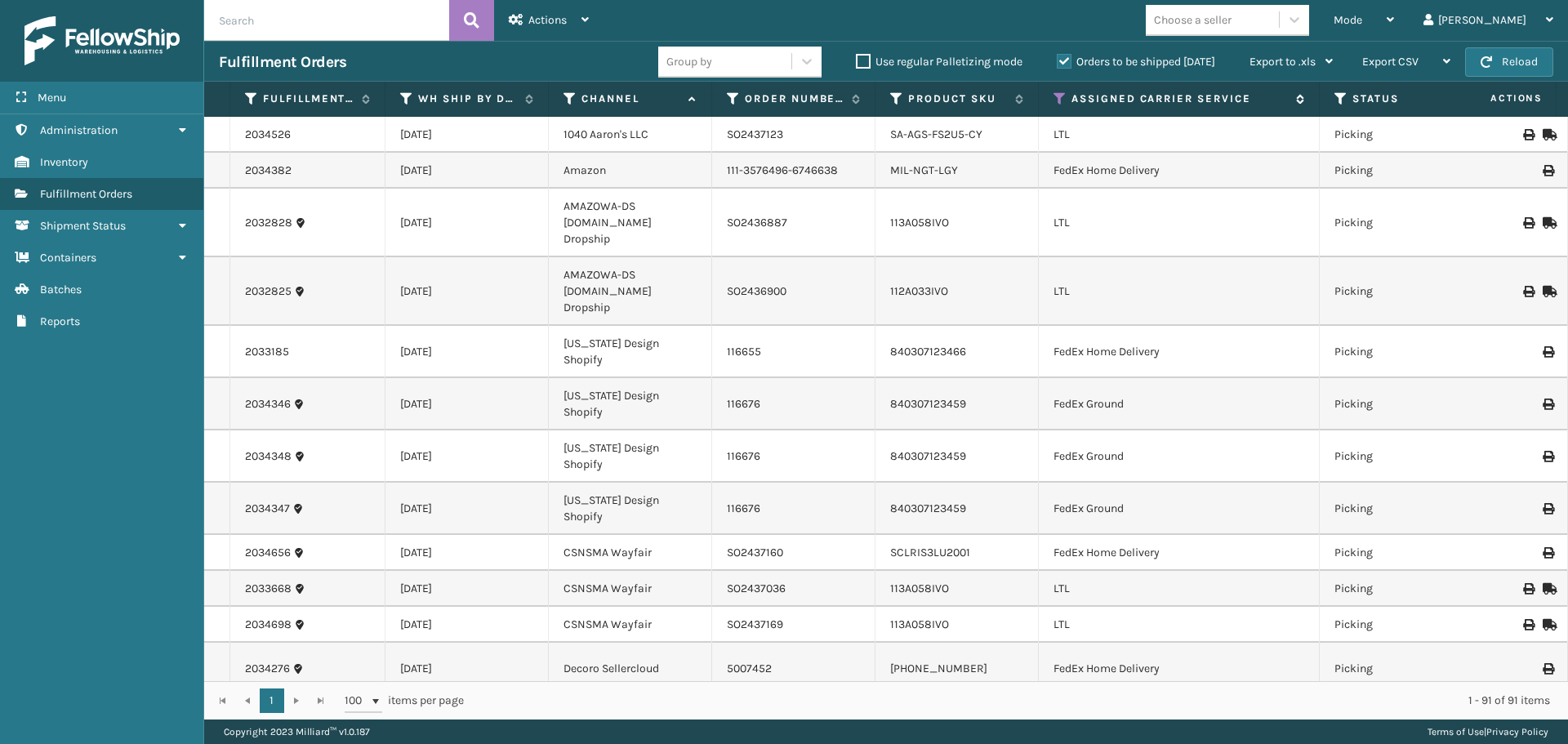
click at [1061, 94] on icon at bounding box center [1060, 99] width 13 height 15
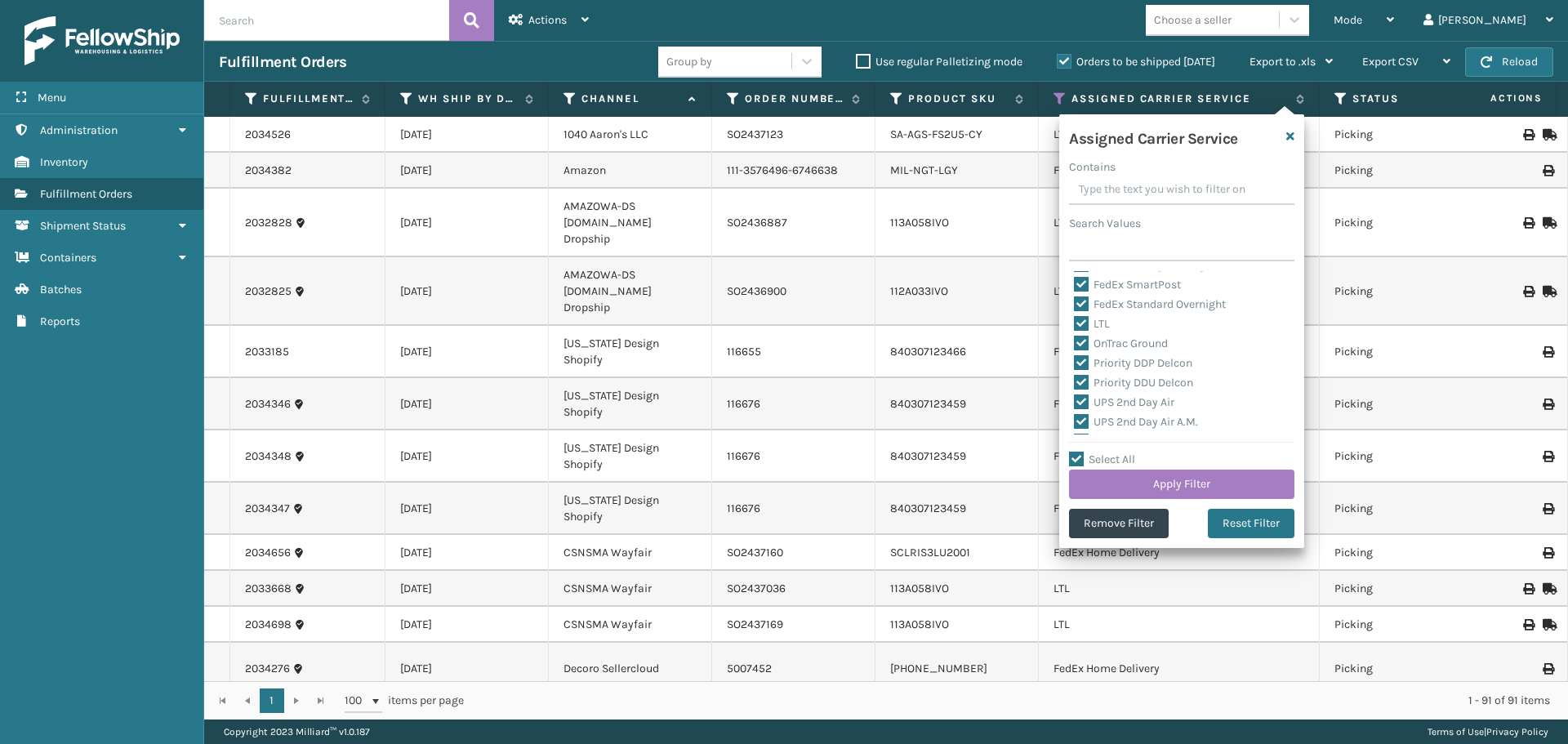
scroll to position [164, 0]
click at [1081, 353] on label "LTL" at bounding box center [1092, 352] width 36 height 14
click at [1075, 353] on input "LTL" at bounding box center [1074, 348] width 1 height 11
click at [1118, 483] on button "Apply Filter" at bounding box center [1182, 484] width 225 height 30
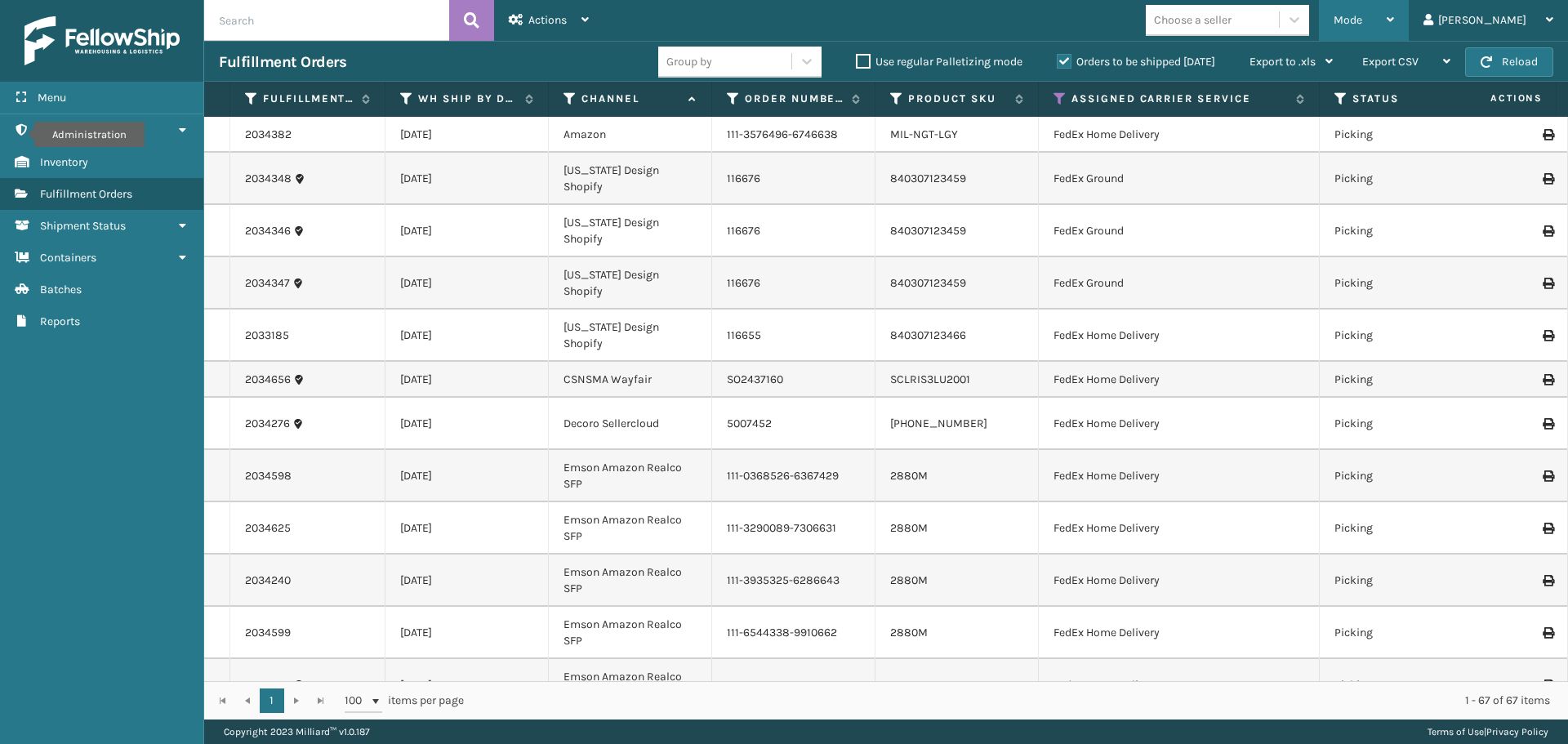
click at [1394, 30] on div "Mode" at bounding box center [1363, 21] width 61 height 41
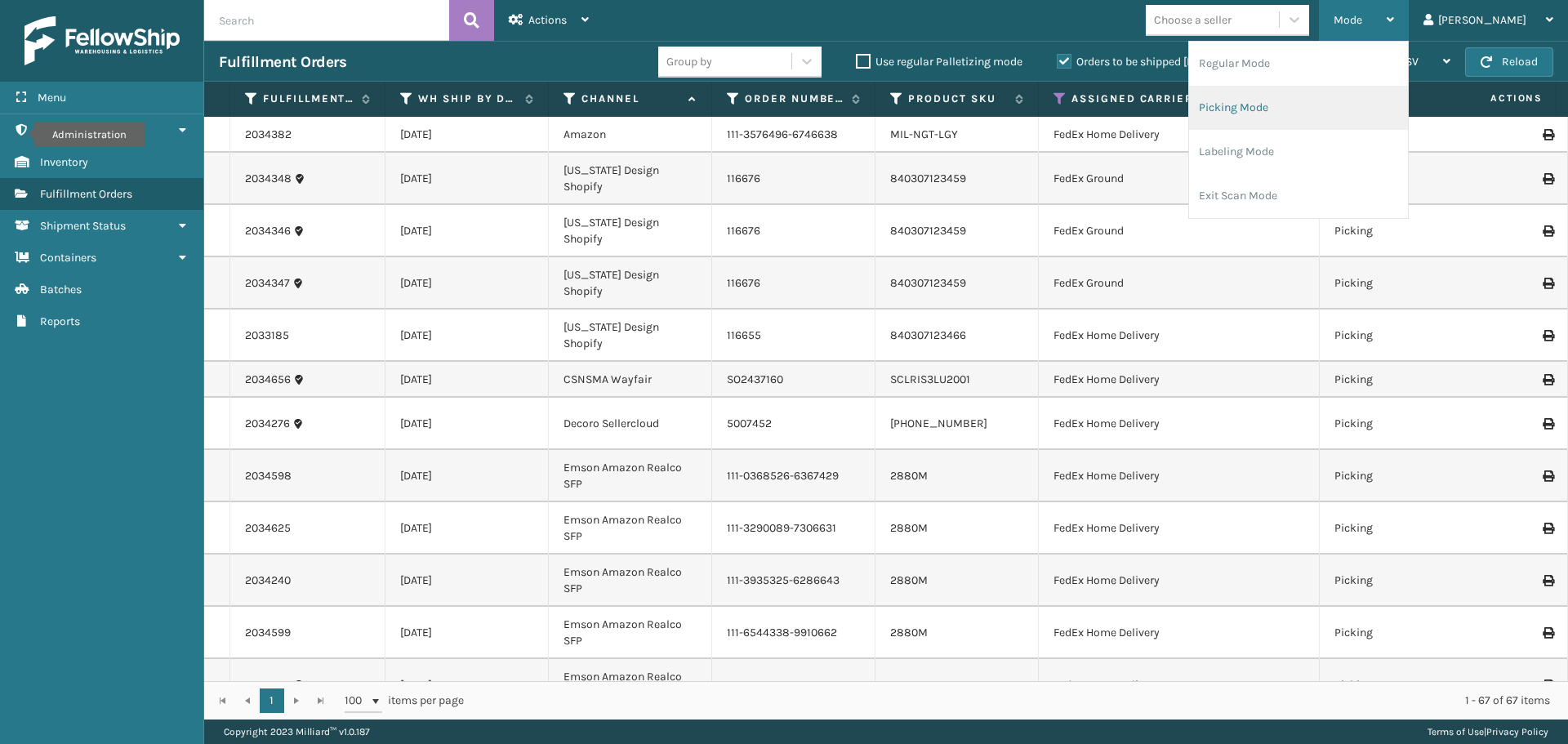
click at [1319, 109] on li "Picking Mode" at bounding box center [1298, 108] width 219 height 44
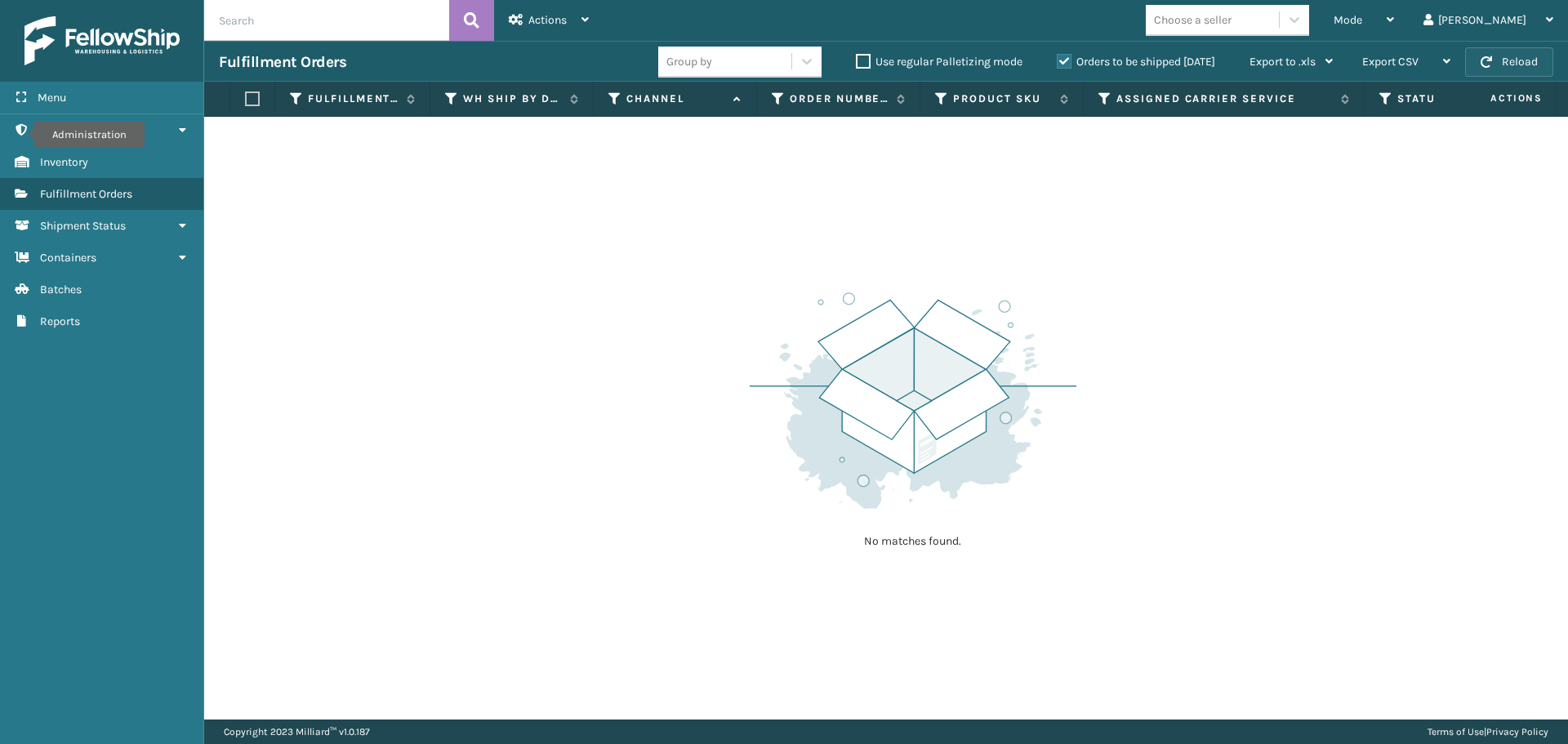
click at [1499, 67] on button "Reload" at bounding box center [1508, 62] width 88 height 30
click at [1500, 67] on button "Reload" at bounding box center [1508, 62] width 88 height 30
